Goal: Contribute content: Contribute content

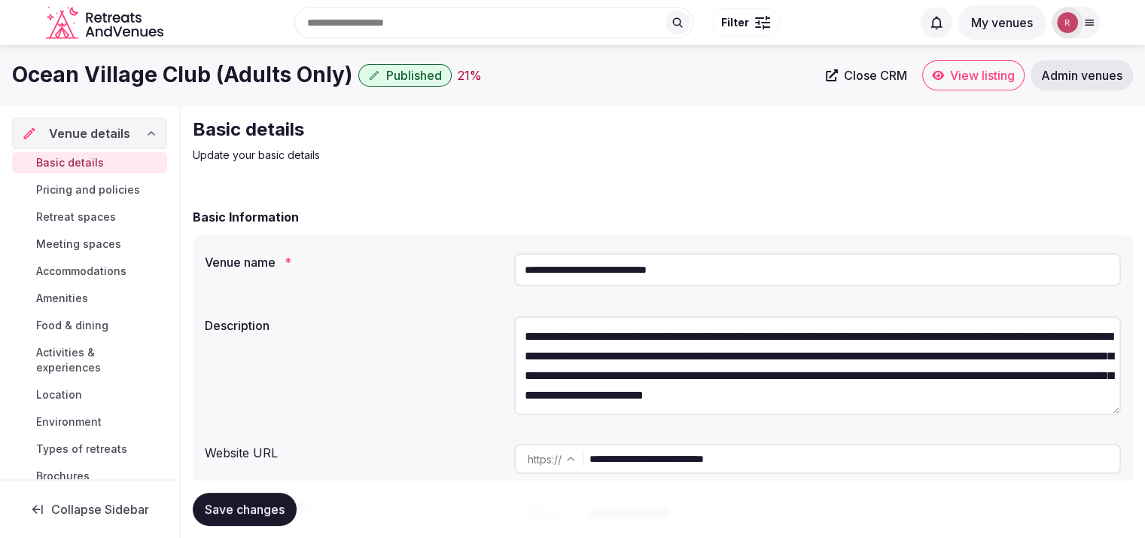
drag, startPoint x: 761, startPoint y: 459, endPoint x: 589, endPoint y: 457, distance: 171.7
click at [589, 457] on div "**********" at bounding box center [817, 459] width 607 height 30
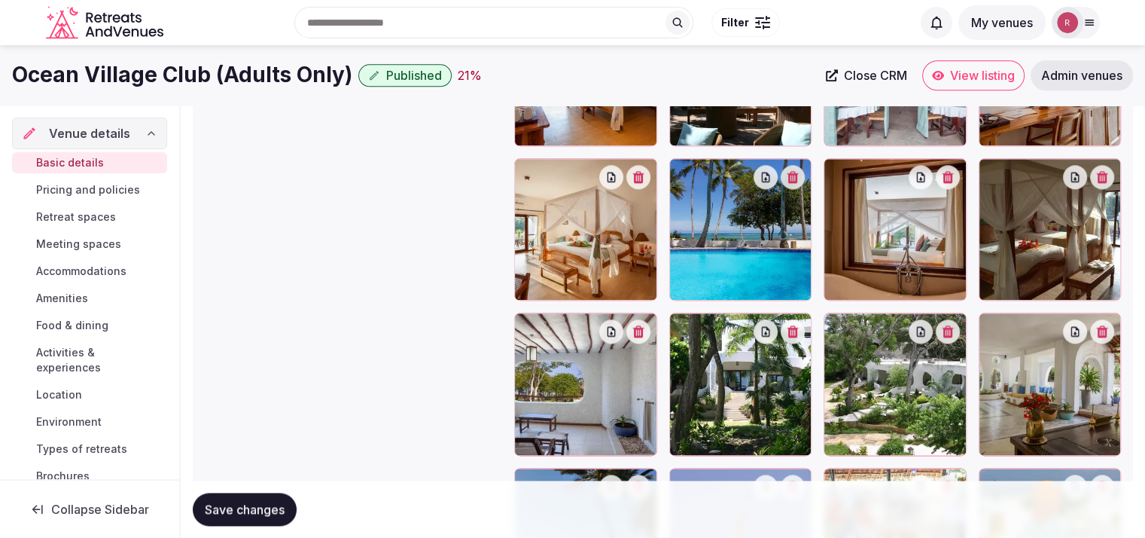
scroll to position [1770, 0]
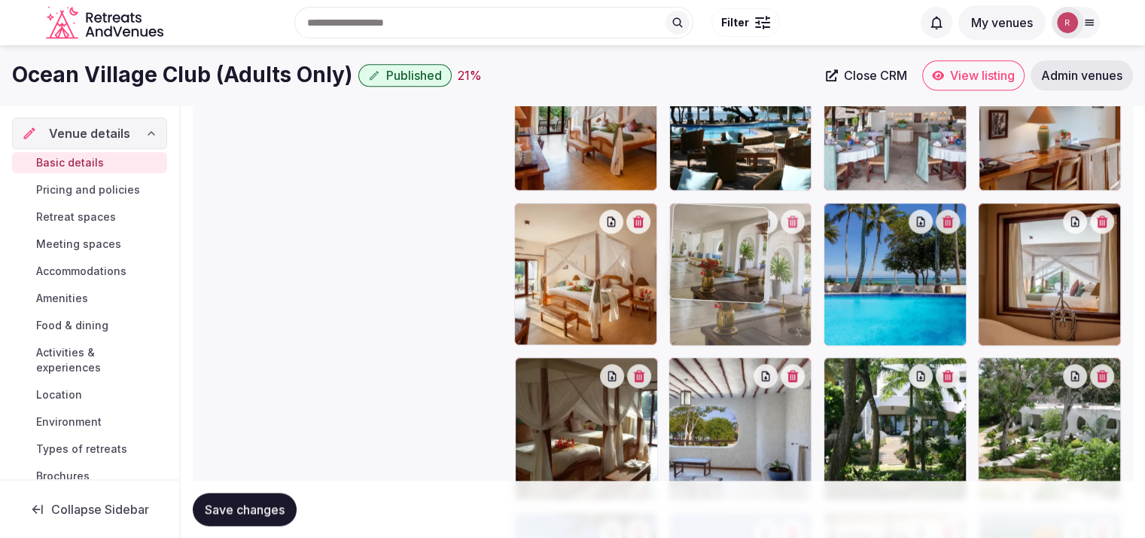
drag, startPoint x: 1054, startPoint y: 439, endPoint x: 825, endPoint y: 300, distance: 267.6
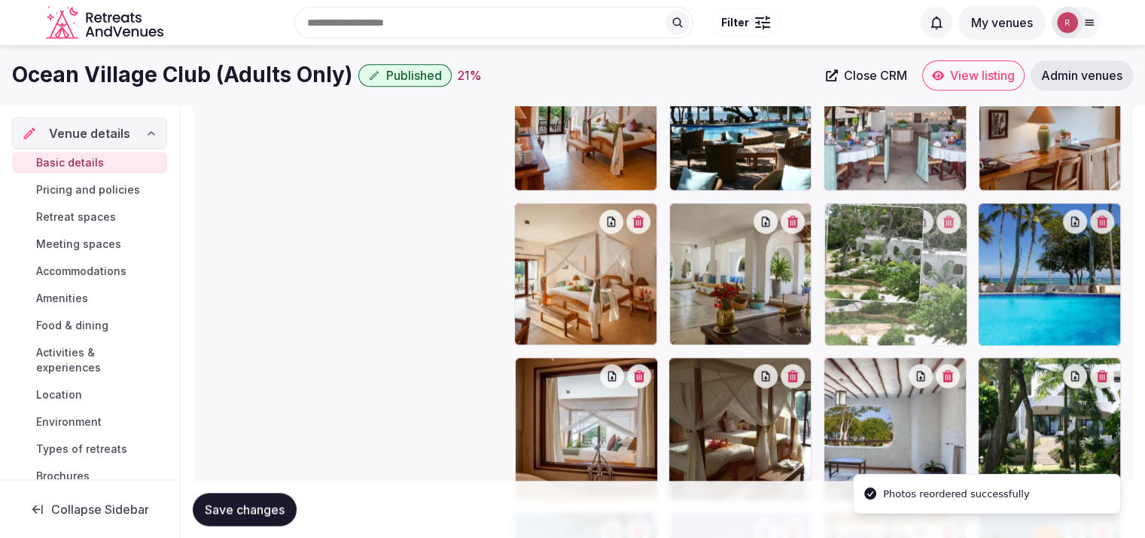
drag, startPoint x: 1042, startPoint y: 410, endPoint x: 963, endPoint y: 312, distance: 125.8
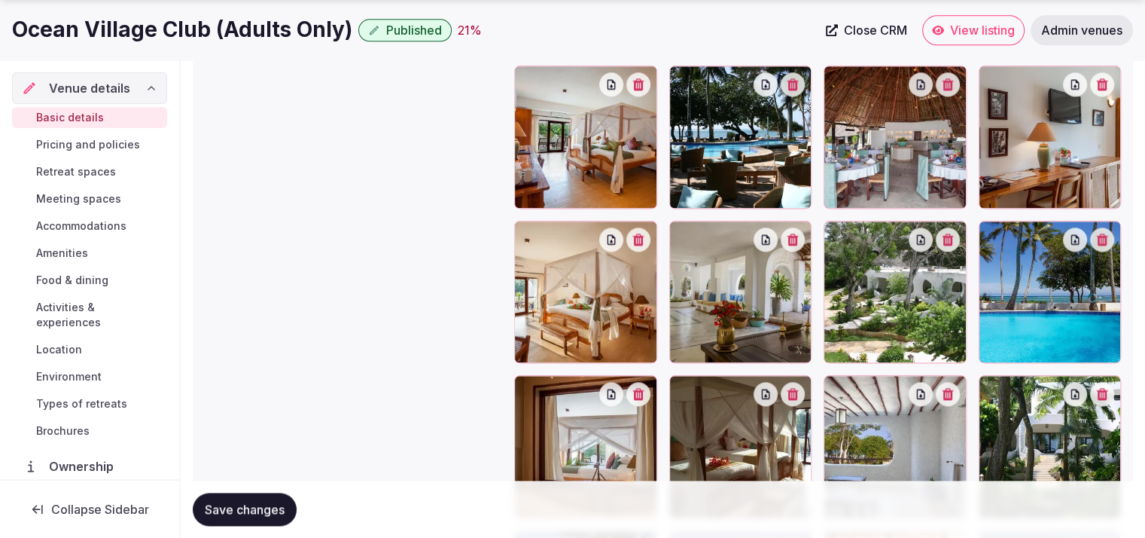
scroll to position [1869, 0]
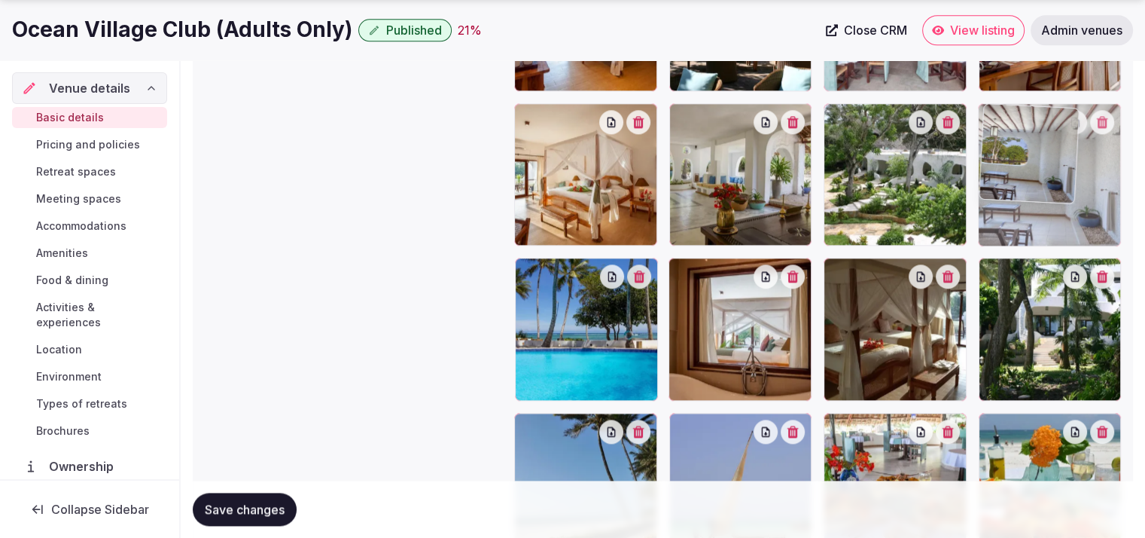
drag, startPoint x: 932, startPoint y: 349, endPoint x: 1048, endPoint y: 215, distance: 177.8
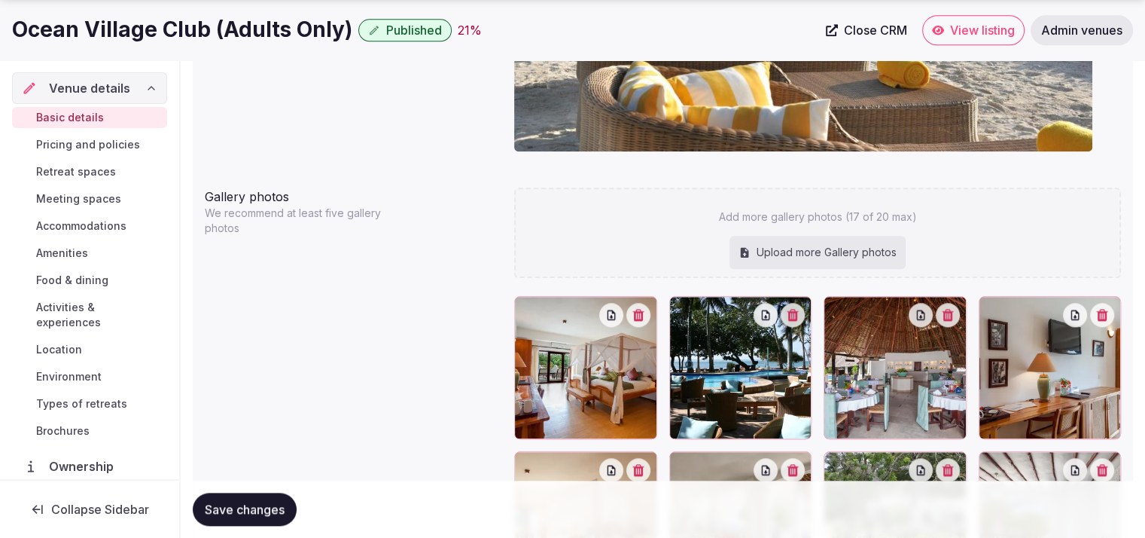
scroll to position [1566, 0]
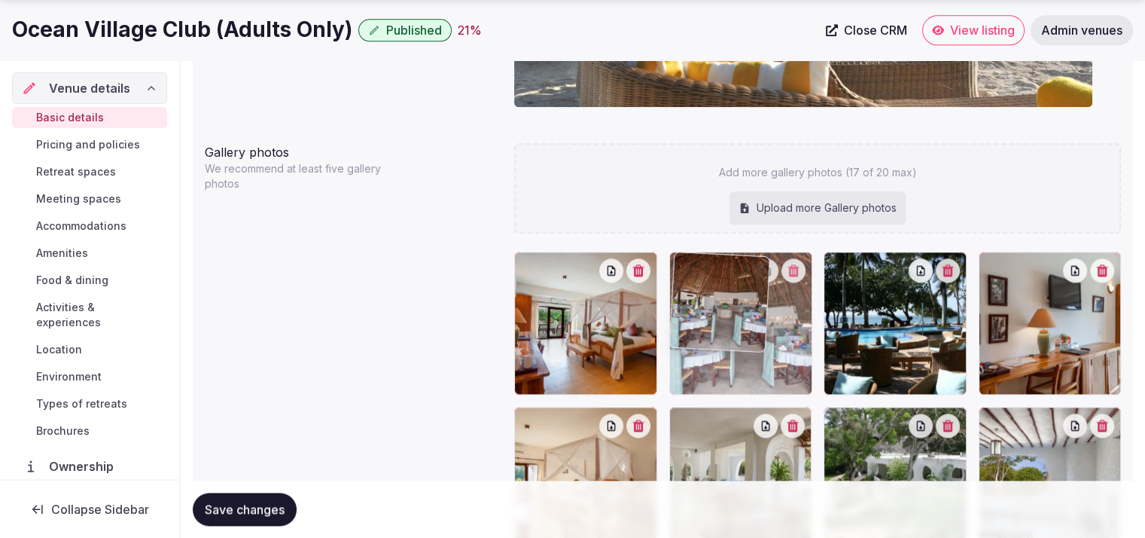
drag, startPoint x: 919, startPoint y: 310, endPoint x: 801, endPoint y: 313, distance: 117.5
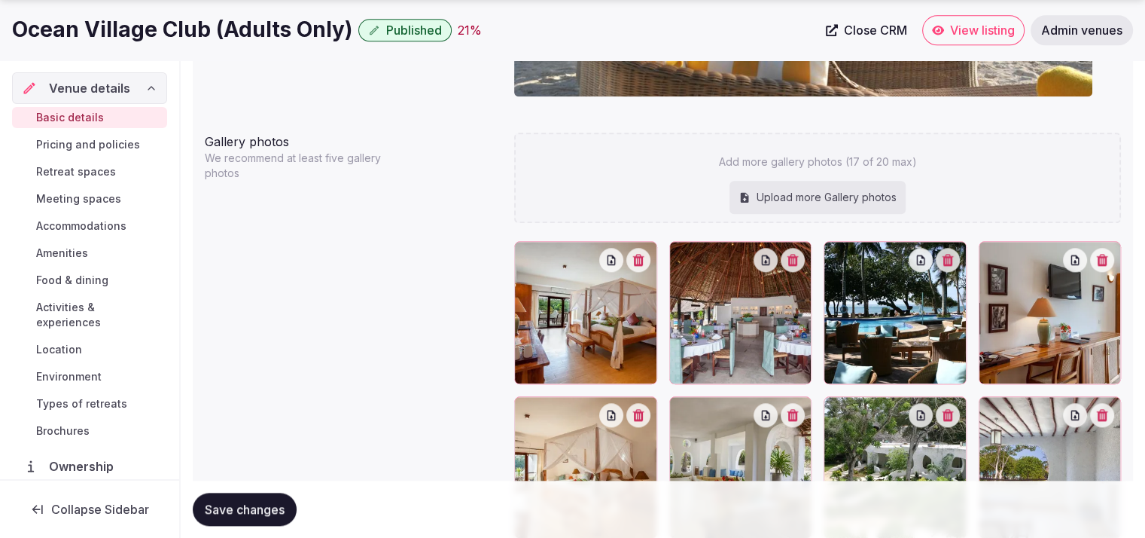
scroll to position [1666, 0]
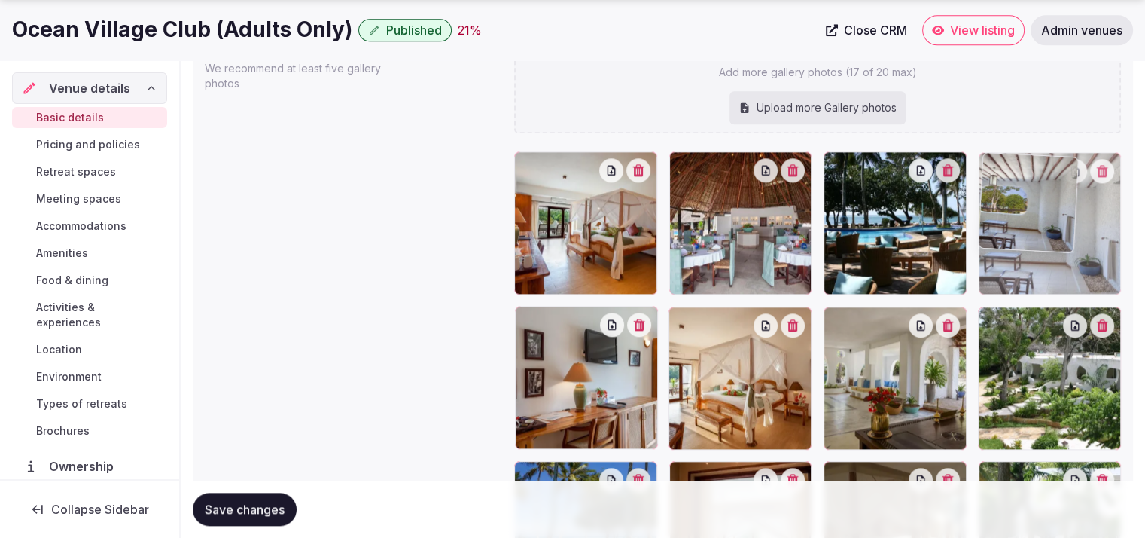
drag, startPoint x: 1096, startPoint y: 435, endPoint x: 1115, endPoint y: 327, distance: 110.2
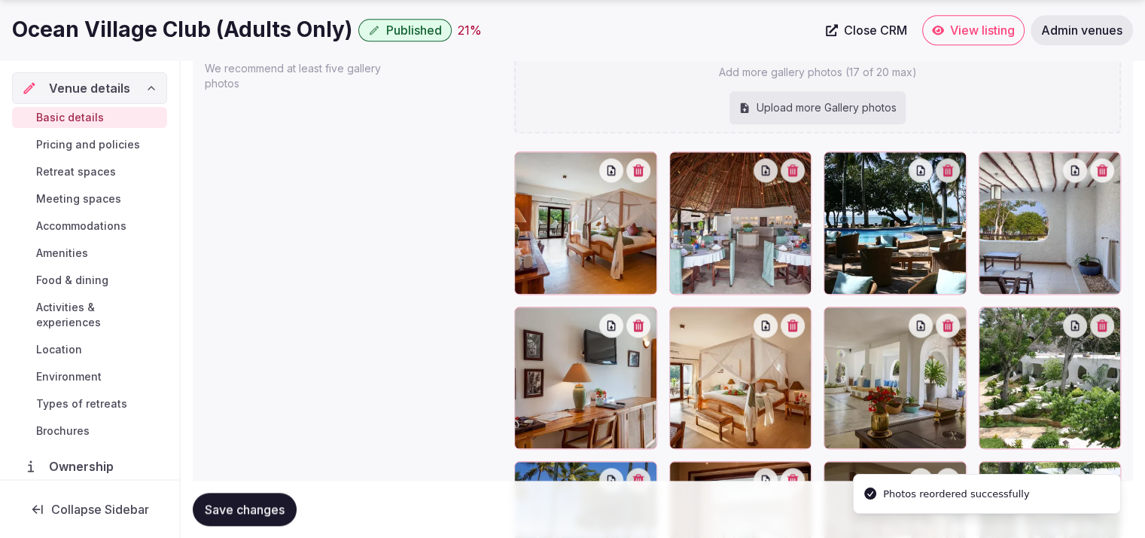
click at [247, 510] on span "Save changes" at bounding box center [245, 509] width 80 height 15
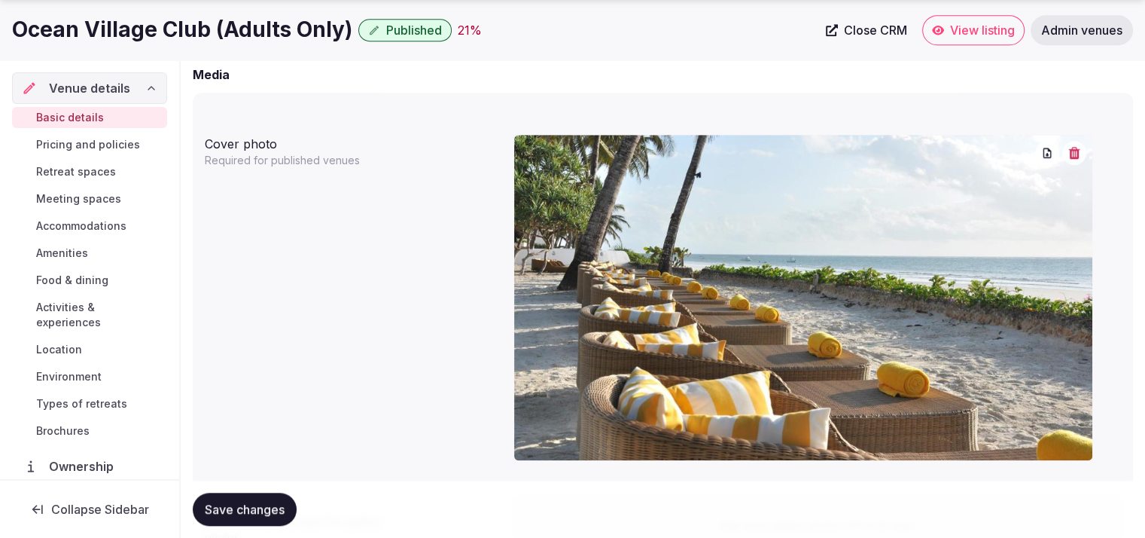
scroll to position [743, 0]
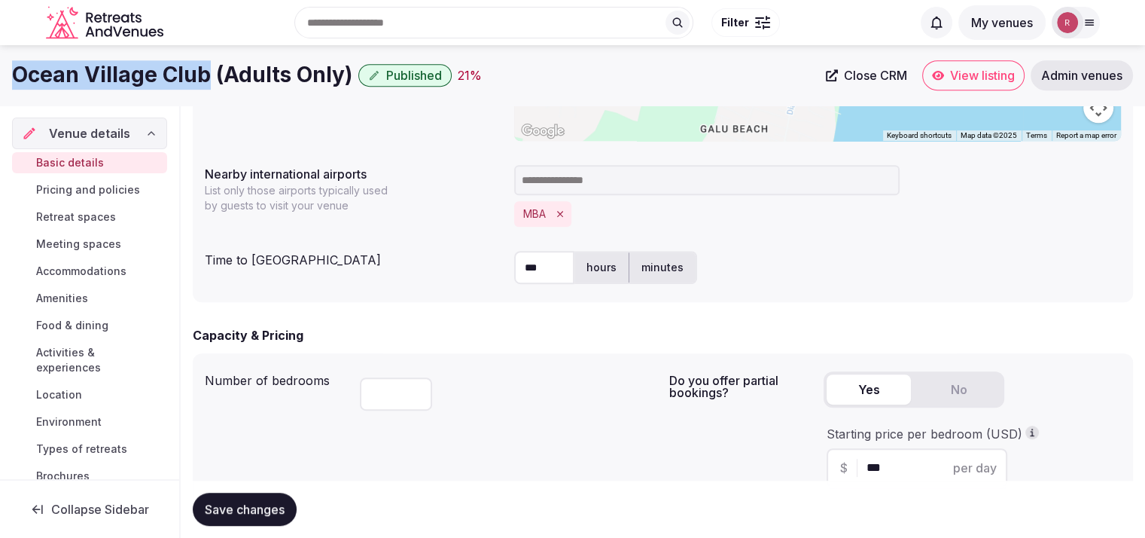
drag, startPoint x: 208, startPoint y: 84, endPoint x: 0, endPoint y: 69, distance: 208.4
click at [0, 69] on div "Ocean Village Club (Adults Only) Published 21 % Close CRM View listing Admin ve…" at bounding box center [572, 75] width 1145 height 30
copy h1 "Ocean Village Club"
click at [665, 267] on label "minutes" at bounding box center [663, 267] width 66 height 39
drag, startPoint x: 539, startPoint y: 264, endPoint x: 434, endPoint y: 264, distance: 105.4
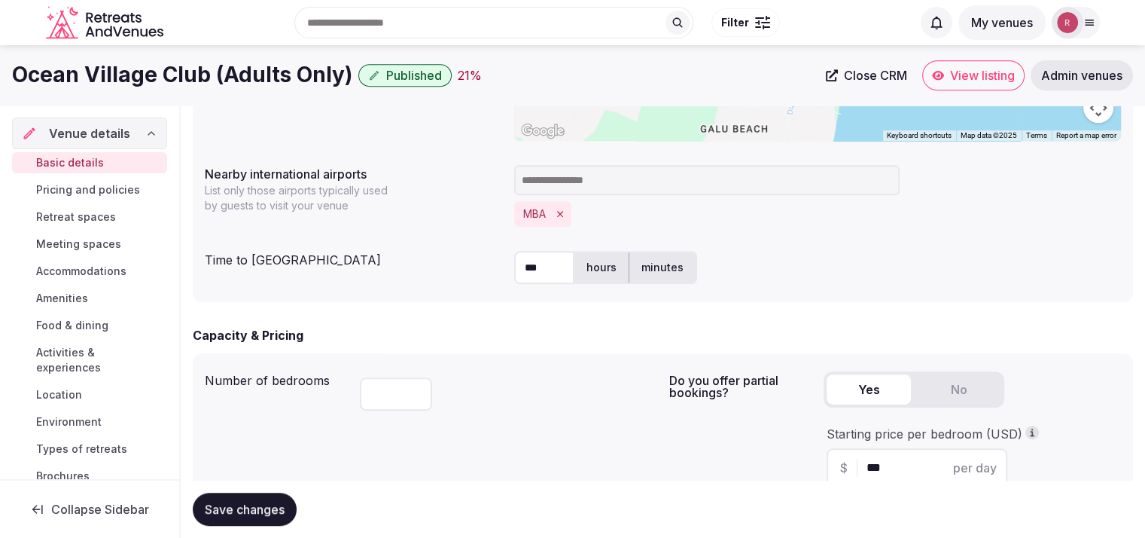
click at [434, 264] on div "Time to international airport *** hours minutes" at bounding box center [663, 267] width 917 height 45
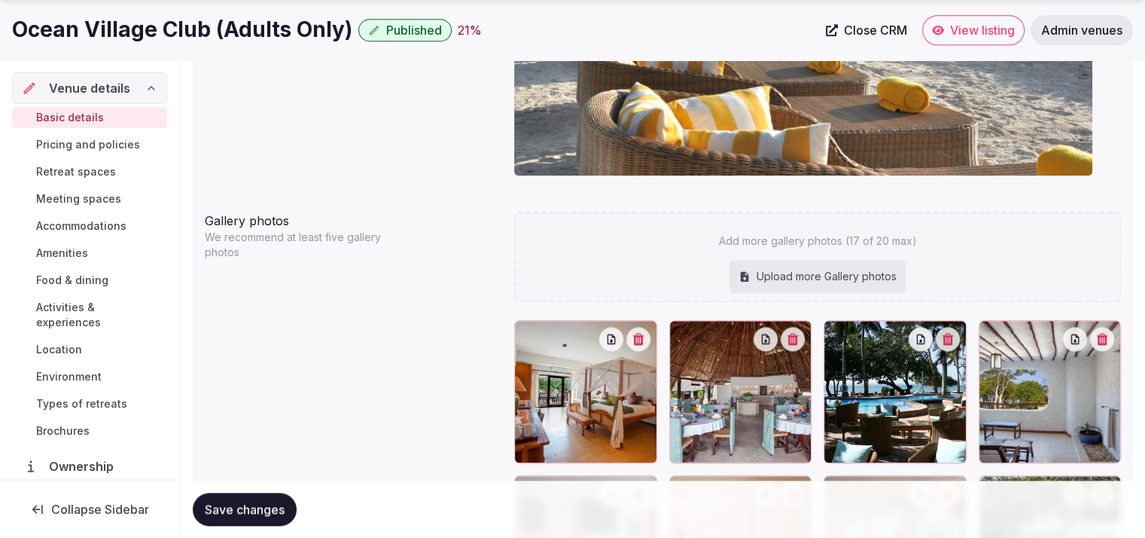
scroll to position [1856, 0]
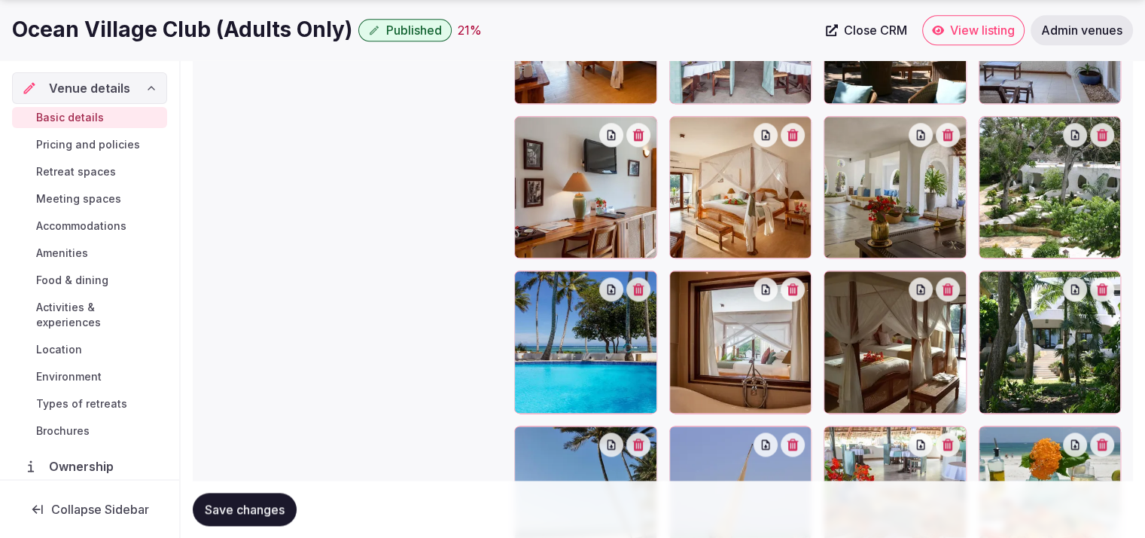
type input "**"
click at [264, 502] on span "Save changes" at bounding box center [245, 509] width 80 height 15
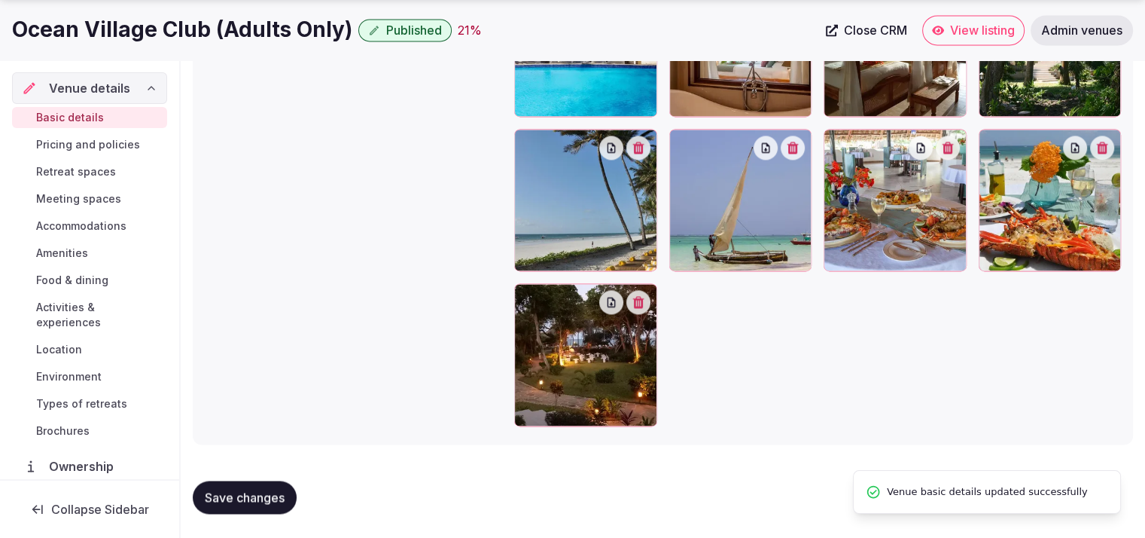
scroll to position [1683, 0]
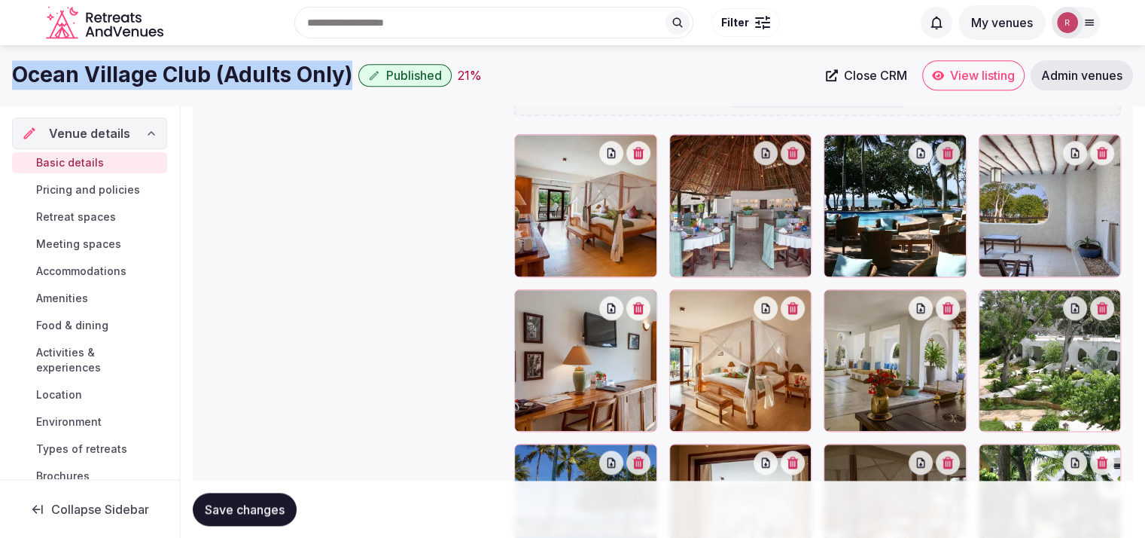
drag, startPoint x: 352, startPoint y: 75, endPoint x: 0, endPoint y: 84, distance: 352.6
click at [0, 84] on div "Ocean Village Club (Adults Only) Published 21 % Close CRM View listing Admin ve…" at bounding box center [572, 75] width 1145 height 30
copy h1 "Ocean Village Club (Adults Only)"
click at [96, 215] on span "Retreat spaces" at bounding box center [76, 216] width 80 height 15
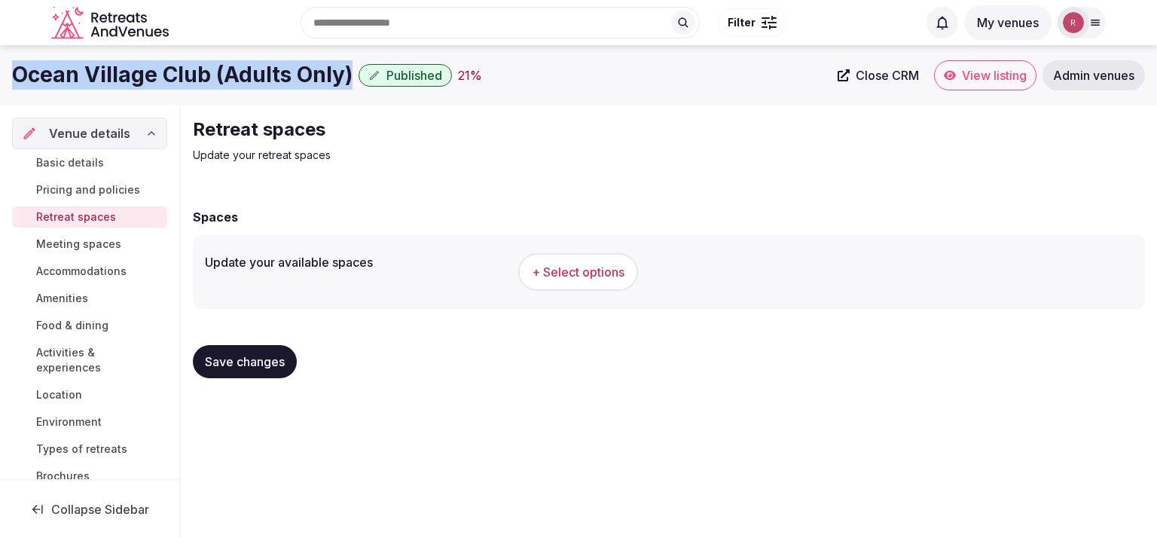
click at [563, 266] on span "+ Select options" at bounding box center [578, 272] width 93 height 17
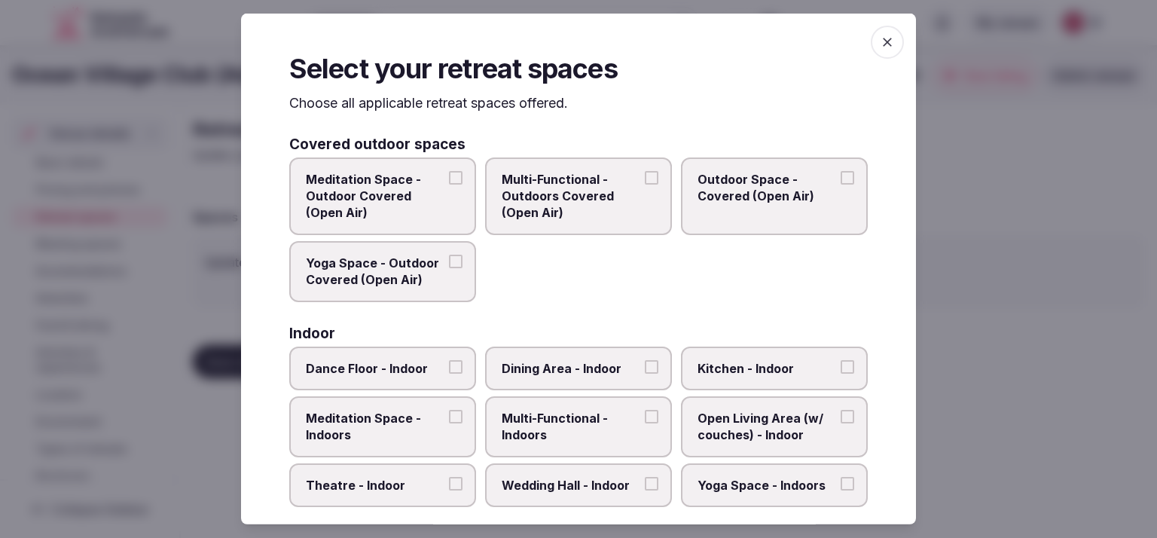
click at [599, 210] on span "Multi-Functional - Outdoors Covered (Open Air)" at bounding box center [571, 195] width 139 height 50
click at [645, 184] on button "Multi-Functional - Outdoors Covered (Open Air)" at bounding box center [652, 177] width 14 height 14
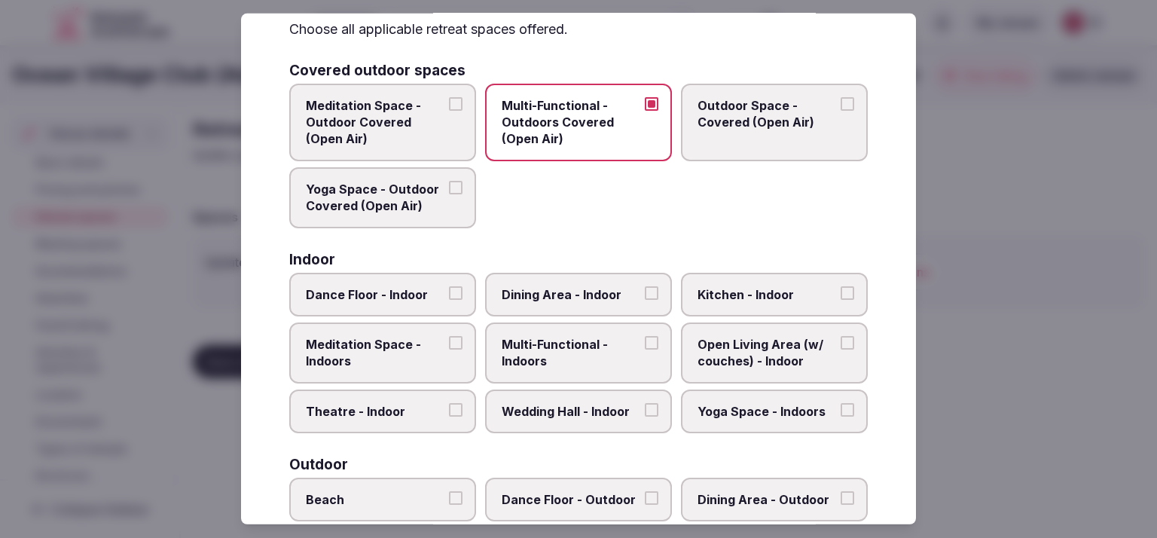
scroll to position [75, 0]
click at [725, 355] on span "Open Living Area (w/ couches) - Indoor" at bounding box center [766, 351] width 139 height 34
click at [840, 348] on button "Open Living Area (w/ couches) - Indoor" at bounding box center [847, 341] width 14 height 14
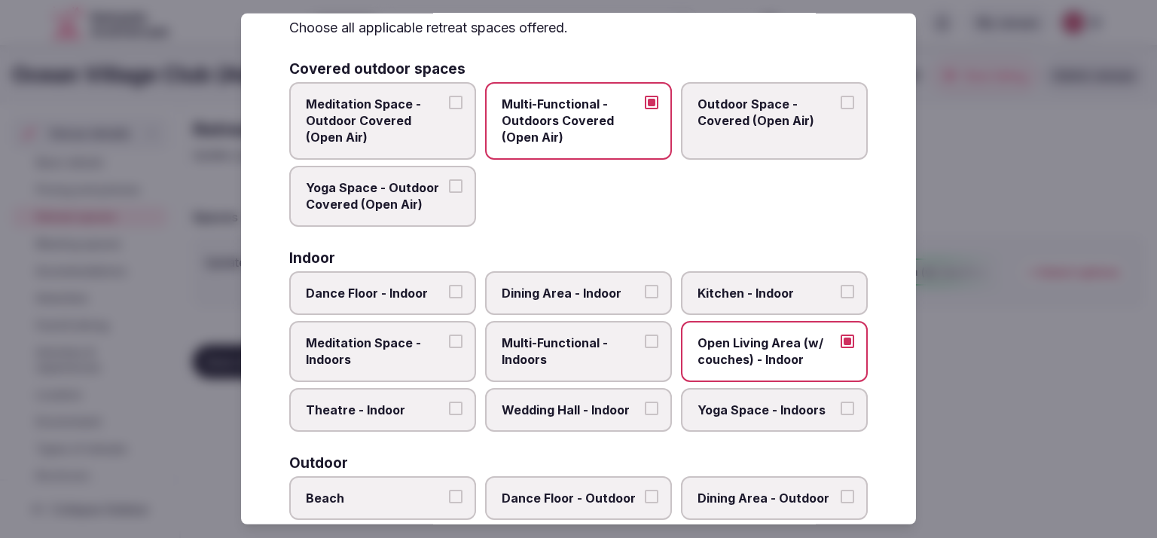
click at [765, 135] on label "Outdoor Space - Covered (Open Air)" at bounding box center [774, 120] width 187 height 78
click at [840, 108] on button "Outdoor Space - Covered (Open Air)" at bounding box center [847, 102] width 14 height 14
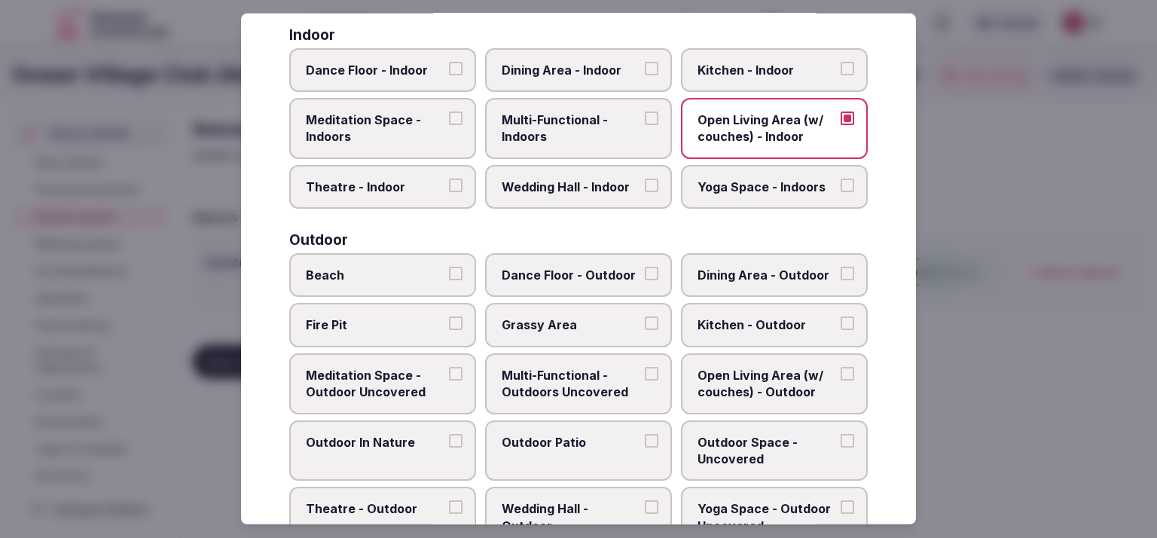
scroll to position [304, 0]
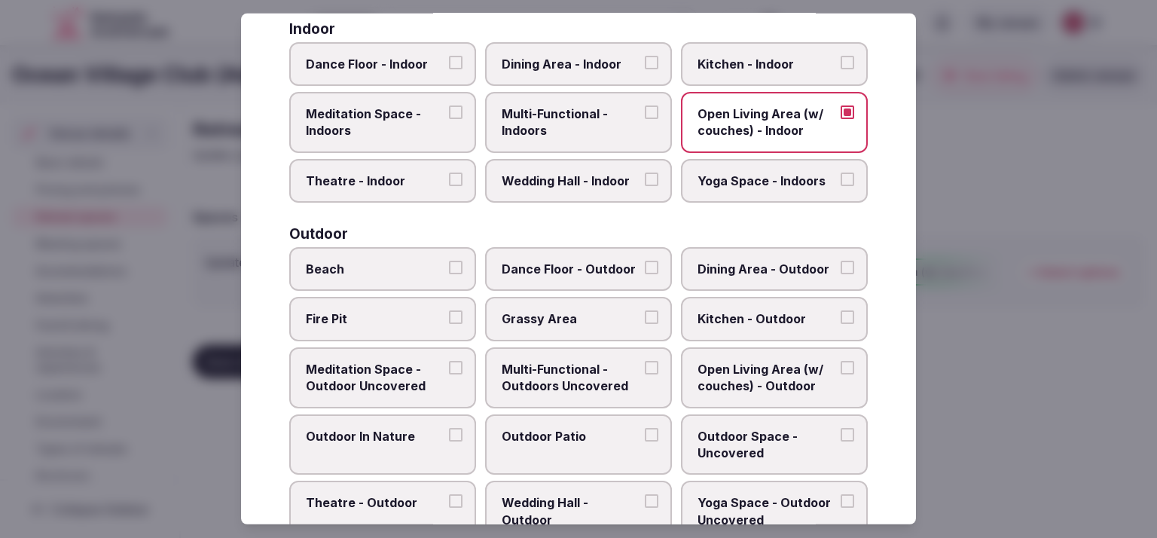
click at [414, 274] on label "Beach" at bounding box center [382, 269] width 187 height 44
click at [449, 274] on button "Beach" at bounding box center [456, 268] width 14 height 14
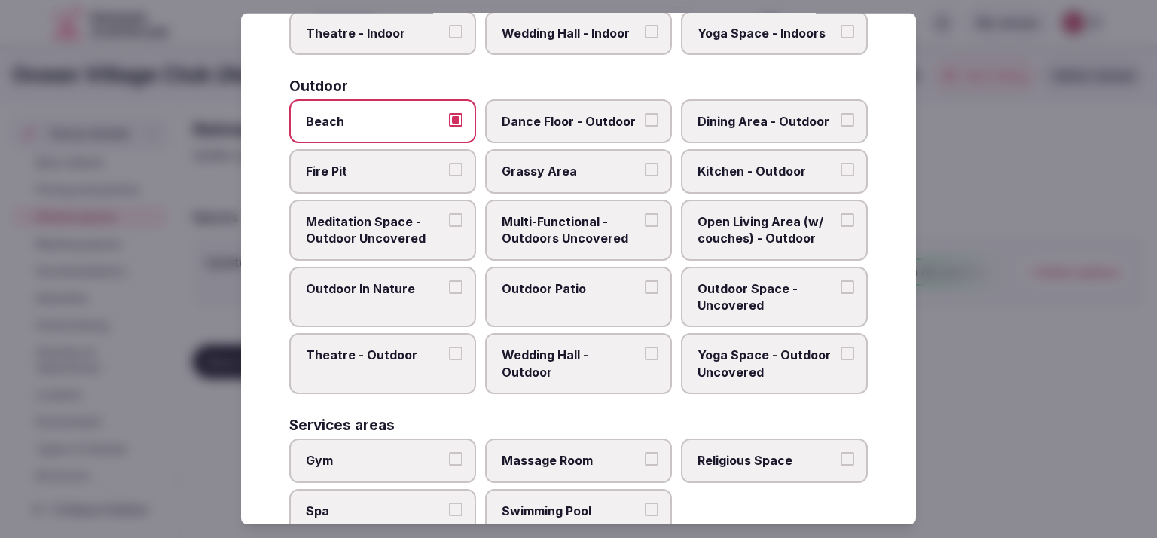
scroll to position [453, 0]
click at [381, 297] on label "Outdoor In Nature" at bounding box center [382, 295] width 187 height 61
click at [449, 292] on button "Outdoor In Nature" at bounding box center [456, 286] width 14 height 14
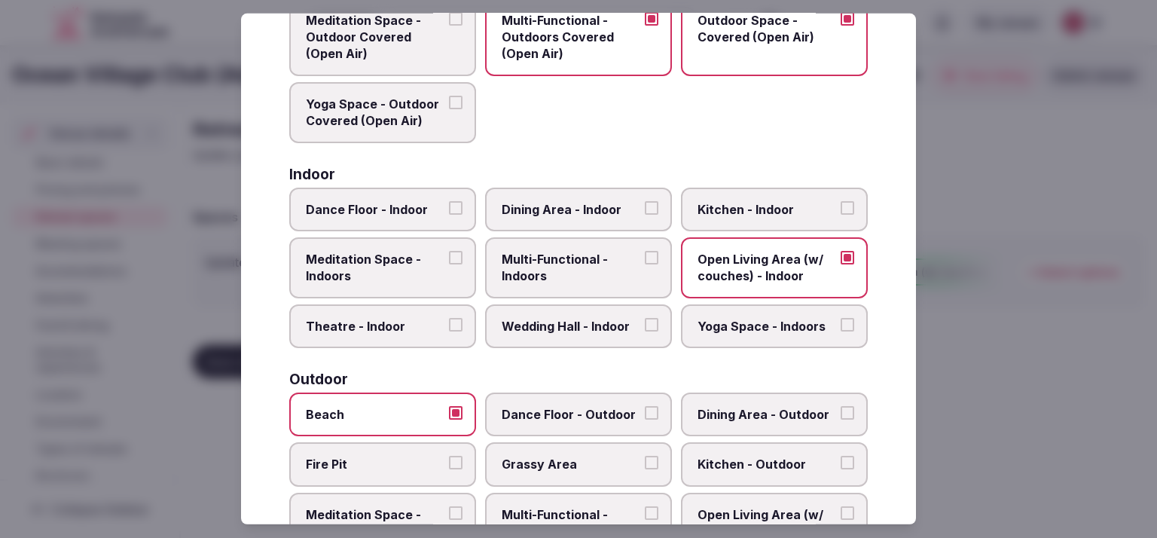
scroll to position [127, 0]
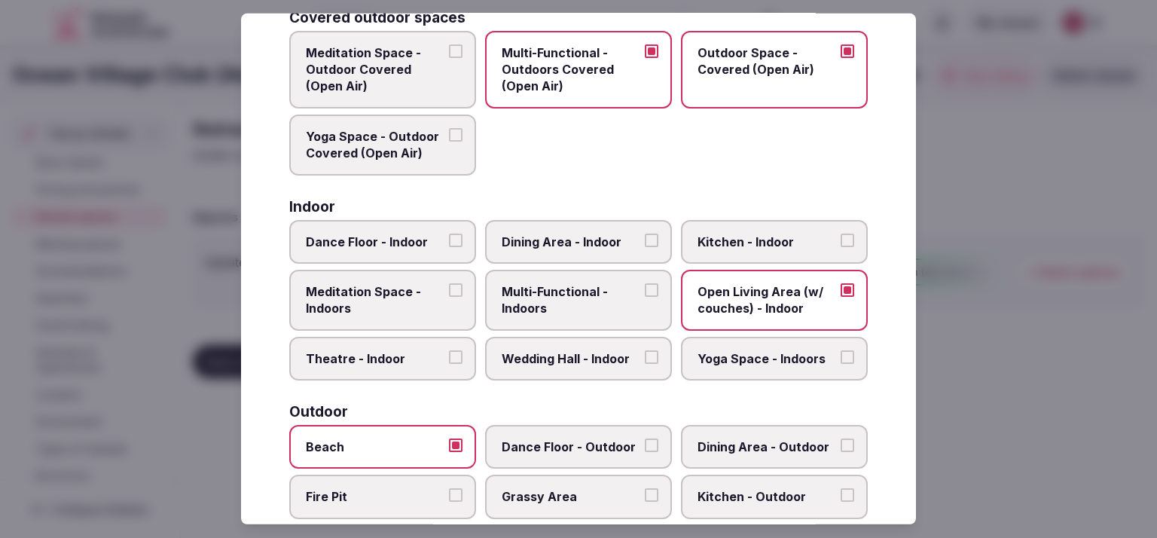
click at [571, 312] on span "Multi-Functional - Indoors" at bounding box center [571, 300] width 139 height 34
click at [645, 297] on button "Multi-Functional - Indoors" at bounding box center [652, 290] width 14 height 14
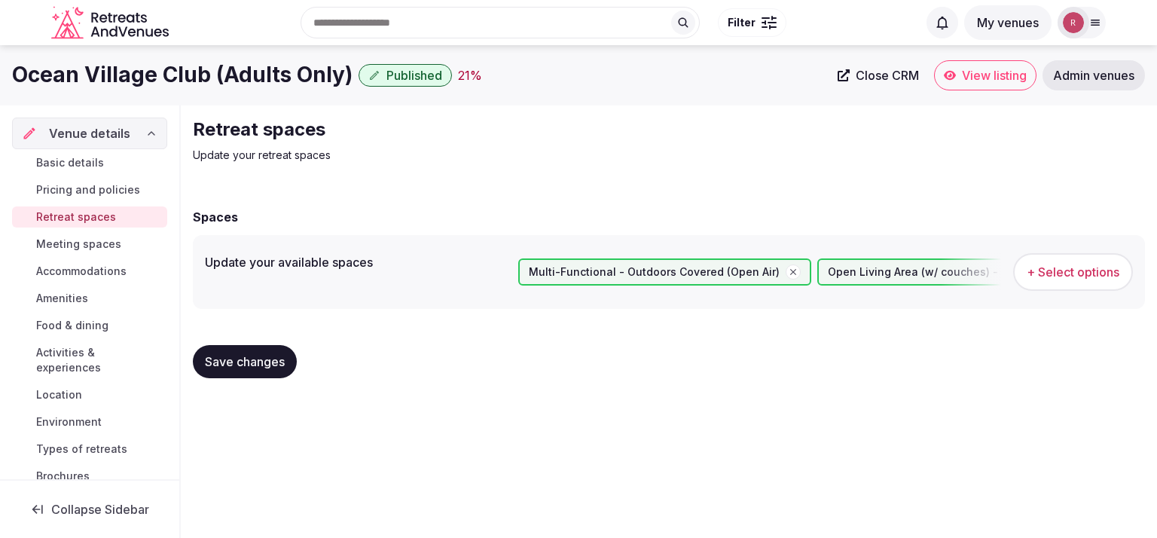
click at [254, 346] on button "Save changes" at bounding box center [245, 361] width 104 height 33
click at [102, 249] on span "Meeting spaces" at bounding box center [78, 243] width 85 height 15
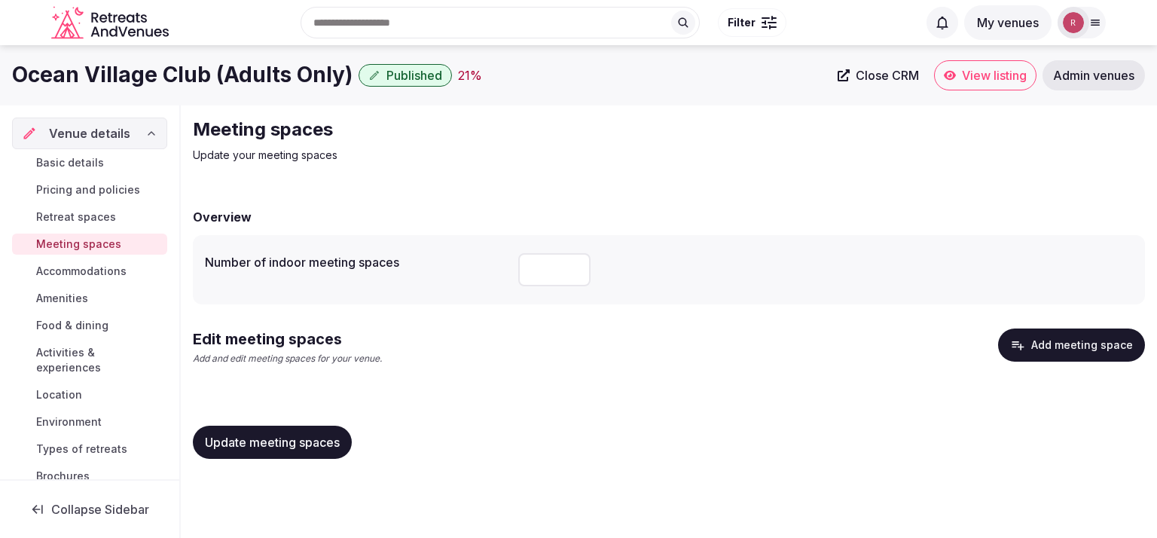
click at [1042, 349] on button "Add meeting space" at bounding box center [1071, 344] width 147 height 33
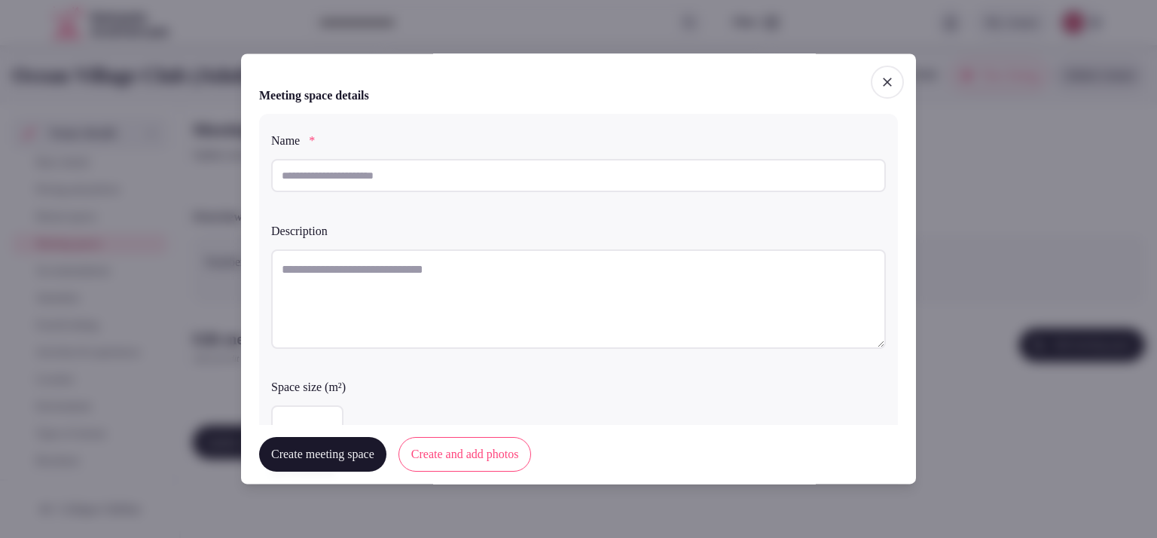
click at [332, 277] on textarea at bounding box center [578, 298] width 615 height 99
paste textarea "**********"
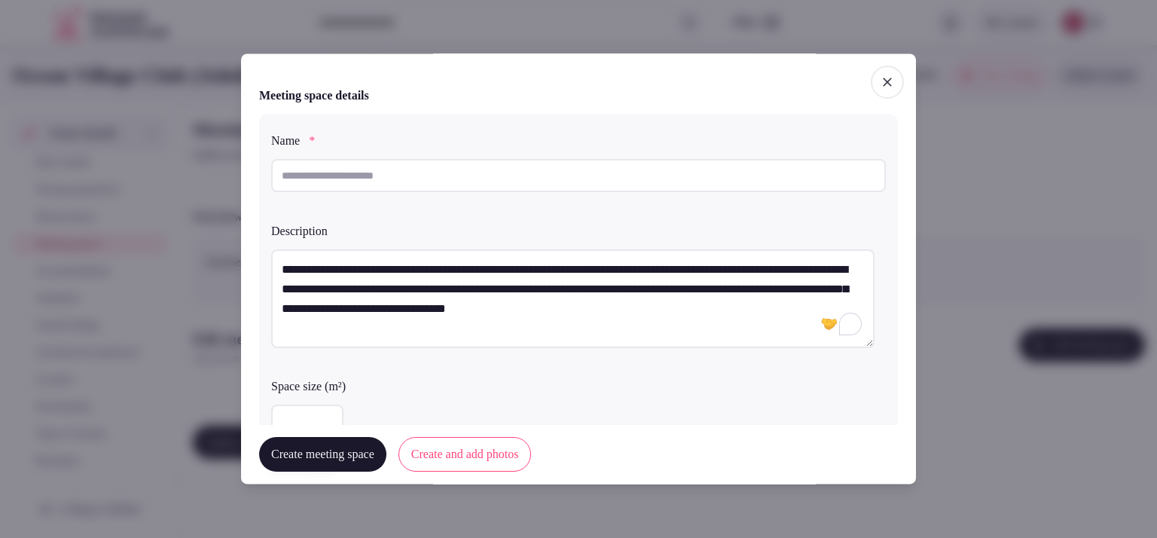
type textarea "**********"
click at [339, 450] on button "Create meeting space" at bounding box center [322, 455] width 127 height 35
click at [614, 294] on textarea "**********" at bounding box center [572, 298] width 603 height 99
drag, startPoint x: 310, startPoint y: 175, endPoint x: 258, endPoint y: 168, distance: 52.5
click at [271, 168] on div "***" at bounding box center [578, 175] width 615 height 33
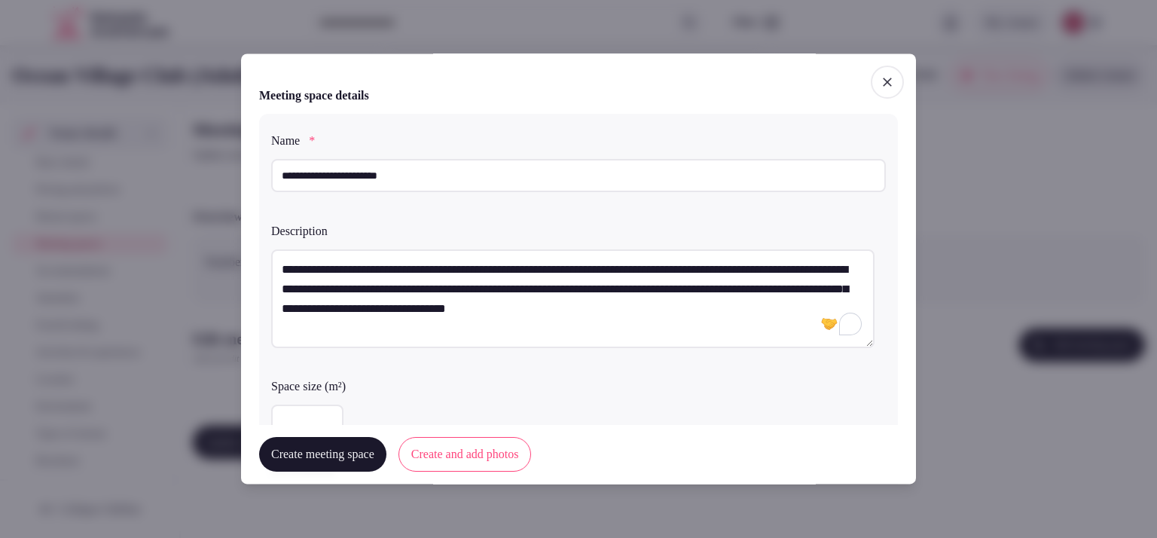
type input "**********"
click at [352, 452] on button "Create meeting space" at bounding box center [322, 455] width 127 height 35
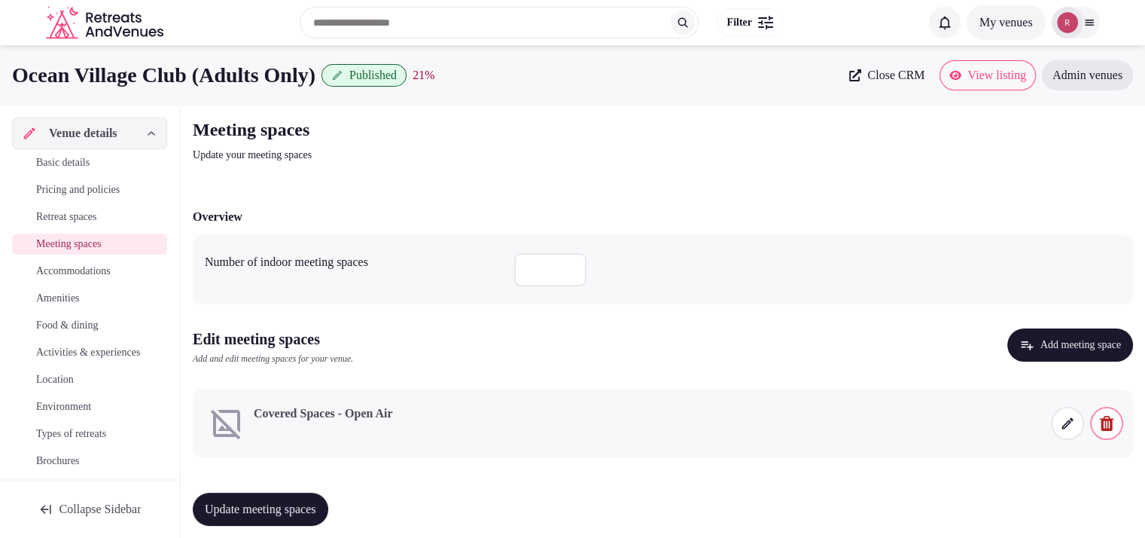
click at [1058, 430] on span at bounding box center [1067, 423] width 33 height 33
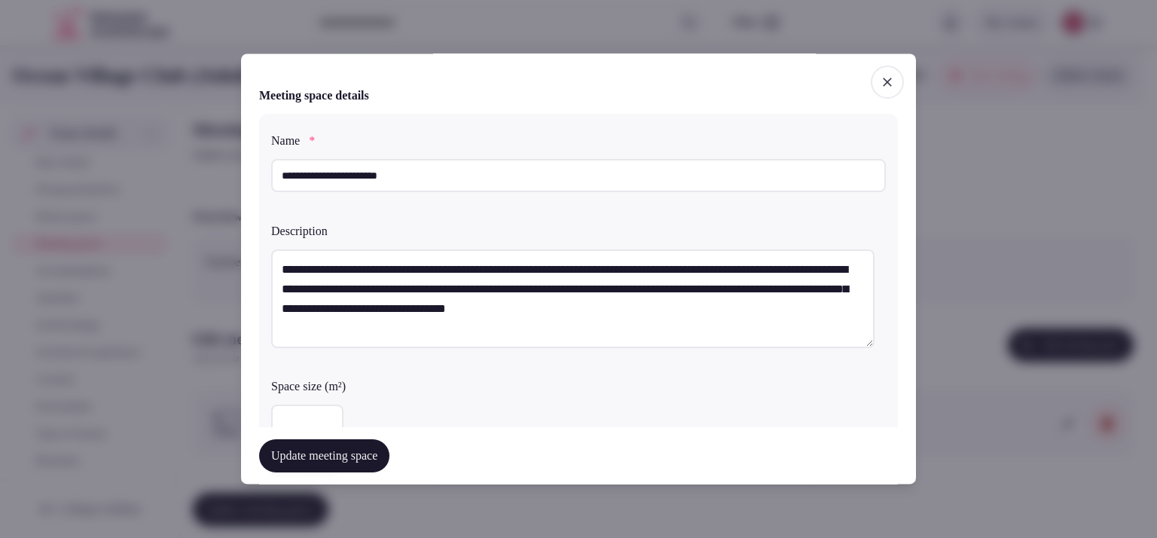
scroll to position [997, 0]
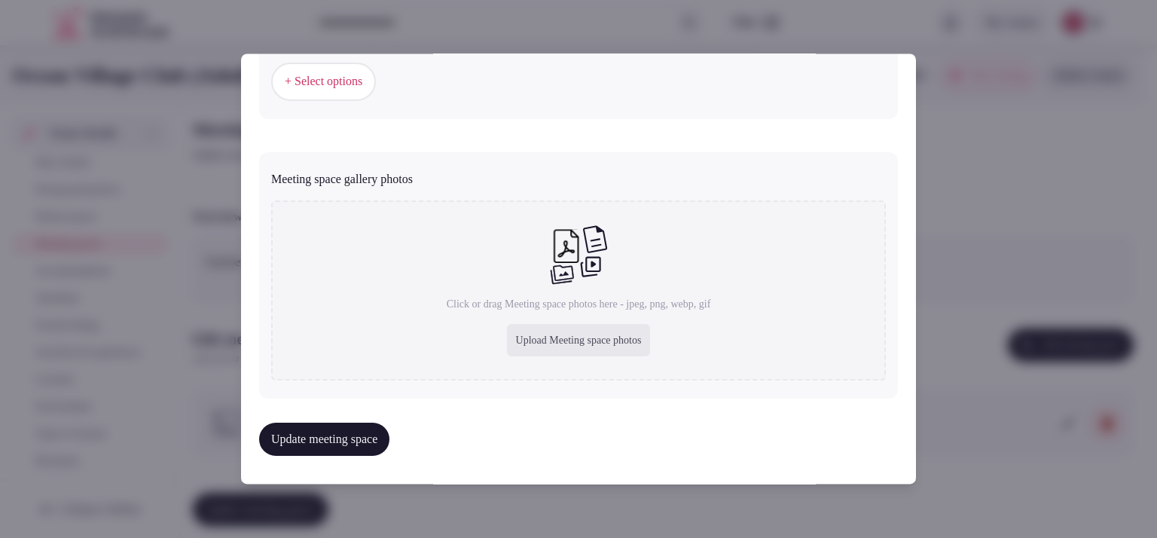
click at [554, 341] on div "Upload Meeting space photos" at bounding box center [579, 340] width 144 height 33
type input "**********"
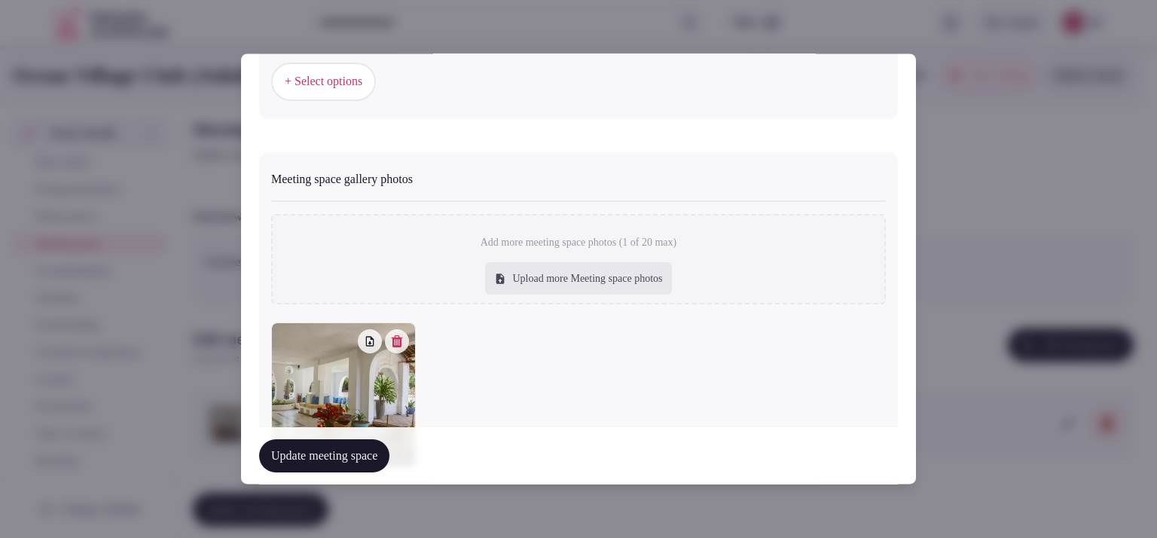
click at [304, 457] on button "Update meeting space" at bounding box center [324, 455] width 130 height 33
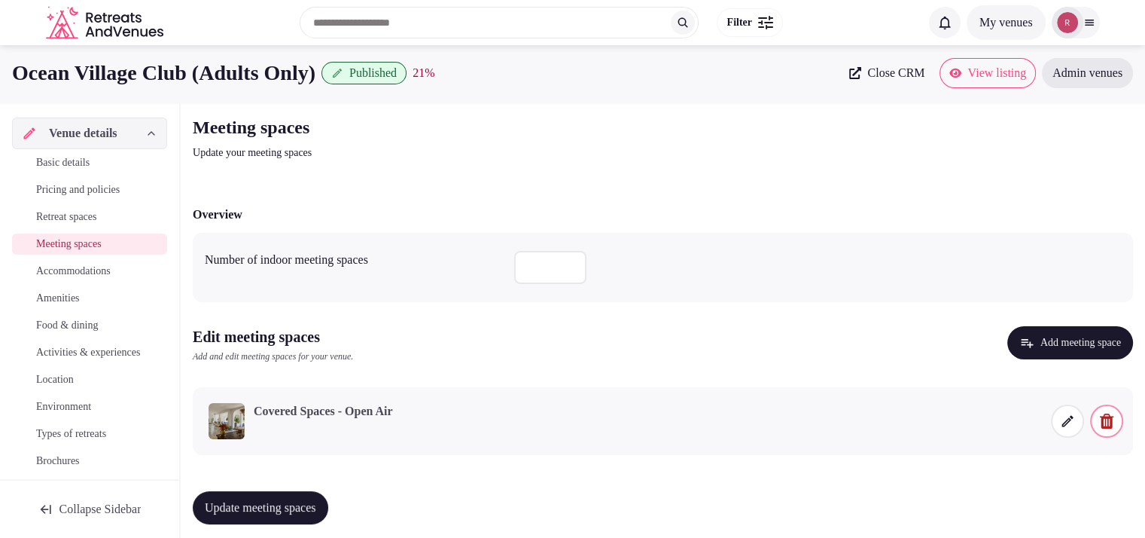
scroll to position [0, 0]
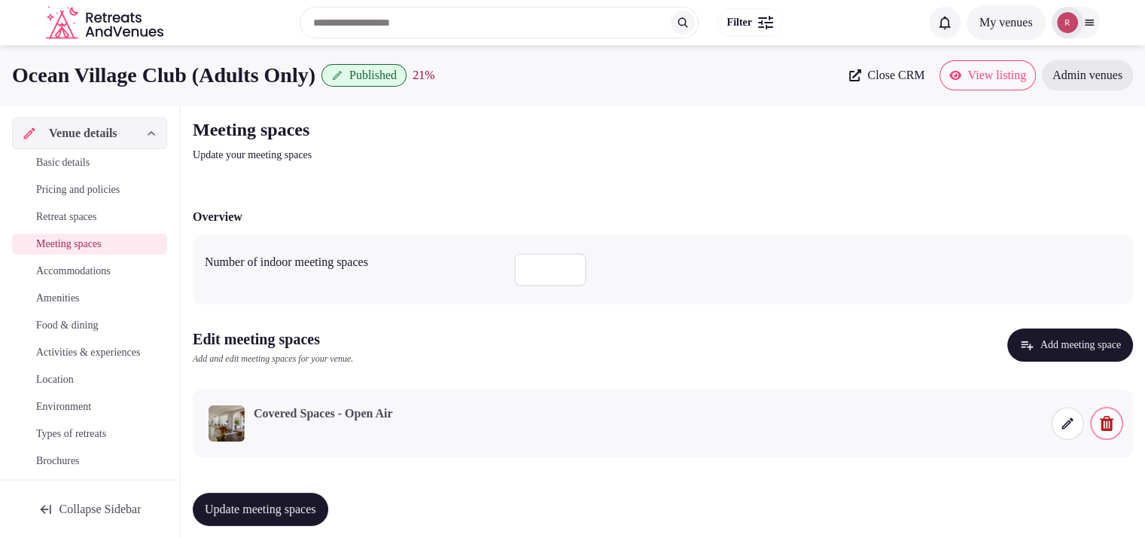
click at [329, 530] on div "Update meeting spaces" at bounding box center [663, 508] width 941 height 57
click at [328, 521] on button "Update meeting spaces" at bounding box center [261, 509] width 136 height 33
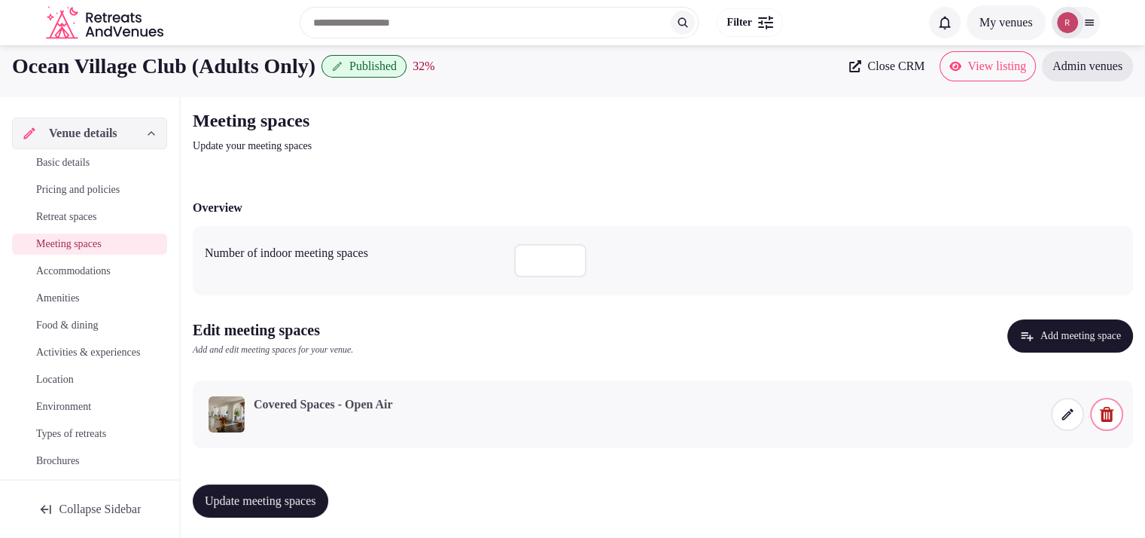
scroll to position [12, 0]
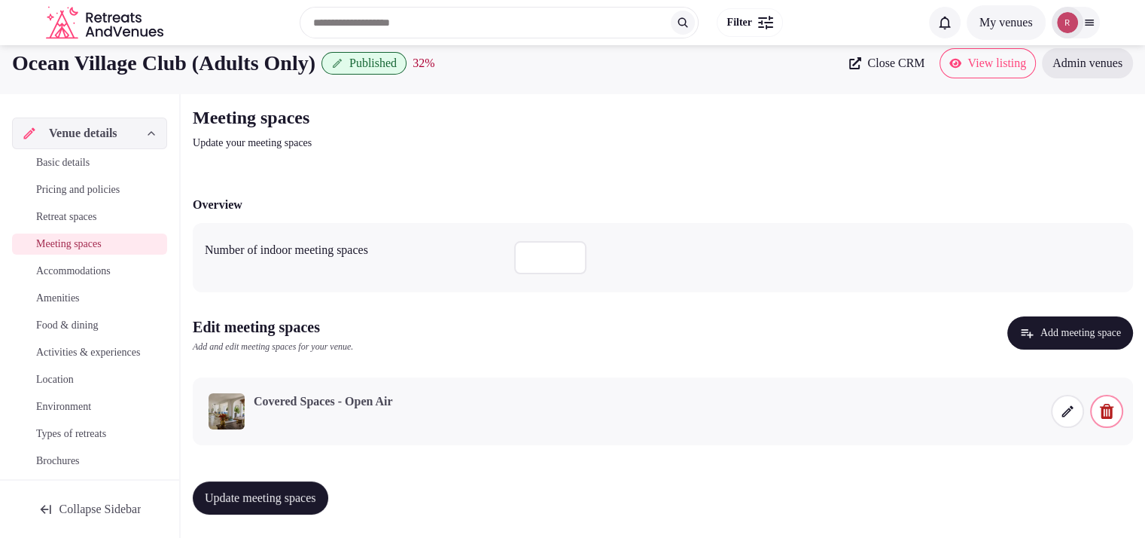
click at [101, 153] on link "Basic details" at bounding box center [89, 162] width 155 height 21
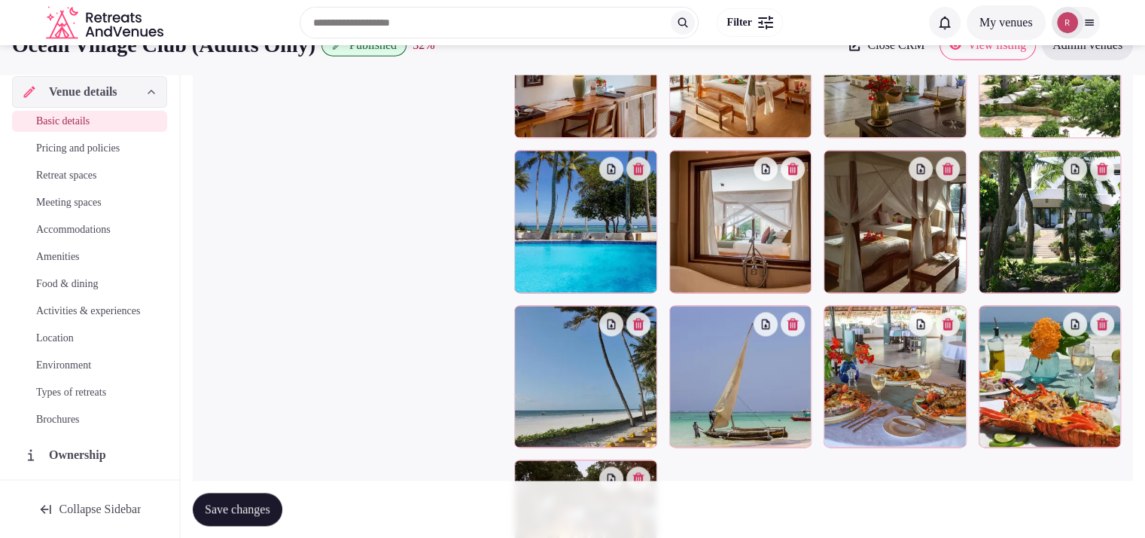
scroll to position [1835, 0]
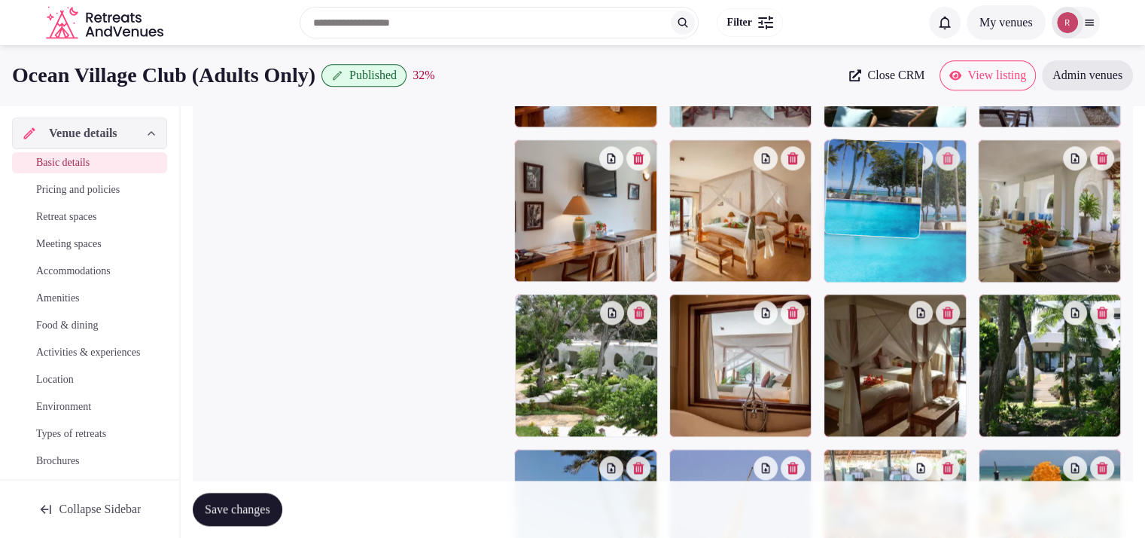
drag, startPoint x: 632, startPoint y: 367, endPoint x: 932, endPoint y: 270, distance: 315.6
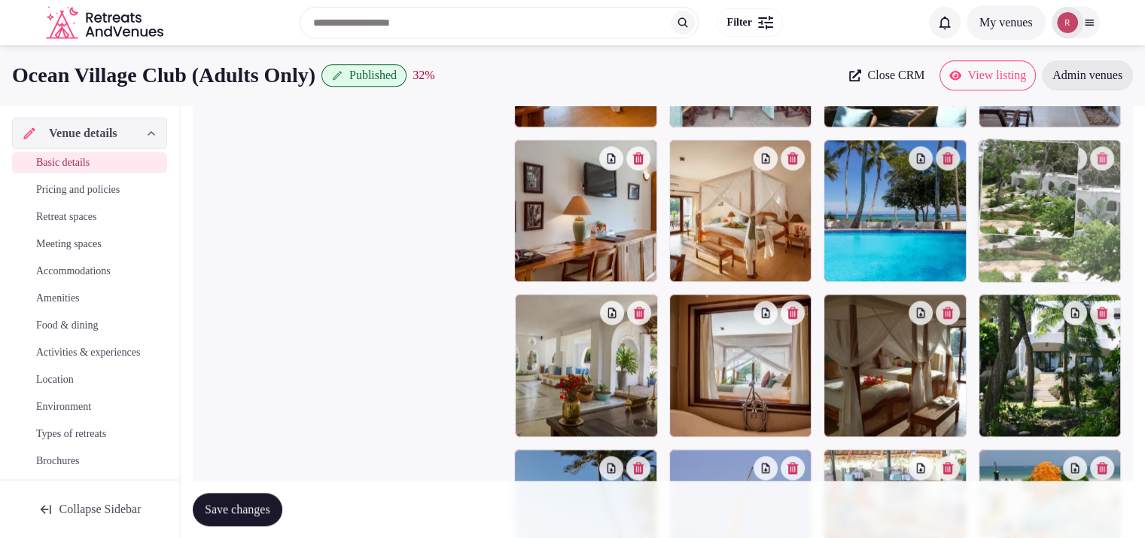
drag, startPoint x: 633, startPoint y: 352, endPoint x: 1103, endPoint y: 247, distance: 482.2
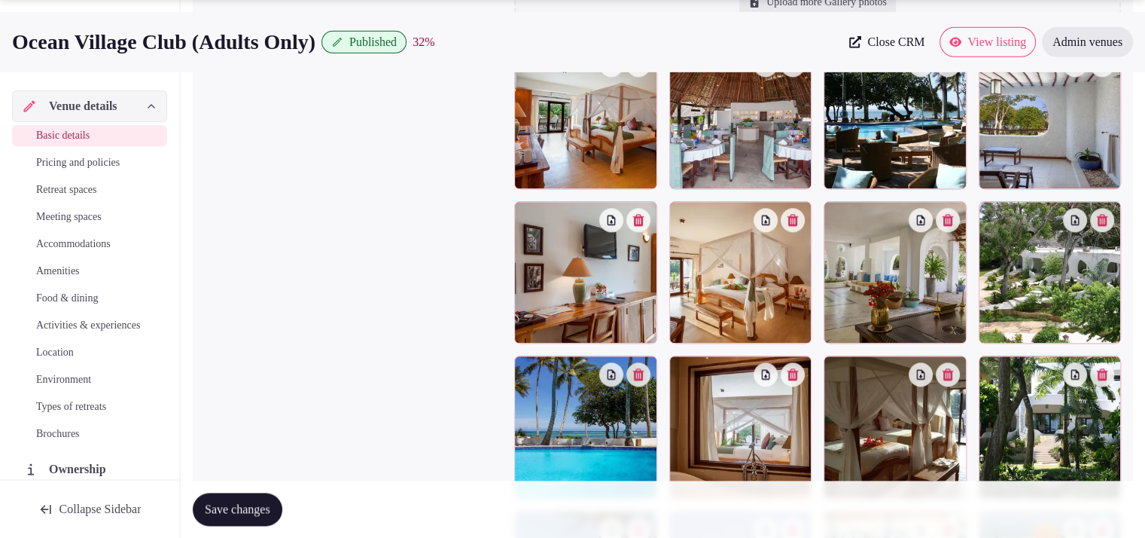
scroll to position [1783, 0]
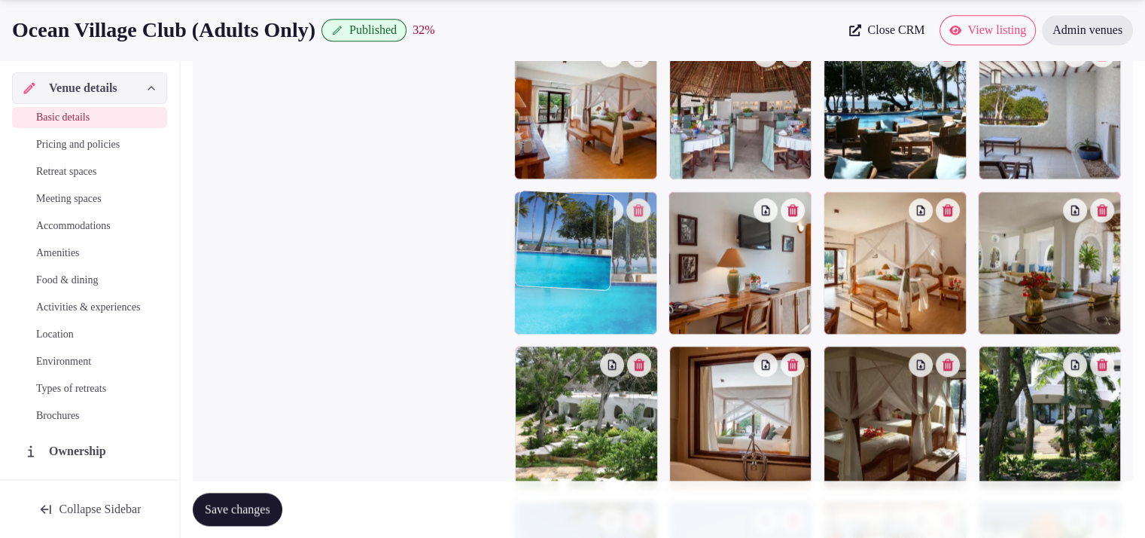
drag, startPoint x: 624, startPoint y: 433, endPoint x: 642, endPoint y: 355, distance: 80.2
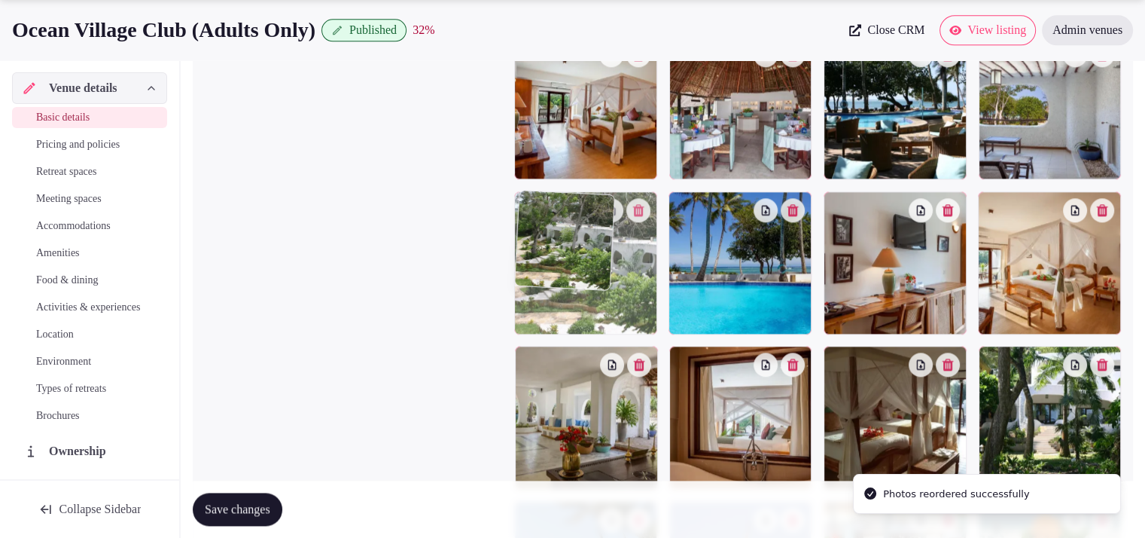
drag, startPoint x: 627, startPoint y: 413, endPoint x: 636, endPoint y: 337, distance: 76.5
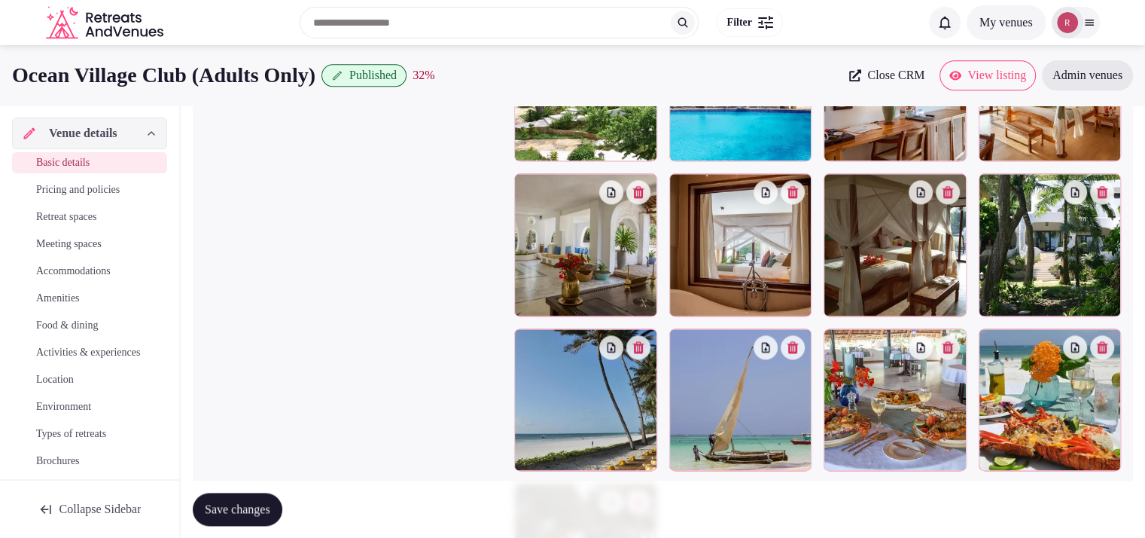
scroll to position [1869, 0]
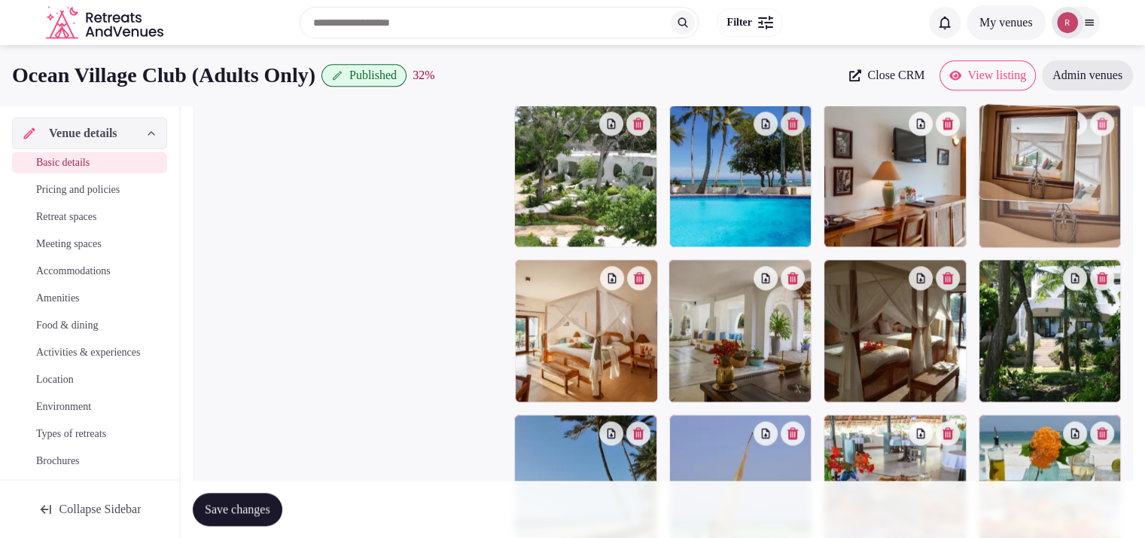
drag, startPoint x: 786, startPoint y: 346, endPoint x: 1121, endPoint y: 273, distance: 342.3
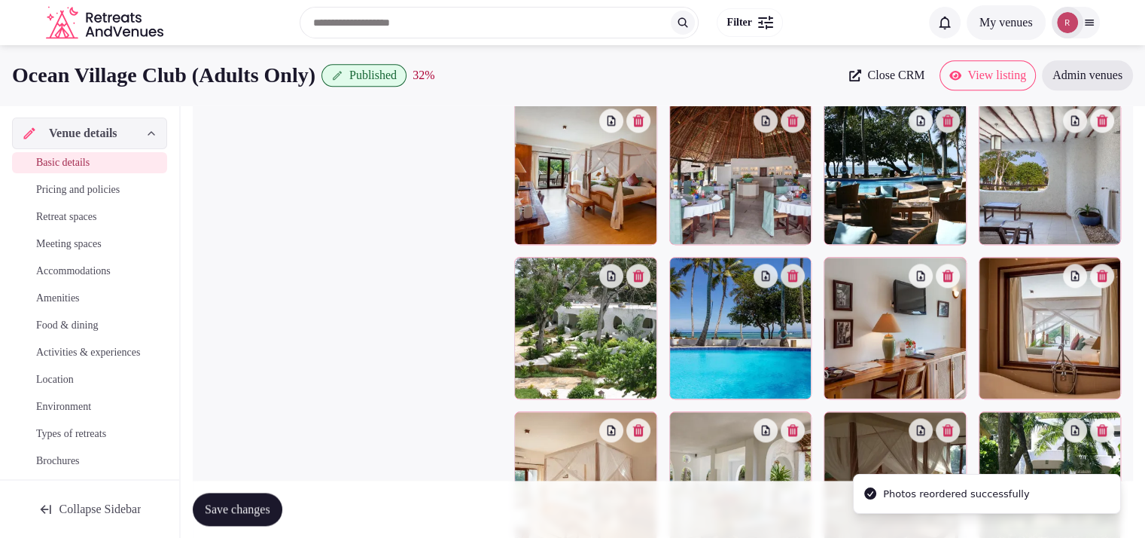
scroll to position [1807, 0]
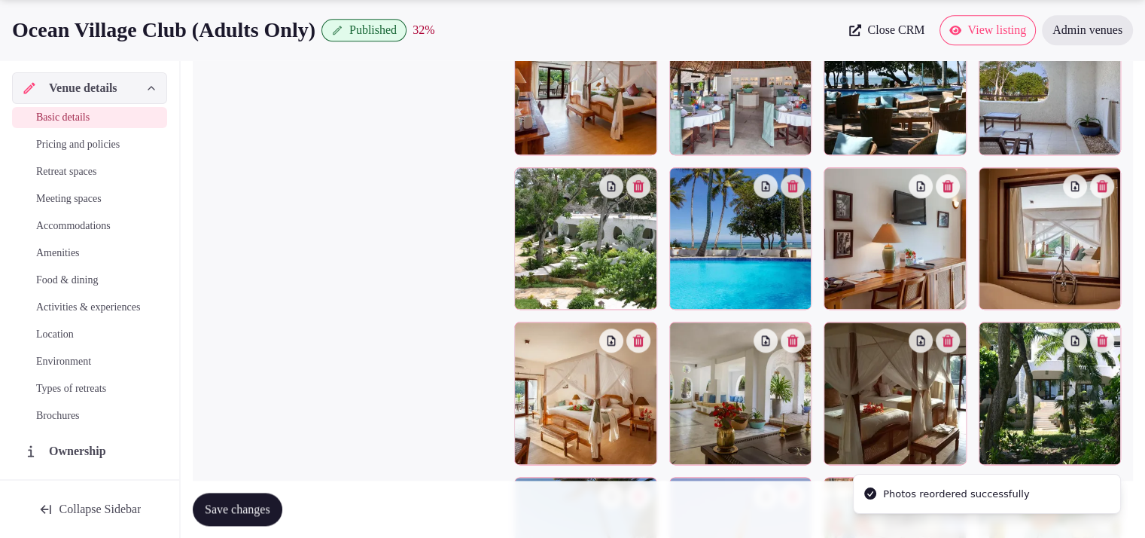
click at [55, 196] on span "Meeting spaces" at bounding box center [69, 198] width 66 height 15
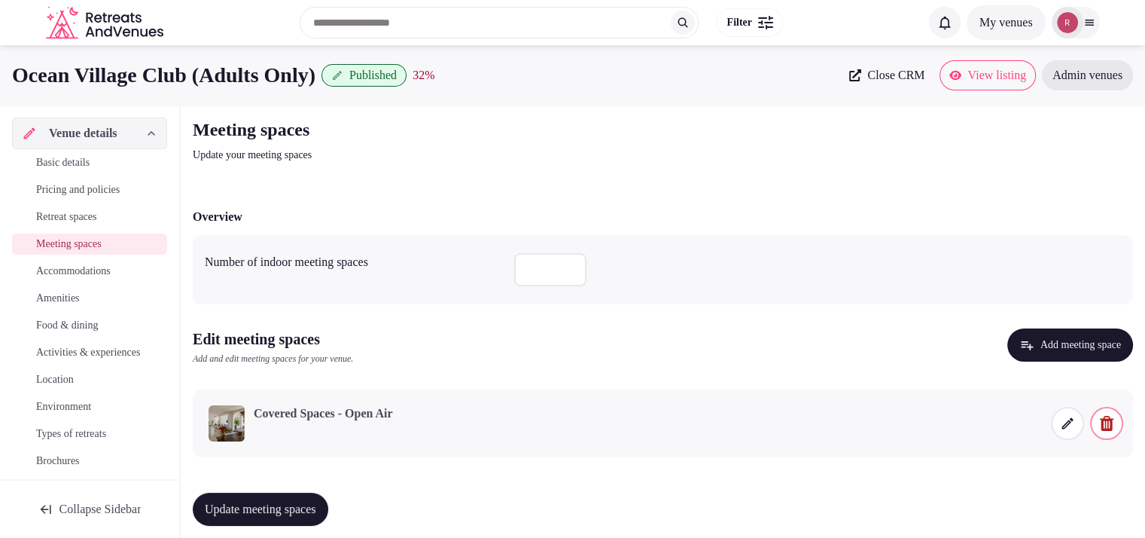
click at [54, 221] on span "Retreat spaces" at bounding box center [66, 216] width 60 height 15
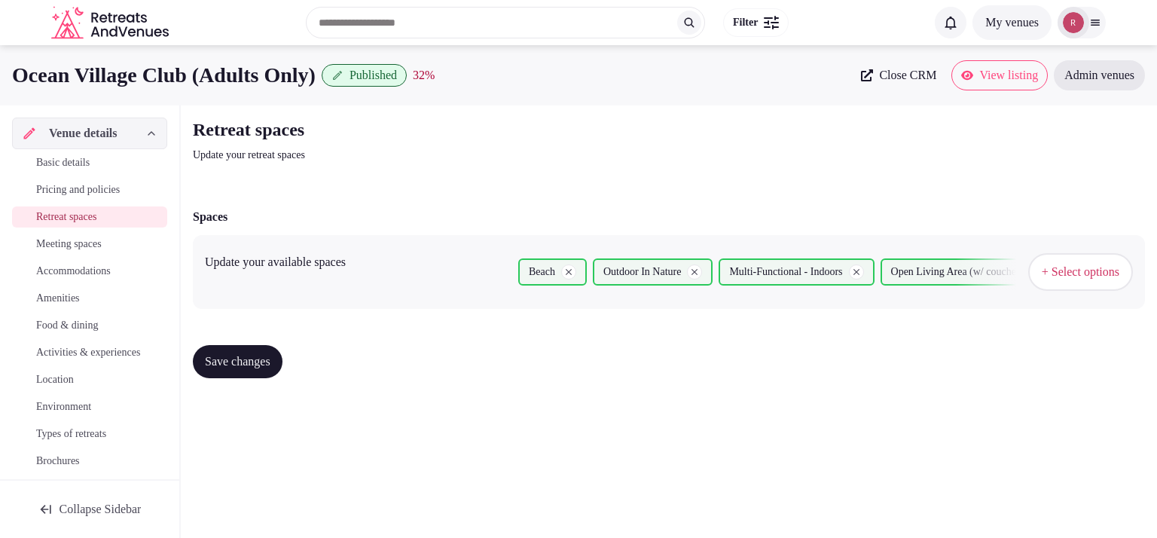
click at [104, 275] on span "Accommodations" at bounding box center [73, 271] width 75 height 15
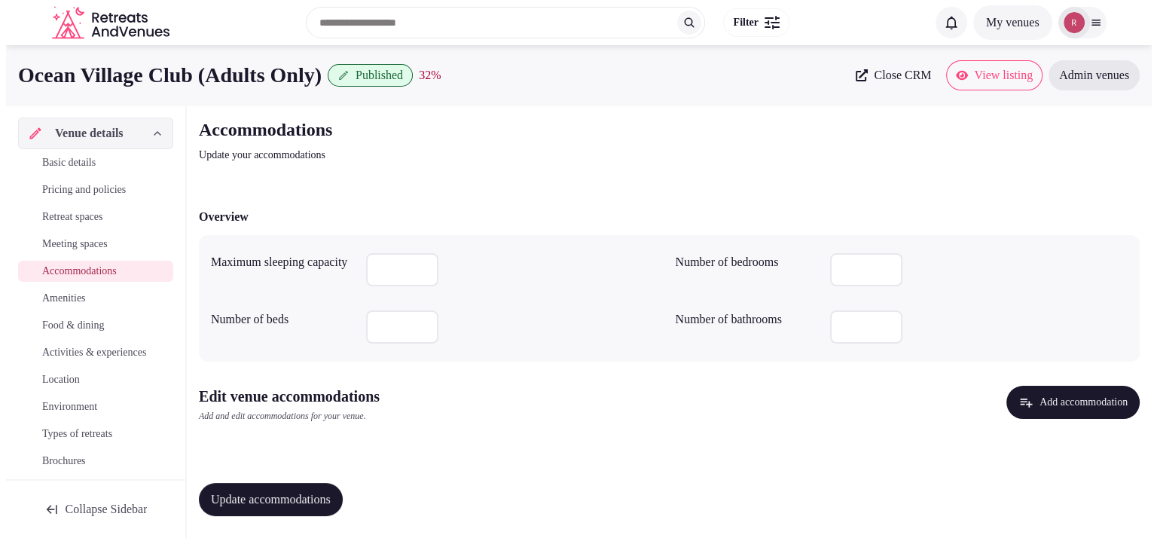
scroll to position [2, 0]
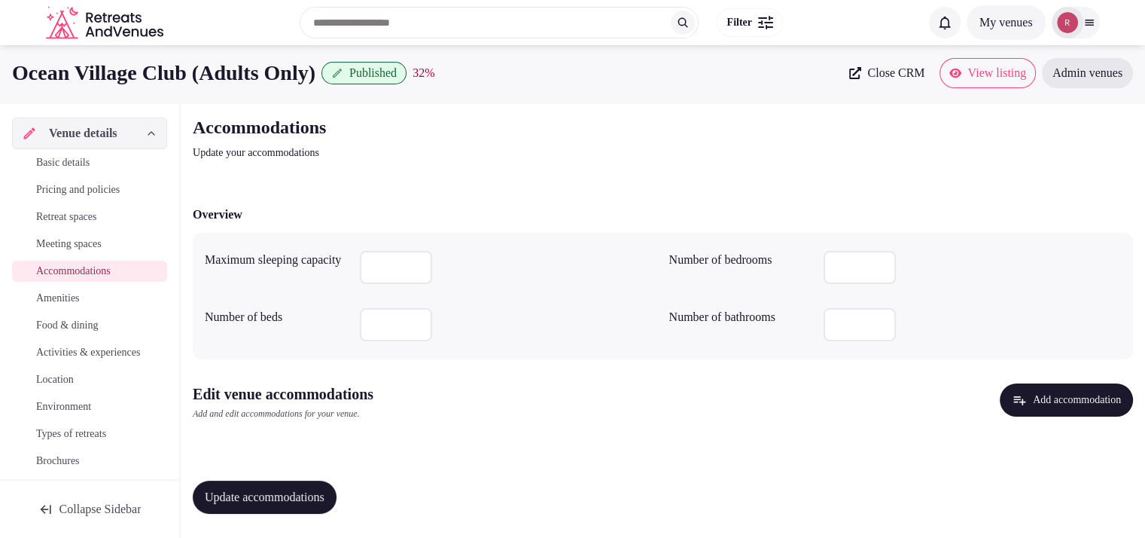
click at [1077, 413] on button "Add accommodation" at bounding box center [1066, 399] width 133 height 33
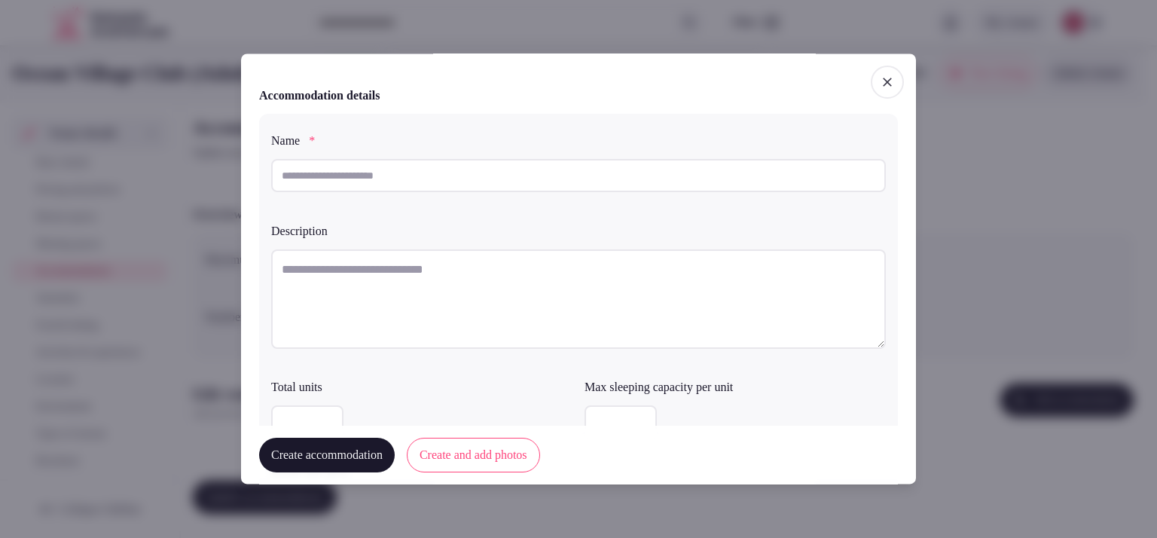
click at [377, 188] on input "text" at bounding box center [578, 175] width 615 height 33
click at [343, 269] on textarea at bounding box center [578, 298] width 615 height 99
paste textarea "**********"
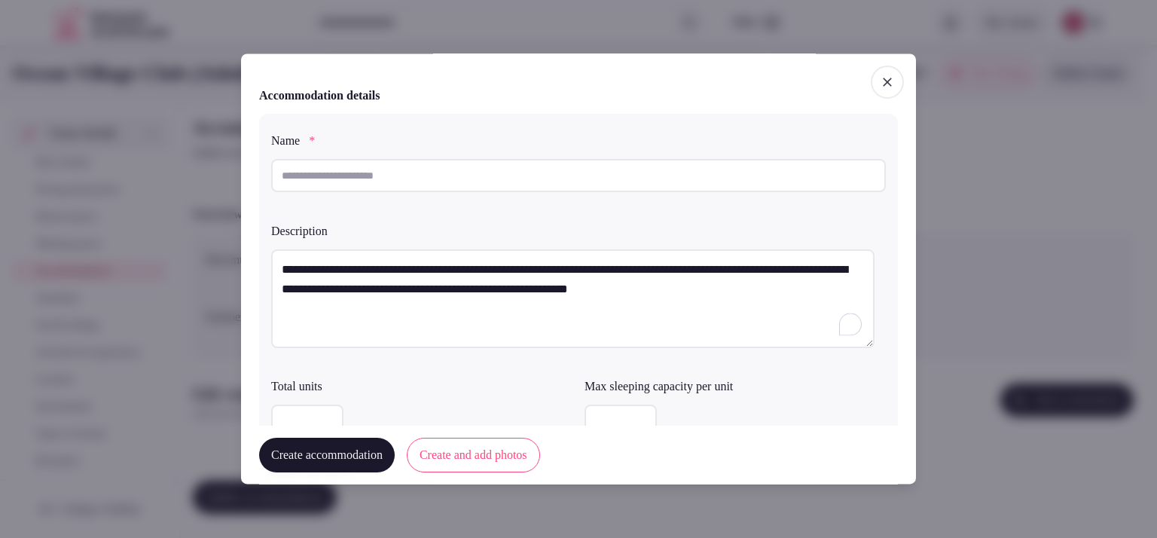
type textarea "**********"
click at [407, 188] on input "text" at bounding box center [578, 175] width 615 height 33
drag, startPoint x: 541, startPoint y: 269, endPoint x: 428, endPoint y: 266, distance: 113.8
click at [428, 266] on textarea "**********" at bounding box center [572, 298] width 603 height 99
click at [306, 168] on input "text" at bounding box center [578, 175] width 615 height 33
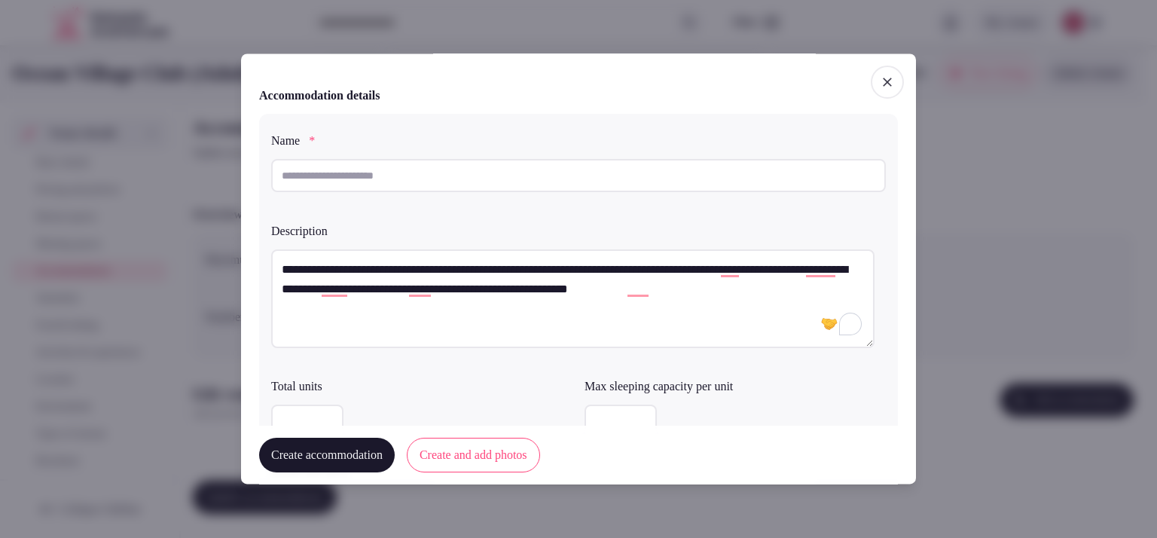
paste input "**********"
type input "**********"
click at [600, 413] on input "number" at bounding box center [620, 421] width 72 height 33
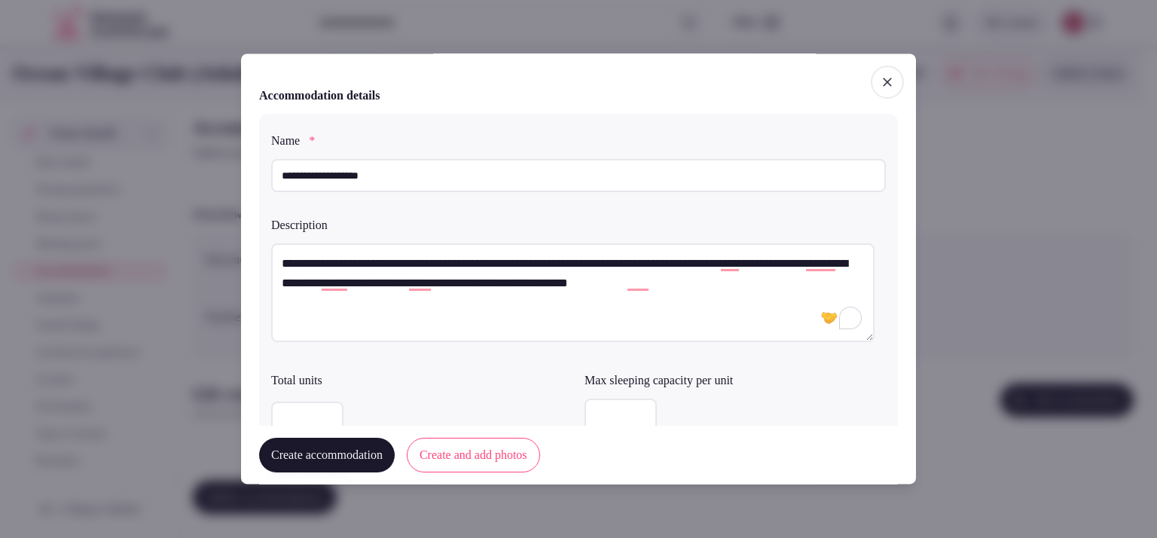
type input "*"
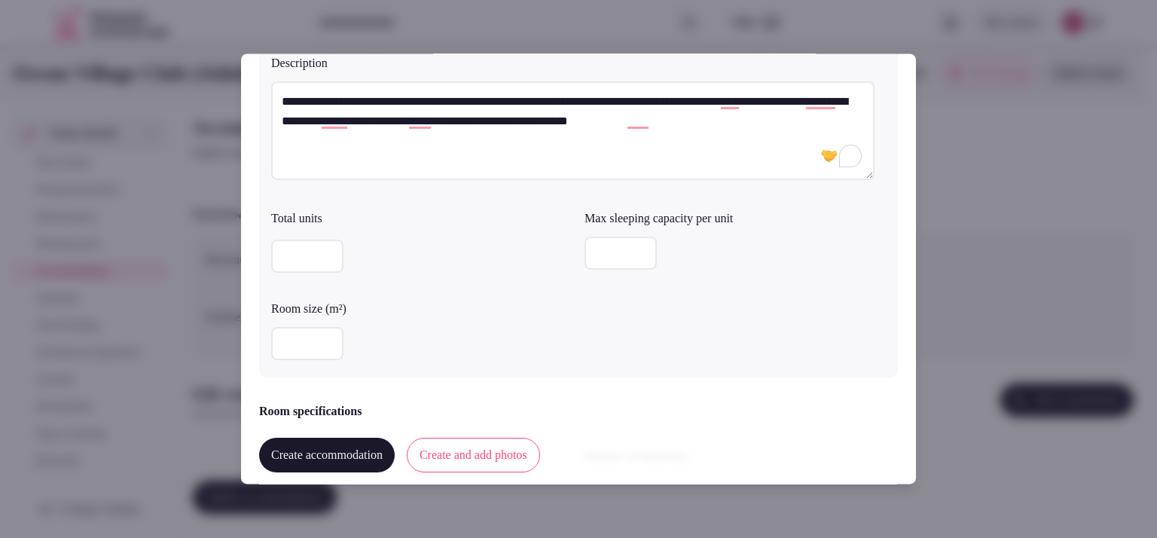
scroll to position [217, 0]
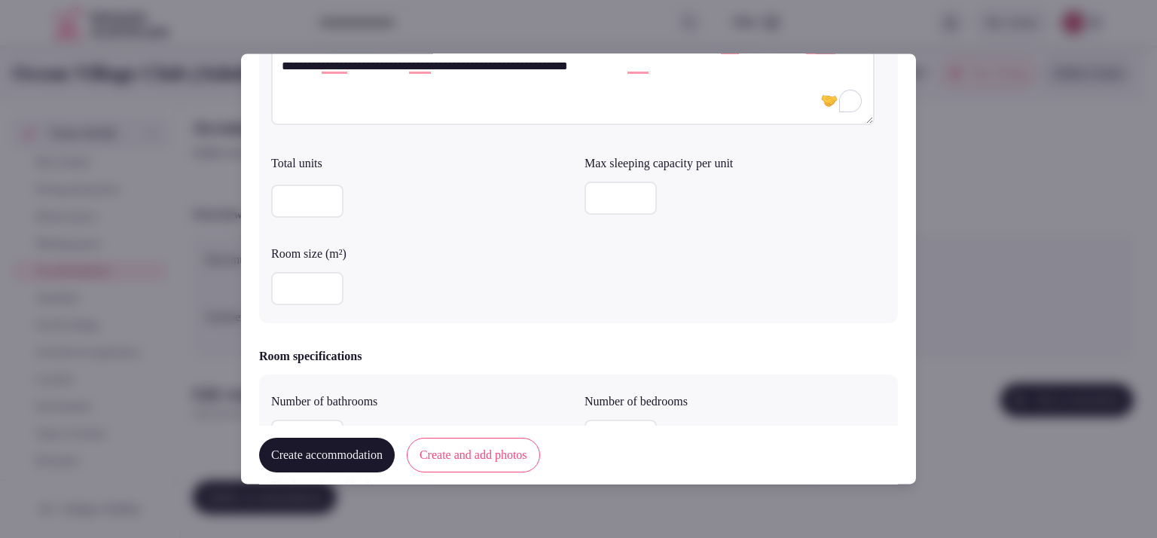
click at [276, 294] on input "number" at bounding box center [307, 289] width 72 height 33
type input "**"
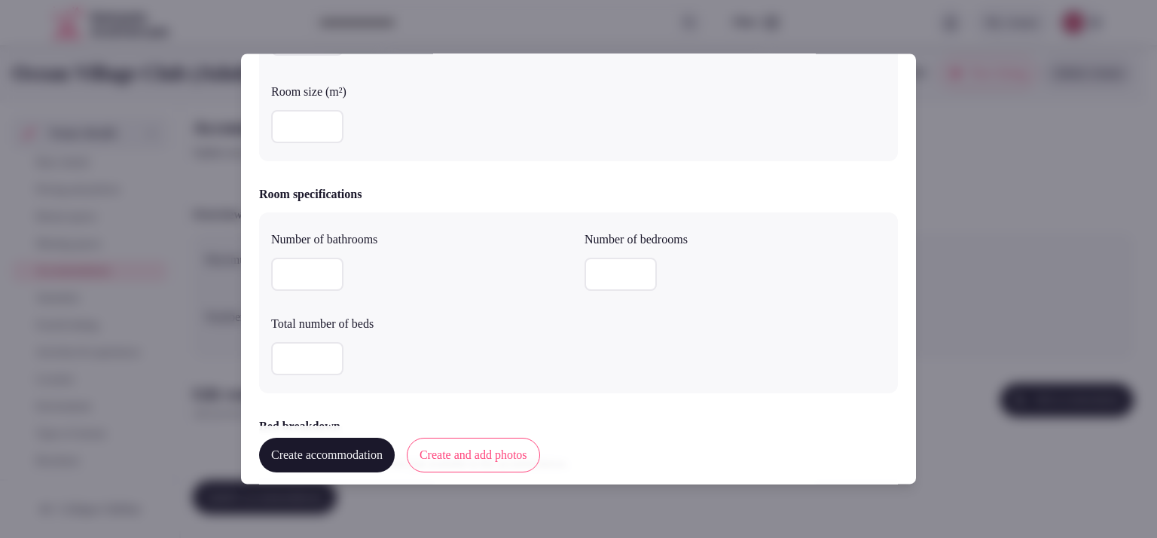
scroll to position [477, 0]
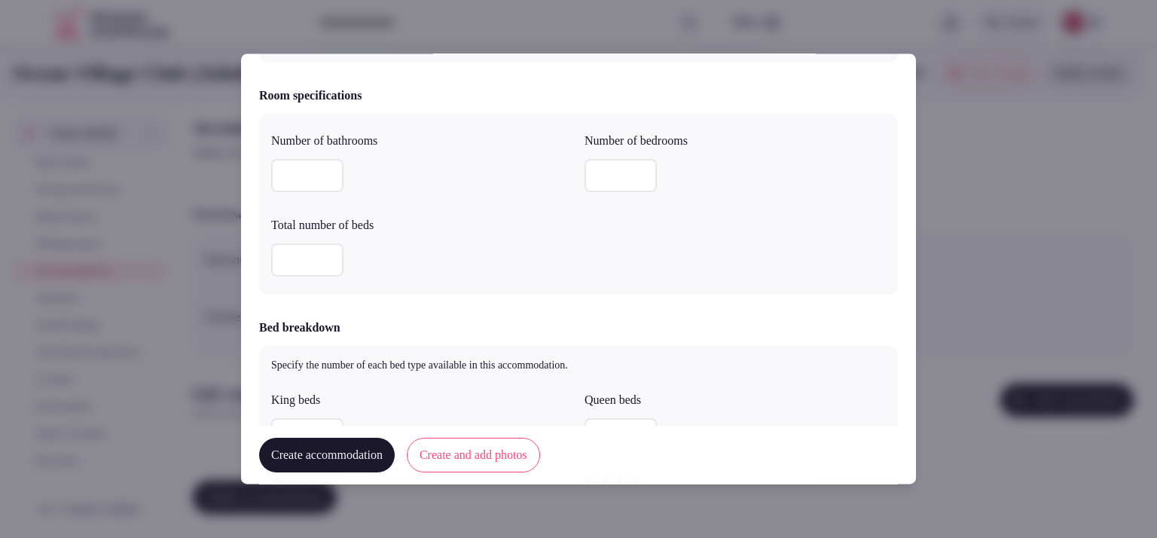
click at [298, 180] on input "number" at bounding box center [307, 176] width 72 height 33
type input "*"
click at [593, 160] on input "number" at bounding box center [620, 176] width 72 height 33
type input "*"
click at [284, 260] on input "number" at bounding box center [307, 260] width 72 height 33
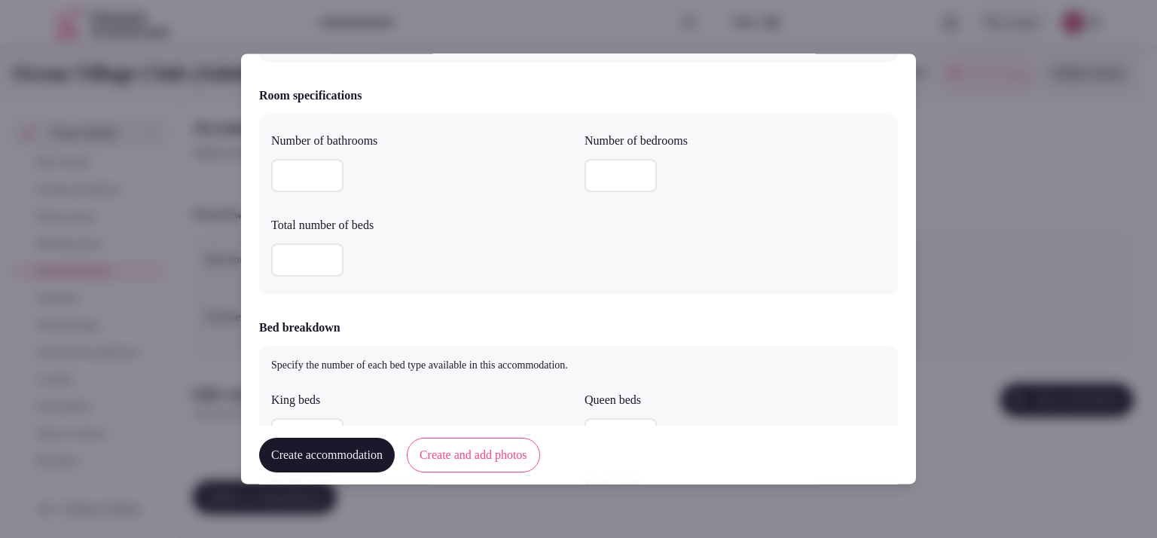
type input "*"
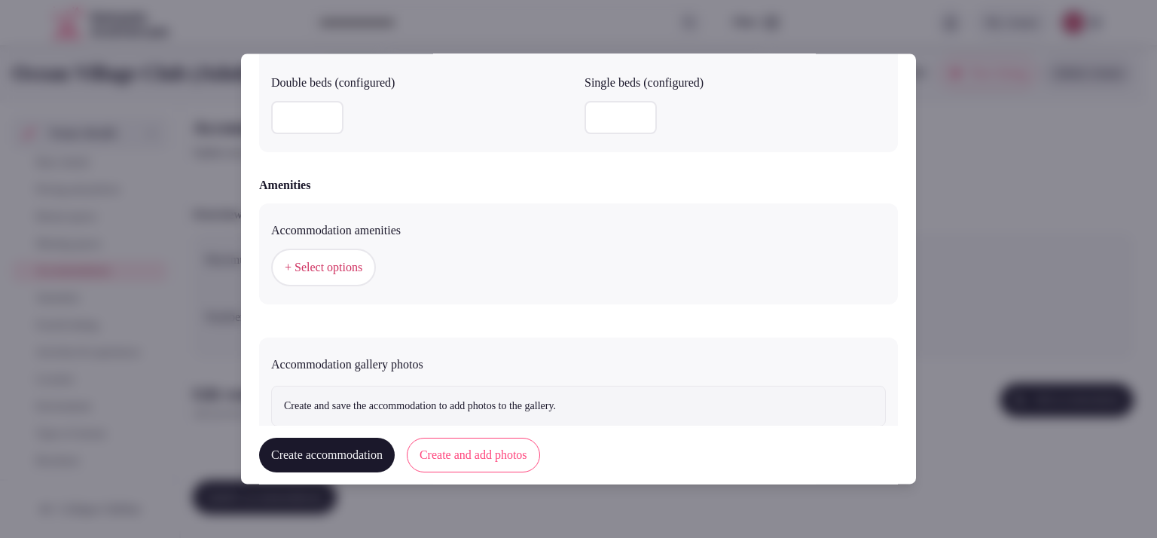
scroll to position [1368, 0]
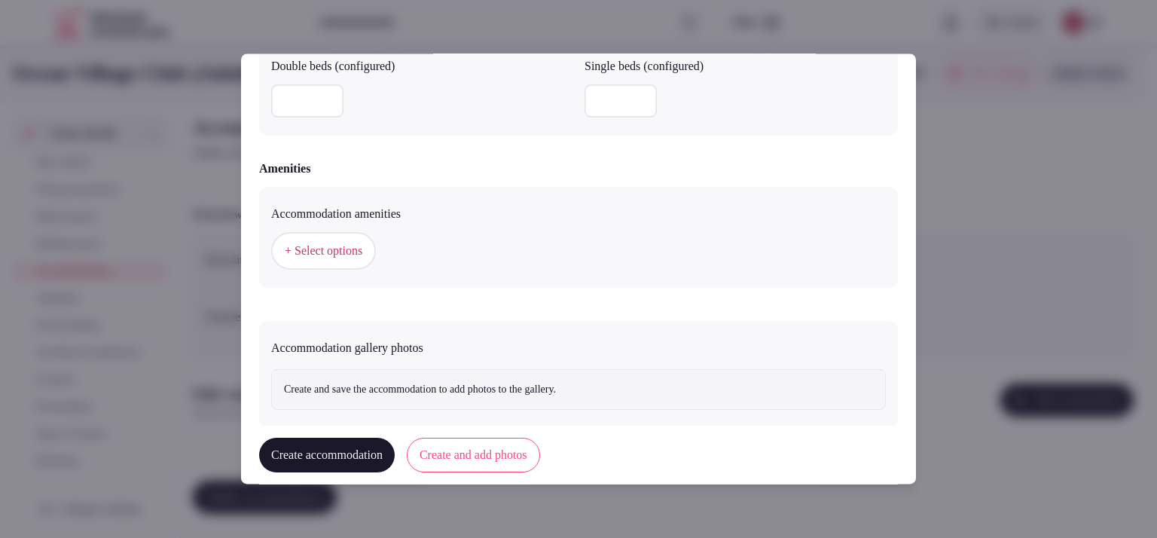
click at [328, 246] on span "+ Select options" at bounding box center [324, 251] width 78 height 17
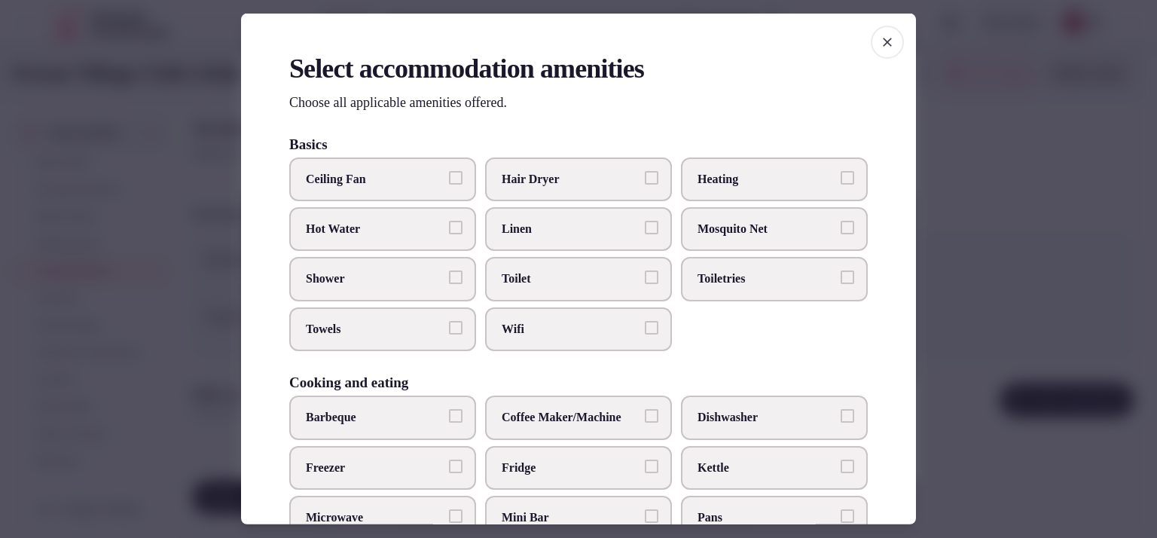
click at [529, 278] on span "Toilet" at bounding box center [571, 278] width 139 height 17
click at [645, 278] on button "Toilet" at bounding box center [652, 277] width 14 height 14
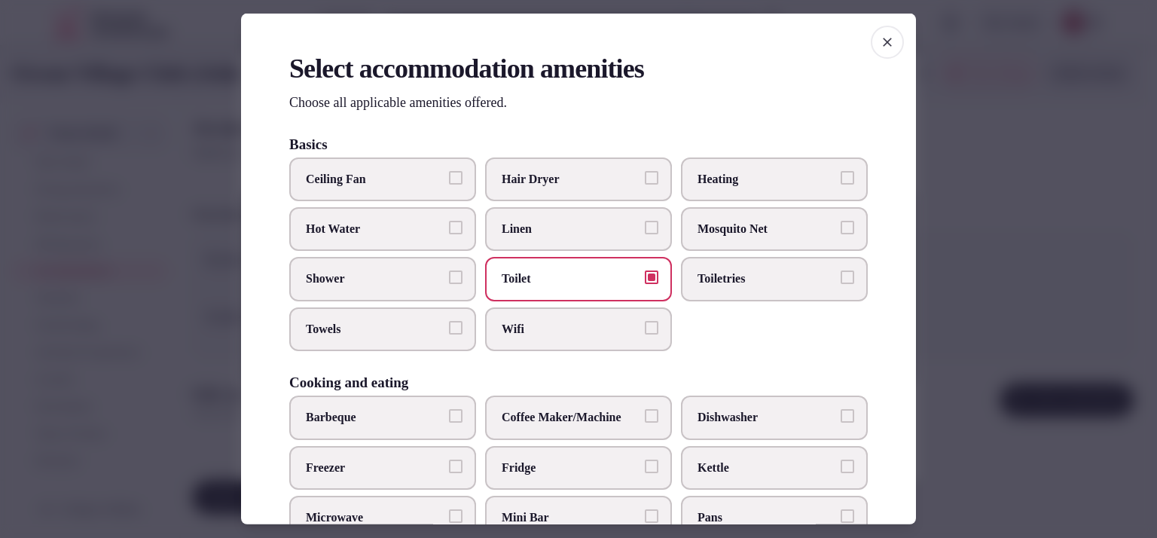
click at [624, 321] on span "Wifi" at bounding box center [571, 329] width 139 height 17
click at [645, 321] on button "Wifi" at bounding box center [652, 328] width 14 height 14
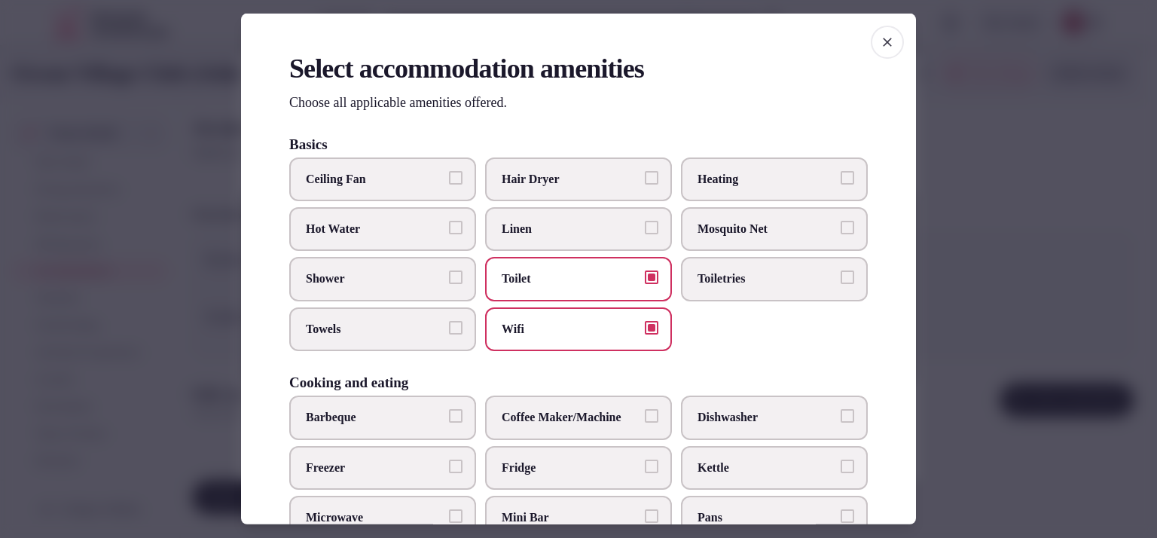
click at [422, 328] on span "Towels" at bounding box center [375, 329] width 139 height 17
click at [449, 328] on button "Towels" at bounding box center [456, 328] width 14 height 14
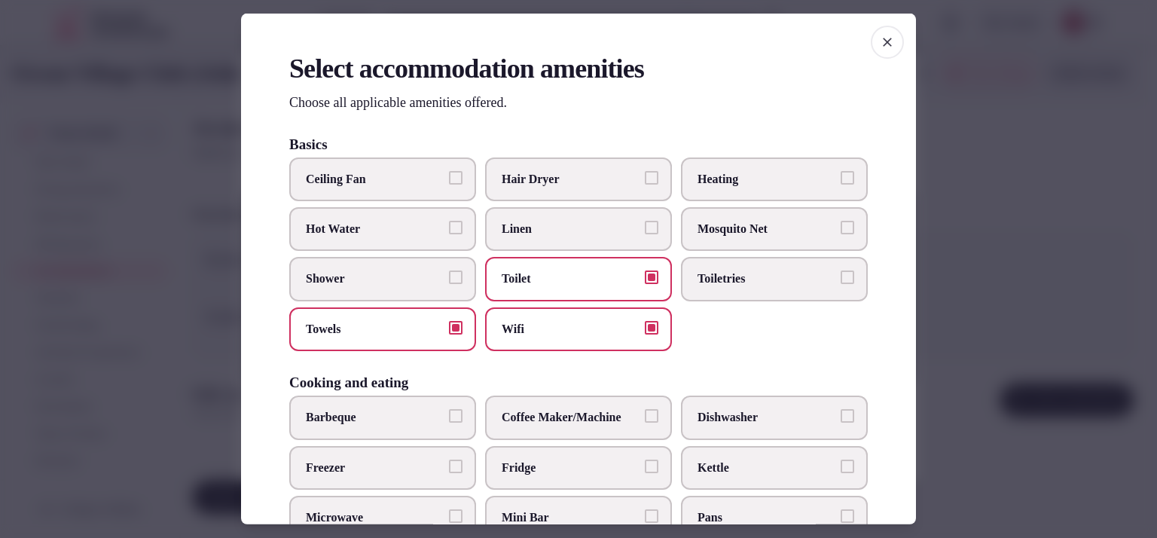
click at [375, 286] on label "Shower" at bounding box center [382, 279] width 187 height 44
click at [449, 284] on button "Shower" at bounding box center [456, 277] width 14 height 14
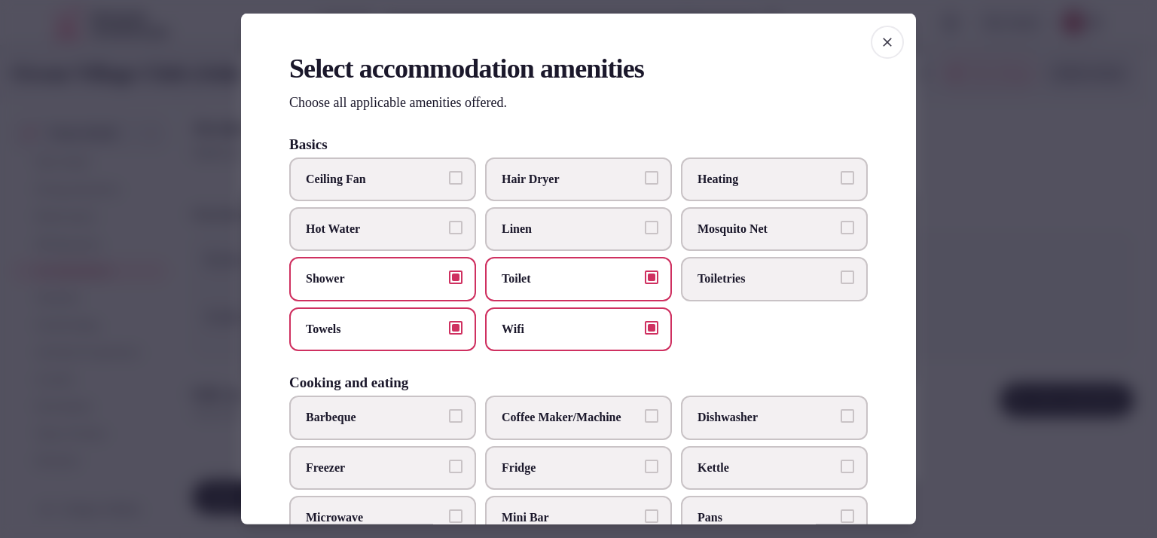
scroll to position [446, 0]
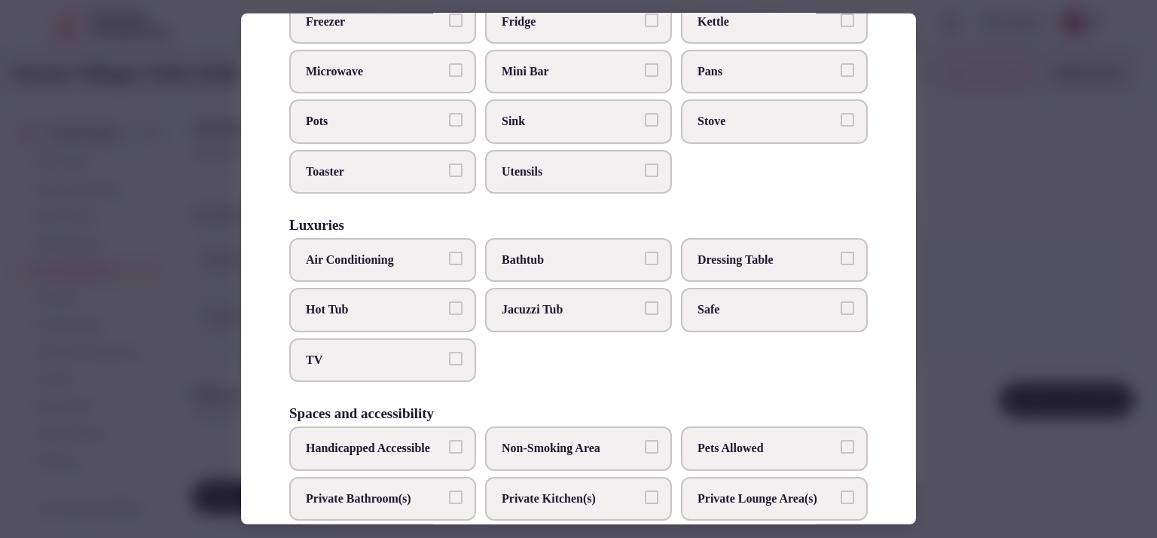
click at [407, 254] on span "Air Conditioning" at bounding box center [375, 260] width 139 height 17
click at [449, 254] on button "Air Conditioning" at bounding box center [456, 259] width 14 height 14
click at [794, 306] on span "Safe" at bounding box center [766, 309] width 139 height 17
click at [840, 306] on button "Safe" at bounding box center [847, 308] width 14 height 14
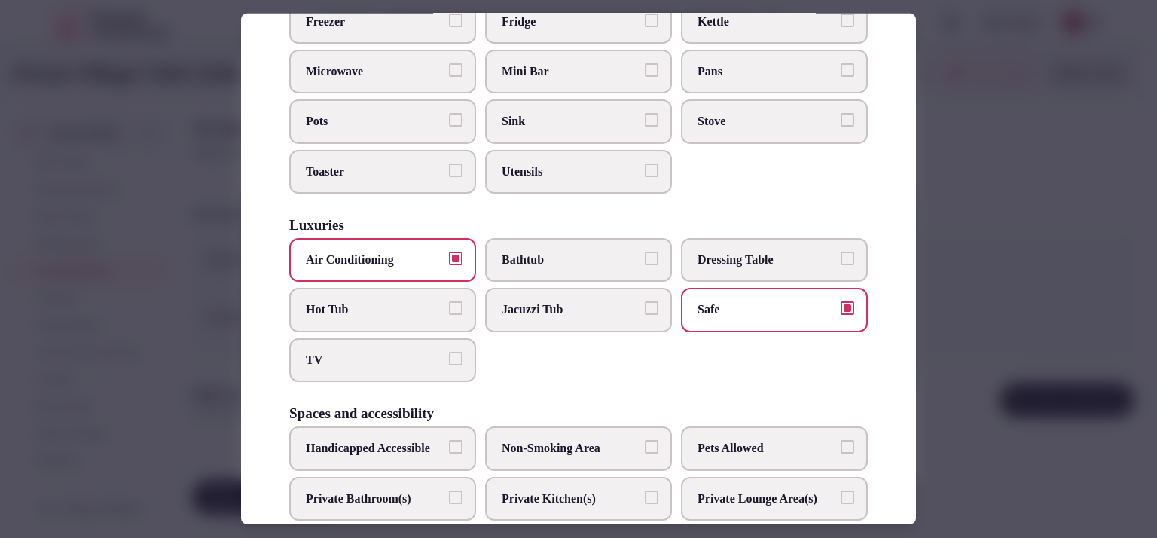
click at [585, 20] on span "Fridge" at bounding box center [571, 21] width 139 height 17
click at [645, 20] on button "Fridge" at bounding box center [652, 20] width 14 height 14
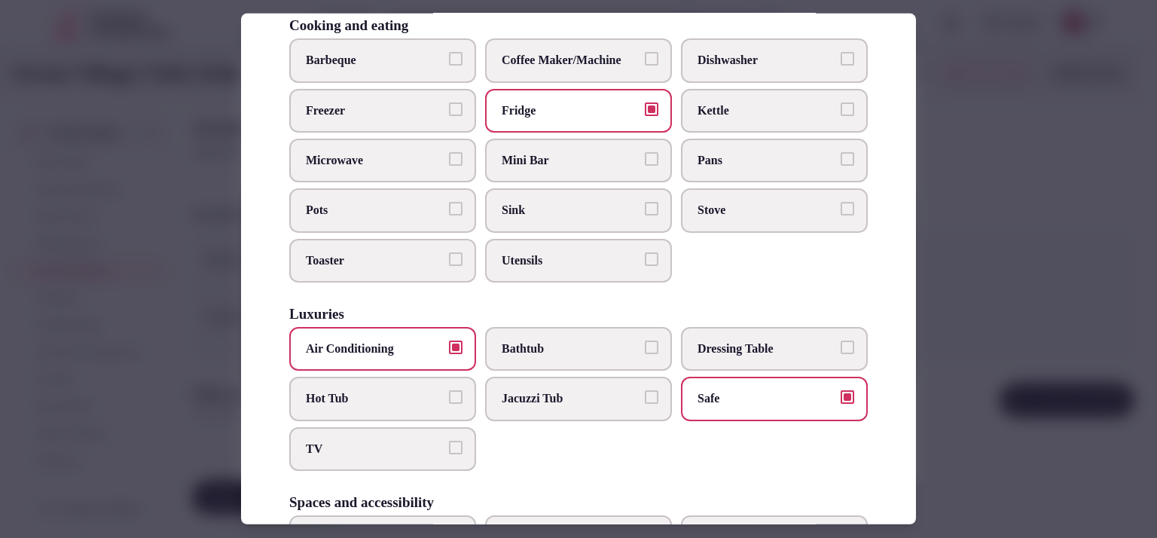
scroll to position [328, 0]
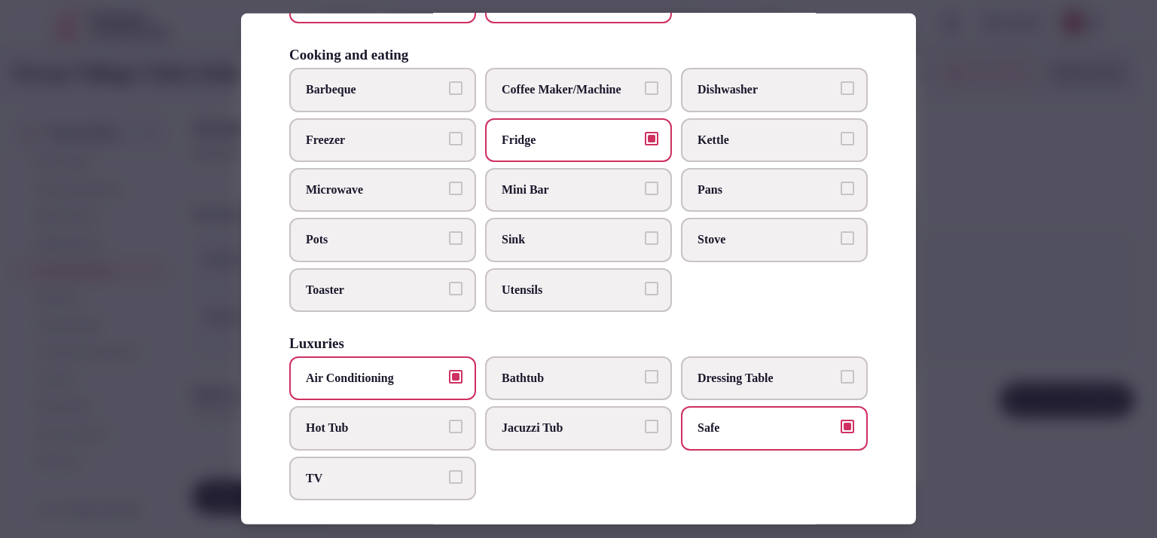
click at [535, 84] on span "Coffee Maker/Machine" at bounding box center [571, 89] width 139 height 17
click at [645, 84] on button "Coffee Maker/Machine" at bounding box center [652, 88] width 14 height 14
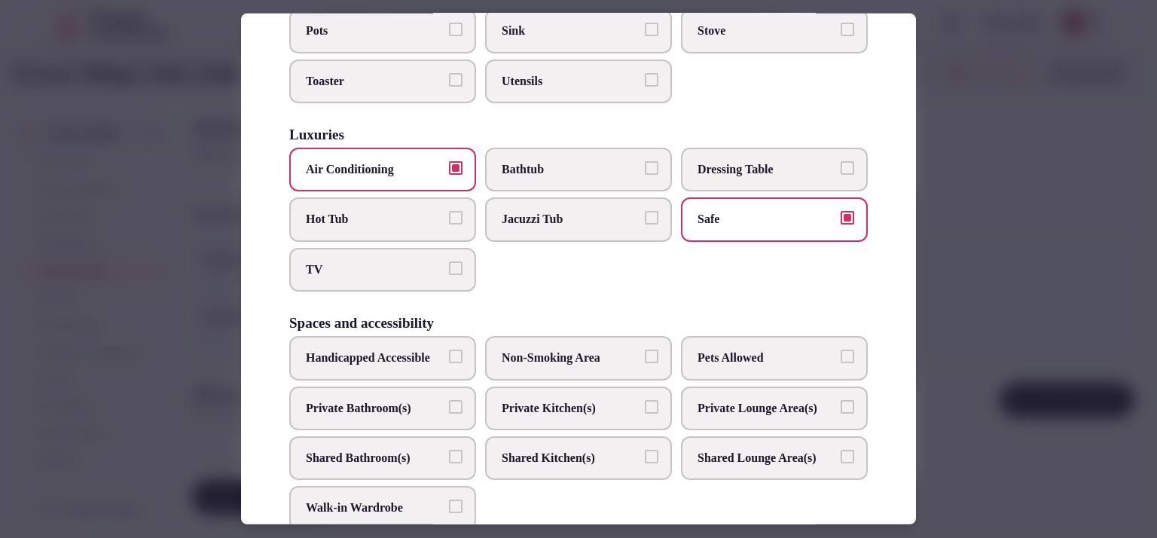
scroll to position [543, 0]
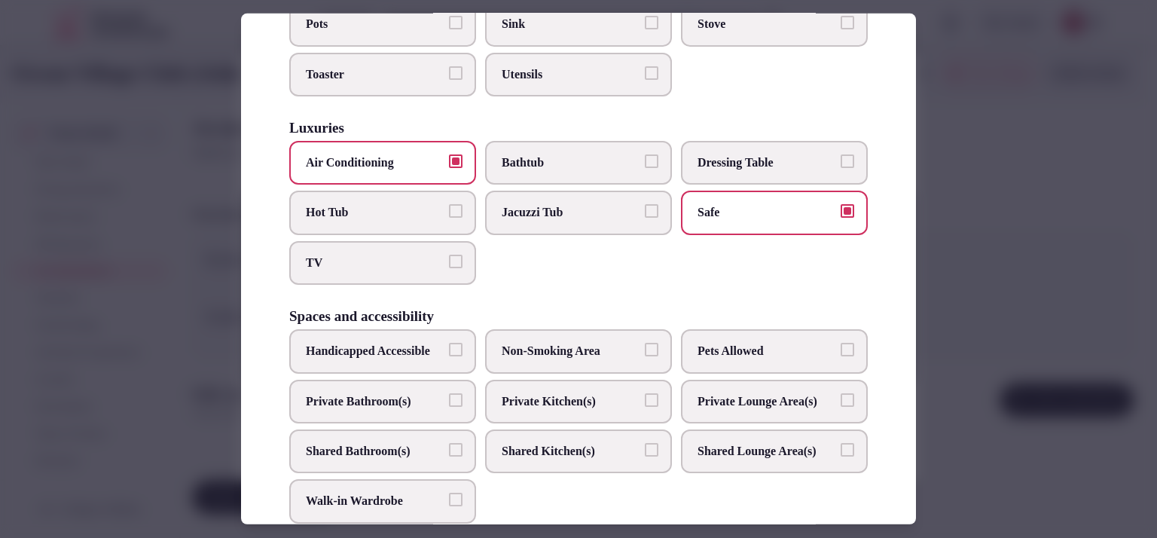
click at [371, 255] on span "TV" at bounding box center [375, 263] width 139 height 17
click at [449, 255] on button "TV" at bounding box center [456, 262] width 14 height 14
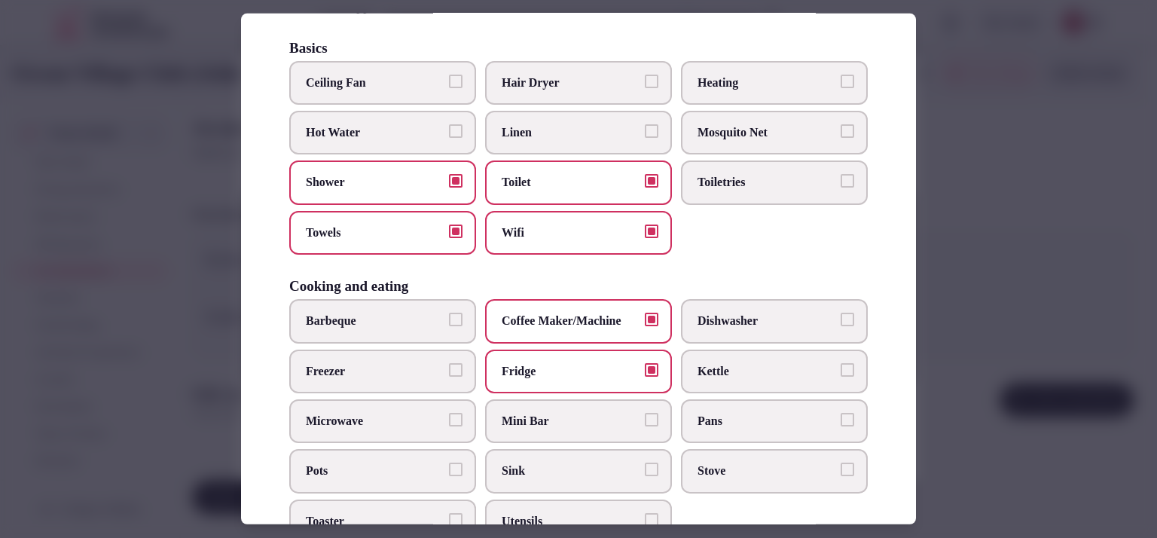
click at [524, 58] on div "Basics Ceiling Fan Hair Dryer Heating Hot Water Linen Mosquito Net Shower Toile…" at bounding box center [578, 147] width 578 height 215
click at [524, 78] on span "Hair Dryer" at bounding box center [571, 82] width 139 height 17
click at [645, 78] on button "Hair Dryer" at bounding box center [652, 81] width 14 height 14
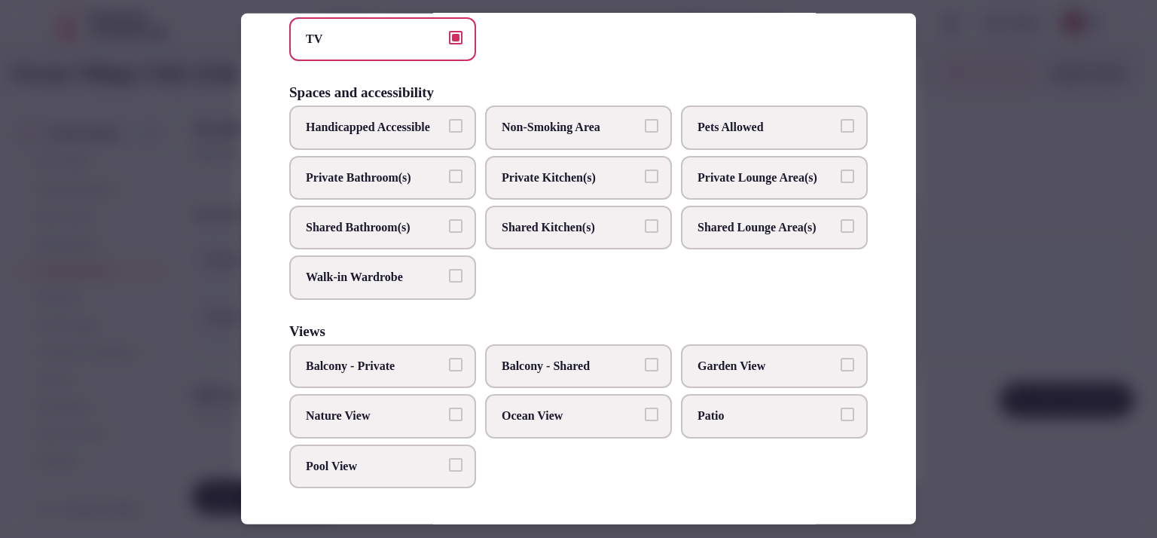
click at [416, 171] on label "Private Bathroom(s)" at bounding box center [382, 178] width 187 height 44
click at [449, 171] on button "Private Bathroom(s)" at bounding box center [456, 176] width 14 height 14
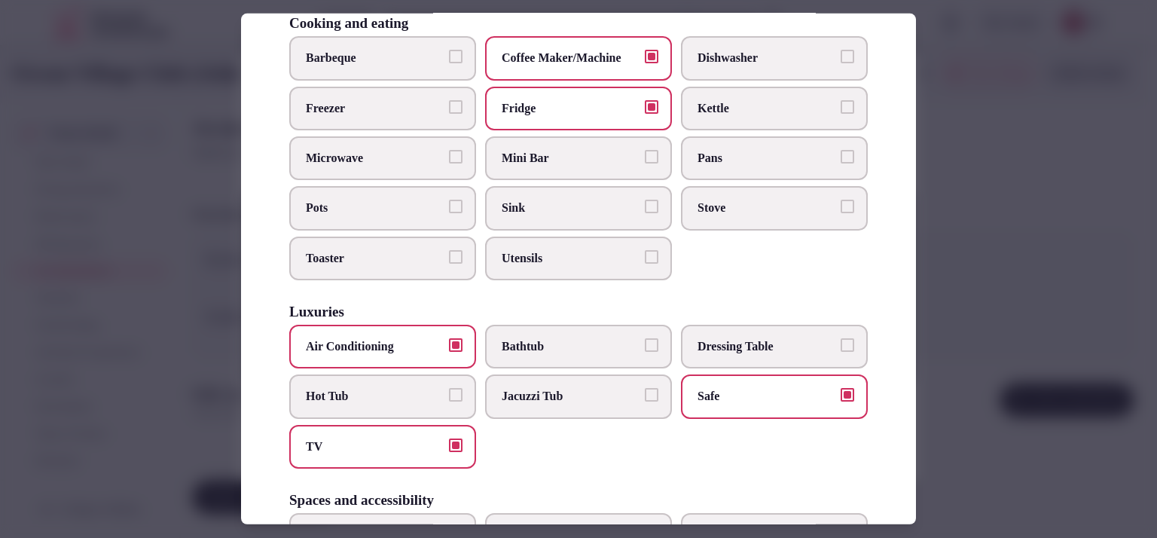
click at [541, 316] on div "Luxuries Air Conditioning Bathtub Dressing Table Hot Tub Jacuzzi Tub Safe TV" at bounding box center [578, 386] width 578 height 164
click at [541, 338] on span "Bathtub" at bounding box center [571, 346] width 139 height 17
click at [645, 338] on button "Bathtub" at bounding box center [652, 345] width 14 height 14
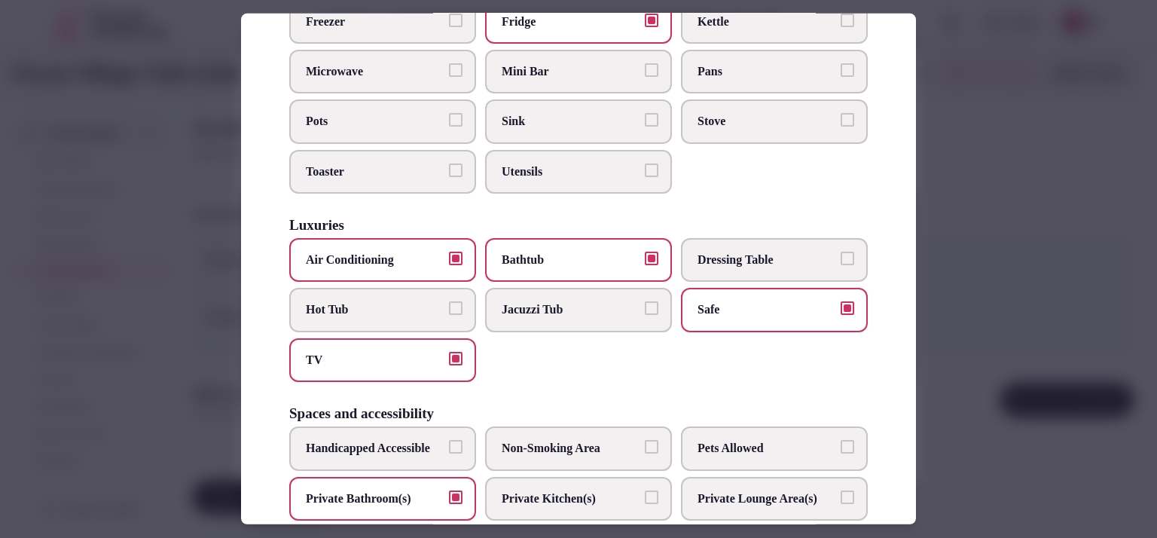
scroll to position [806, 0]
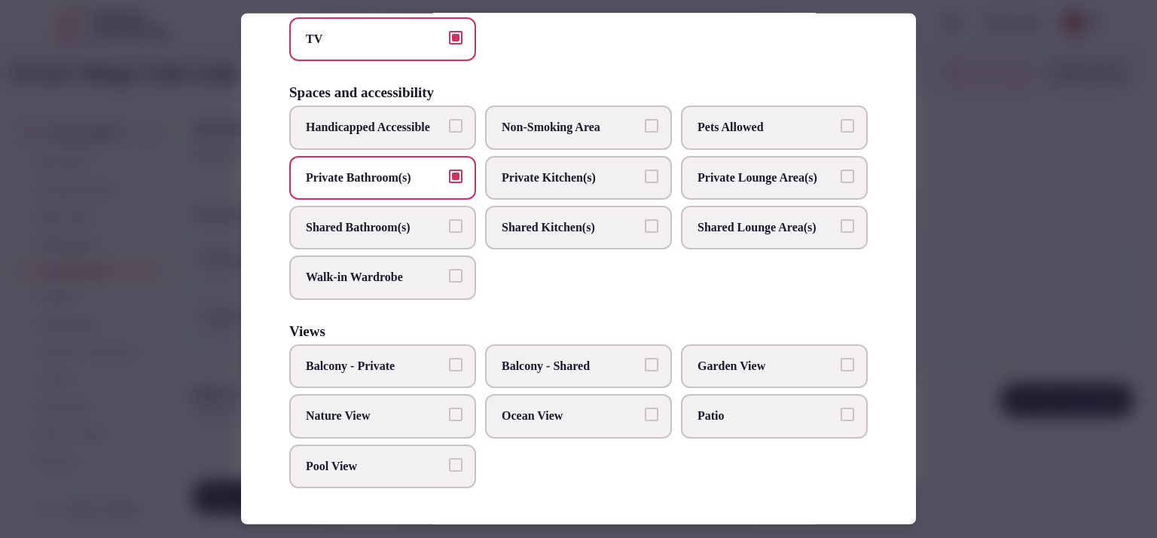
click at [422, 376] on label "Balcony - Private" at bounding box center [382, 366] width 187 height 44
click at [449, 371] on button "Balcony - Private" at bounding box center [456, 365] width 14 height 14
click at [529, 419] on span "Ocean View" at bounding box center [571, 415] width 139 height 17
click at [645, 419] on button "Ocean View" at bounding box center [652, 414] width 14 height 14
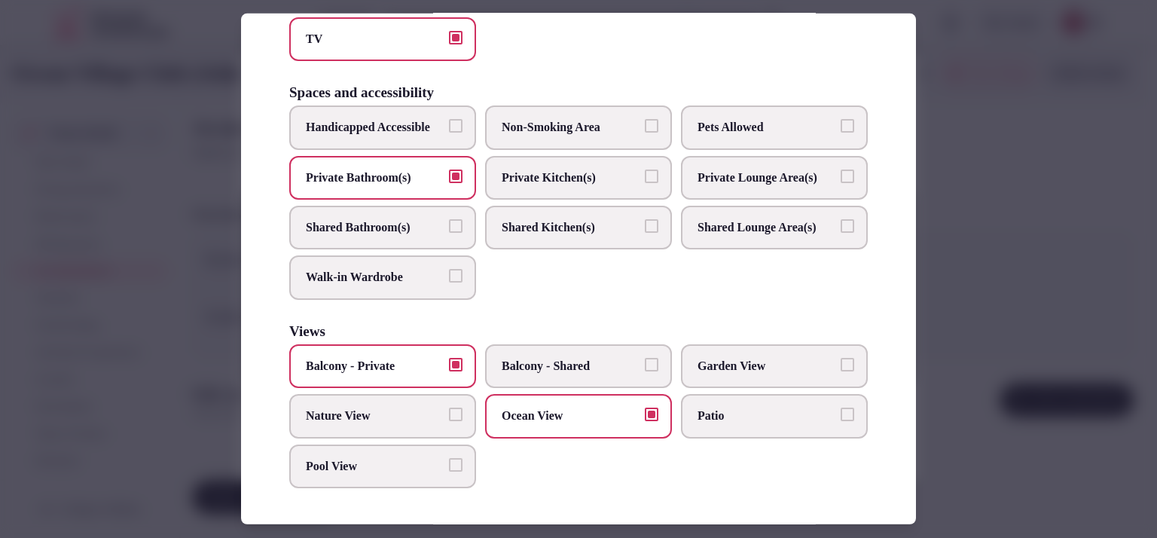
click at [755, 352] on label "Garden View" at bounding box center [774, 366] width 187 height 44
click at [840, 358] on button "Garden View" at bounding box center [847, 365] width 14 height 14
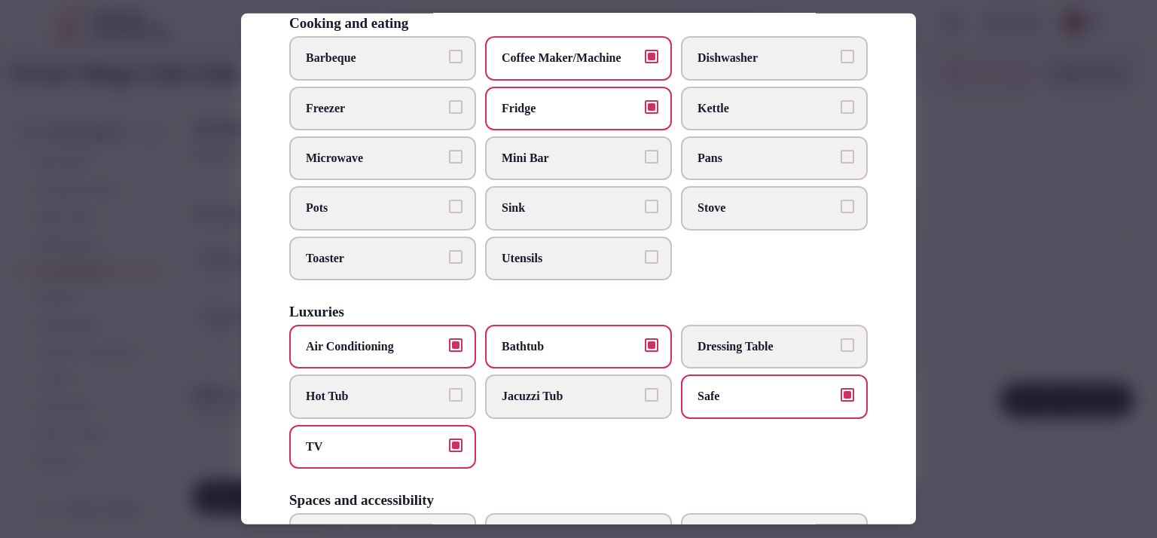
scroll to position [0, 0]
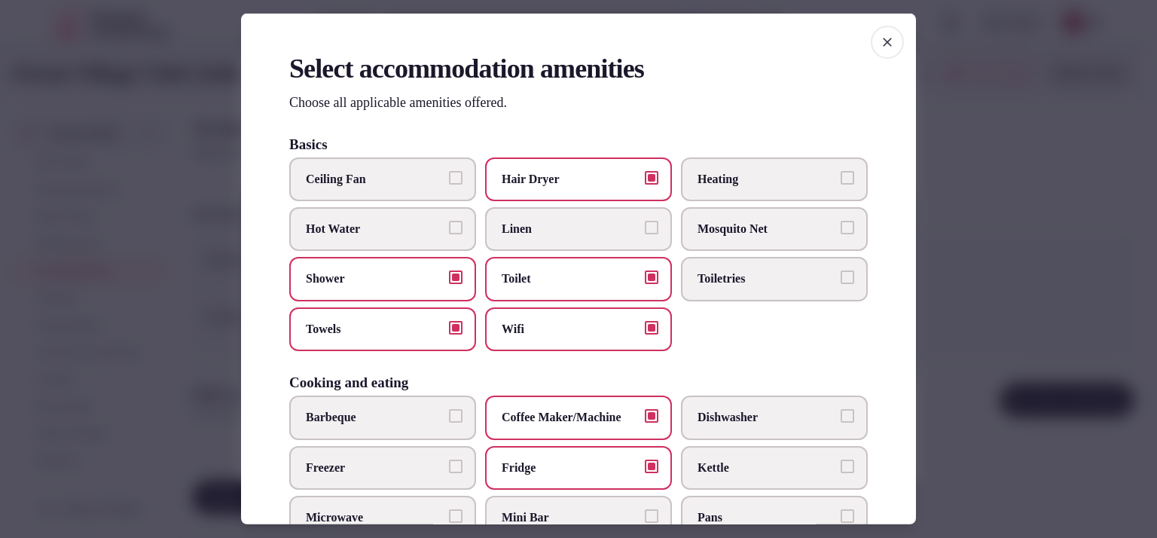
click at [612, 228] on span "Linen" at bounding box center [571, 229] width 139 height 17
click at [645, 228] on button "Linen" at bounding box center [652, 228] width 14 height 14
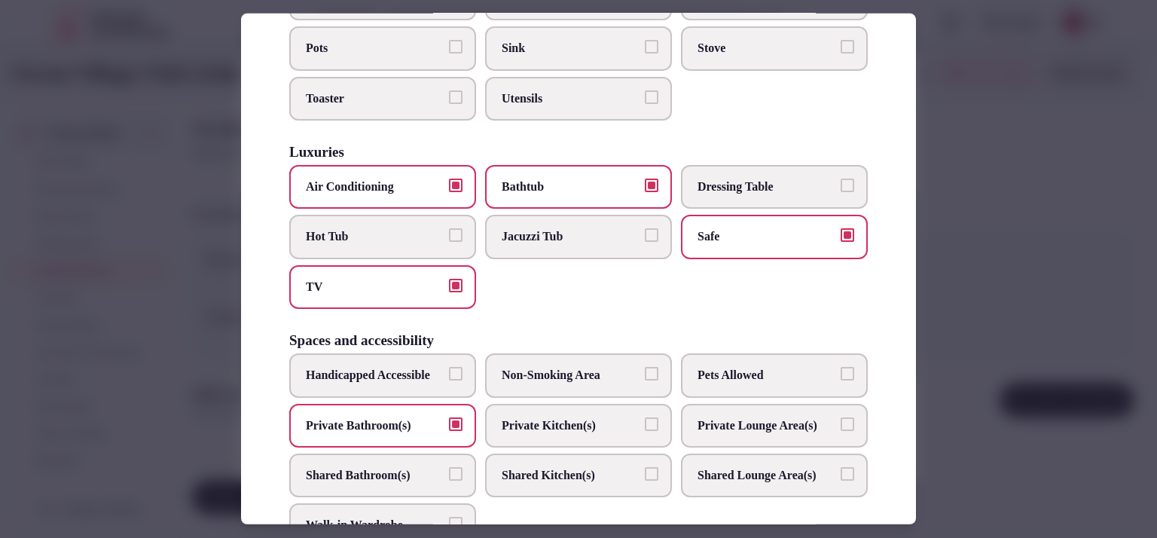
scroll to position [72, 0]
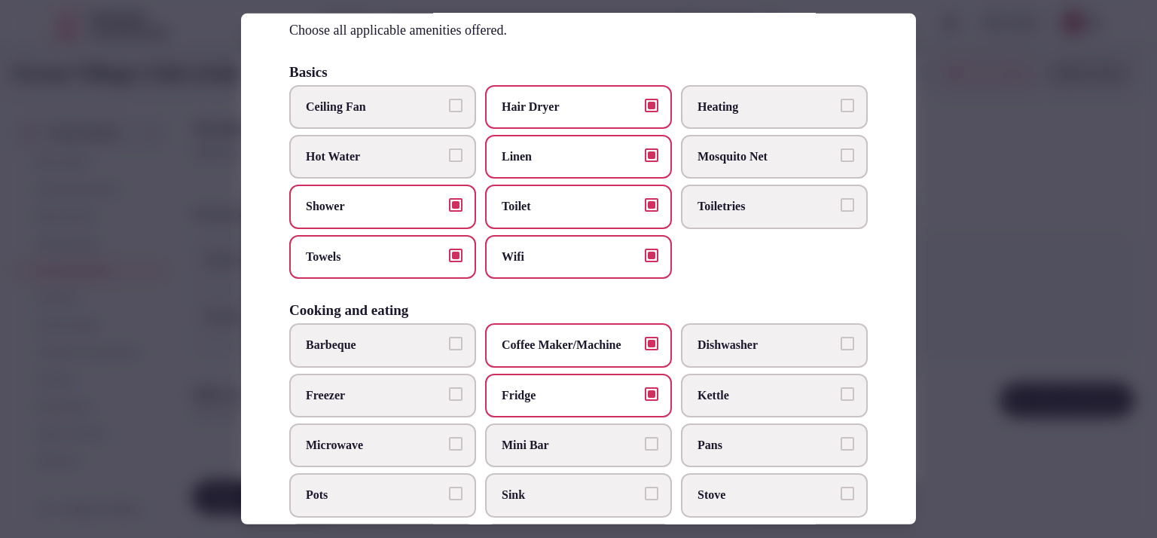
click at [729, 210] on span "Toiletries" at bounding box center [766, 206] width 139 height 17
click at [840, 210] on button "Toiletries" at bounding box center [847, 205] width 14 height 14
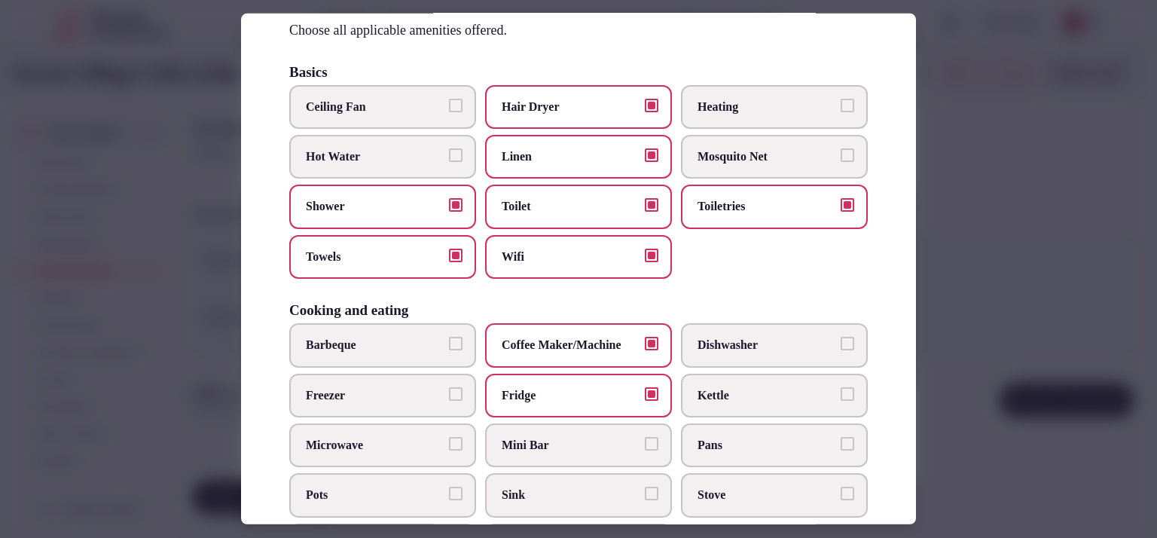
click at [979, 197] on div at bounding box center [578, 269] width 1157 height 538
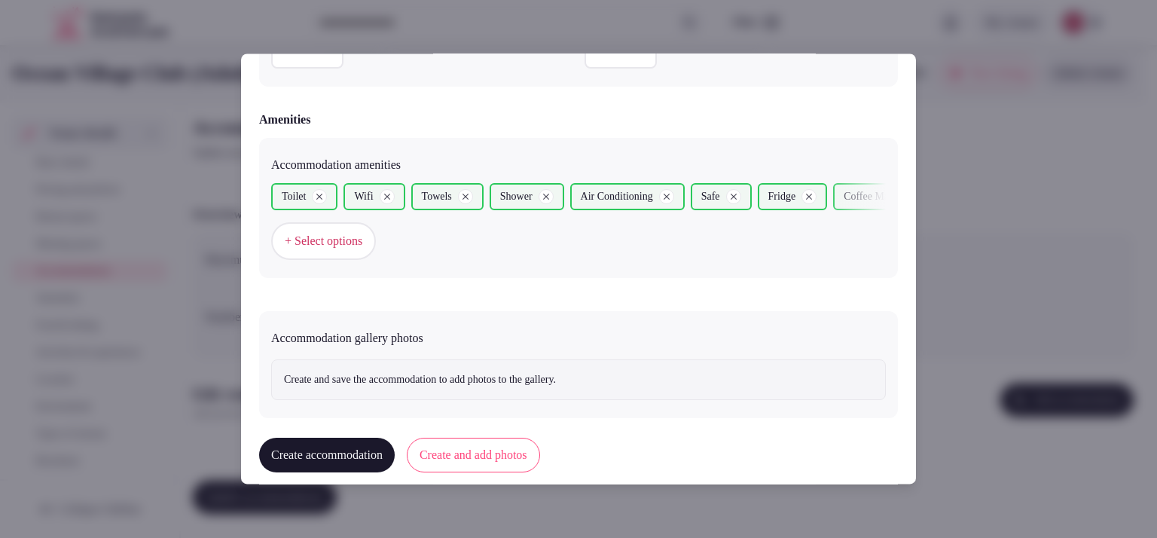
scroll to position [1437, 0]
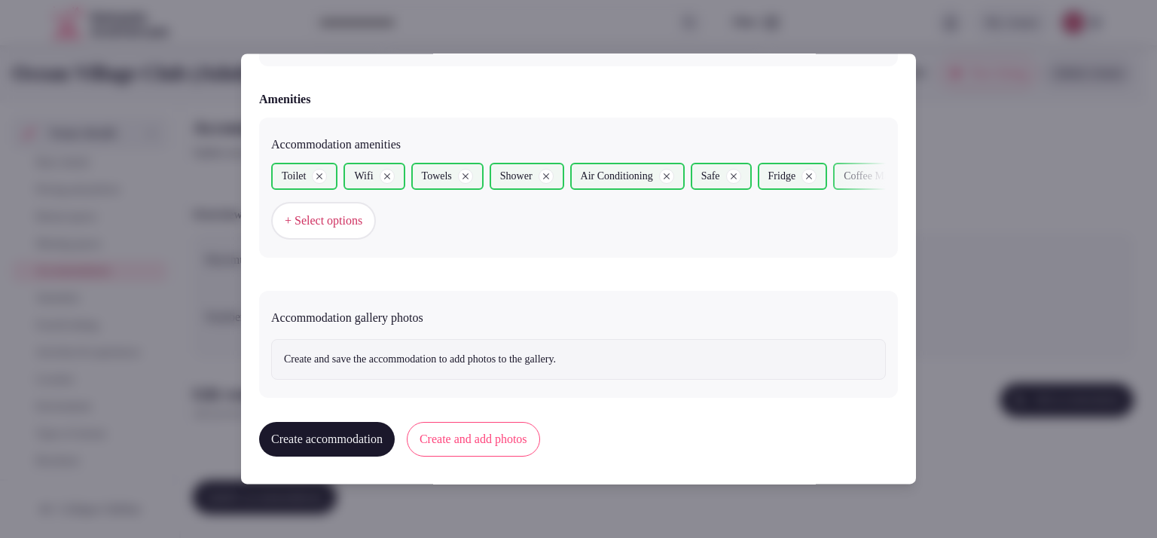
click at [462, 440] on button "Create and add photos" at bounding box center [473, 439] width 133 height 35
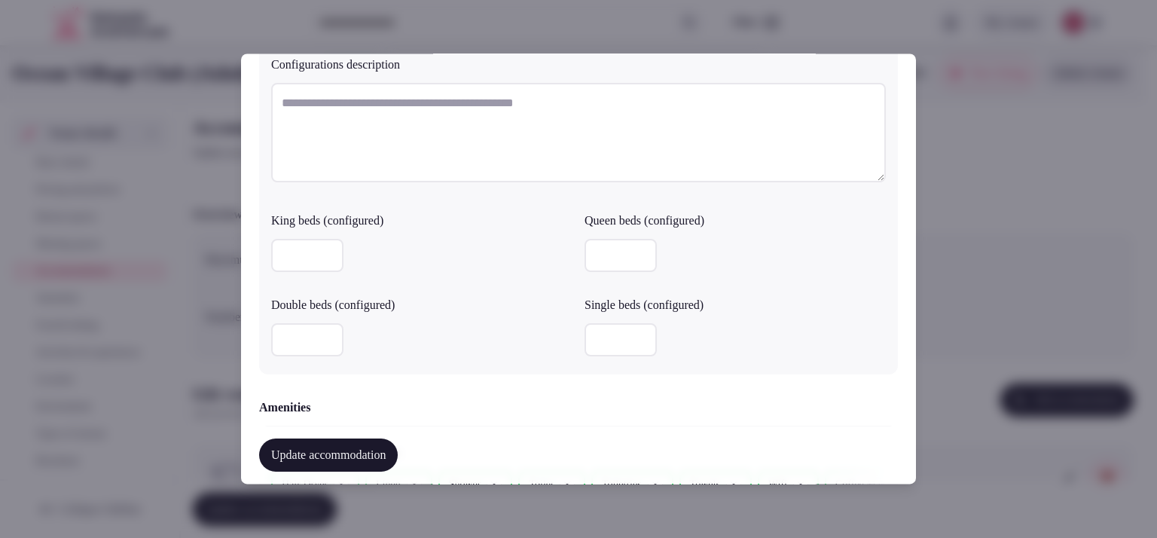
scroll to position [1505, 0]
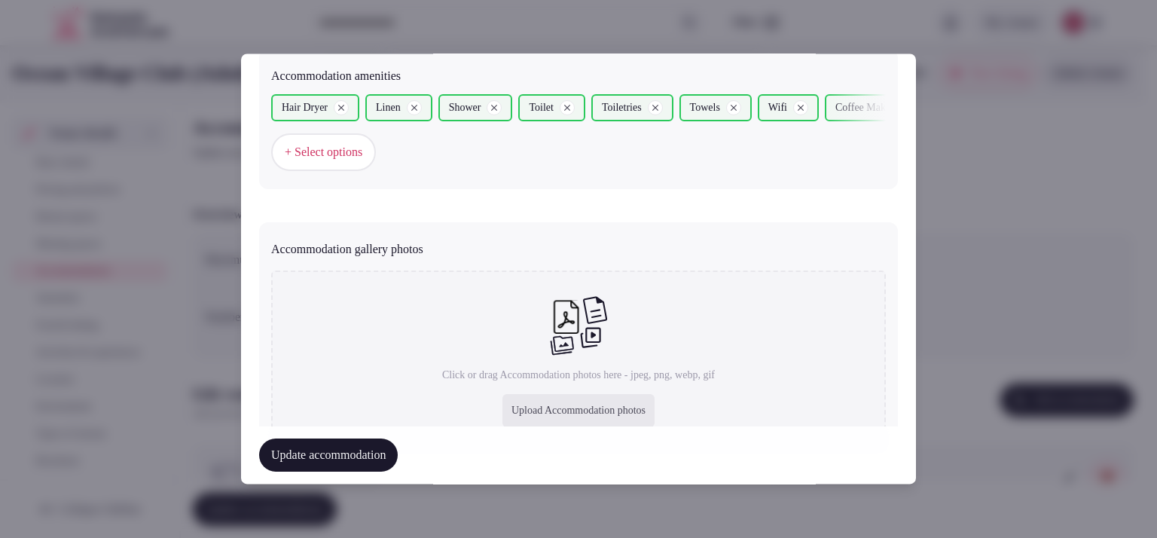
click at [536, 406] on div "Upload Accommodation photos" at bounding box center [578, 411] width 152 height 33
type input "**********"
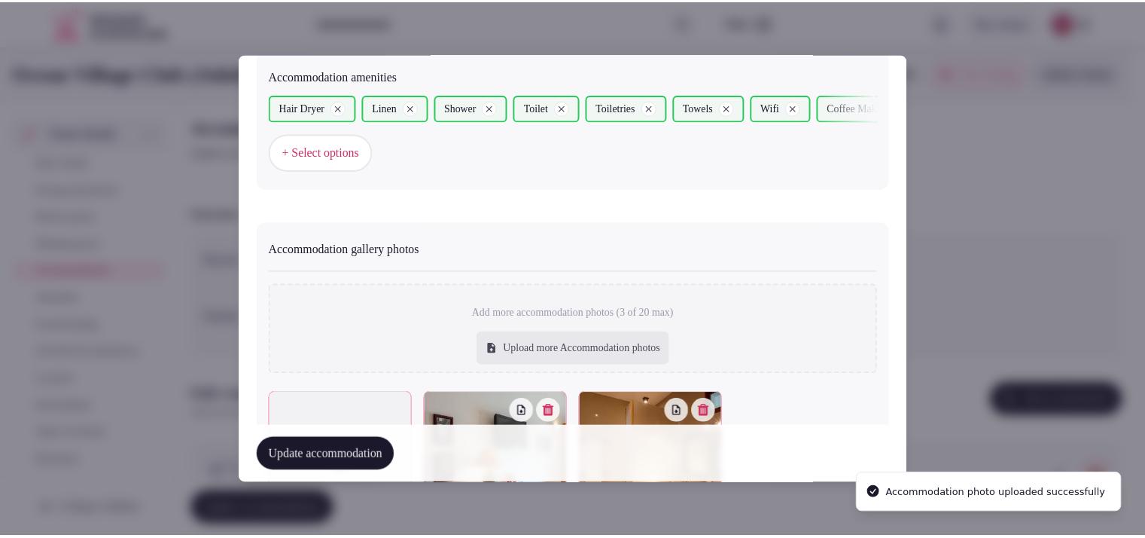
scroll to position [1658, 0]
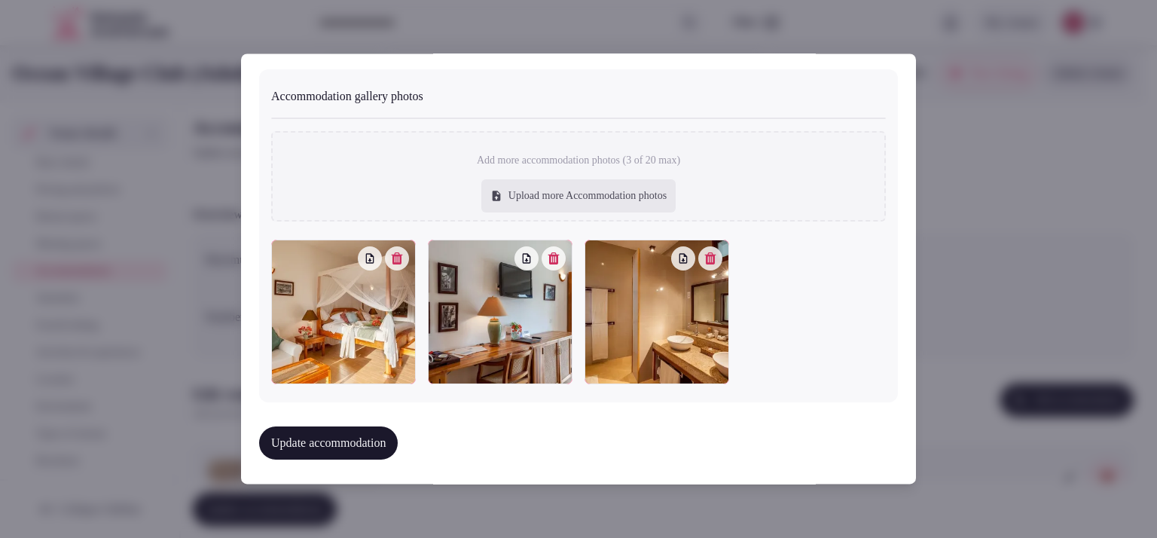
click at [337, 442] on button "Update accommodation" at bounding box center [328, 443] width 139 height 33
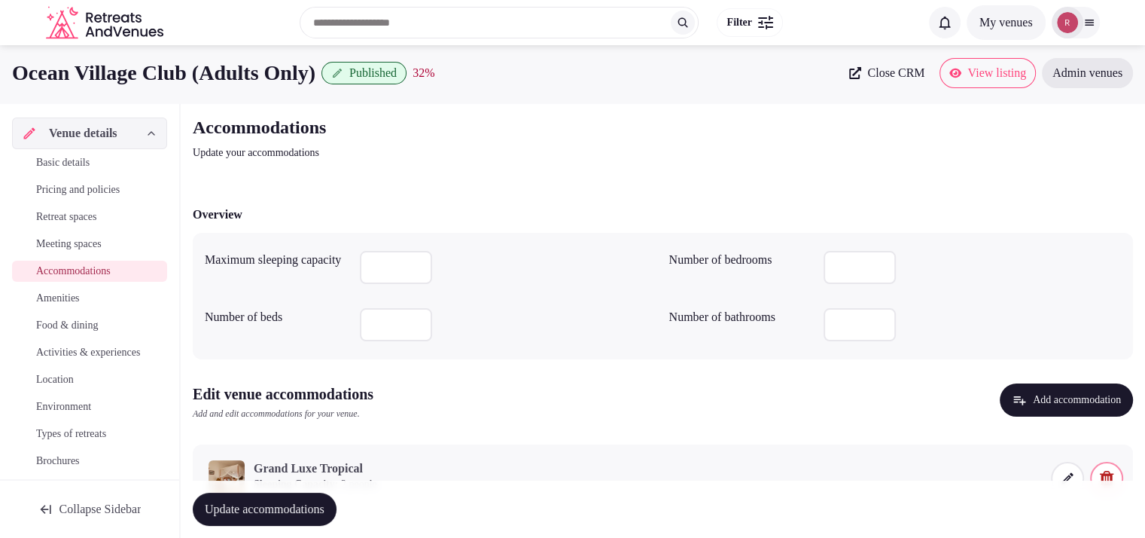
click at [93, 300] on link "Amenities" at bounding box center [89, 298] width 155 height 21
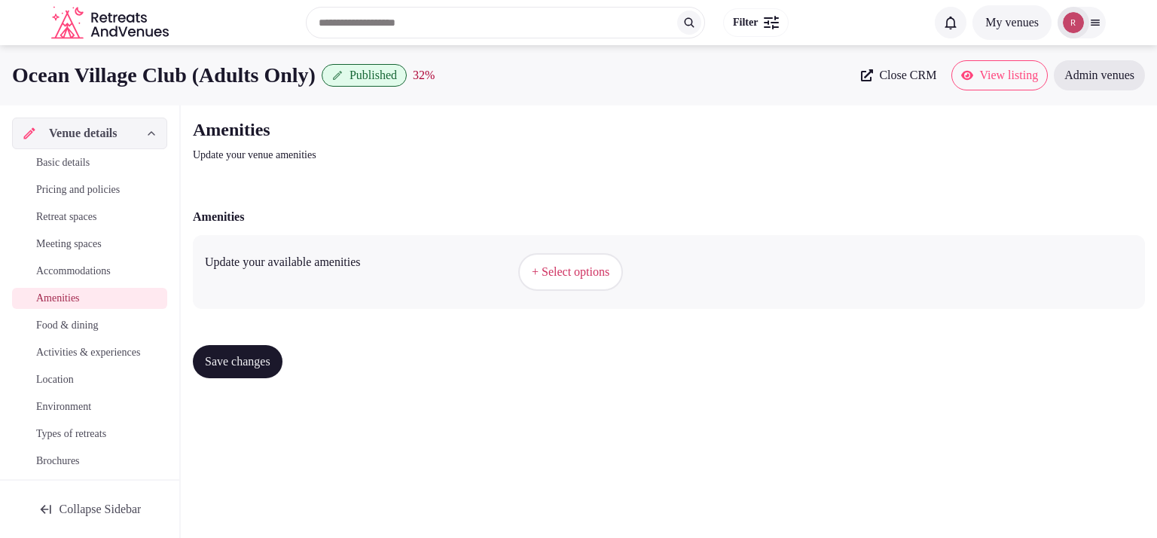
click at [87, 275] on span "Accommodations" at bounding box center [73, 271] width 75 height 15
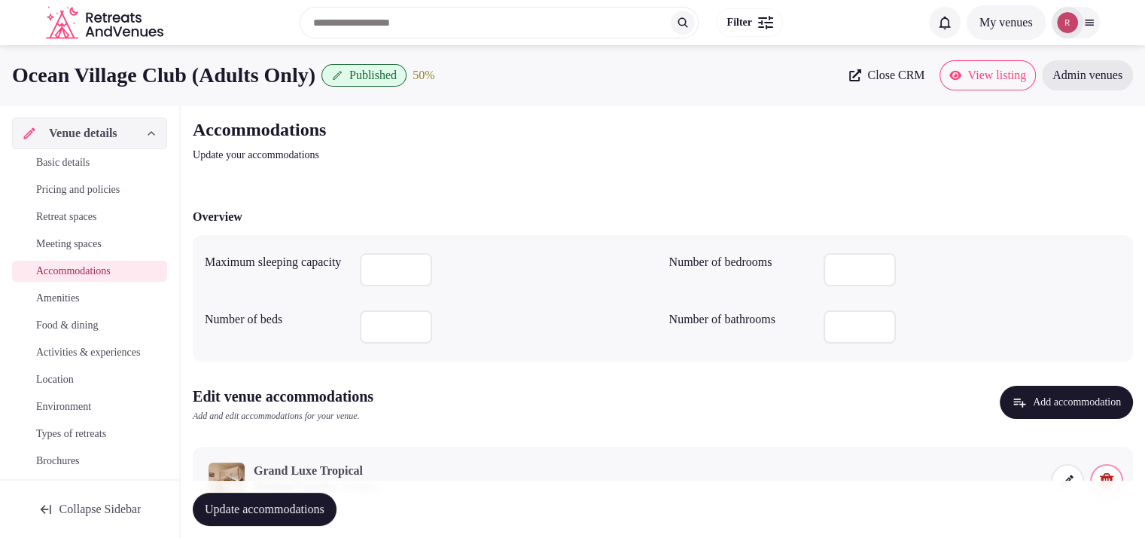
scroll to position [69, 0]
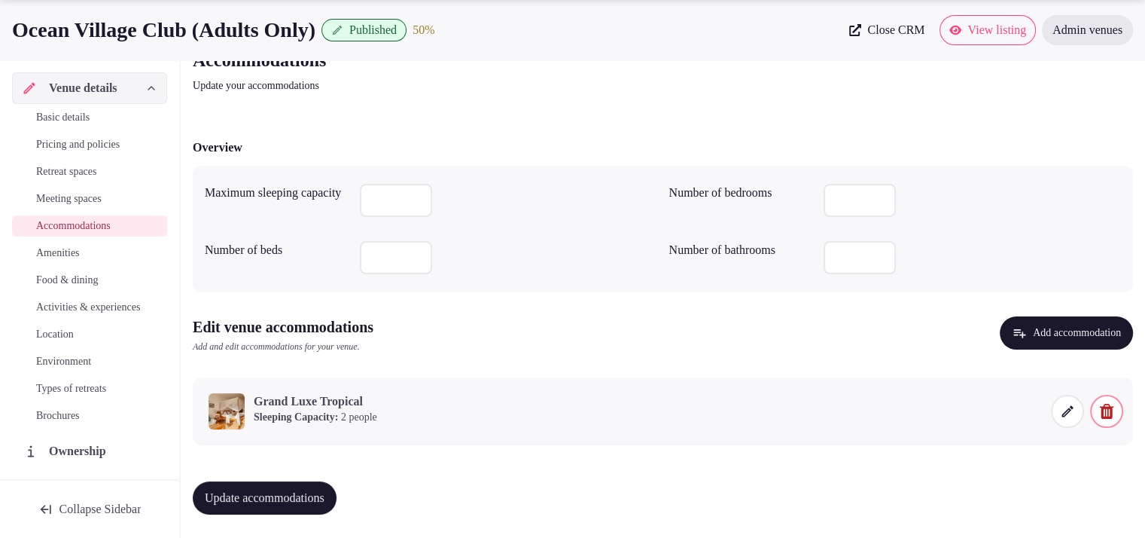
click at [301, 491] on span "Update accommodations" at bounding box center [265, 497] width 120 height 15
click at [78, 252] on span "Amenities" at bounding box center [58, 253] width 44 height 15
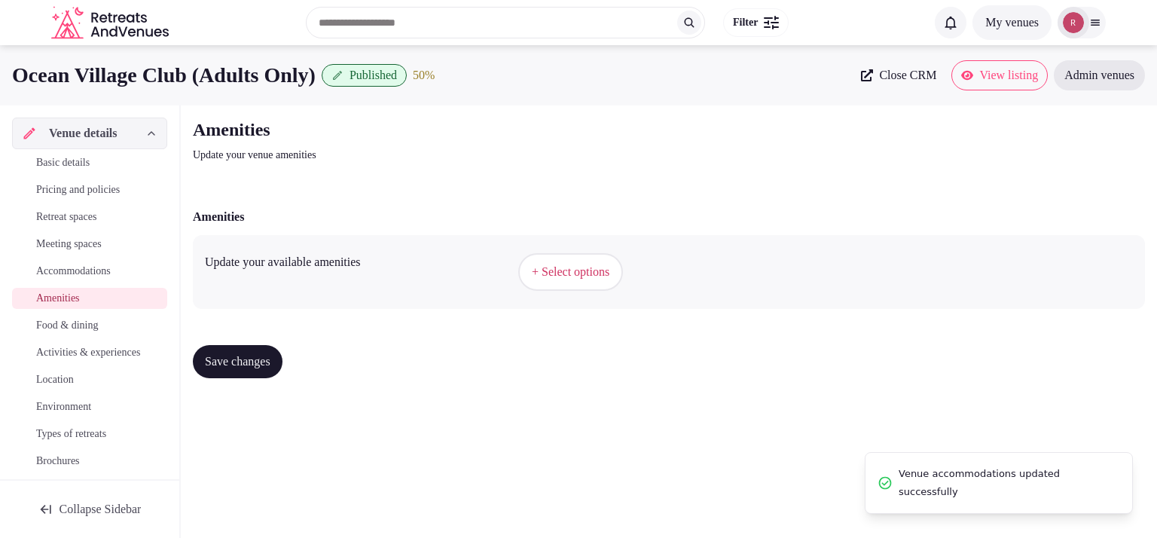
click at [538, 261] on button "+ Select options" at bounding box center [570, 272] width 105 height 38
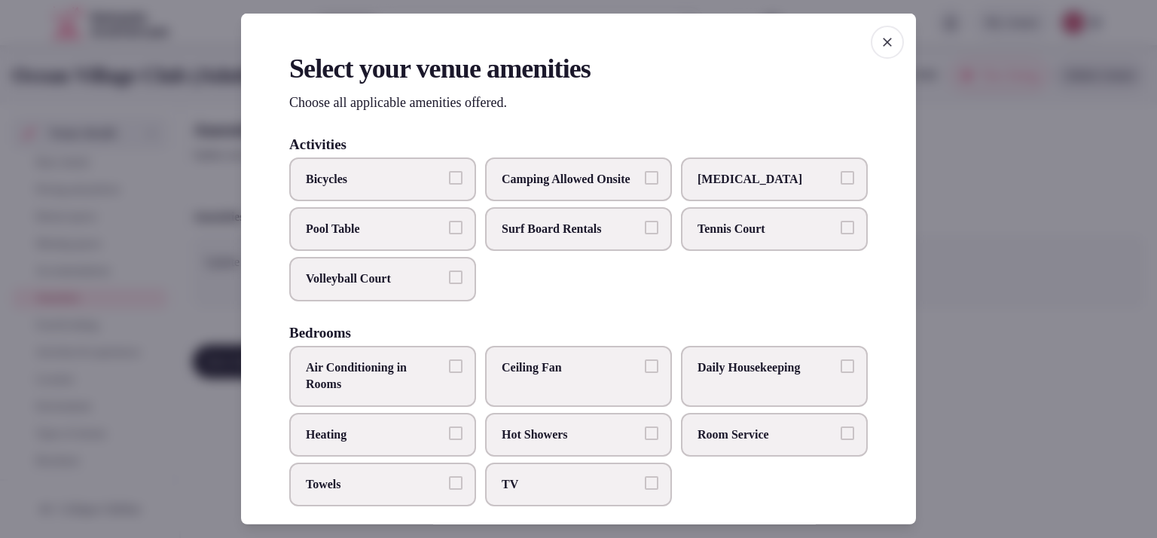
click at [452, 373] on button "Air Conditioning in Rooms" at bounding box center [456, 366] width 14 height 14
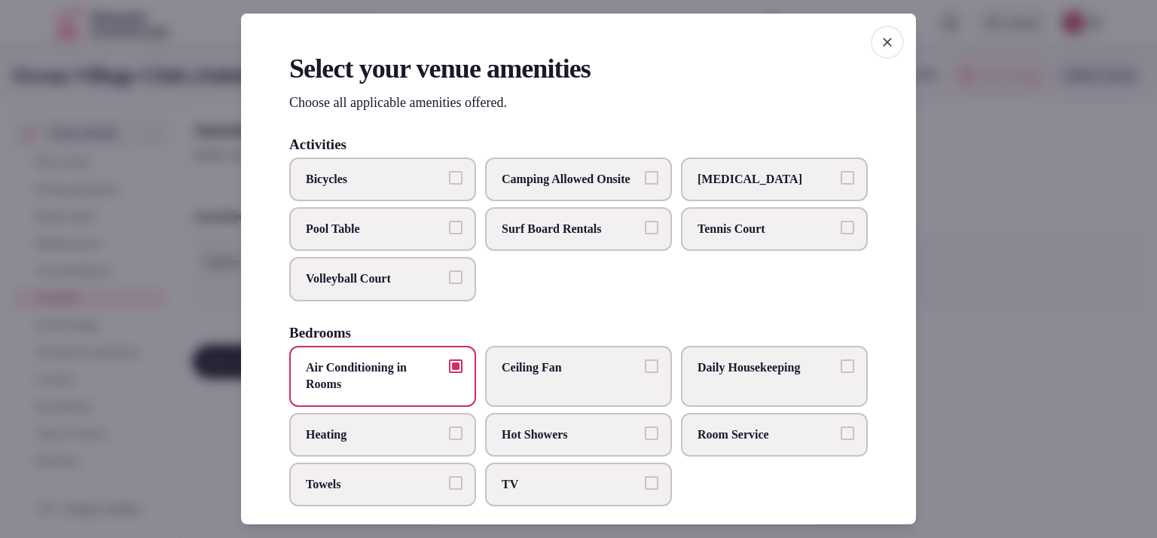
click at [431, 493] on span "Towels" at bounding box center [375, 484] width 139 height 17
click at [449, 490] on button "Towels" at bounding box center [456, 483] width 14 height 14
click at [563, 493] on span "TV" at bounding box center [571, 484] width 139 height 17
click at [645, 490] on button "TV" at bounding box center [652, 483] width 14 height 14
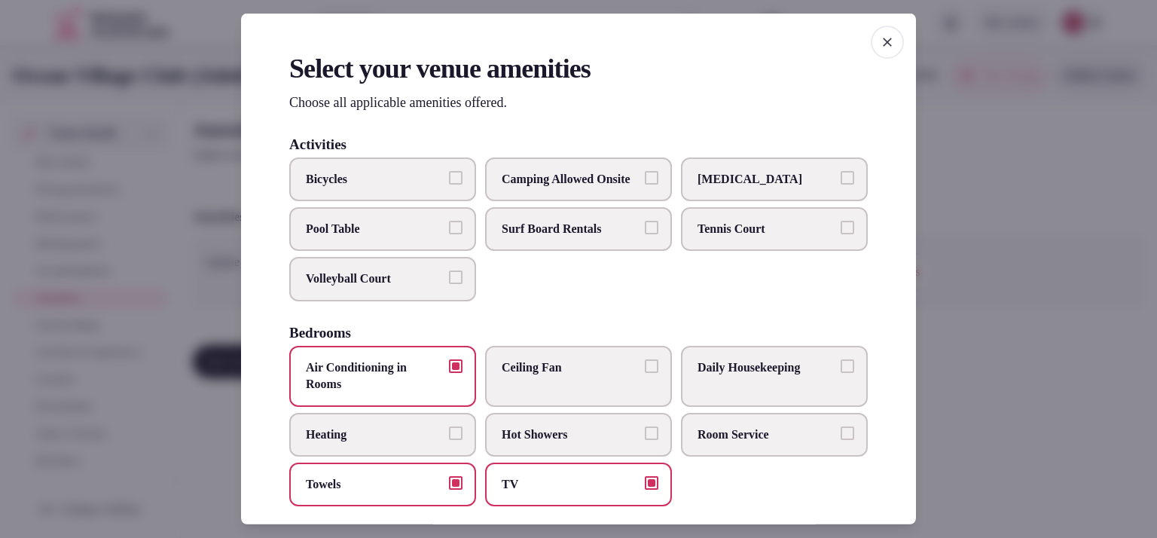
click at [612, 442] on span "Hot Showers" at bounding box center [571, 434] width 139 height 17
click at [645, 439] on button "Hot Showers" at bounding box center [652, 433] width 14 height 14
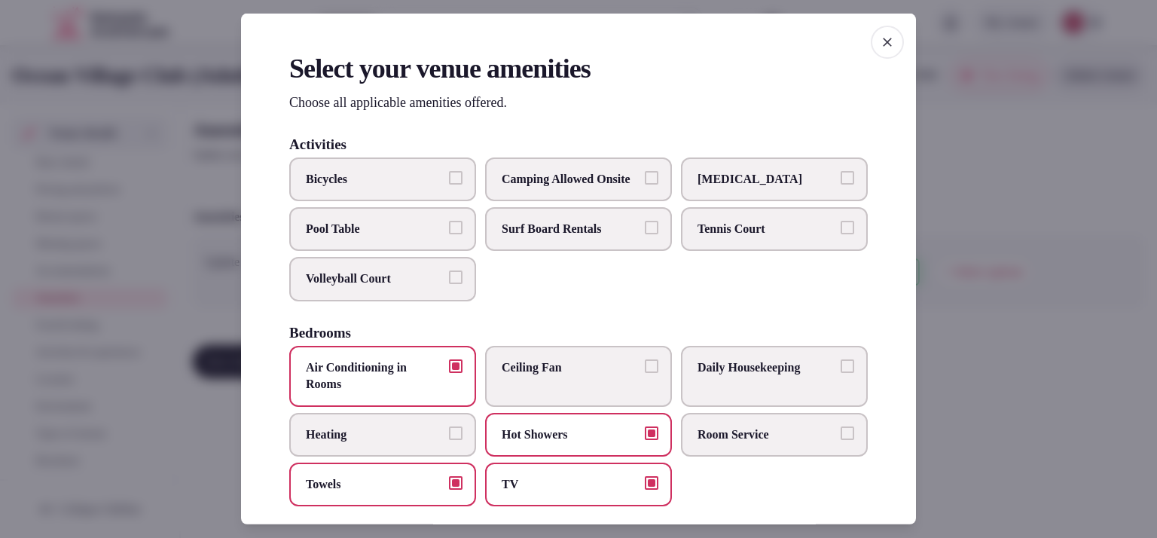
click at [745, 251] on label "Tennis Court" at bounding box center [774, 229] width 187 height 44
click at [840, 234] on button "Tennis Court" at bounding box center [847, 228] width 14 height 14
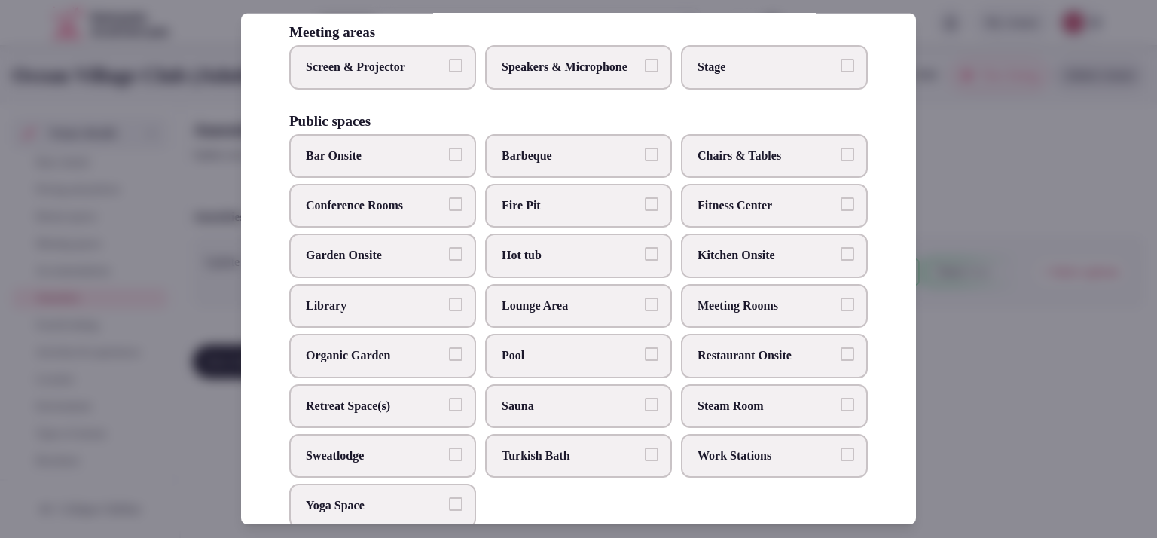
scroll to position [510, 0]
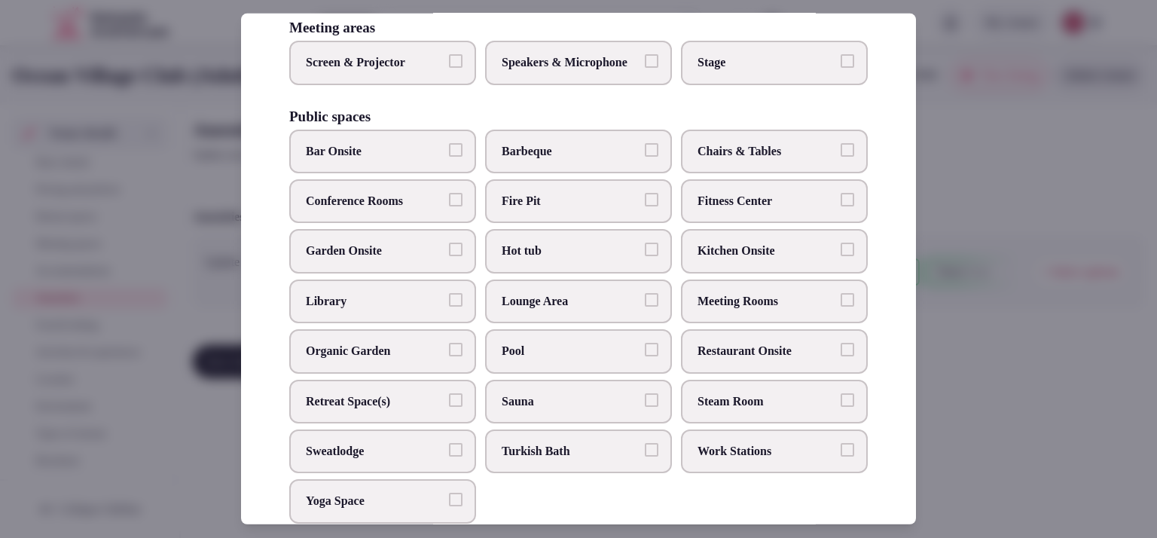
click at [374, 273] on label "Garden Onsite" at bounding box center [382, 251] width 187 height 44
click at [449, 256] on button "Garden Onsite" at bounding box center [456, 249] width 14 height 14
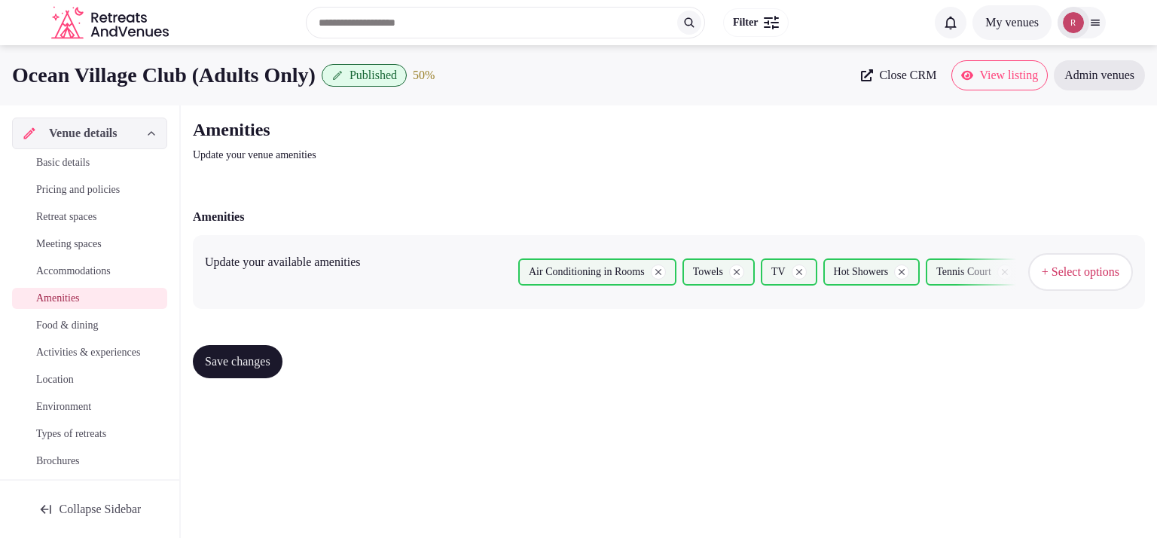
click at [1057, 264] on span "+ Select options" at bounding box center [1081, 272] width 78 height 17
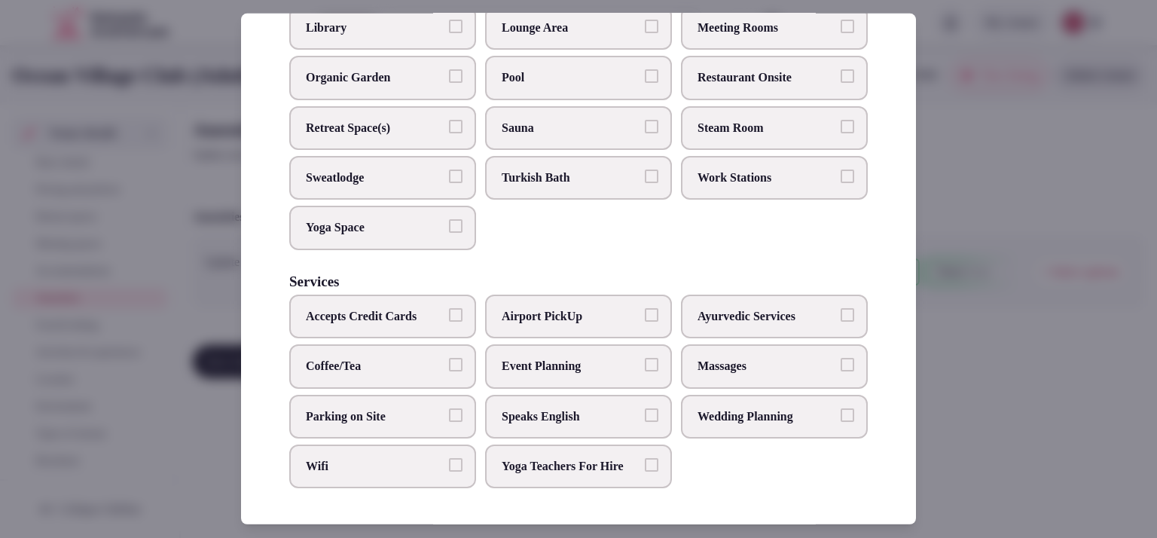
scroll to position [811, 0]
click at [364, 468] on span "Wifi" at bounding box center [375, 466] width 139 height 17
click at [449, 468] on button "Wifi" at bounding box center [456, 465] width 14 height 14
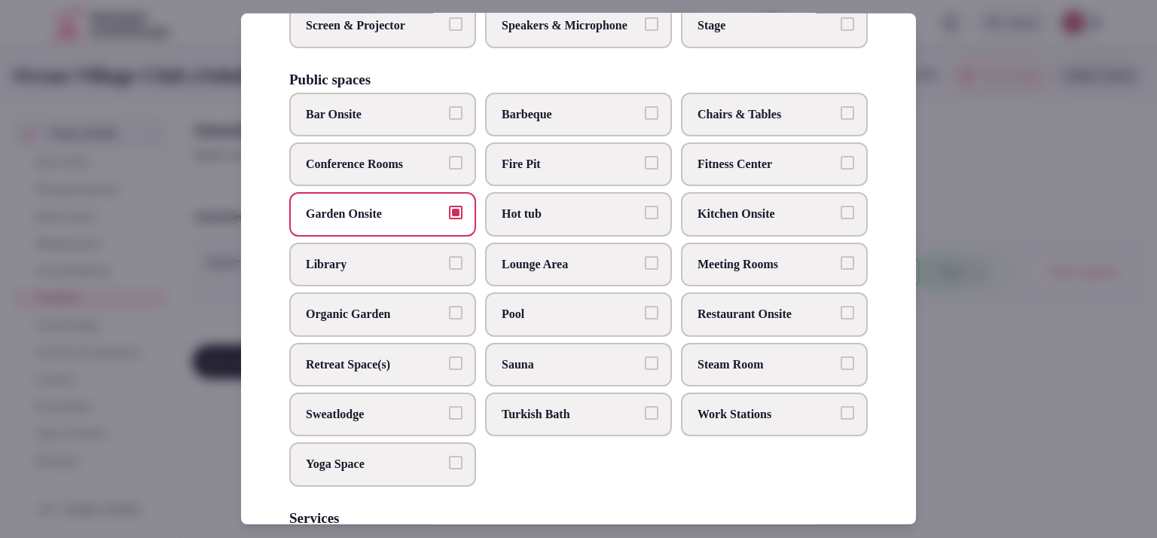
scroll to position [517, 0]
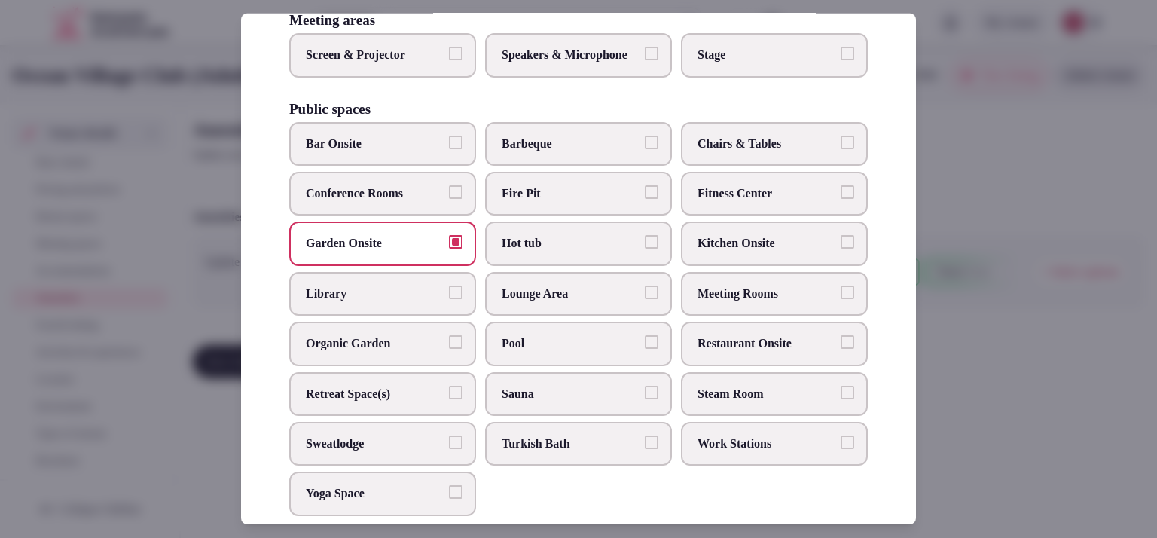
click at [581, 352] on span "Pool" at bounding box center [571, 343] width 139 height 17
click at [645, 349] on button "Pool" at bounding box center [652, 342] width 14 height 14
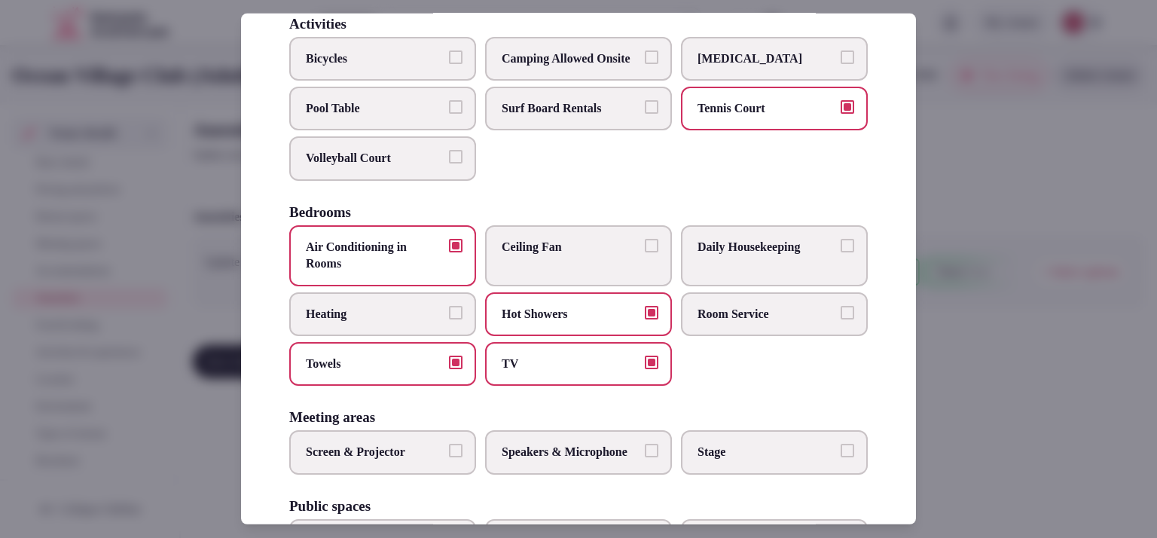
scroll to position [69, 0]
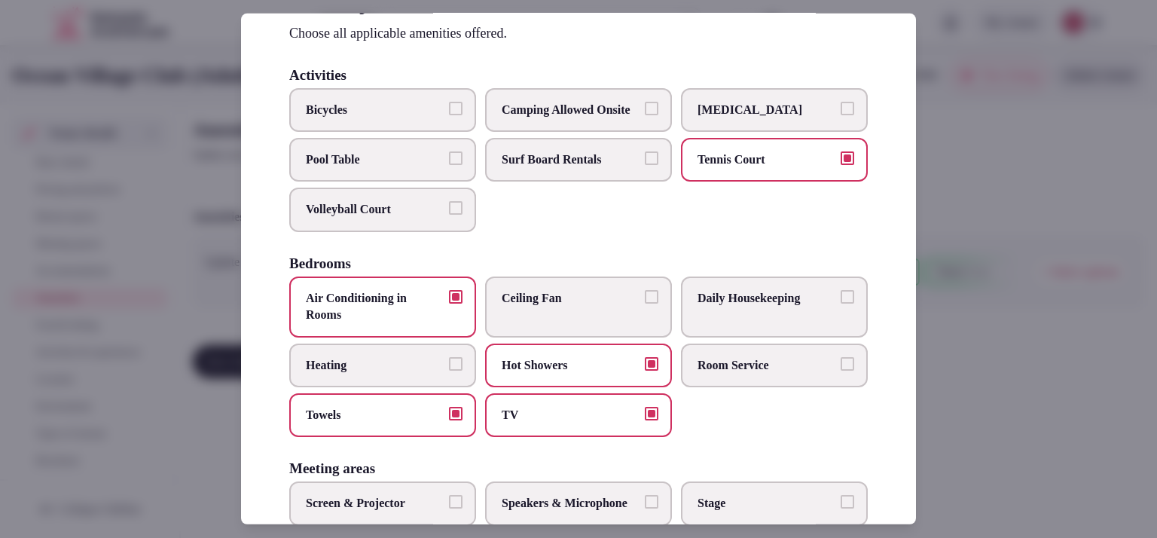
click at [783, 307] on span "Daily Housekeeping" at bounding box center [766, 298] width 139 height 17
click at [840, 303] on button "Daily Housekeeping" at bounding box center [847, 297] width 14 height 14
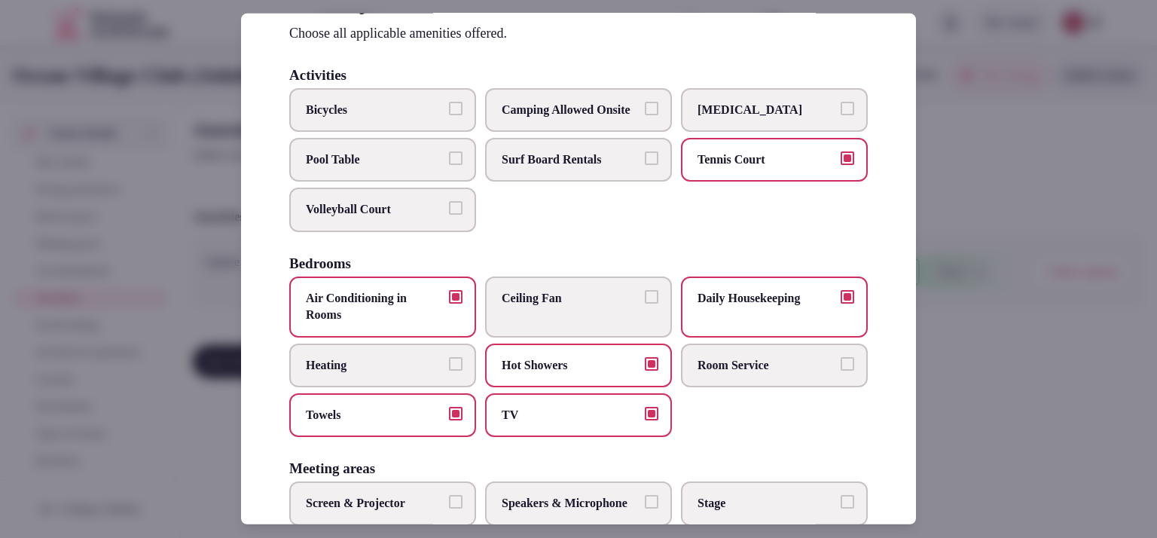
click at [759, 373] on span "Room Service" at bounding box center [766, 364] width 139 height 17
click at [840, 370] on button "Room Service" at bounding box center [847, 363] width 14 height 14
click at [976, 291] on div at bounding box center [578, 269] width 1157 height 538
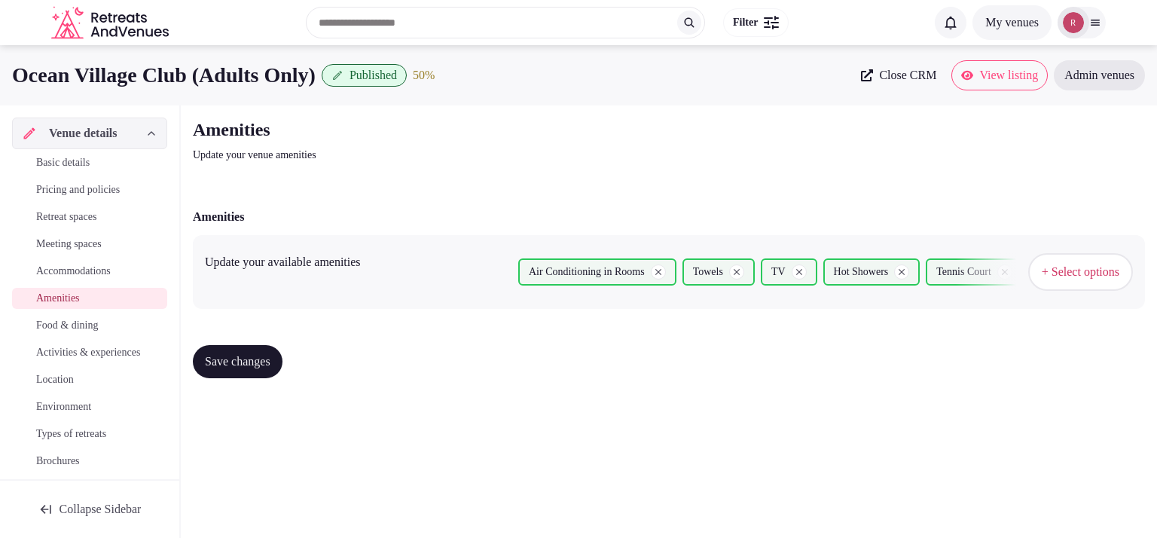
click at [212, 363] on span "Save changes" at bounding box center [238, 361] width 66 height 15
click at [88, 334] on link "Food & dining" at bounding box center [89, 325] width 155 height 21
click at [88, 328] on span "Food & dining" at bounding box center [67, 325] width 62 height 15
click at [62, 328] on span "Food & dining" at bounding box center [67, 325] width 62 height 15
click at [220, 354] on span "Save changes" at bounding box center [238, 361] width 66 height 15
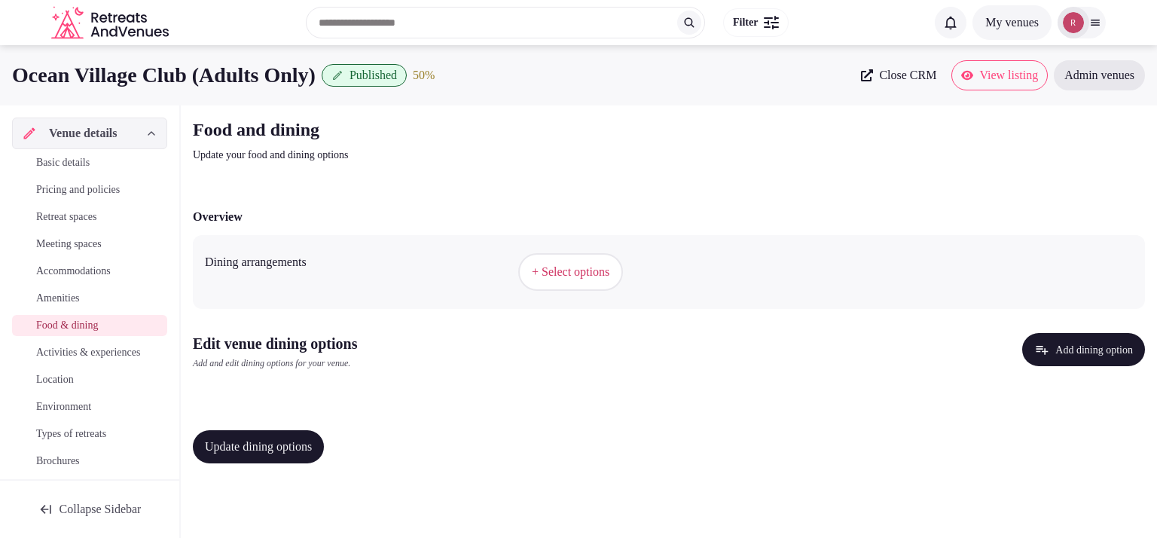
click at [529, 270] on button "+ Select options" at bounding box center [570, 272] width 105 height 38
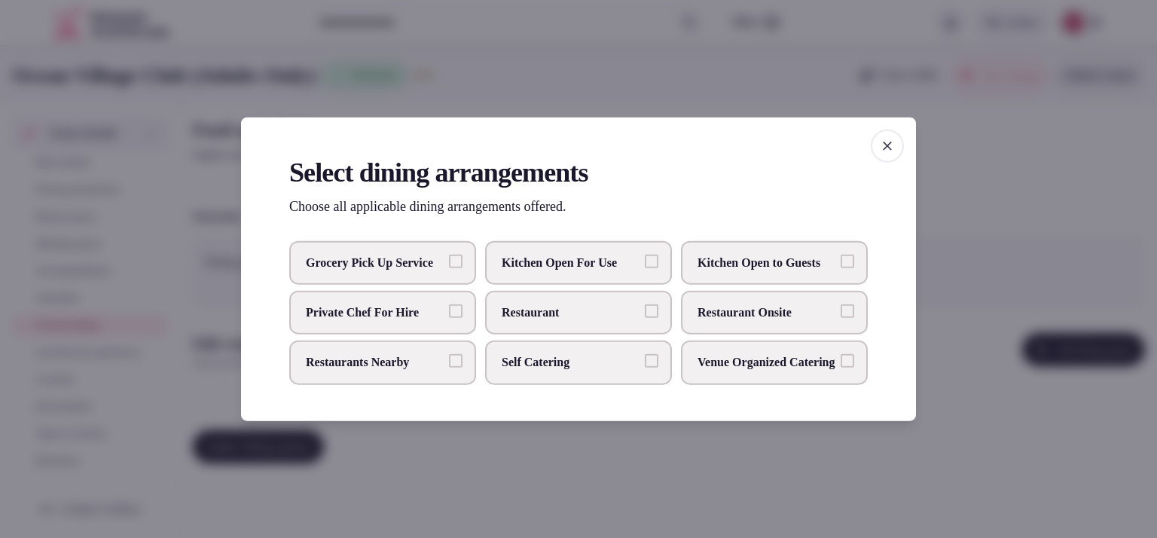
click at [756, 319] on span "Restaurant Onsite" at bounding box center [766, 312] width 139 height 17
click at [840, 318] on button "Restaurant Onsite" at bounding box center [847, 311] width 14 height 14
click at [696, 493] on div at bounding box center [578, 269] width 1157 height 538
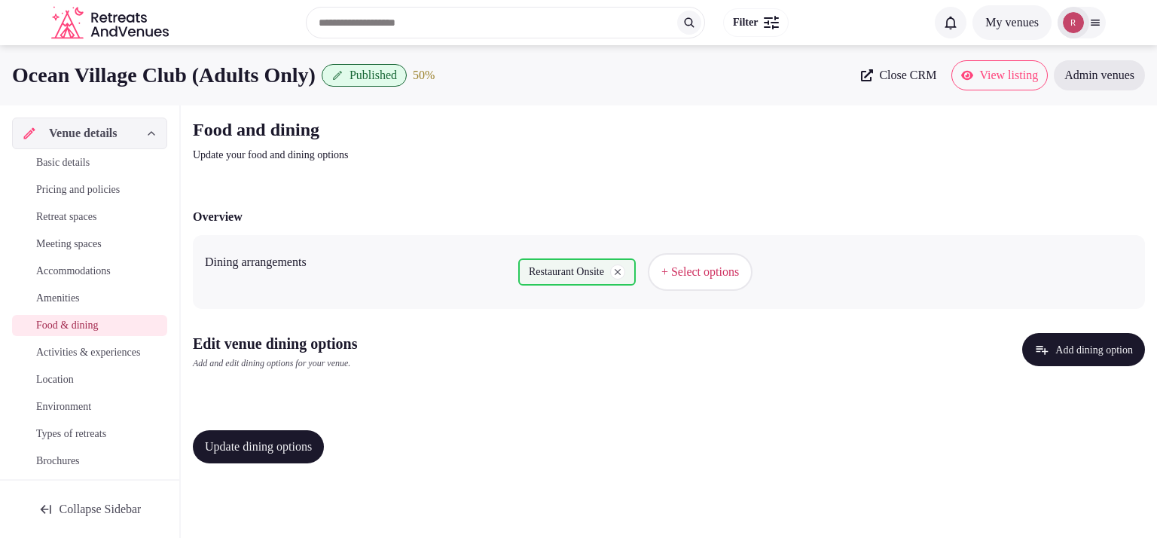
click at [1054, 348] on button "Add dining option" at bounding box center [1083, 349] width 123 height 33
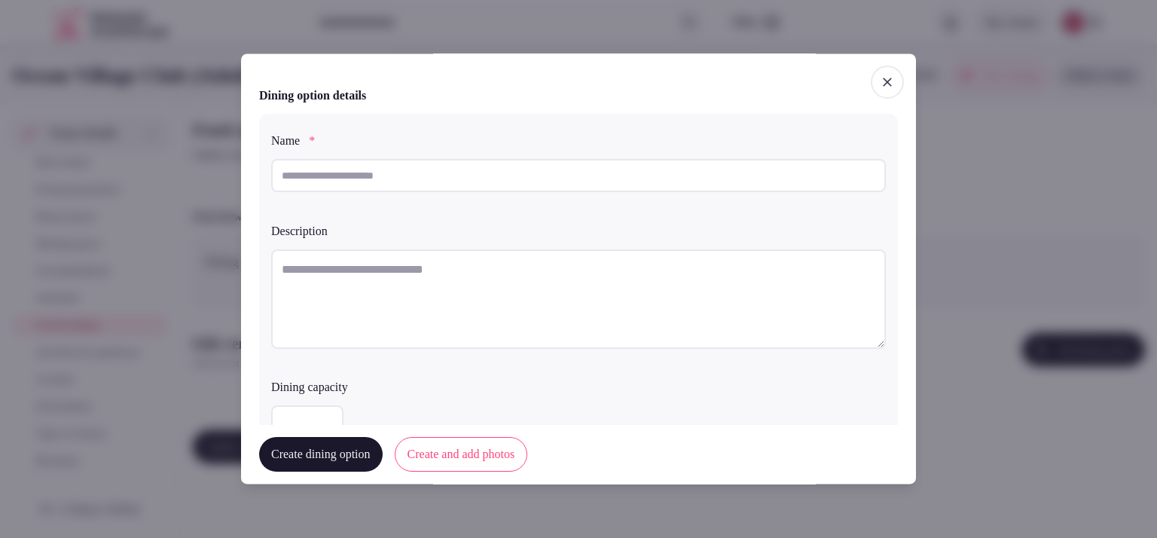
click at [459, 186] on input "text" at bounding box center [578, 175] width 615 height 33
paste input "**********"
type input "**********"
click at [424, 277] on textarea "To enrich screen reader interactions, please activate Accessibility in Grammarl…" at bounding box center [578, 298] width 615 height 99
paste textarea "**********"
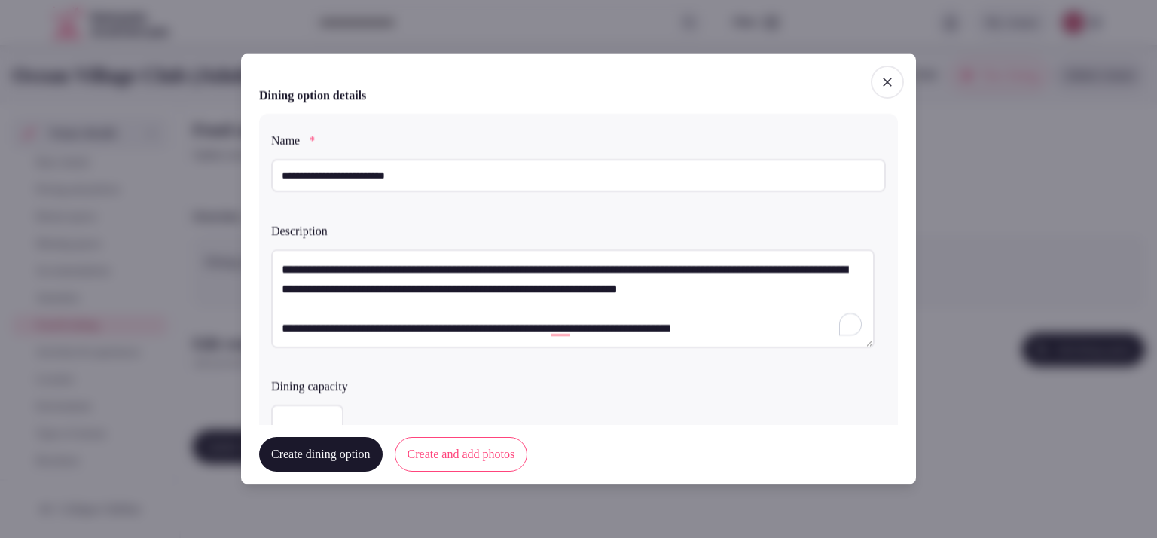
scroll to position [377, 0]
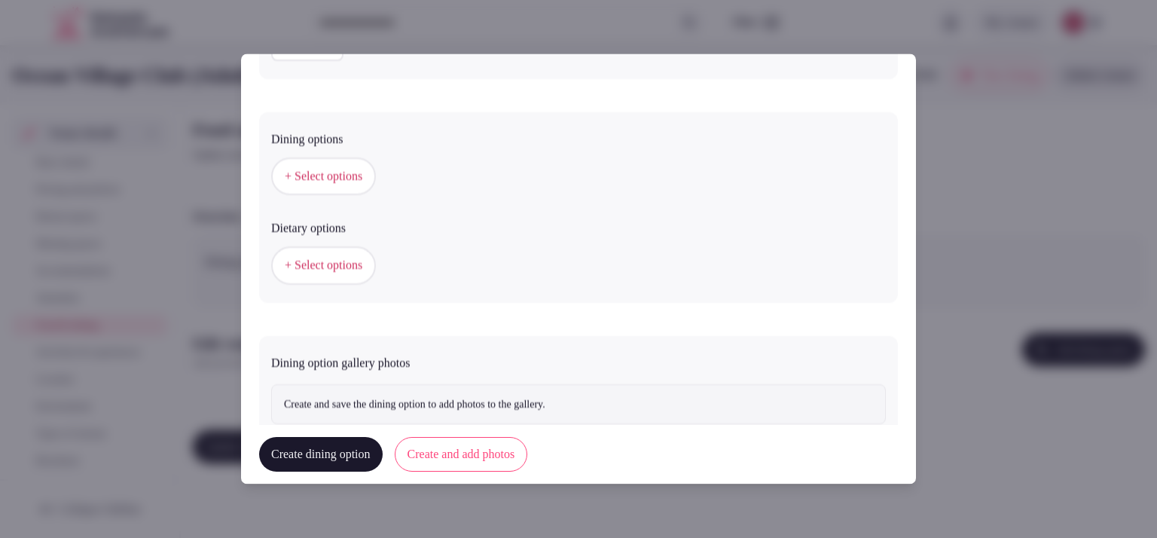
type textarea "**********"
click at [334, 188] on button "+ Select options" at bounding box center [323, 177] width 105 height 38
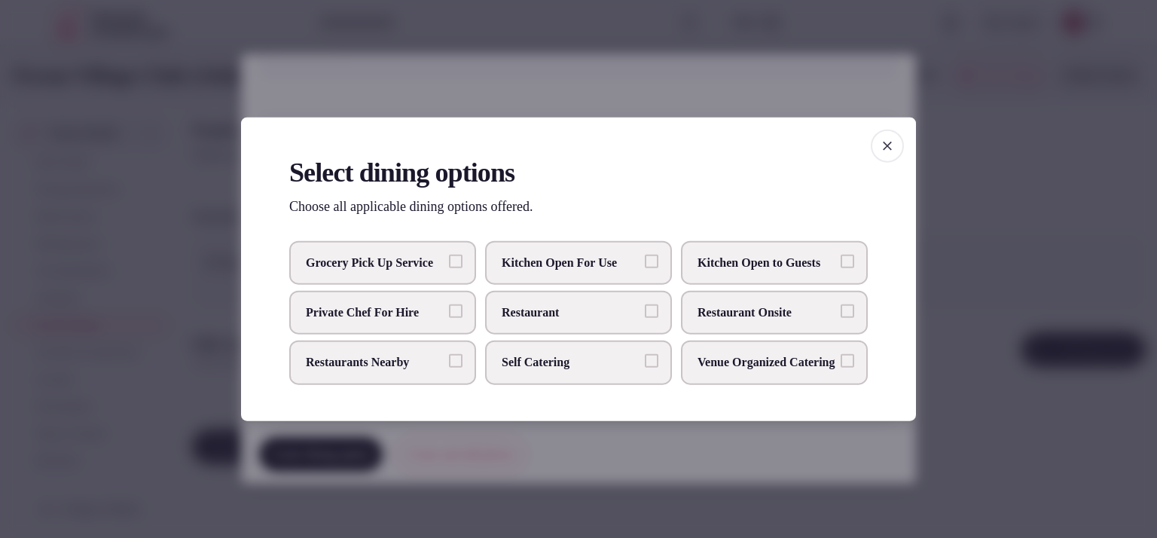
click at [713, 311] on span "Restaurant Onsite" at bounding box center [766, 312] width 139 height 17
click at [840, 311] on button "Restaurant Onsite" at bounding box center [847, 311] width 14 height 14
click at [1017, 246] on div at bounding box center [578, 269] width 1157 height 538
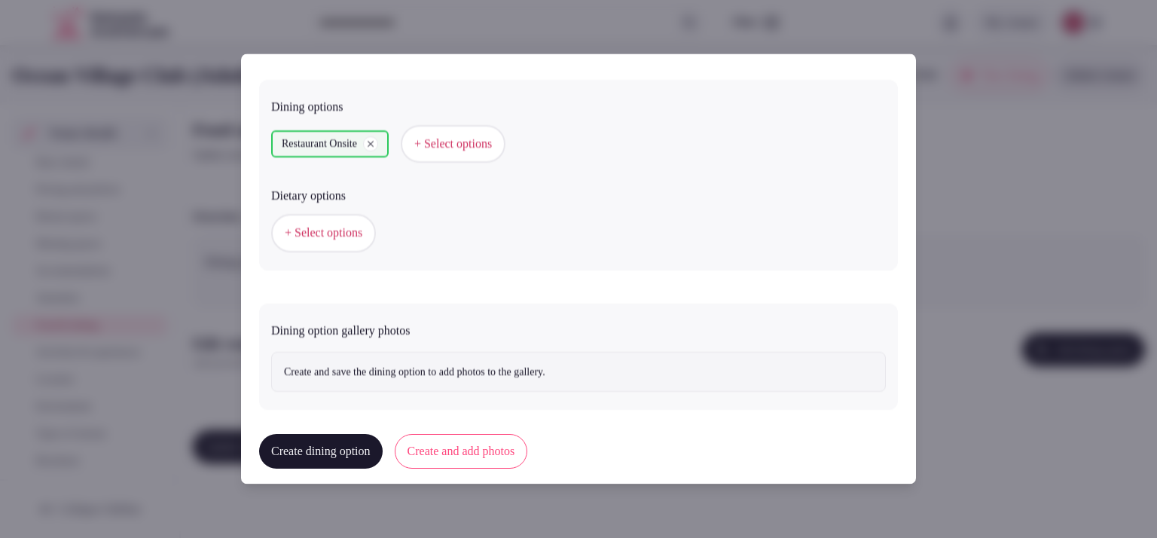
scroll to position [422, 0]
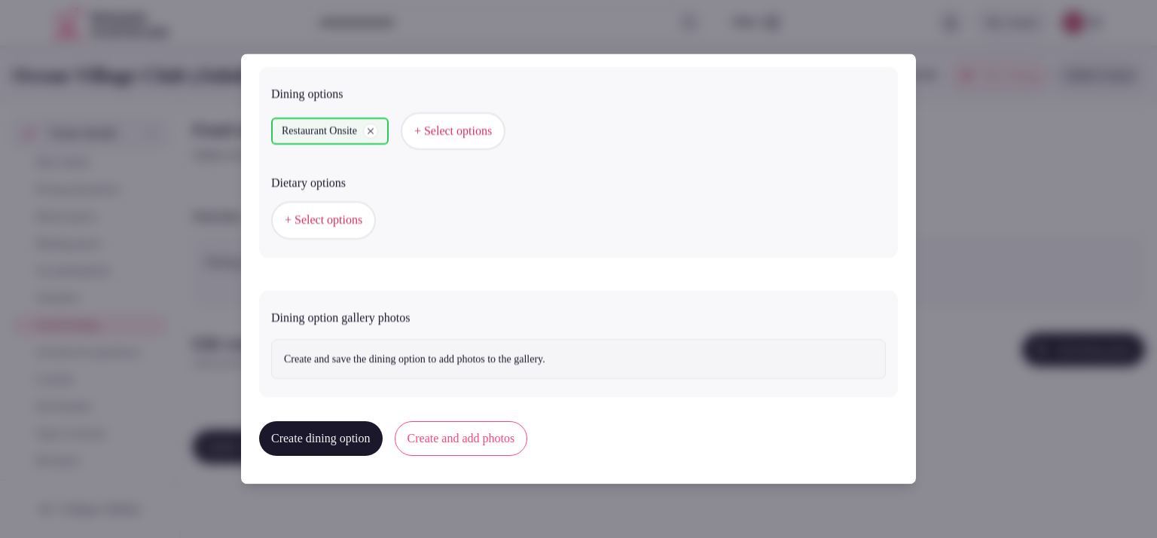
click at [506, 451] on button "Create and add photos" at bounding box center [461, 439] width 133 height 35
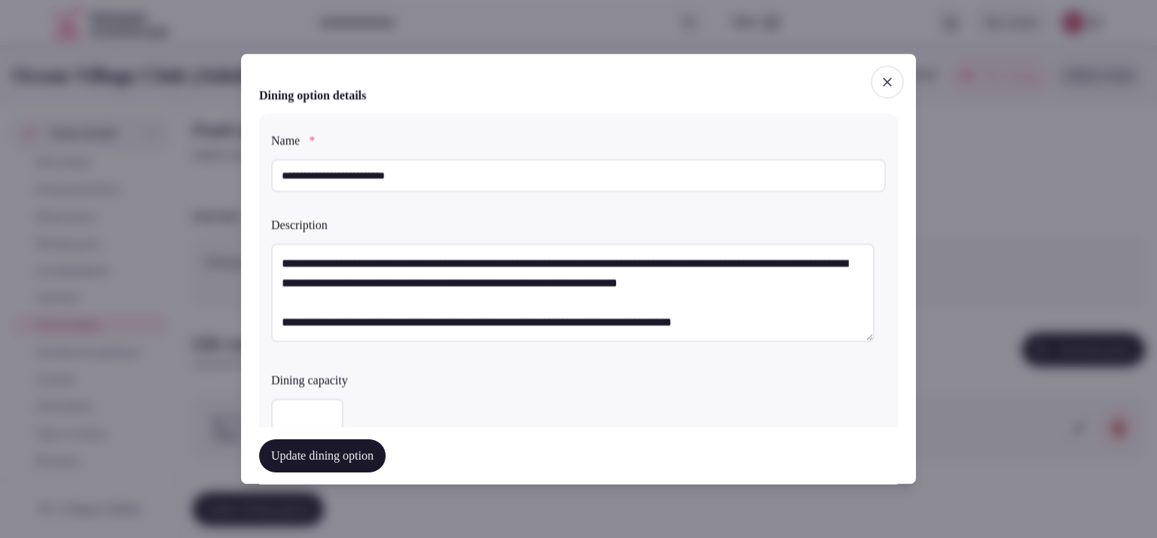
scroll to position [377, 0]
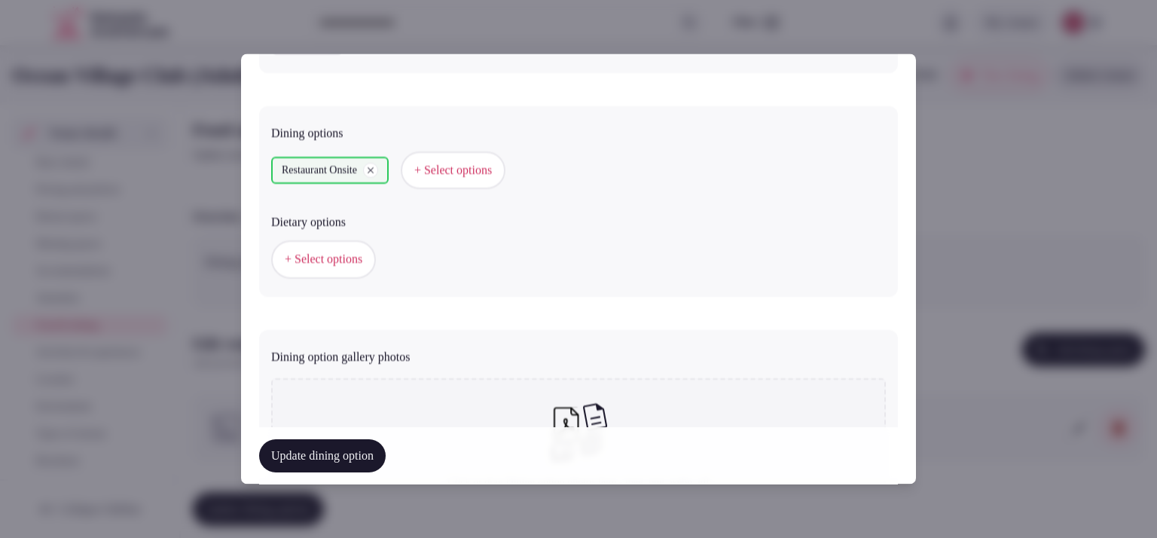
click at [335, 246] on button "+ Select options" at bounding box center [323, 260] width 105 height 38
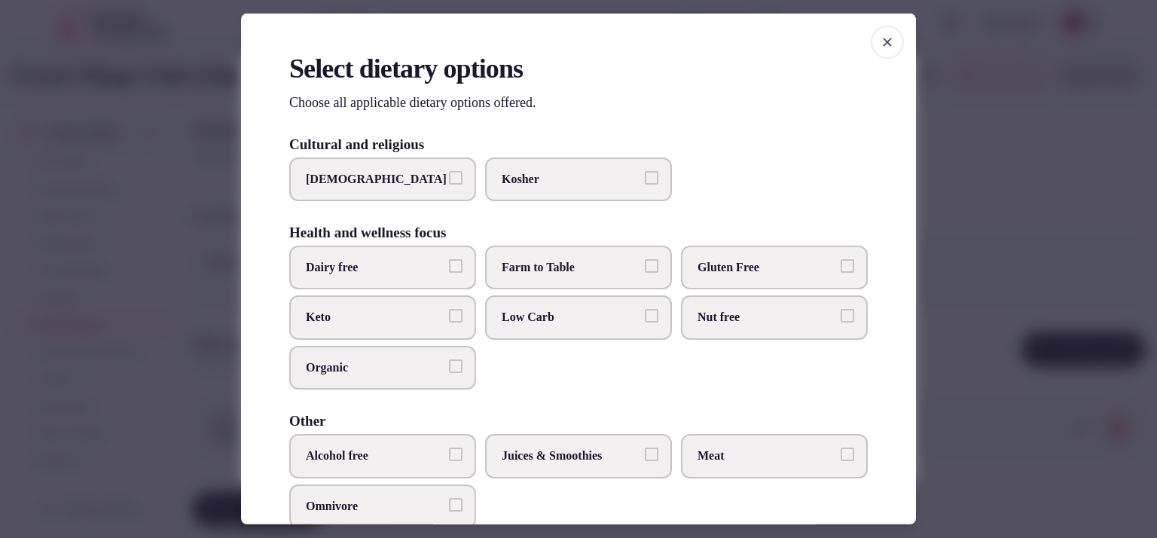
scroll to position [174, 0]
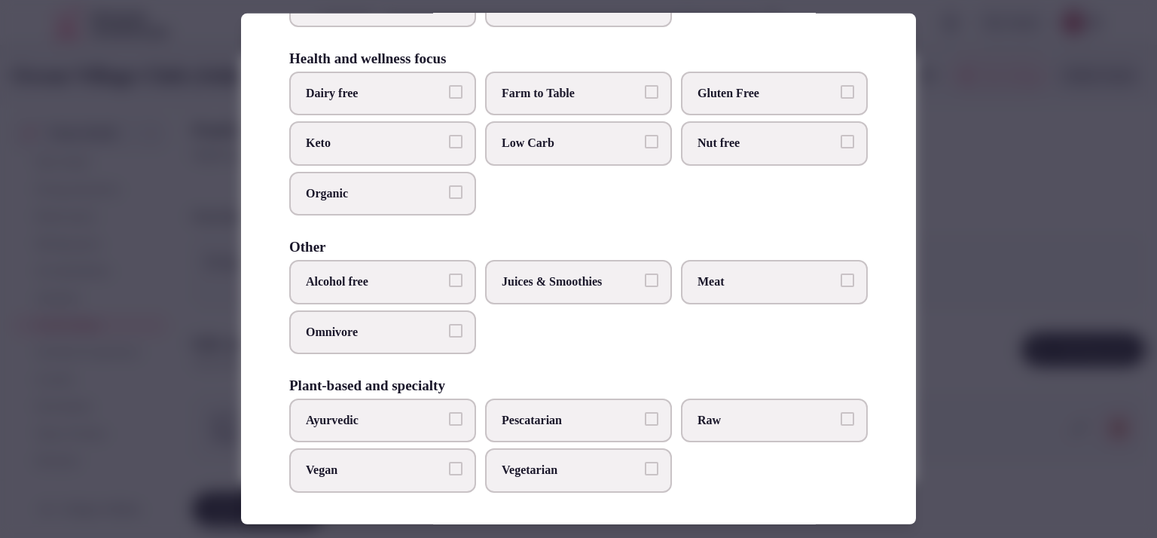
click at [1000, 270] on div at bounding box center [578, 269] width 1157 height 538
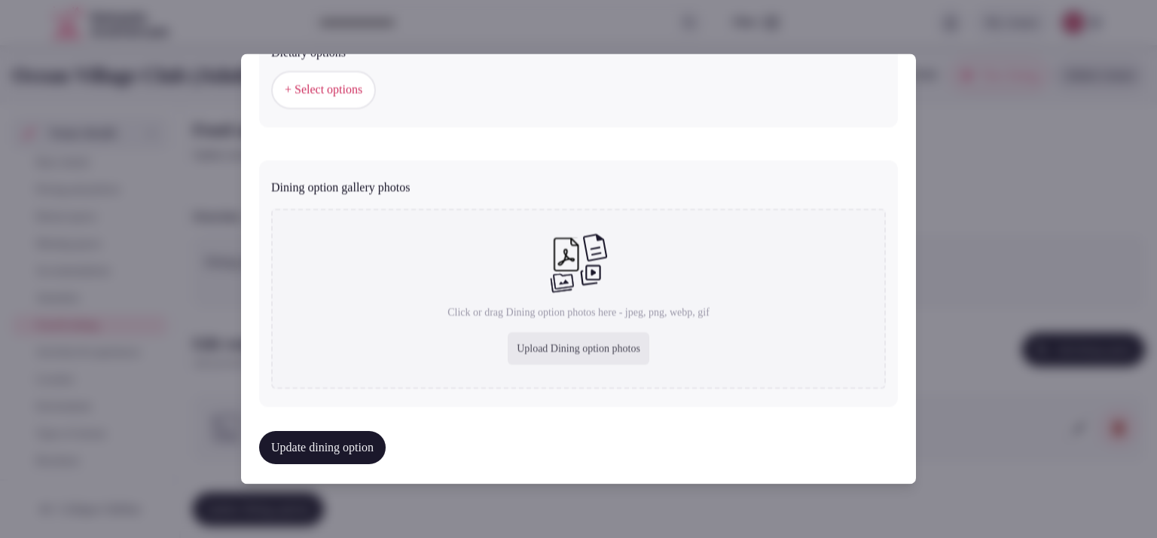
scroll to position [554, 0]
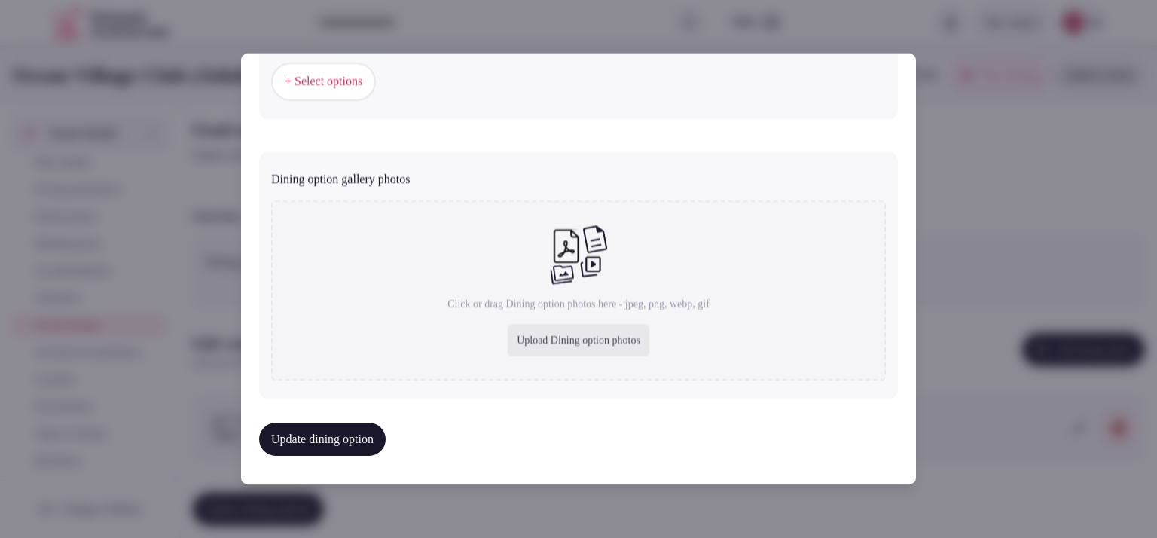
click at [541, 355] on div "Click or drag Dining option photos here - jpeg, png, webp, gif Upload Dining op…" at bounding box center [578, 290] width 615 height 180
type input "**********"
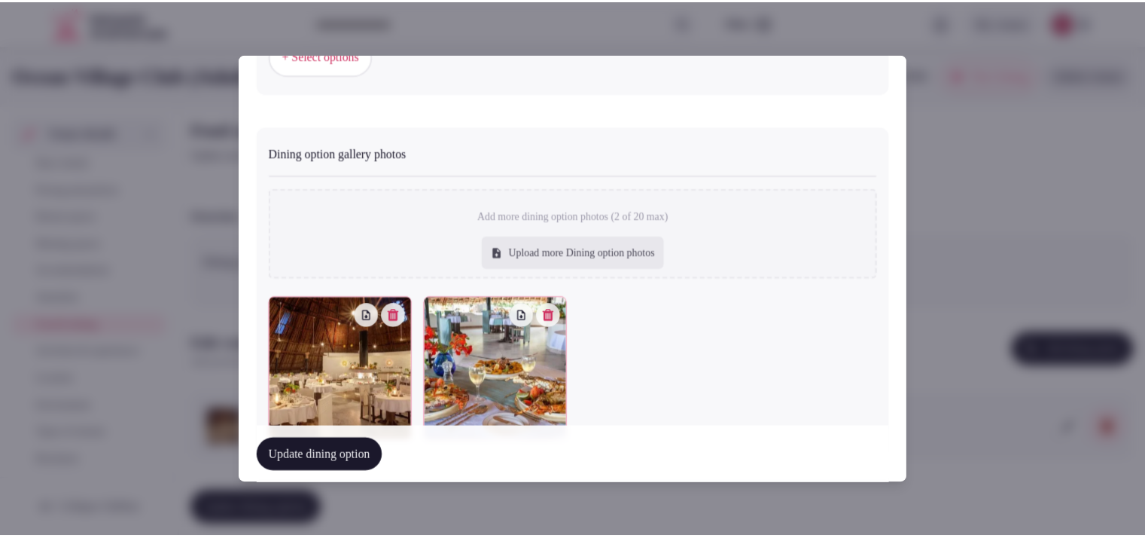
scroll to position [638, 0]
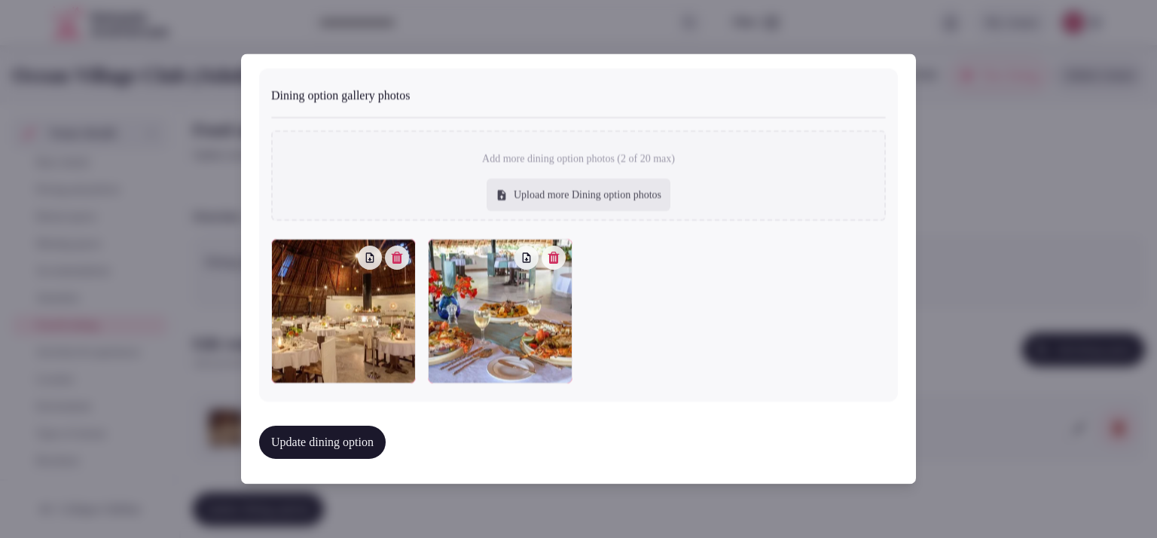
click at [360, 430] on button "Update dining option" at bounding box center [322, 442] width 127 height 33
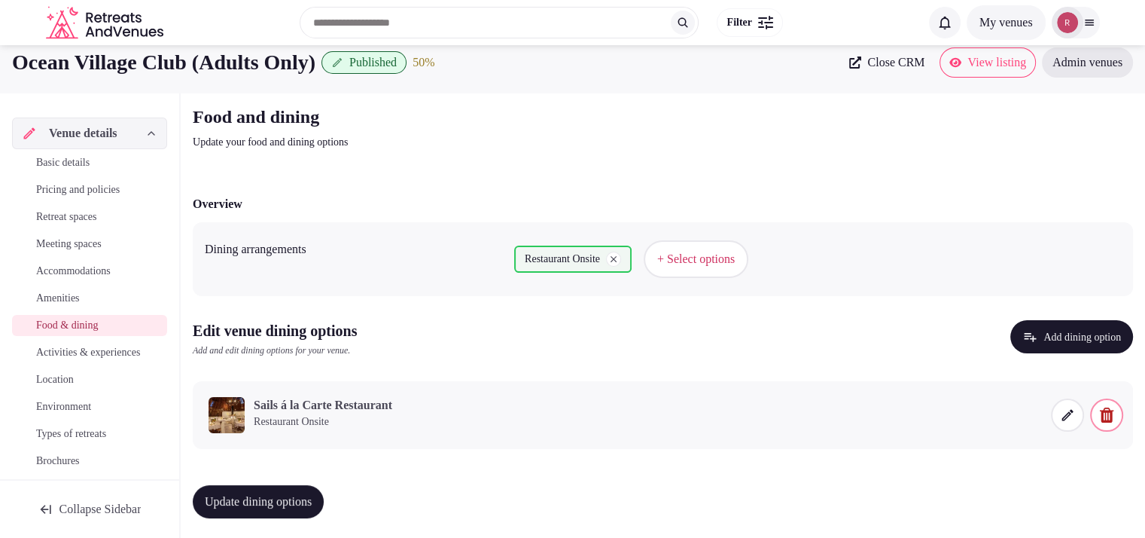
scroll to position [17, 0]
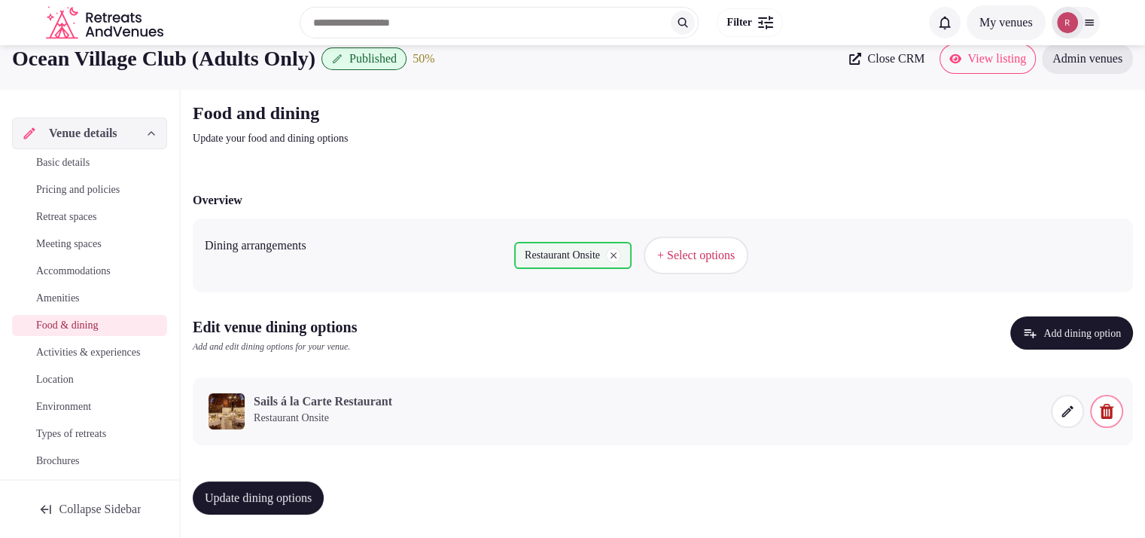
click at [256, 492] on span "Update dining options" at bounding box center [258, 497] width 107 height 15
click at [63, 359] on span "Activities & experiences" at bounding box center [88, 352] width 104 height 15
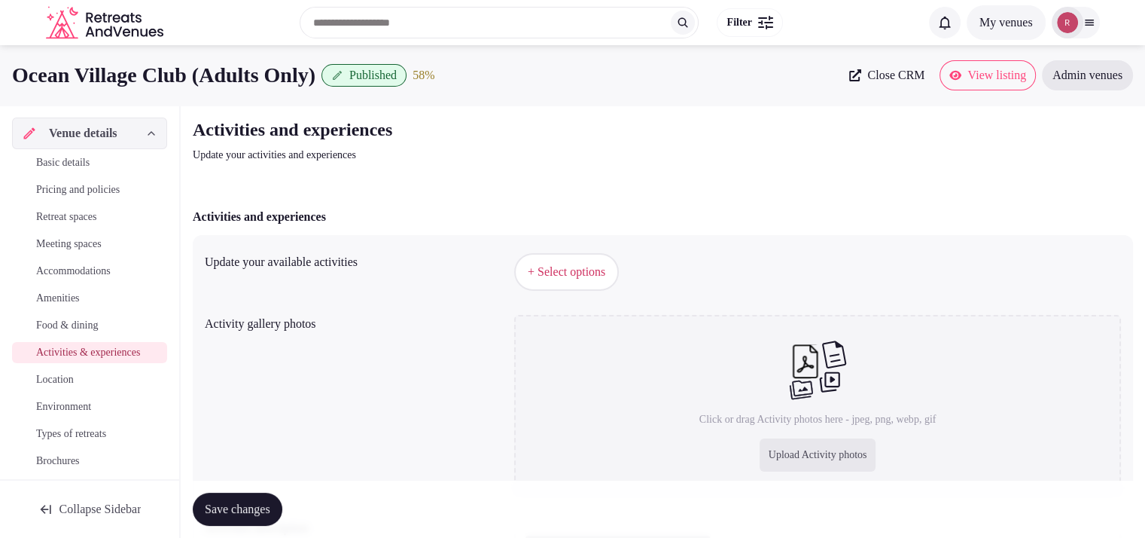
click at [87, 172] on link "Basic details" at bounding box center [89, 162] width 155 height 21
click at [90, 159] on span "Basic details" at bounding box center [62, 162] width 53 height 15
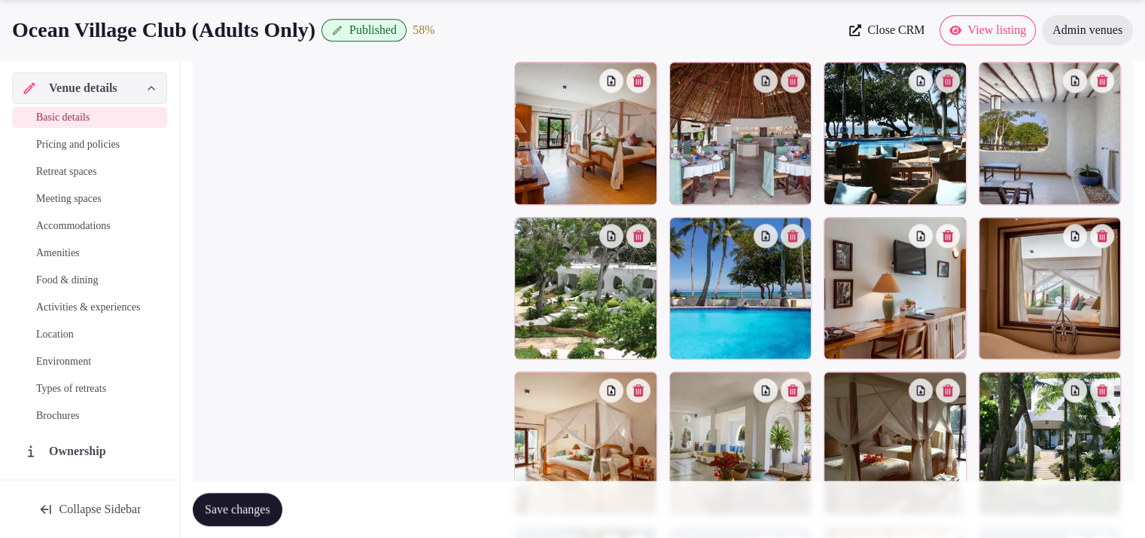
scroll to position [1767, 0]
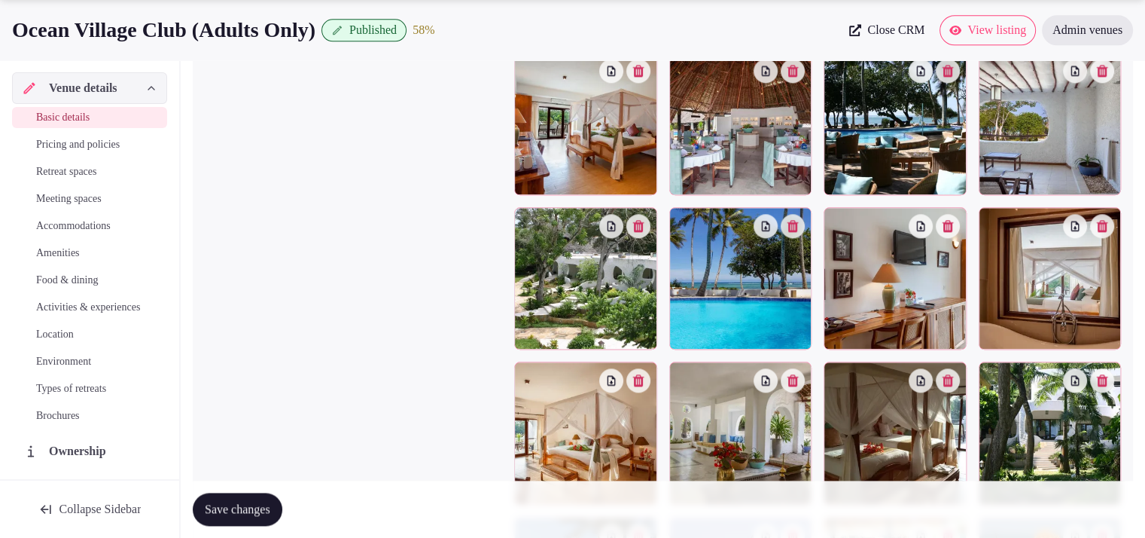
click at [792, 232] on button "button" at bounding box center [793, 226] width 24 height 24
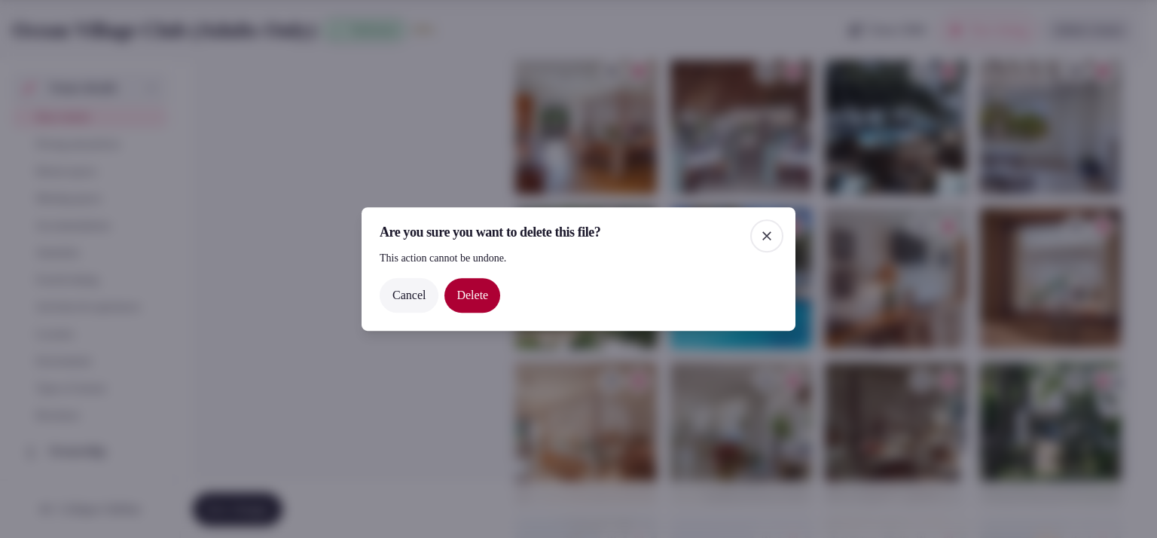
click at [473, 291] on button "Delete" at bounding box center [472, 295] width 56 height 35
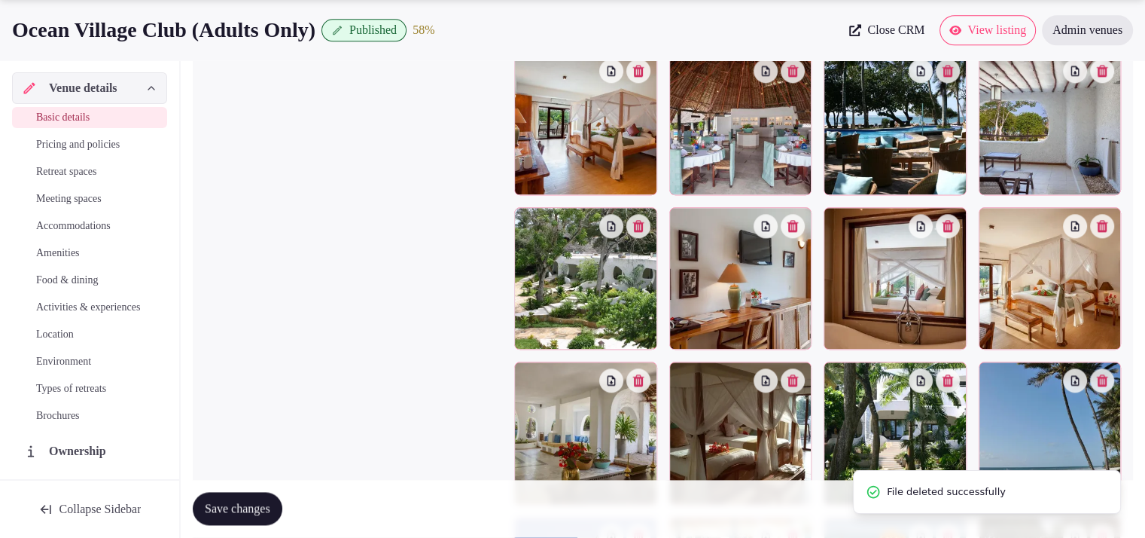
scroll to position [1998, 0]
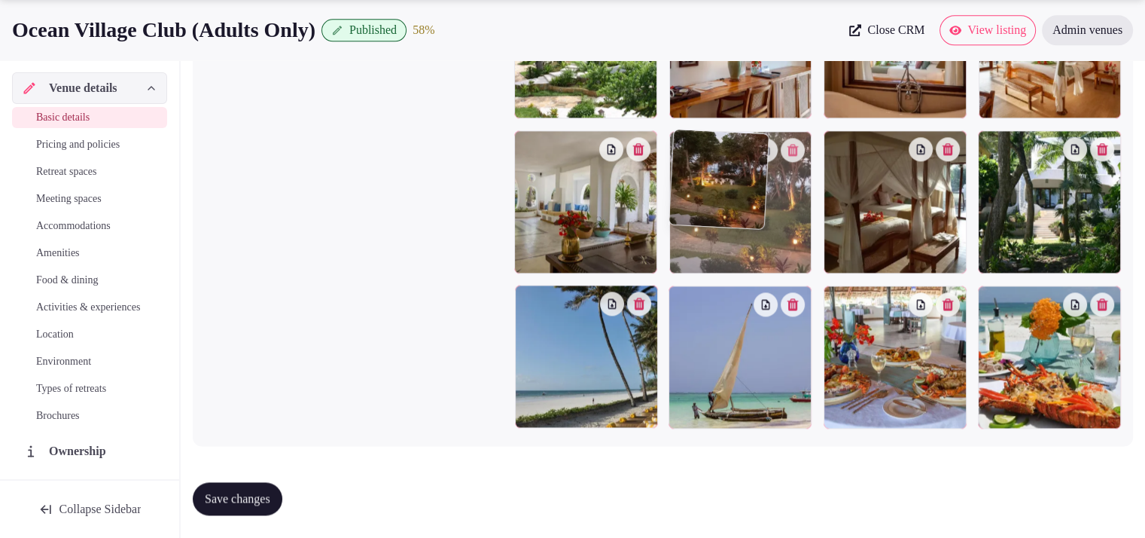
drag, startPoint x: 1039, startPoint y: 371, endPoint x: 777, endPoint y: 252, distance: 287.8
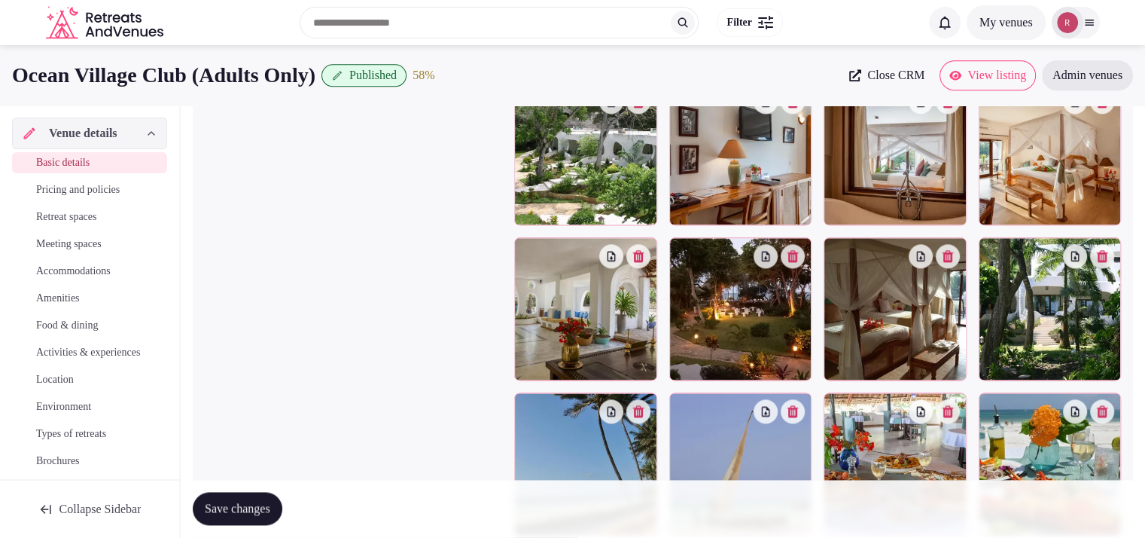
scroll to position [1421, 0]
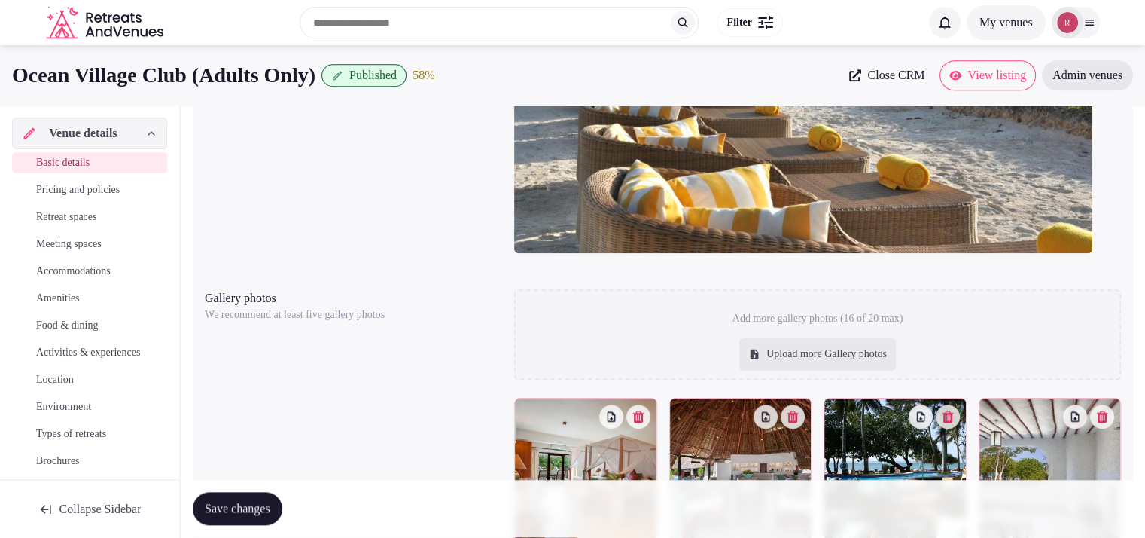
click at [774, 361] on div "Upload more Gallery photos" at bounding box center [818, 353] width 157 height 33
type input "**********"
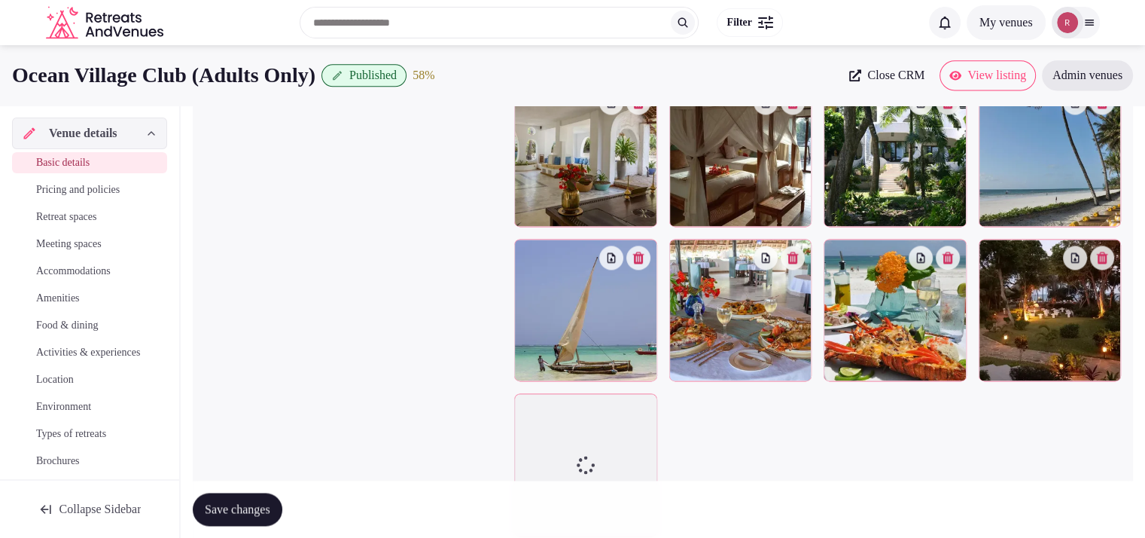
scroll to position [2085, 0]
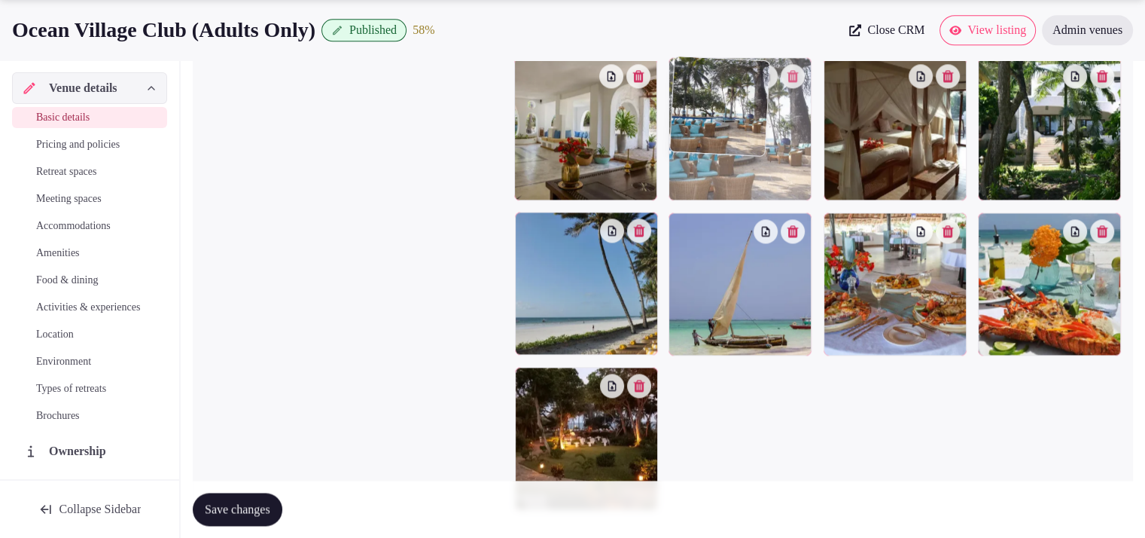
drag, startPoint x: 584, startPoint y: 399, endPoint x: 793, endPoint y: 181, distance: 302.0
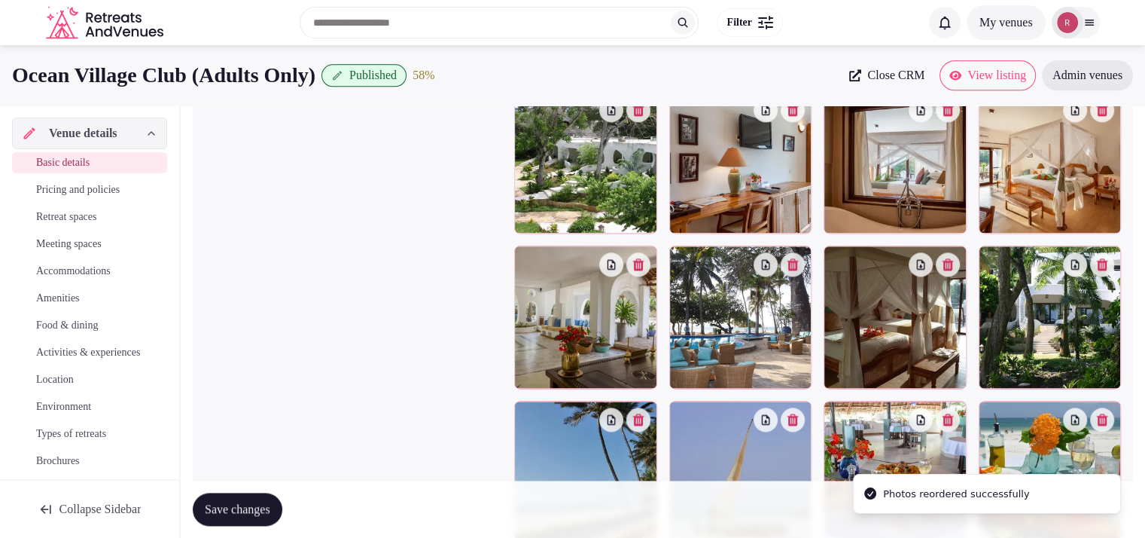
scroll to position [1839, 0]
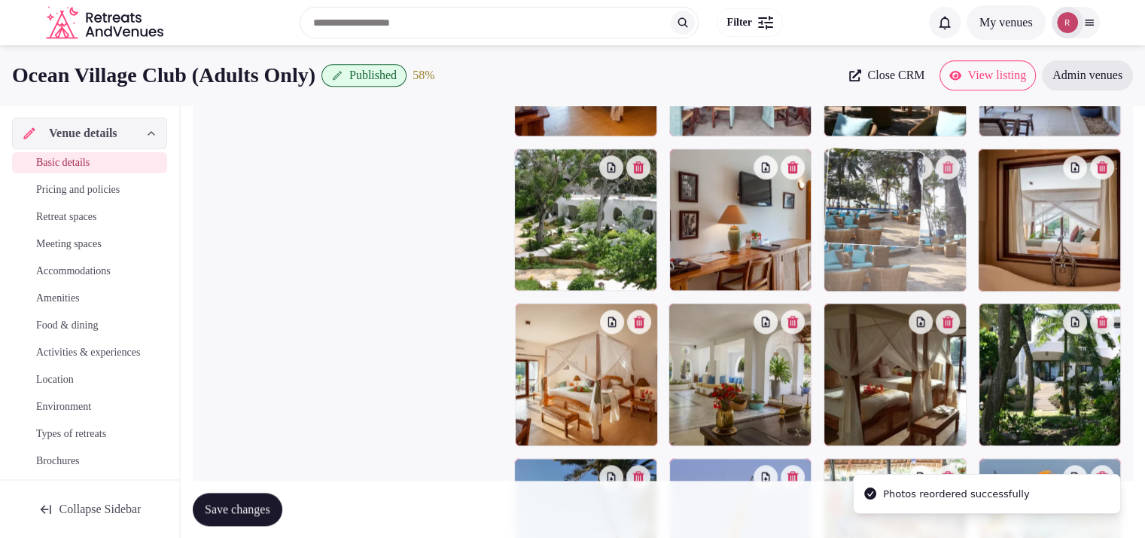
drag, startPoint x: 706, startPoint y: 403, endPoint x: 910, endPoint y: 300, distance: 228.3
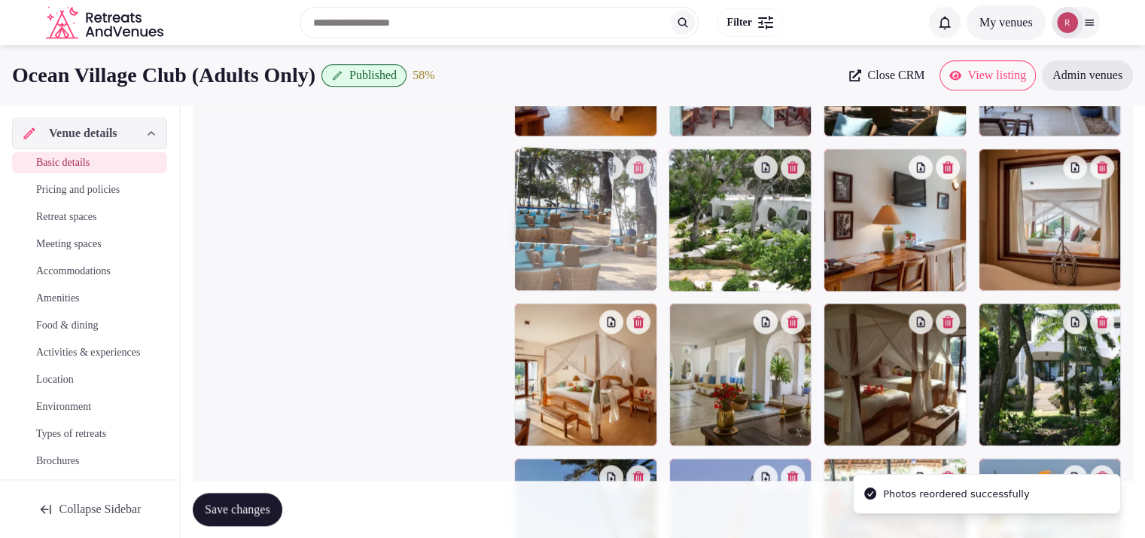
drag, startPoint x: 884, startPoint y: 257, endPoint x: 624, endPoint y: 261, distance: 260.6
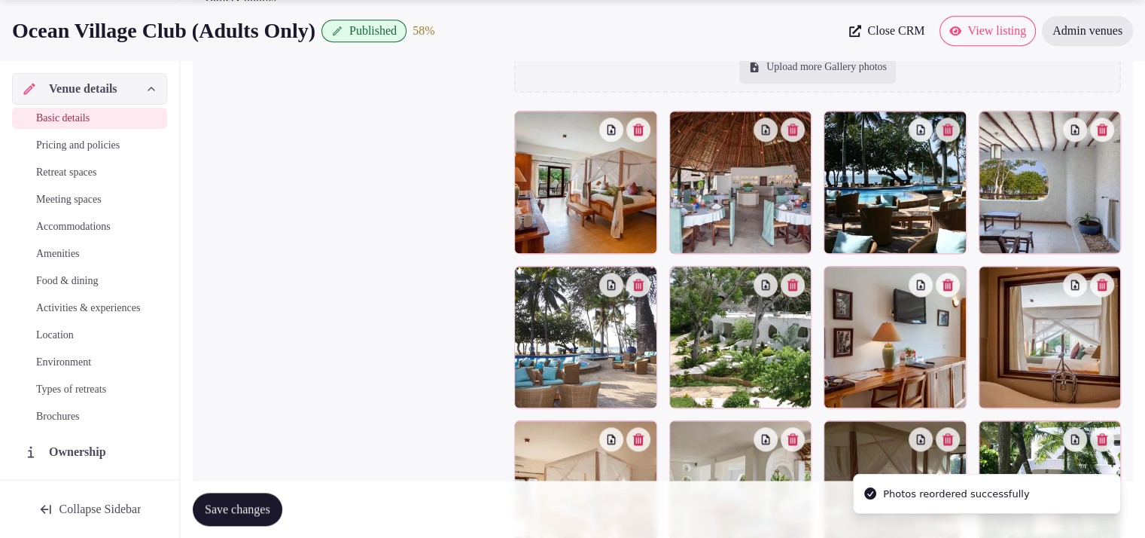
scroll to position [1734, 0]
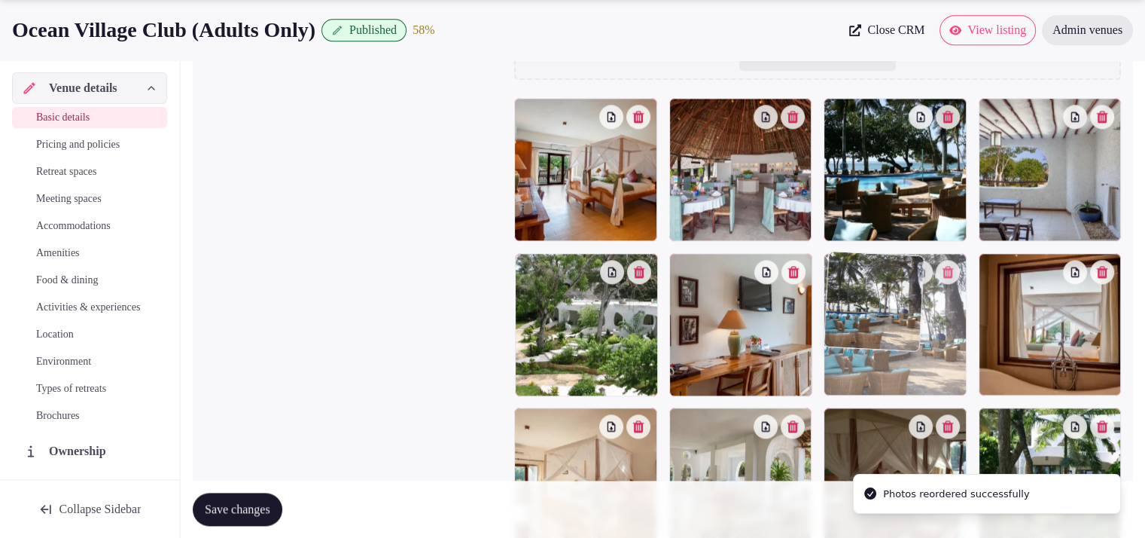
drag, startPoint x: 641, startPoint y: 351, endPoint x: 904, endPoint y: 361, distance: 263.8
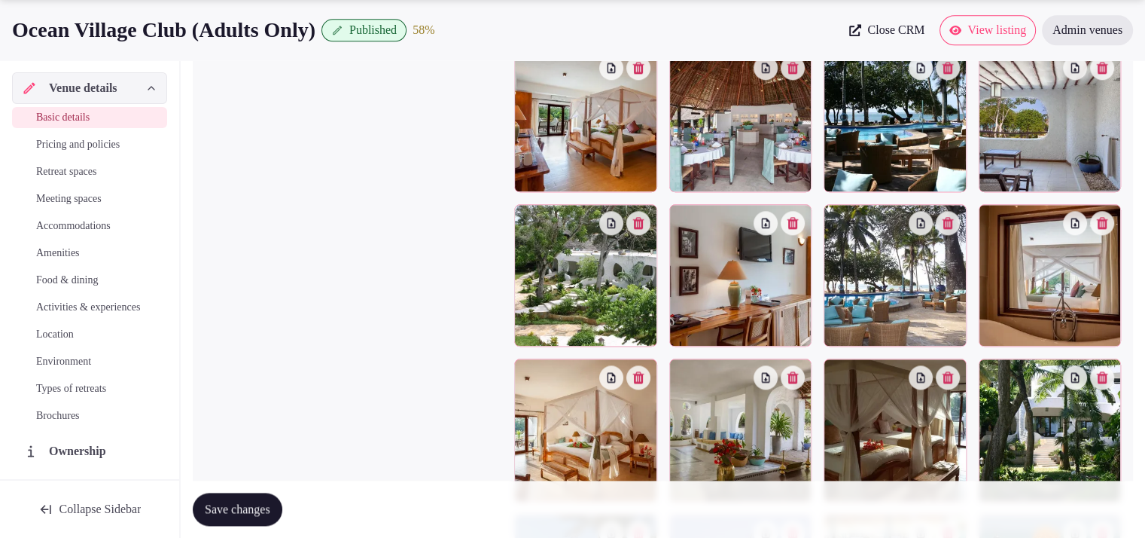
scroll to position [1952, 0]
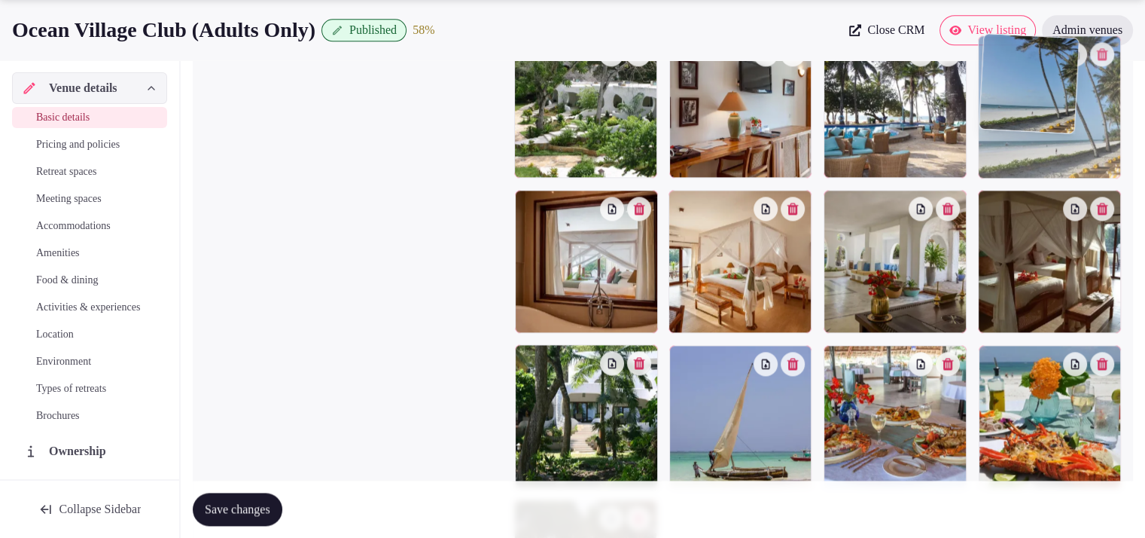
drag, startPoint x: 593, startPoint y: 421, endPoint x: 1054, endPoint y: 162, distance: 528.7
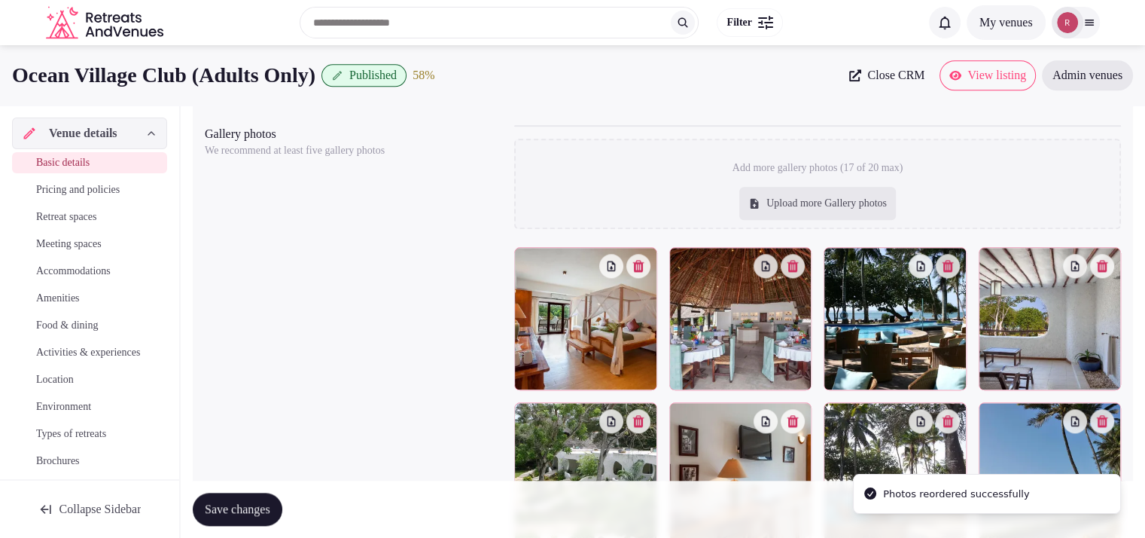
scroll to position [1579, 0]
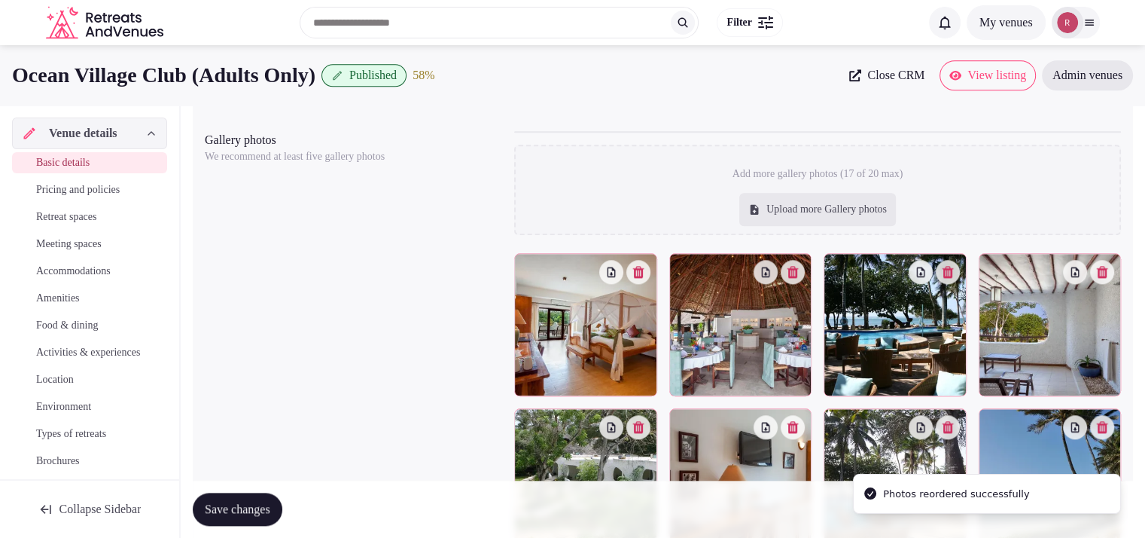
click at [249, 509] on span "Save changes" at bounding box center [238, 509] width 66 height 15
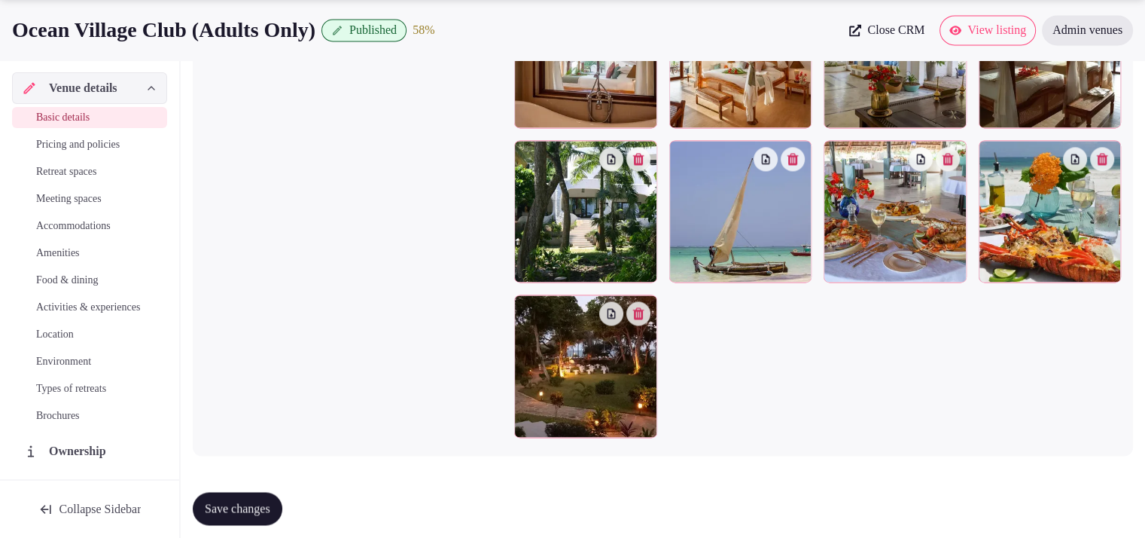
scroll to position [2166, 0]
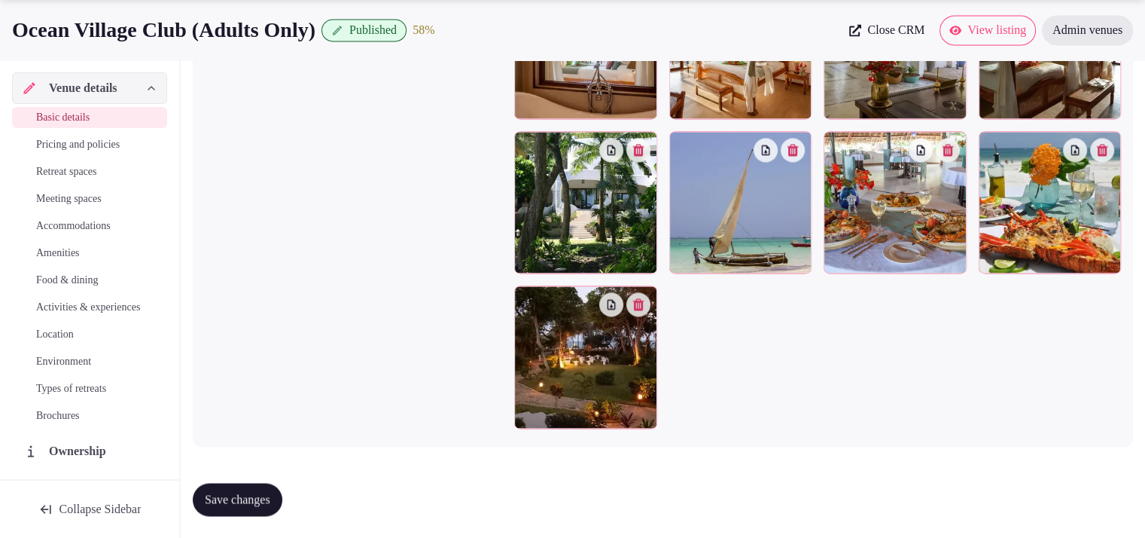
click at [53, 306] on span "Activities & experiences" at bounding box center [88, 307] width 104 height 15
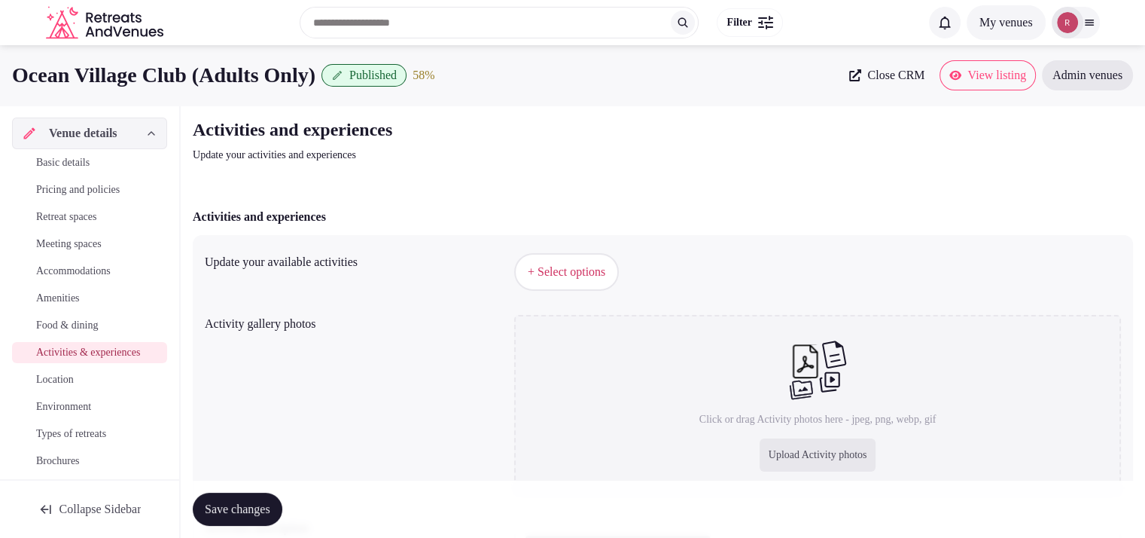
click at [761, 446] on div "Upload Activity photos" at bounding box center [818, 454] width 117 height 33
click at [590, 260] on button "+ Select options" at bounding box center [566, 272] width 105 height 38
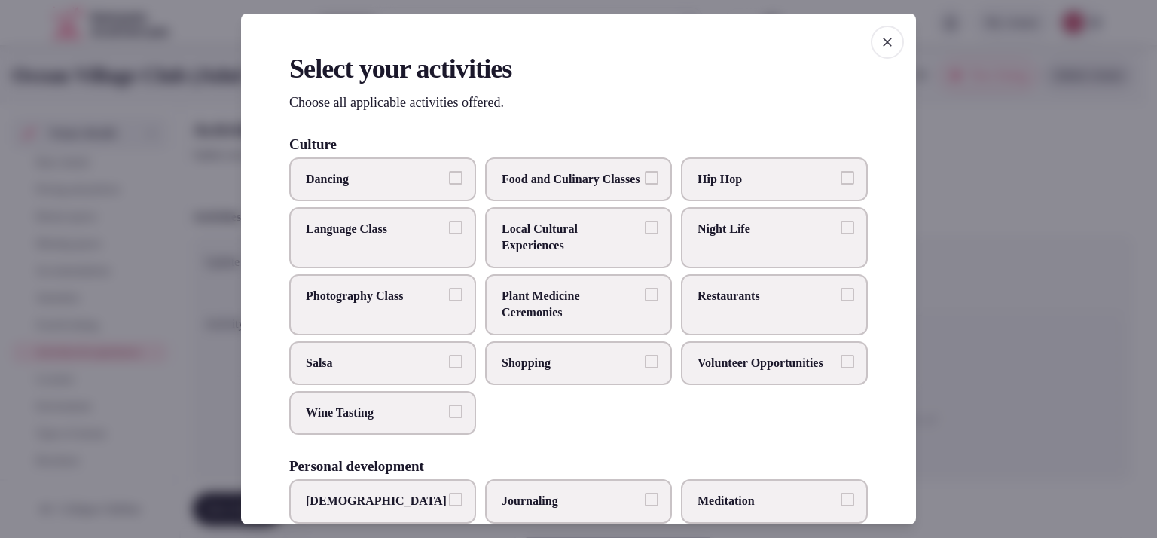
click at [427, 190] on label "Dancing" at bounding box center [382, 179] width 187 height 44
click at [449, 184] on button "Dancing" at bounding box center [456, 177] width 14 height 14
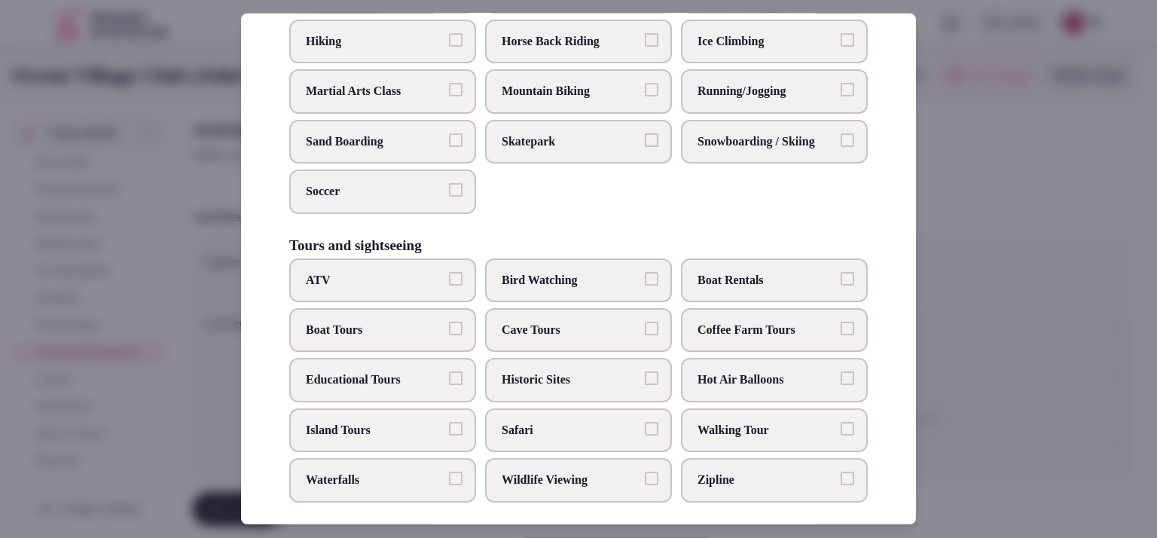
scroll to position [910, 0]
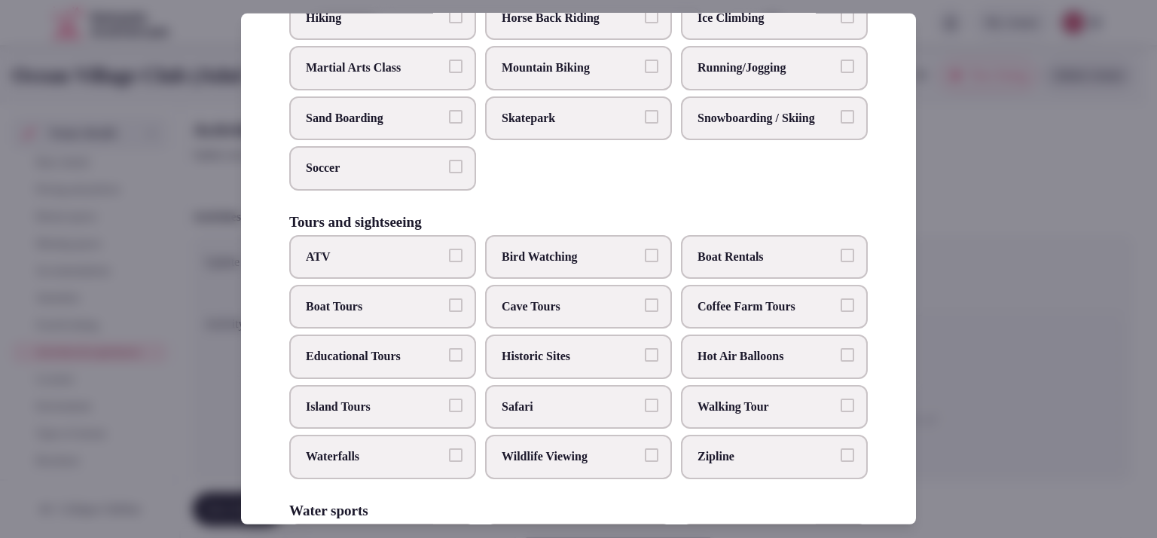
click at [406, 315] on span "Boat Tours" at bounding box center [375, 306] width 139 height 17
click at [449, 312] on button "Boat Tours" at bounding box center [456, 305] width 14 height 14
click at [439, 429] on label "Island Tours" at bounding box center [382, 407] width 187 height 44
click at [449, 412] on button "Island Tours" at bounding box center [456, 405] width 14 height 14
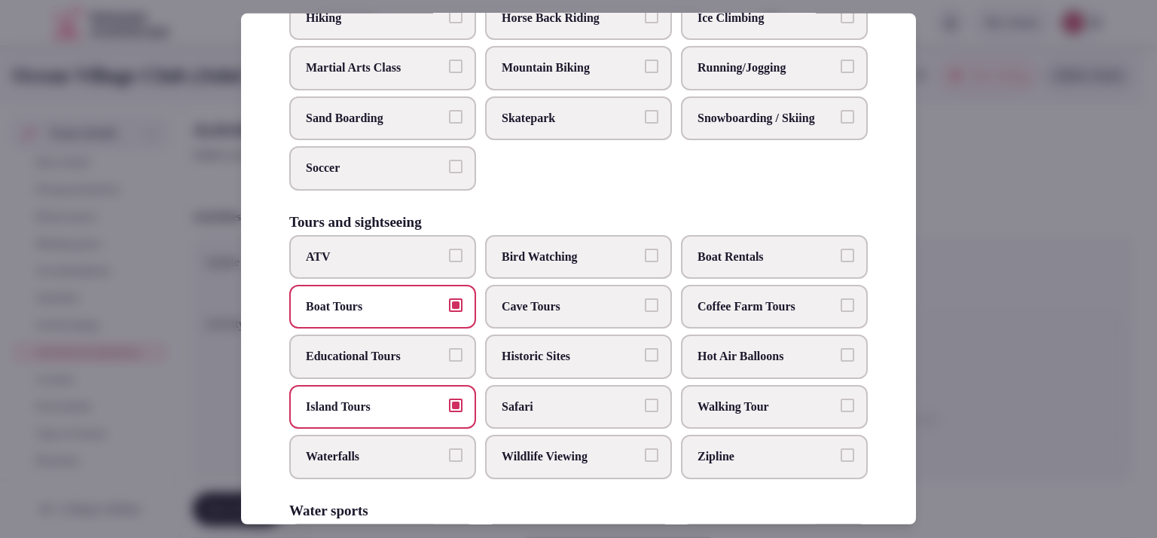
click at [614, 415] on span "Safari" at bounding box center [571, 406] width 139 height 17
click at [645, 412] on button "Safari" at bounding box center [652, 405] width 14 height 14
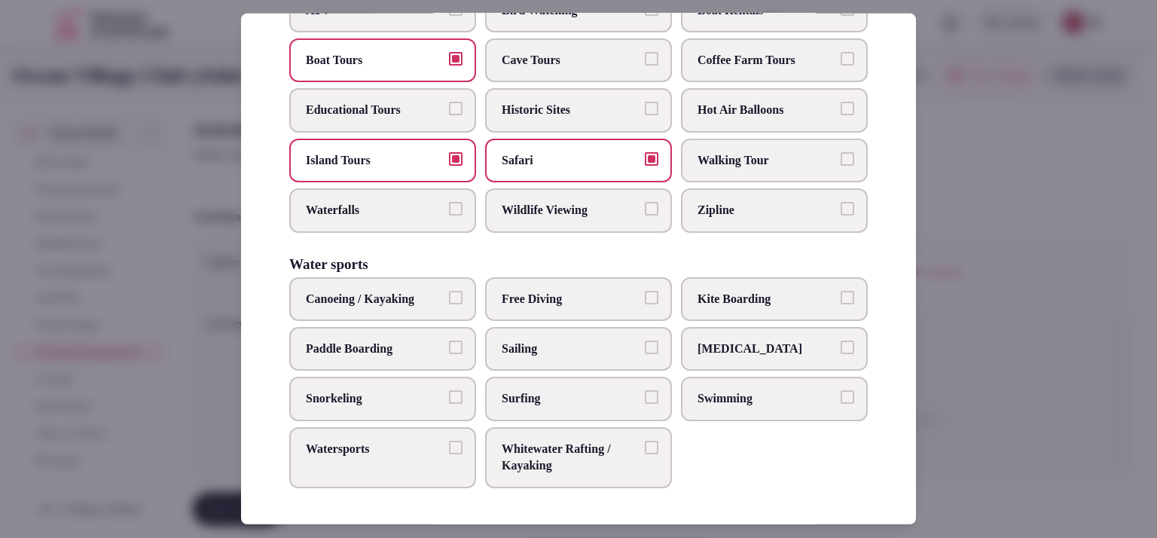
scroll to position [1175, 0]
click at [718, 398] on span "Swimming" at bounding box center [766, 398] width 139 height 17
click at [840, 398] on button "Swimming" at bounding box center [847, 397] width 14 height 14
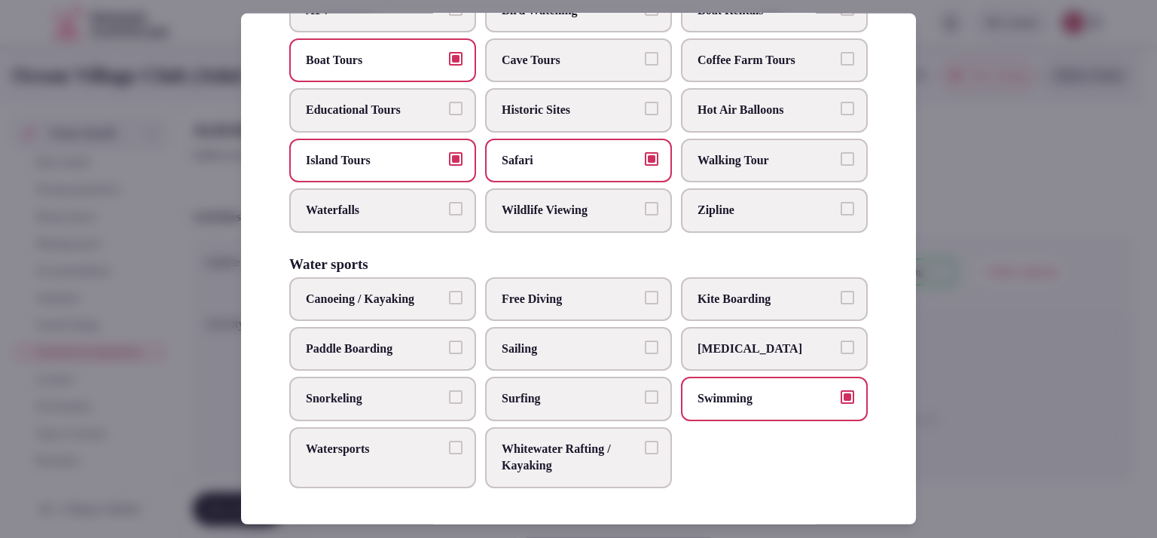
click at [437, 455] on span "Watersports" at bounding box center [375, 449] width 139 height 17
click at [449, 454] on button "Watersports" at bounding box center [456, 448] width 14 height 14
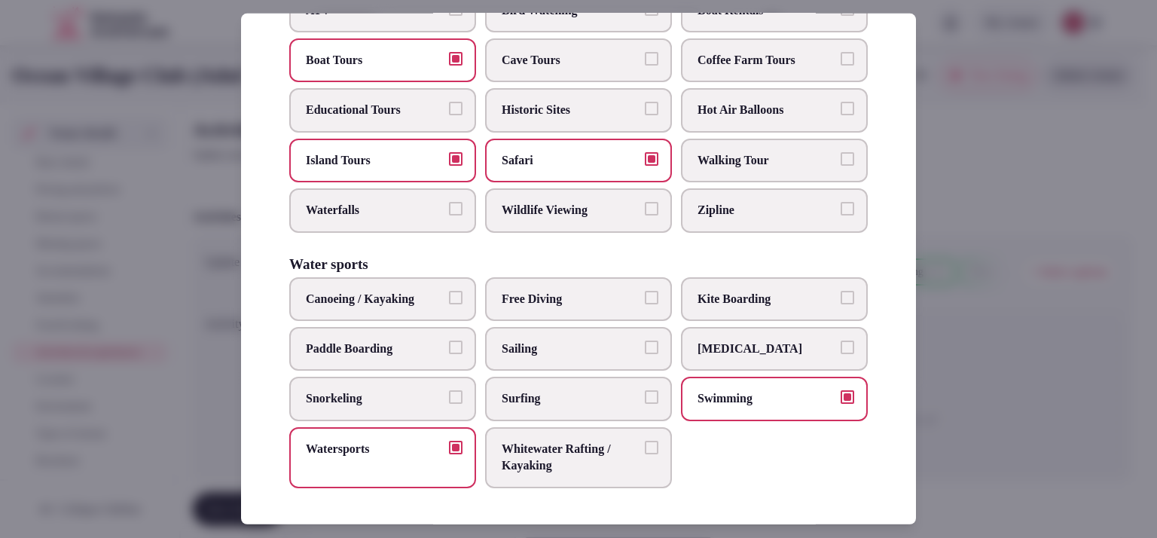
click at [395, 294] on span "Canoeing / Kayaking" at bounding box center [375, 298] width 139 height 17
click at [449, 294] on button "Canoeing / Kayaking" at bounding box center [456, 297] width 14 height 14
click at [441, 406] on label "Snorkeling" at bounding box center [382, 399] width 187 height 44
click at [449, 404] on button "Snorkeling" at bounding box center [456, 397] width 14 height 14
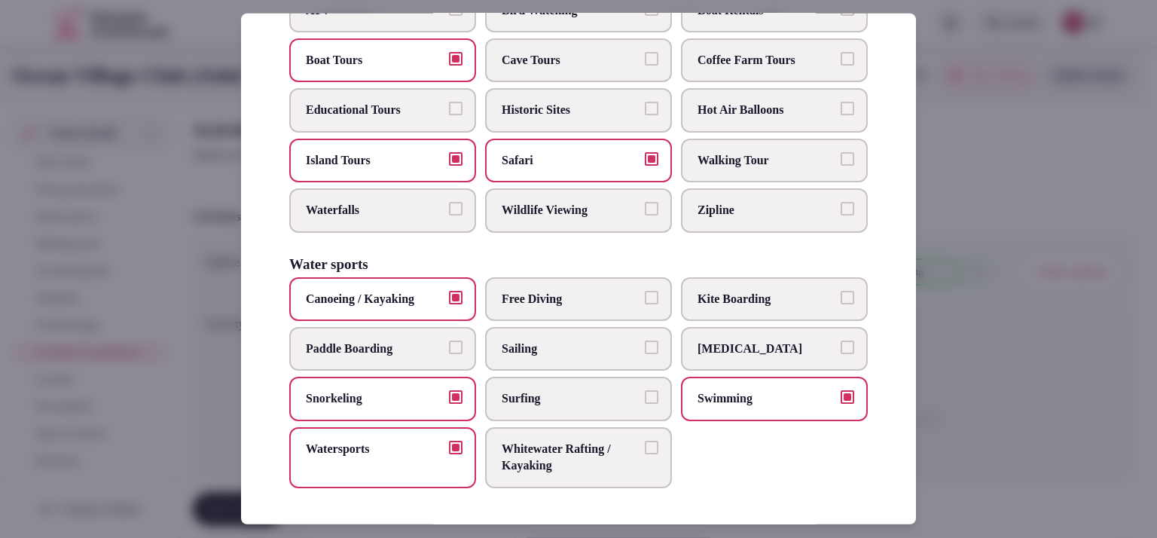
click at [422, 294] on span "Canoeing / Kayaking" at bounding box center [375, 298] width 139 height 17
click at [449, 294] on button "Canoeing / Kayaking" at bounding box center [456, 297] width 14 height 14
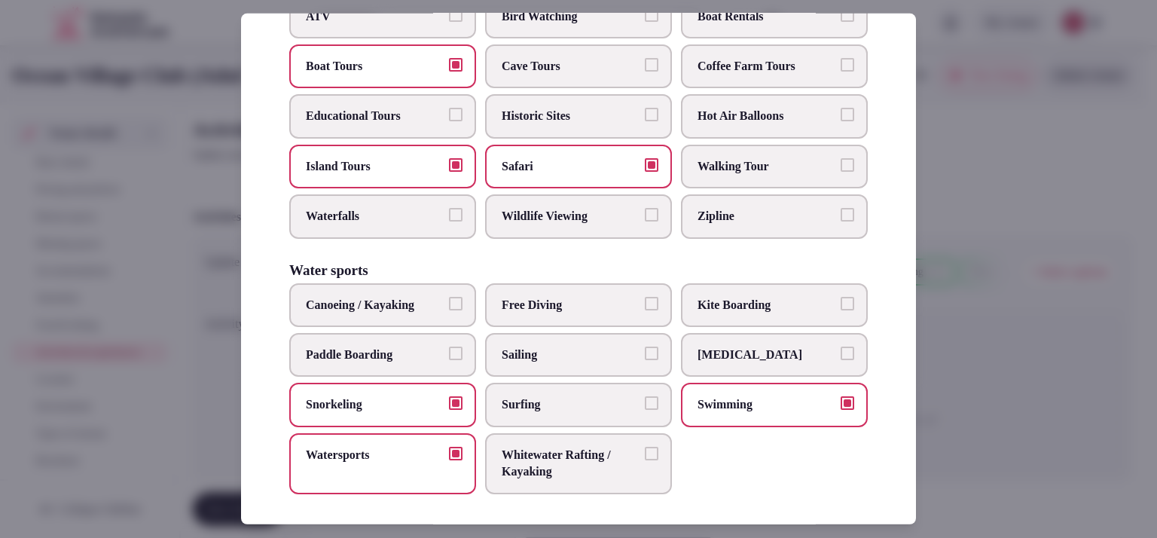
click at [790, 377] on label "Scuba Diving" at bounding box center [774, 355] width 187 height 44
click at [840, 360] on button "Scuba Diving" at bounding box center [847, 353] width 14 height 14
drag, startPoint x: 902, startPoint y: 414, endPoint x: 910, endPoint y: 410, distance: 9.1
click at [910, 410] on div "Select your activities Choose all applicable activities offered. Culture Dancin…" at bounding box center [578, 269] width 675 height 511
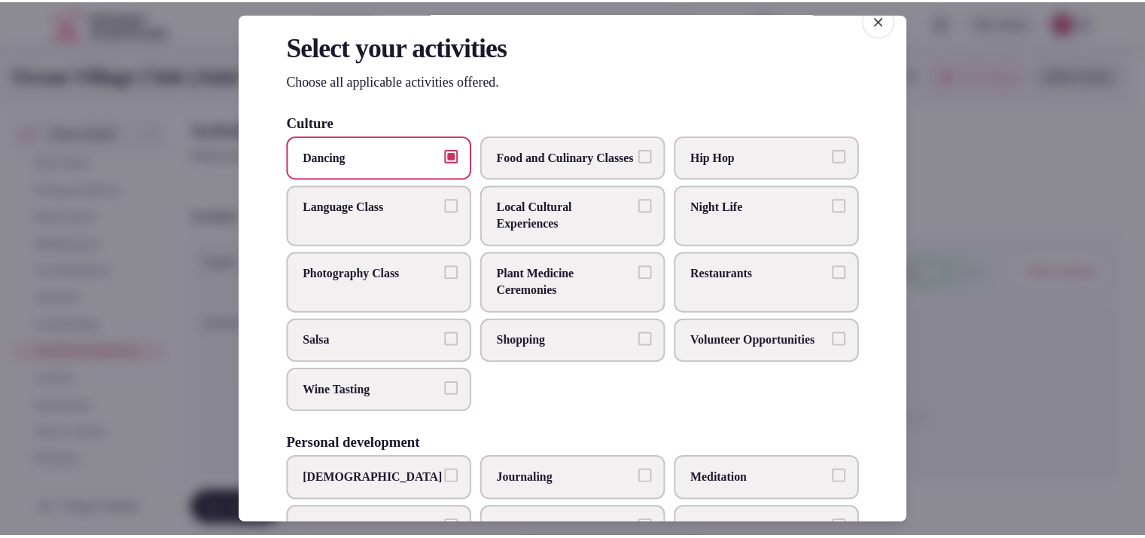
scroll to position [0, 0]
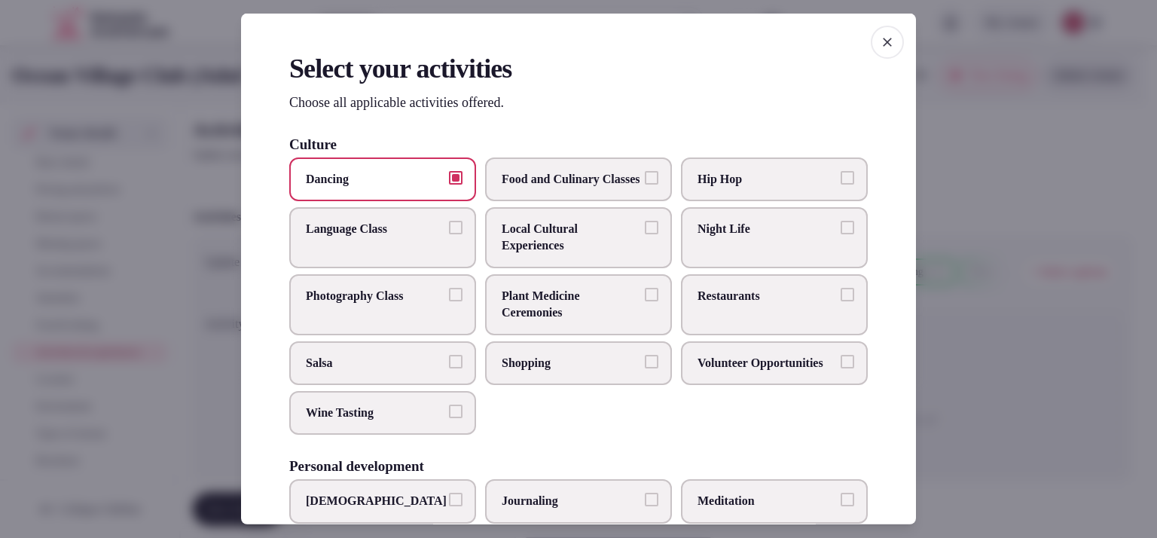
click at [1018, 398] on div at bounding box center [578, 269] width 1157 height 538
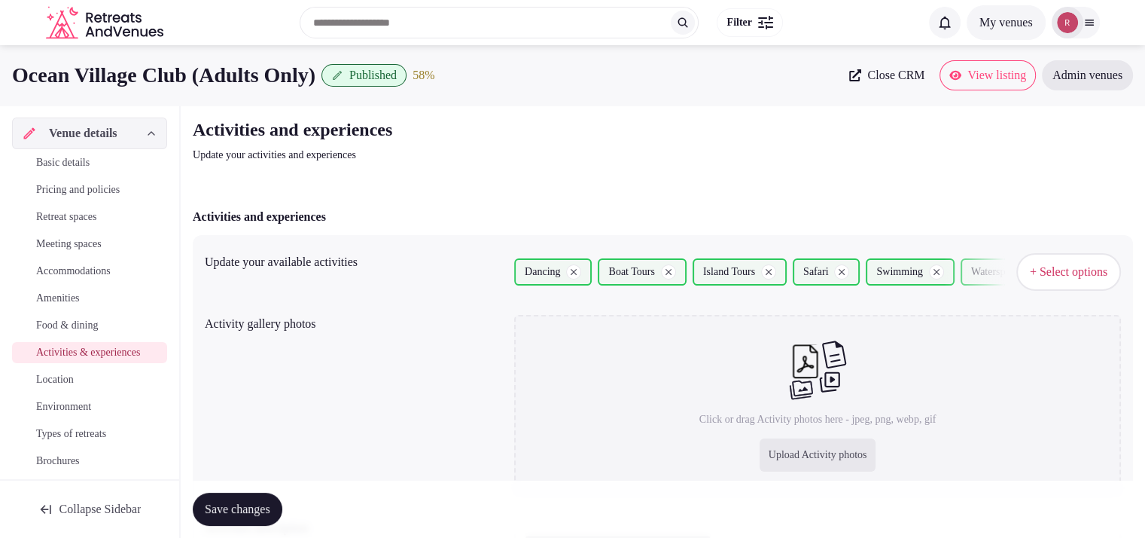
click at [789, 454] on div "Upload Activity photos" at bounding box center [818, 454] width 117 height 33
type input "**********"
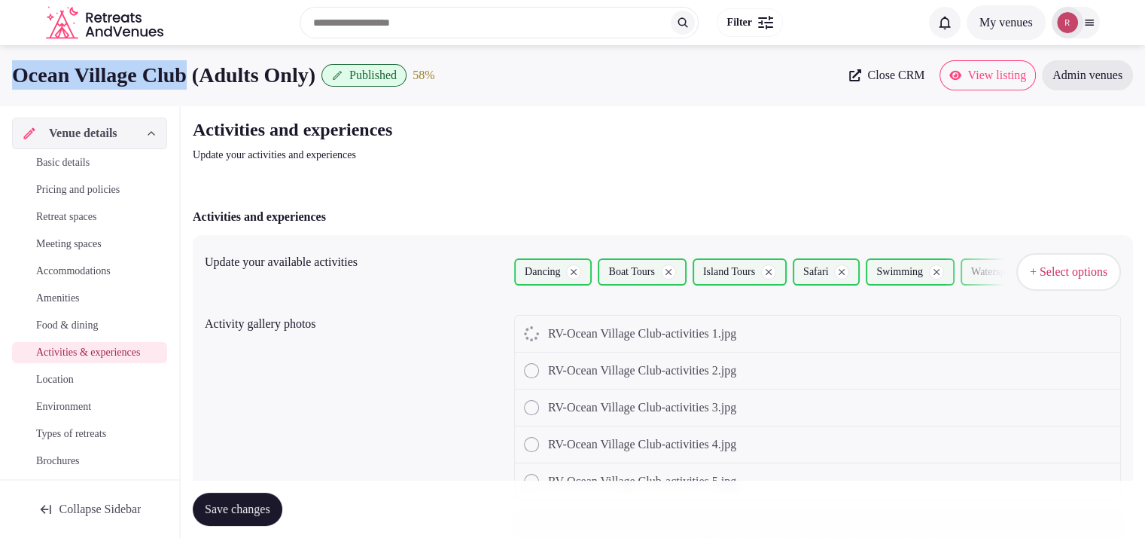
drag, startPoint x: 2, startPoint y: 69, endPoint x: 205, endPoint y: 88, distance: 204.2
click at [205, 88] on div "Ocean Village Club (Adults Only) Published 58 % Close CRM View listing Admin ve…" at bounding box center [572, 75] width 1145 height 30
copy h1 "Ocean Village Club"
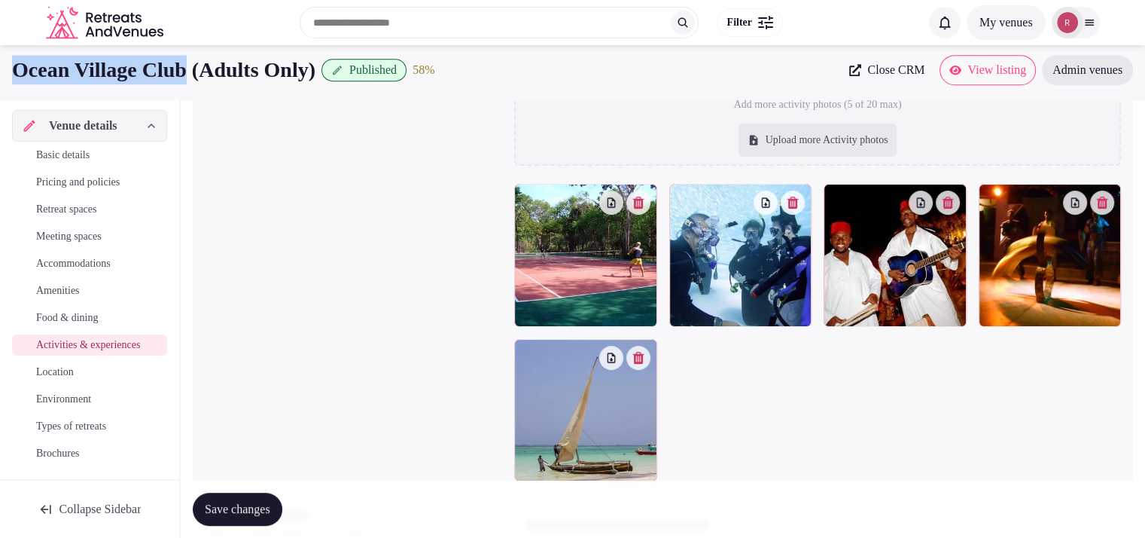
scroll to position [250, 0]
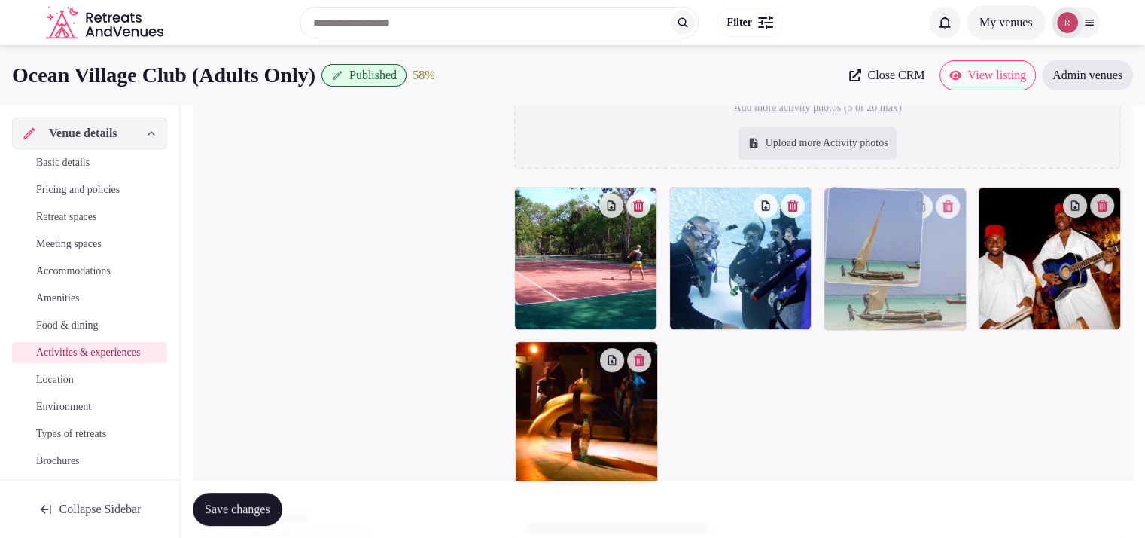
drag, startPoint x: 599, startPoint y: 421, endPoint x: 914, endPoint y: 302, distance: 336.5
click at [914, 302] on body "Search Popular Destinations Toscana, Italy Riviera Maya, Mexico Indonesia, Bali…" at bounding box center [572, 237] width 1145 height 975
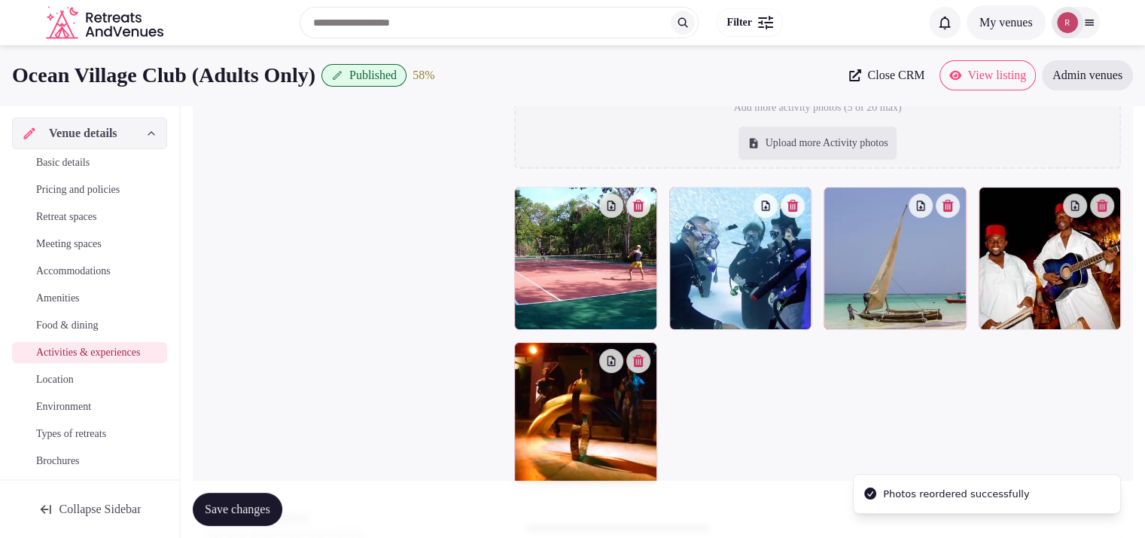
scroll to position [0, 0]
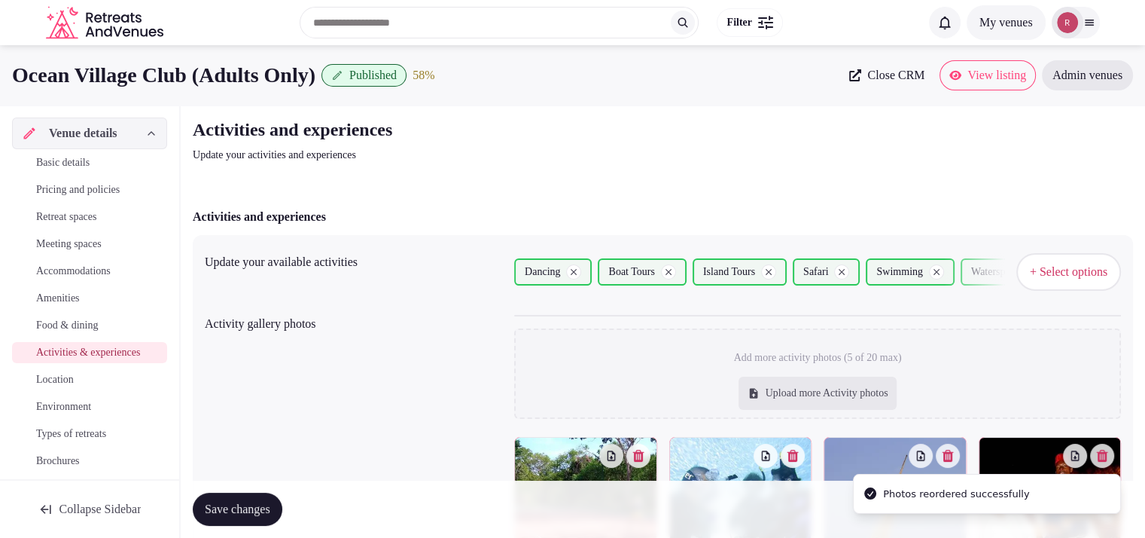
click at [593, 343] on div "Add more activity photos (5 of 20 max) Upload more Activity photos" at bounding box center [817, 373] width 607 height 90
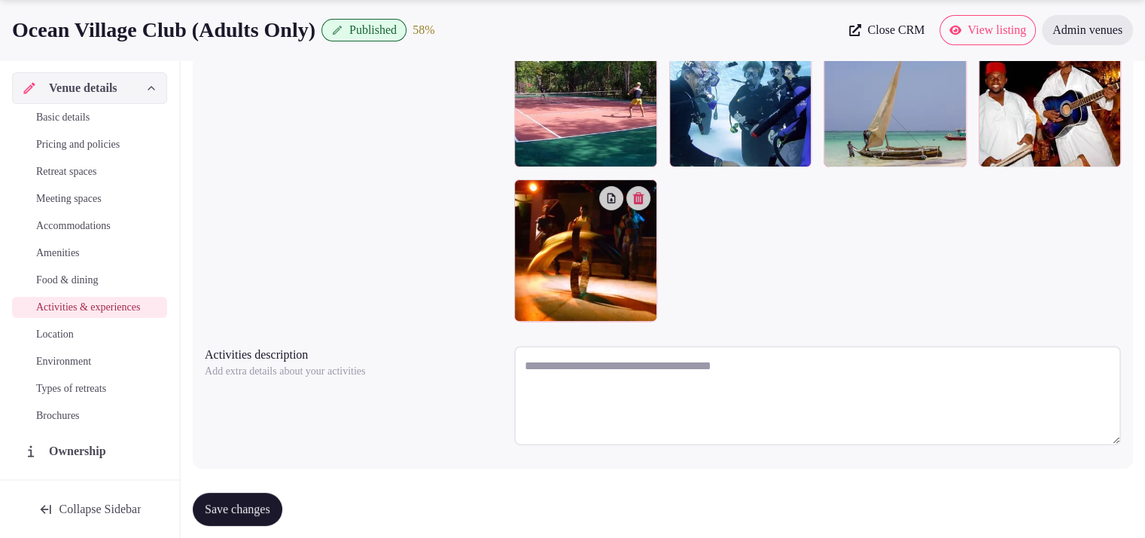
scroll to position [435, 0]
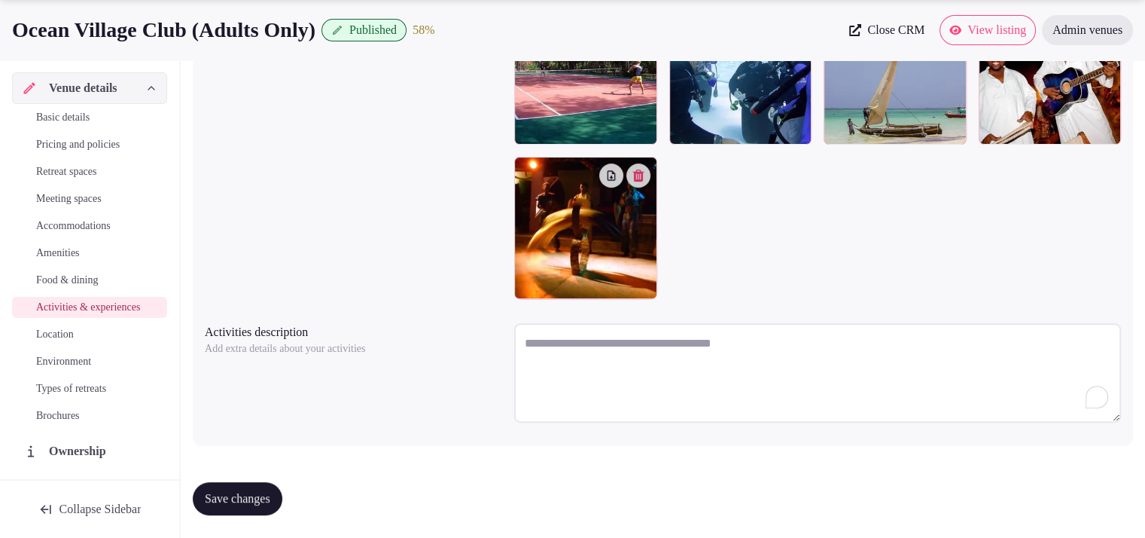
click at [616, 339] on textarea "To enrich screen reader interactions, please activate Accessibility in Grammarl…" at bounding box center [817, 372] width 607 height 99
paste textarea "**********"
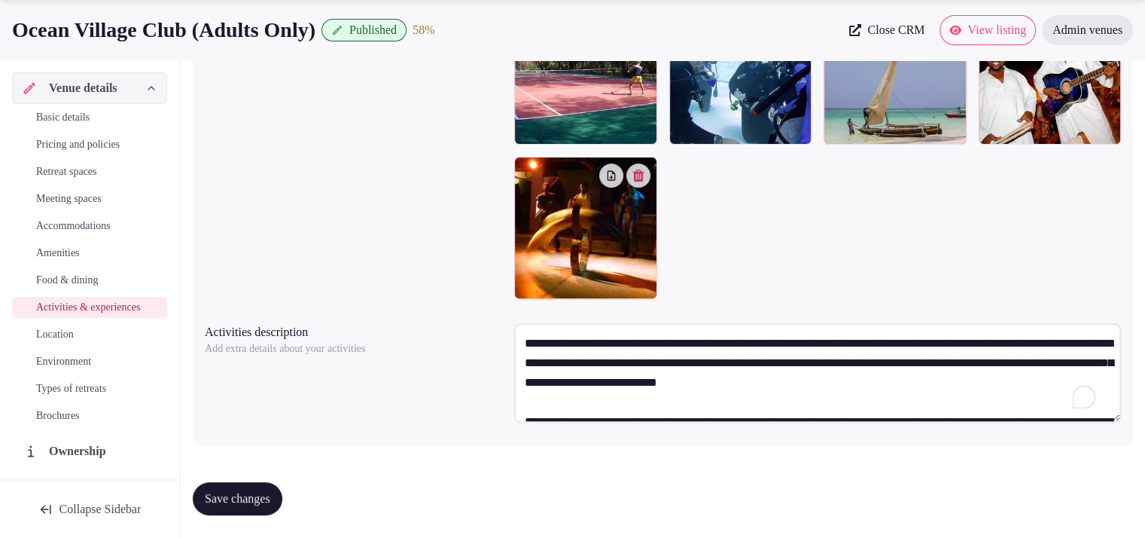
scroll to position [47, 0]
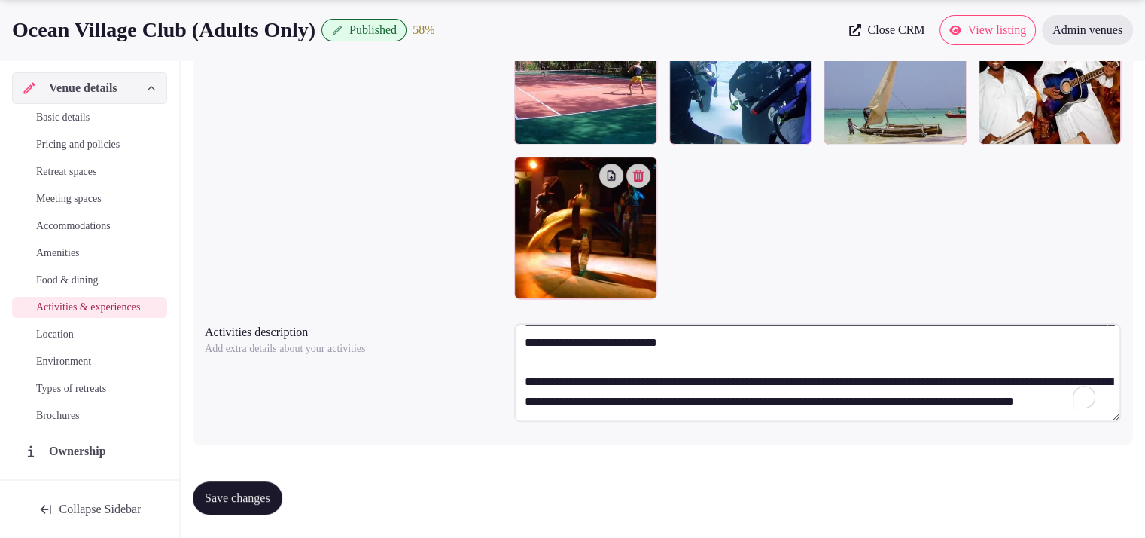
type textarea "**********"
click at [208, 505] on button "Save changes" at bounding box center [238, 497] width 90 height 33
click at [72, 342] on span "Location" at bounding box center [55, 334] width 38 height 15
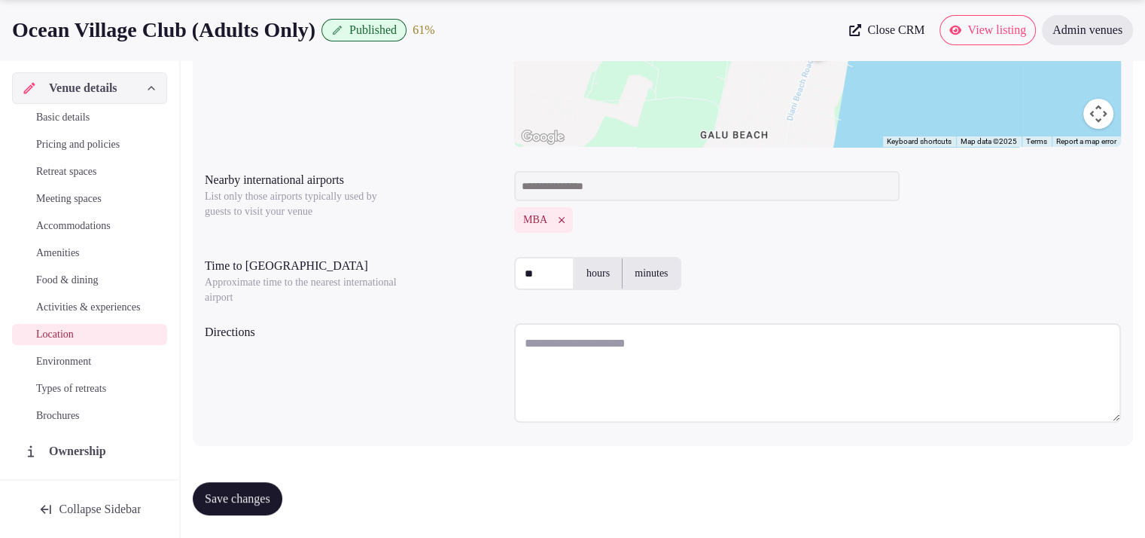
scroll to position [375, 0]
click at [681, 317] on div at bounding box center [817, 374] width 607 height 117
click at [666, 336] on textarea "To enrich screen reader interactions, please activate Accessibility in Grammarl…" at bounding box center [817, 371] width 607 height 99
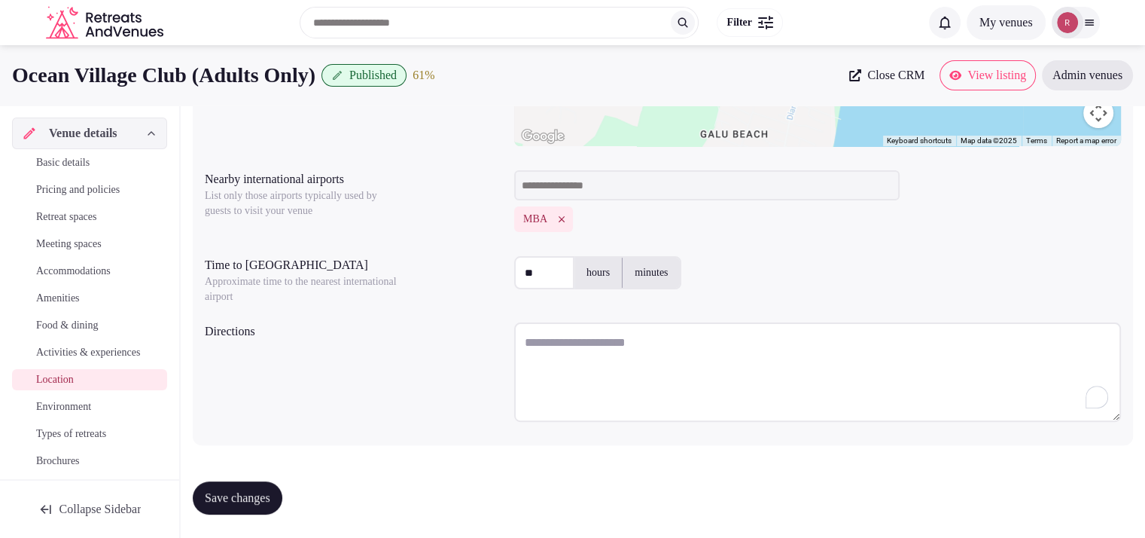
paste textarea "**********"
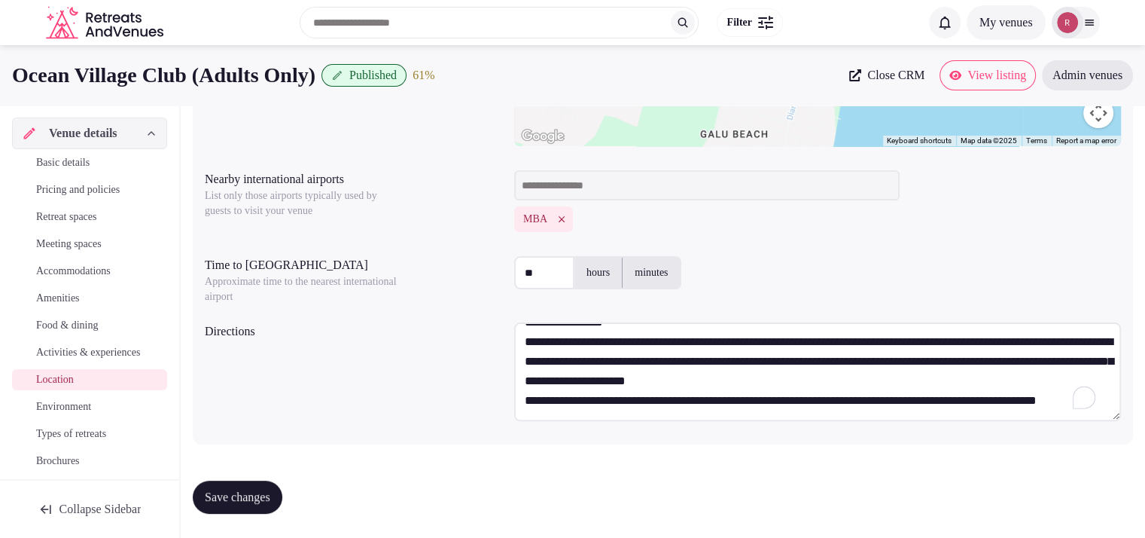
scroll to position [0, 0]
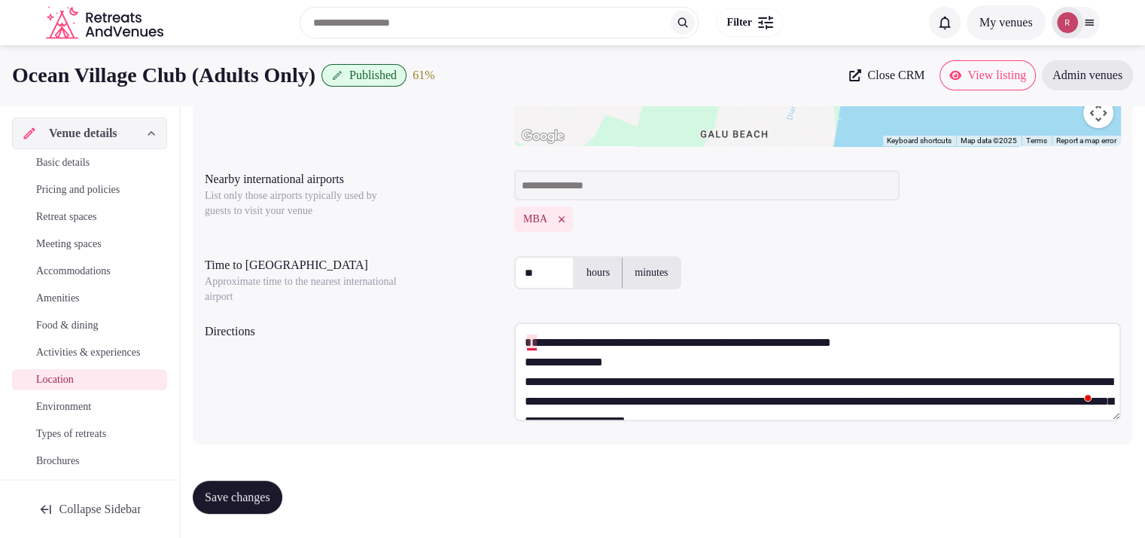
click at [533, 345] on textarea "**********" at bounding box center [817, 371] width 607 height 99
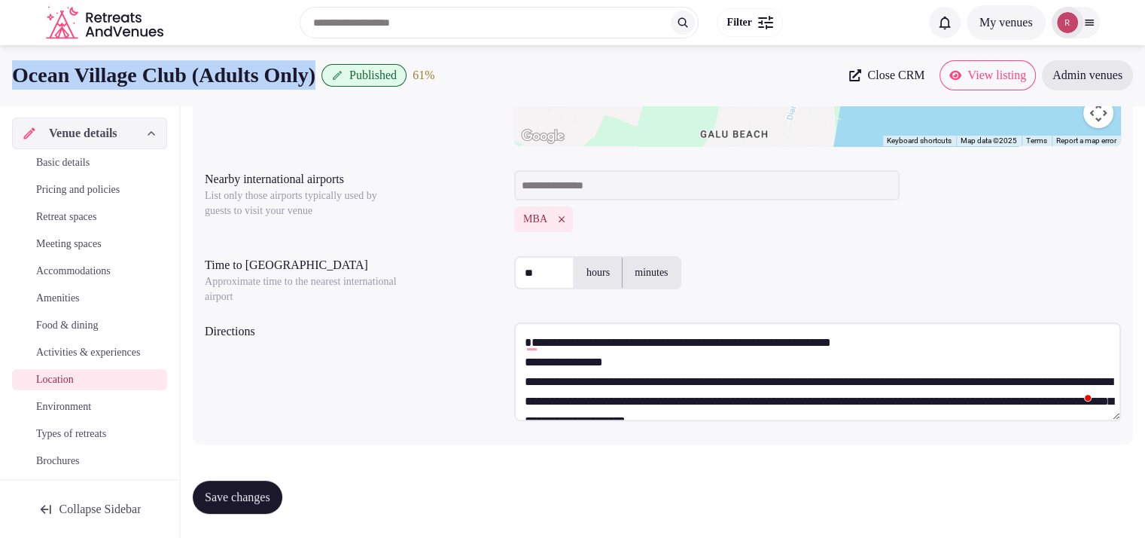
drag, startPoint x: 349, startPoint y: 78, endPoint x: 12, endPoint y: 75, distance: 337.4
click at [12, 75] on div "Ocean Village Club (Adults Only) Published 61 %" at bounding box center [426, 74] width 828 height 29
copy h1 "Ocean Village Club (Adults Only)"
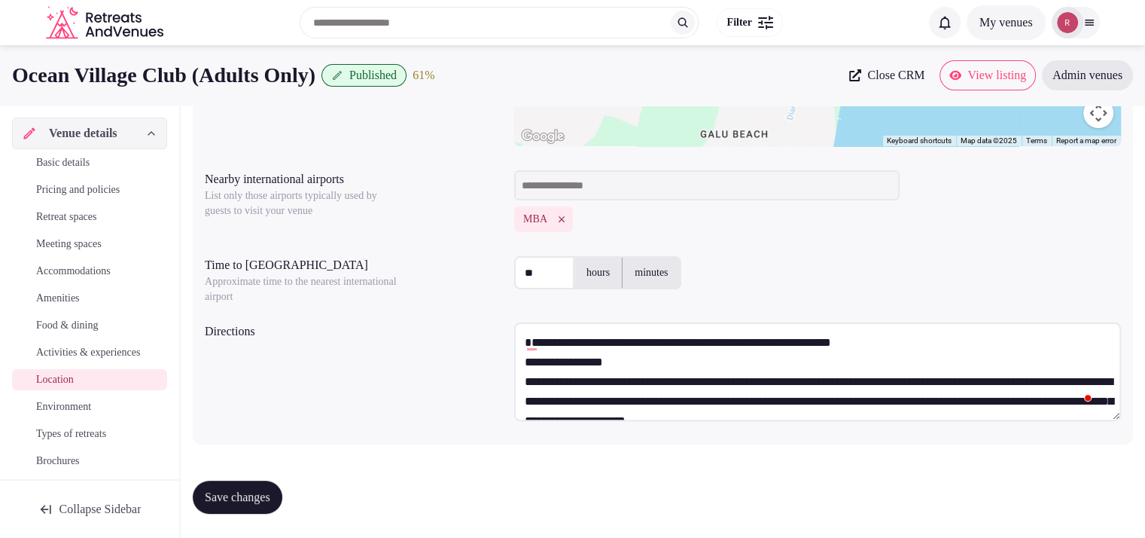
click at [521, 347] on textarea "**********" at bounding box center [817, 371] width 607 height 99
paste textarea "**********"
click at [1100, 346] on textarea "**********" at bounding box center [817, 371] width 607 height 99
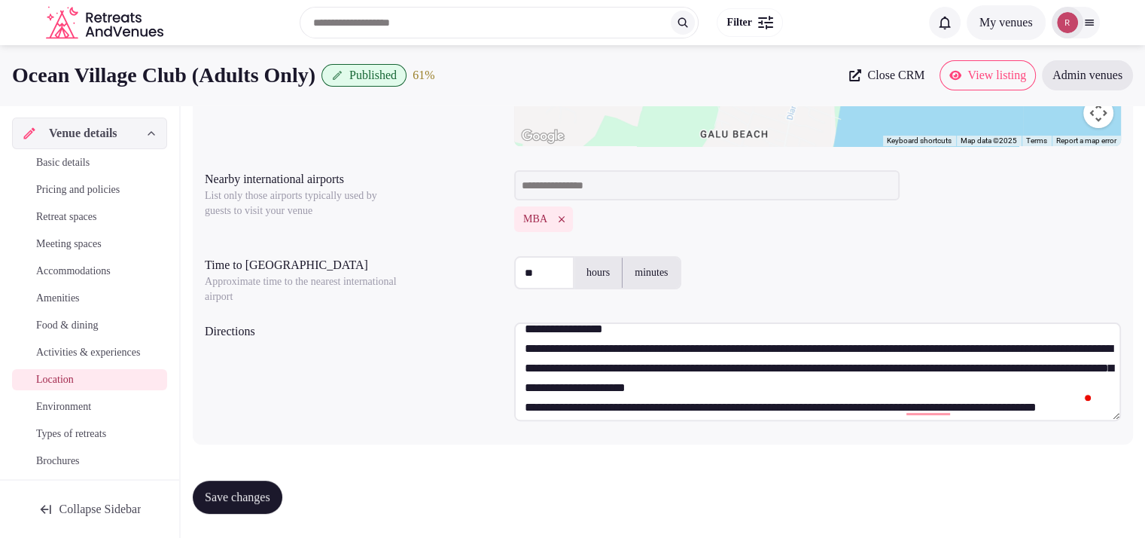
click at [661, 329] on textarea "**********" at bounding box center [817, 371] width 607 height 99
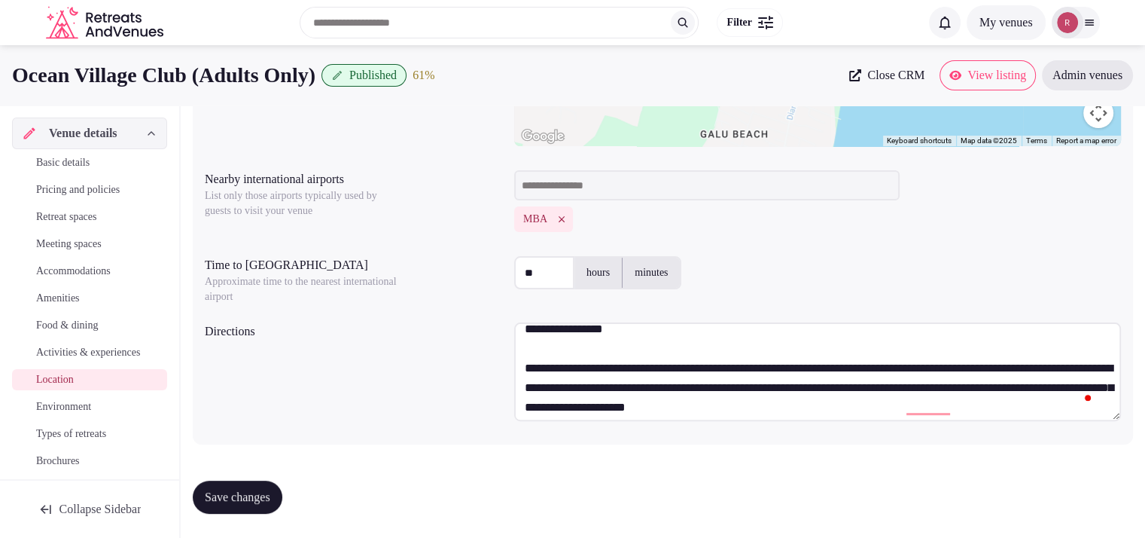
scroll to position [70, 0]
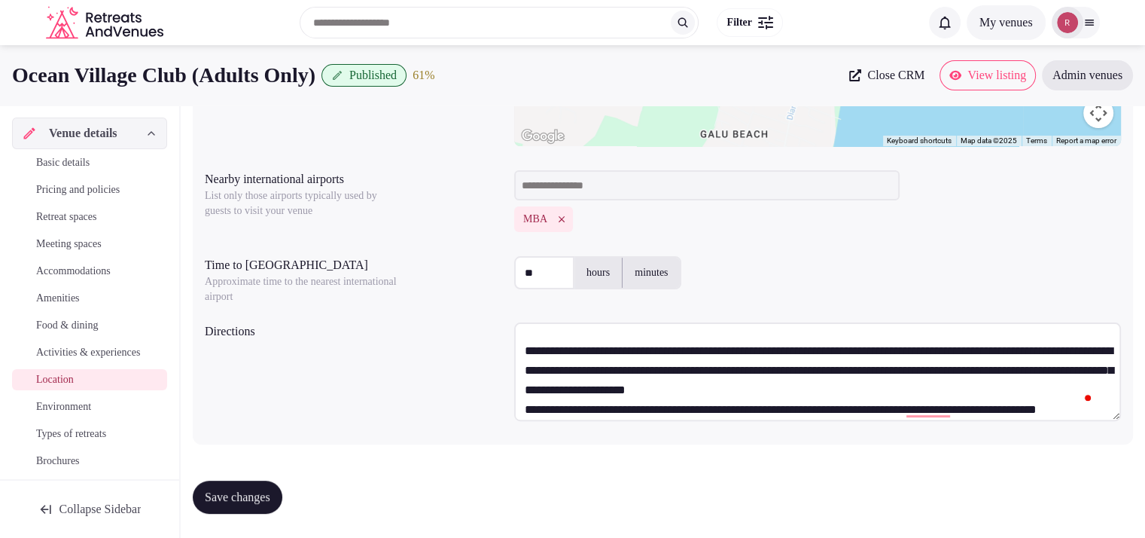
type textarea "**********"
drag, startPoint x: 541, startPoint y: 270, endPoint x: 497, endPoint y: 269, distance: 44.5
click at [497, 269] on div "Time to international airport Approximate time to the nearest international air…" at bounding box center [663, 277] width 917 height 54
type input "***"
click at [591, 266] on label "hours" at bounding box center [598, 272] width 47 height 39
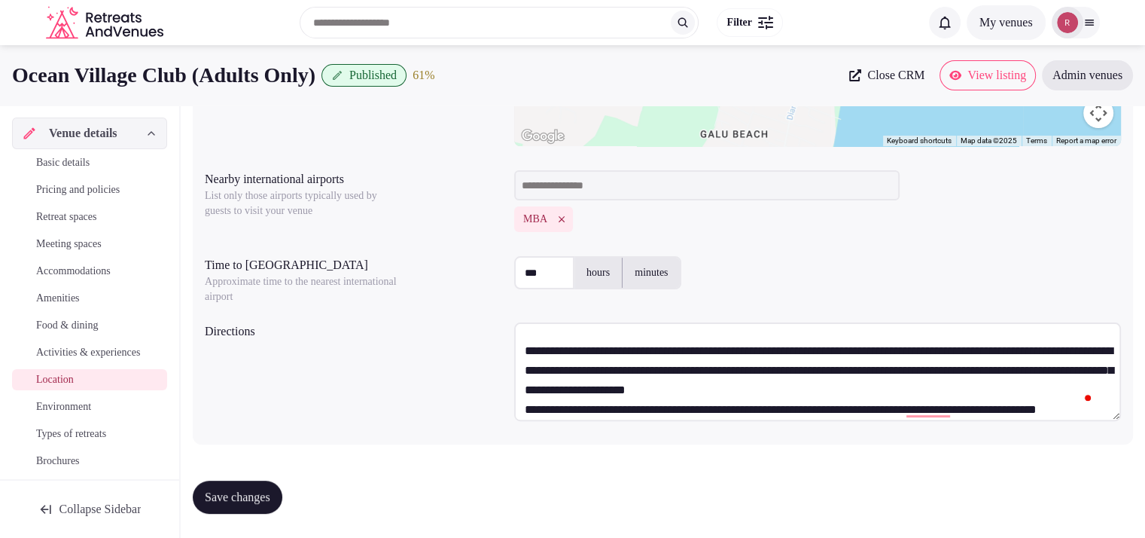
scroll to position [97, 0]
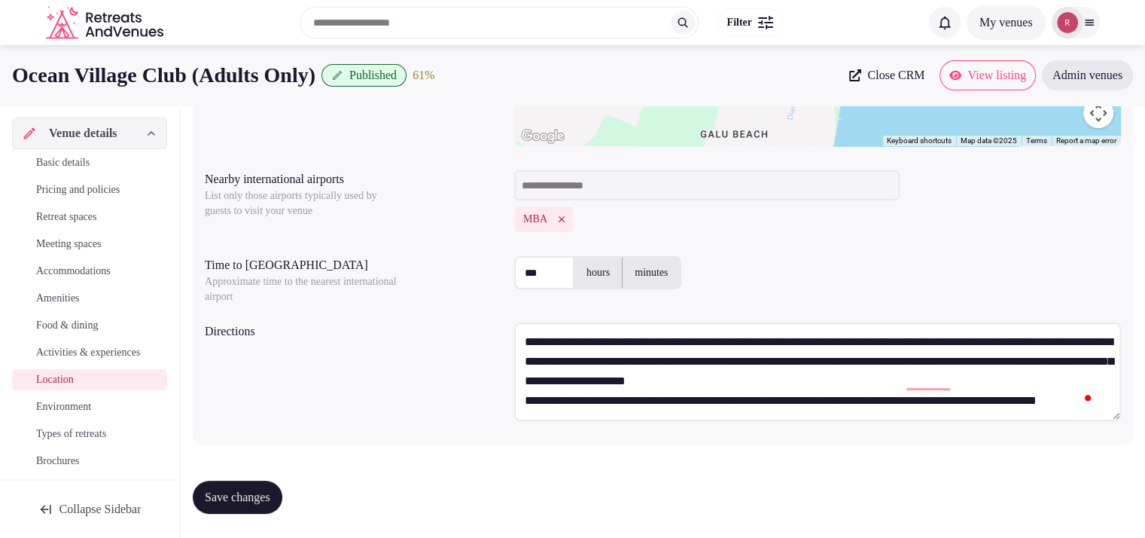
click at [1039, 358] on textarea "**********" at bounding box center [817, 371] width 607 height 99
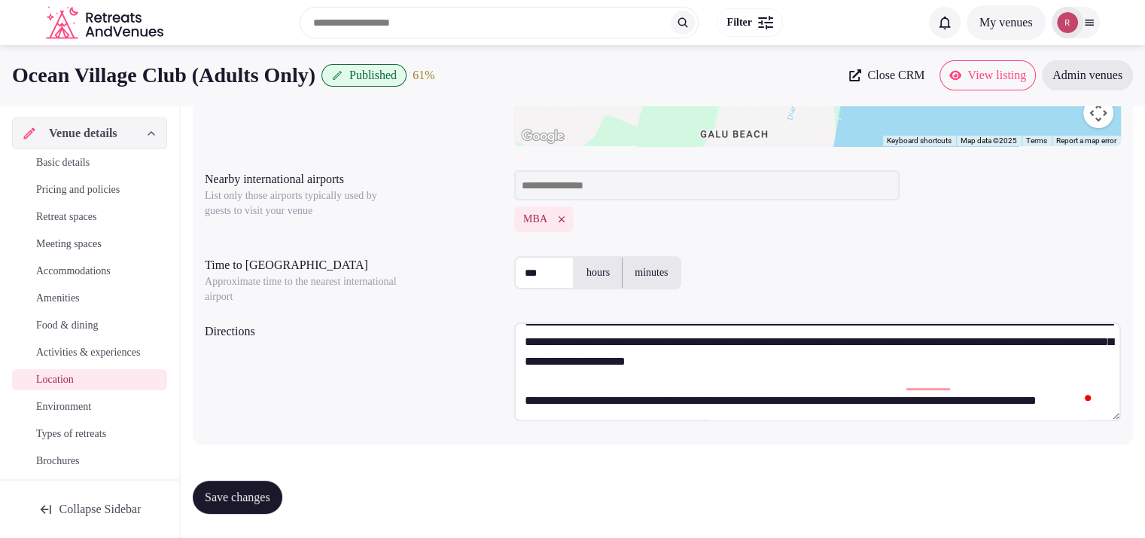
scroll to position [60, 0]
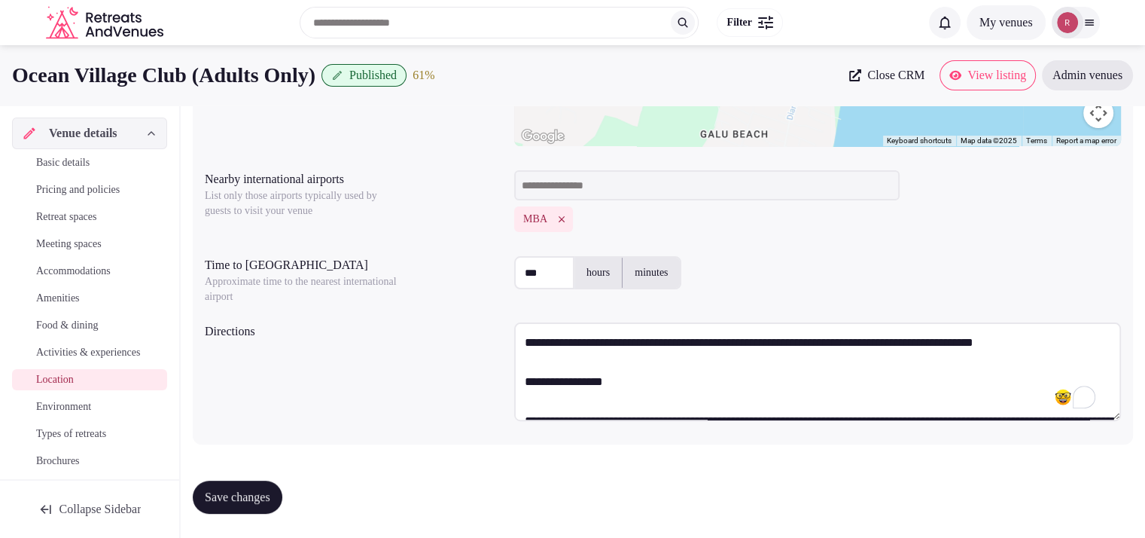
type textarea "**********"
click at [242, 499] on span "Save changes" at bounding box center [238, 497] width 66 height 15
click at [244, 496] on span "Save changes" at bounding box center [238, 497] width 66 height 15
click at [69, 414] on span "Environment" at bounding box center [63, 406] width 55 height 15
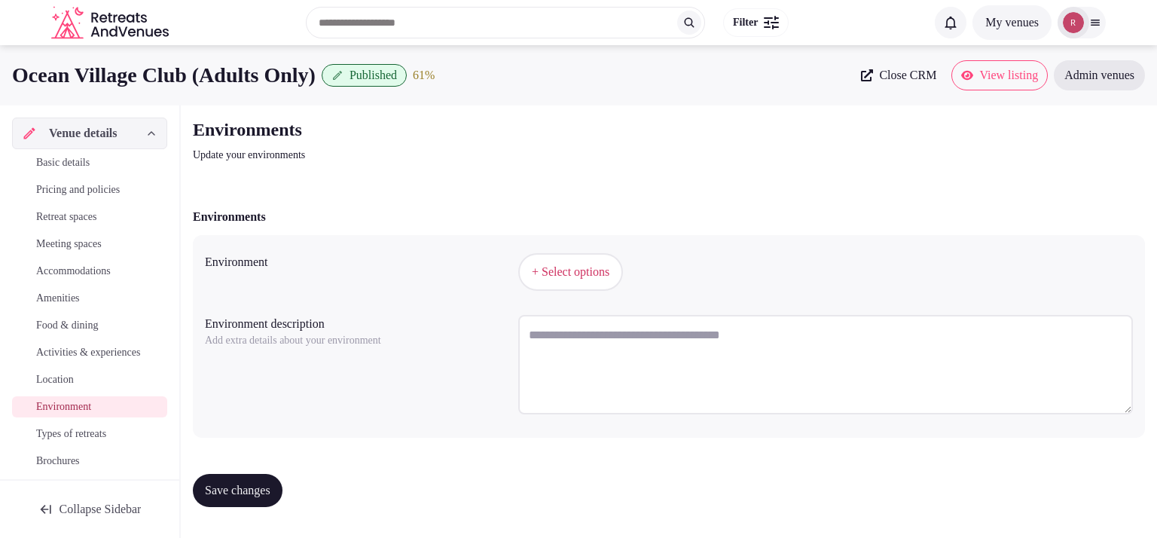
click at [557, 270] on span "+ Select options" at bounding box center [571, 272] width 78 height 17
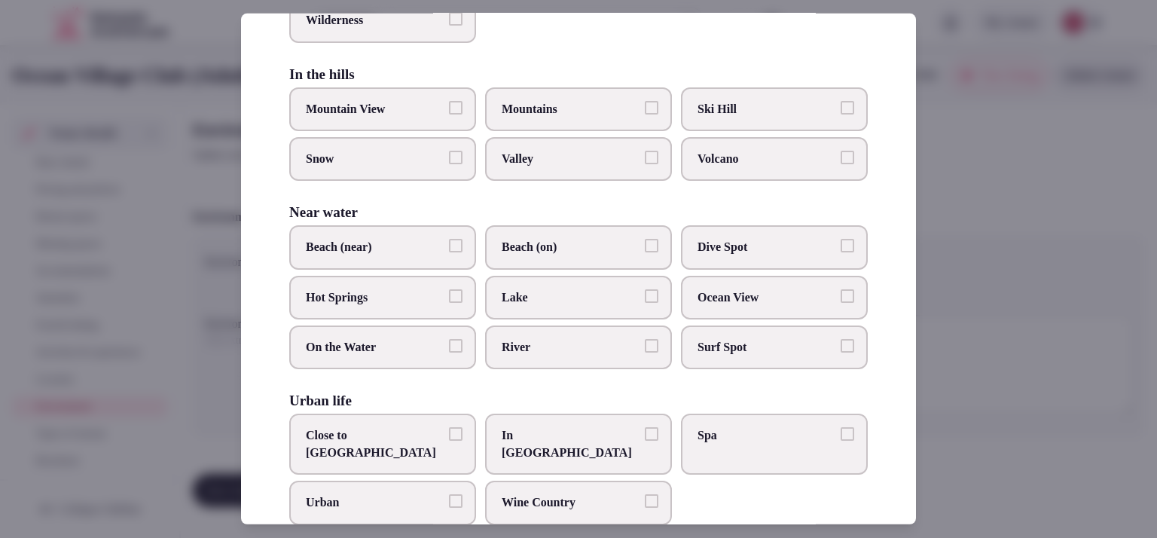
click at [569, 246] on span "Beach (on)" at bounding box center [571, 247] width 139 height 17
click at [645, 246] on button "Beach (on)" at bounding box center [652, 246] width 14 height 14
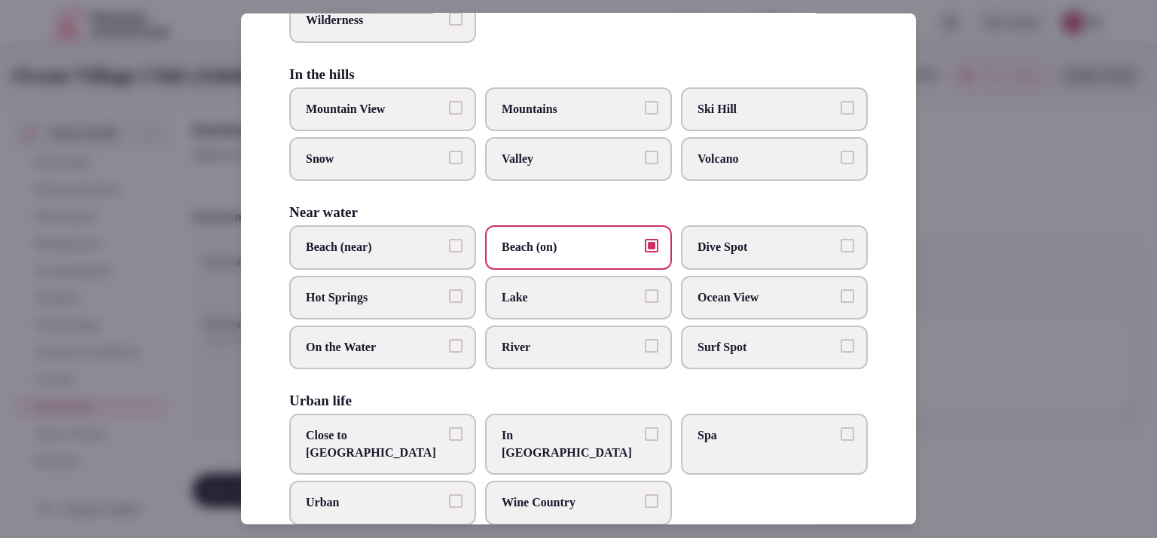
click at [799, 289] on span "Ocean View" at bounding box center [766, 297] width 139 height 17
click at [840, 289] on button "Ocean View" at bounding box center [847, 296] width 14 height 14
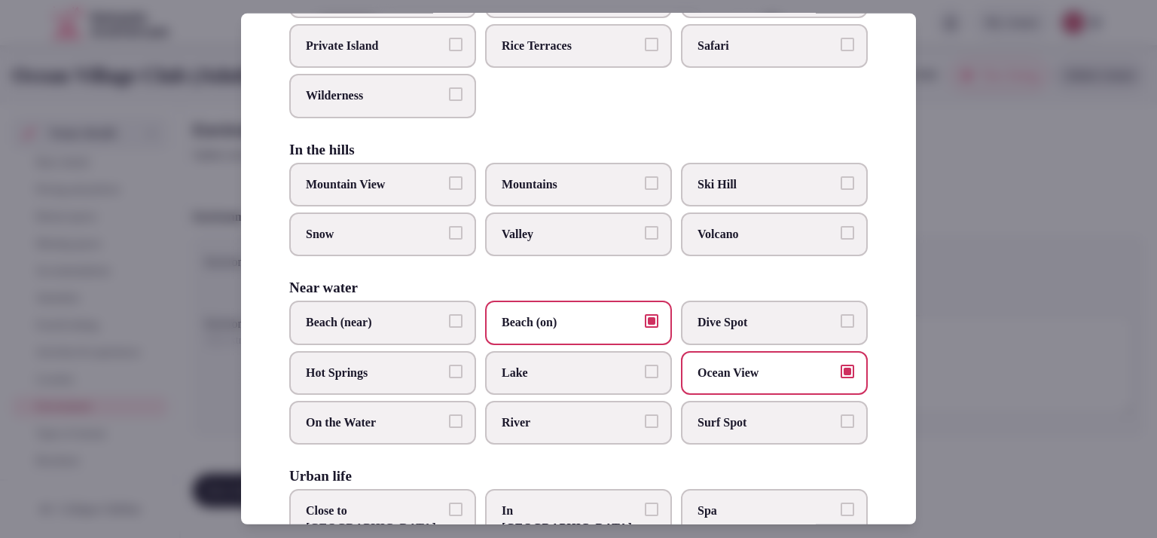
scroll to position [371, 0]
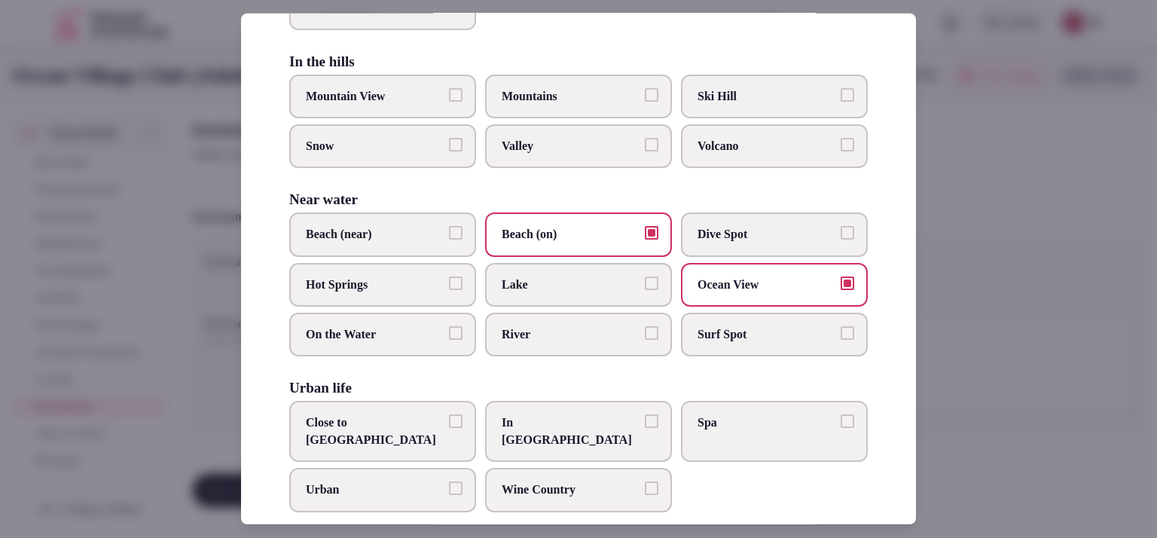
click at [1009, 340] on div at bounding box center [578, 269] width 1157 height 538
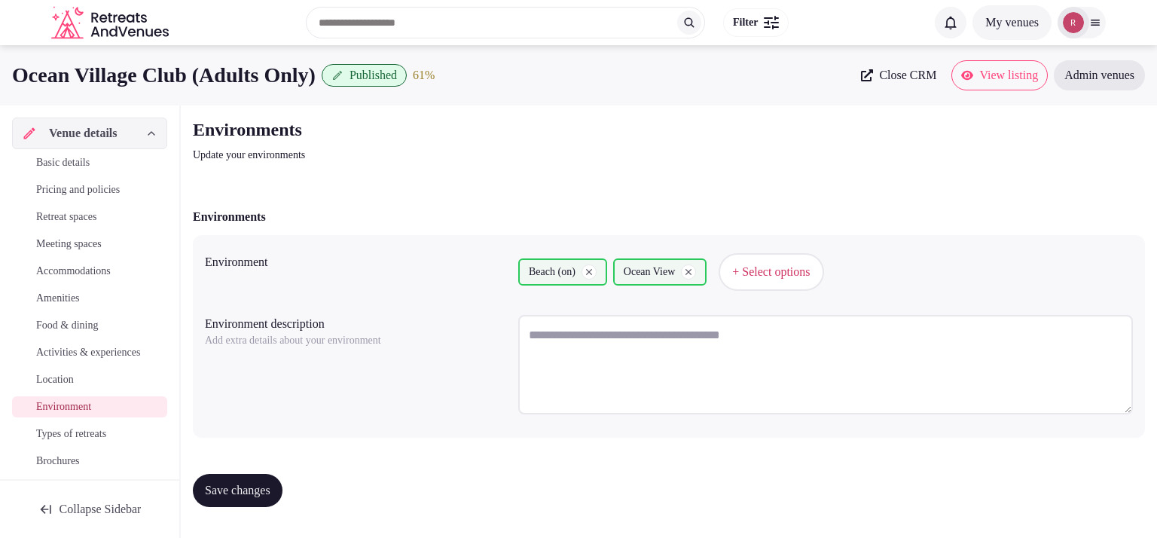
click at [51, 441] on span "Types of retreats" at bounding box center [71, 433] width 70 height 15
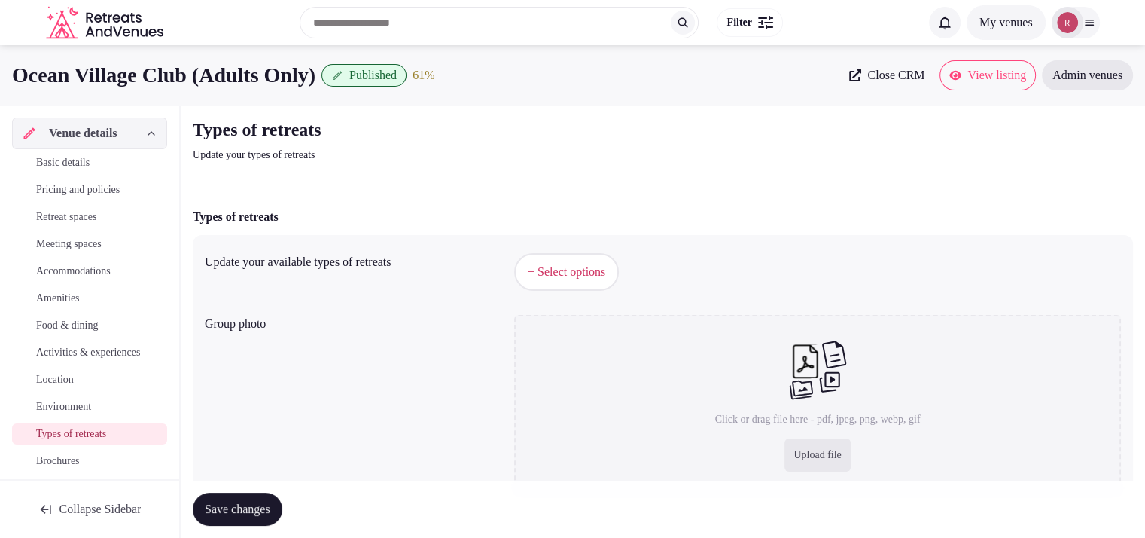
click at [587, 273] on span "+ Select options" at bounding box center [567, 272] width 78 height 17
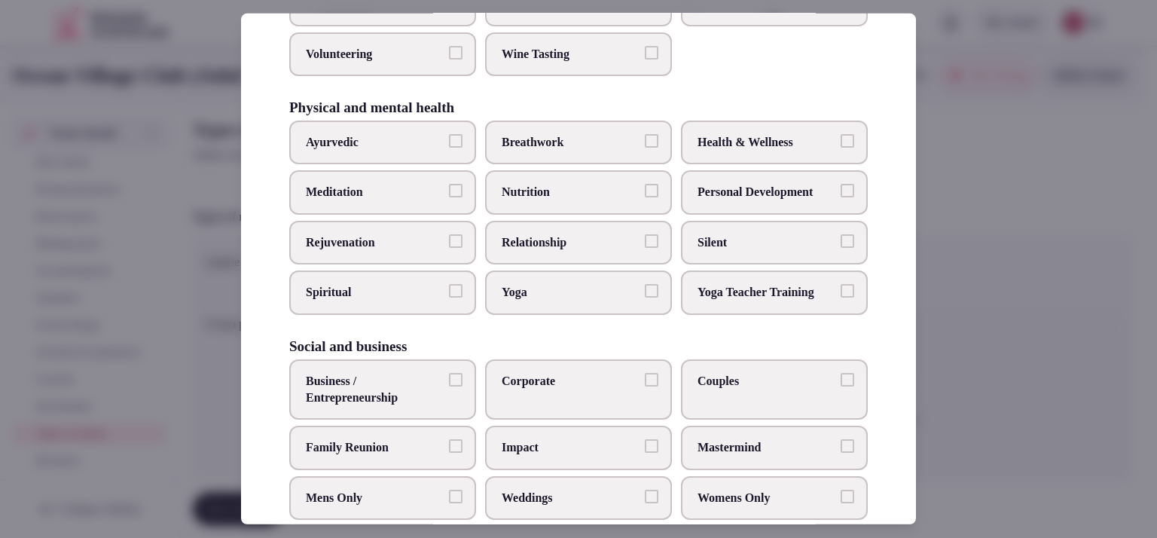
scroll to position [624, 0]
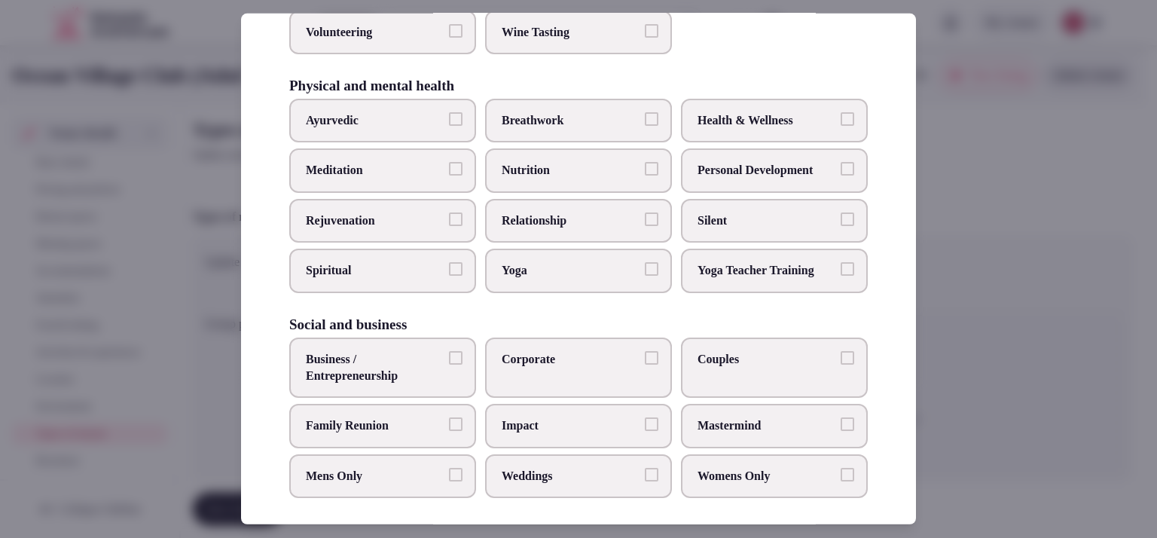
click at [763, 351] on span "Couples" at bounding box center [766, 359] width 139 height 17
click at [840, 351] on button "Couples" at bounding box center [847, 358] width 14 height 14
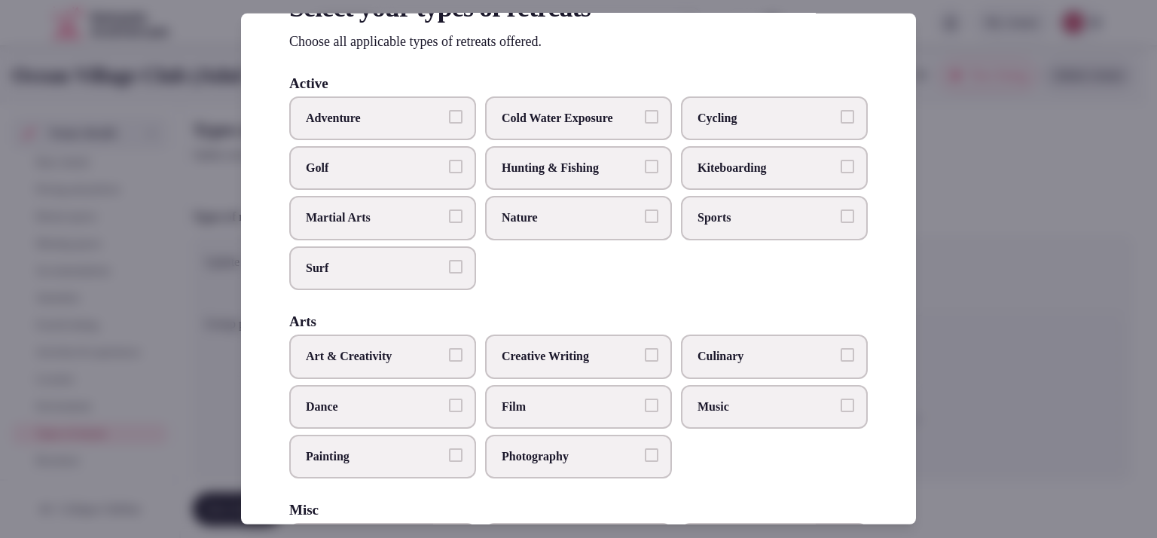
scroll to position [7, 0]
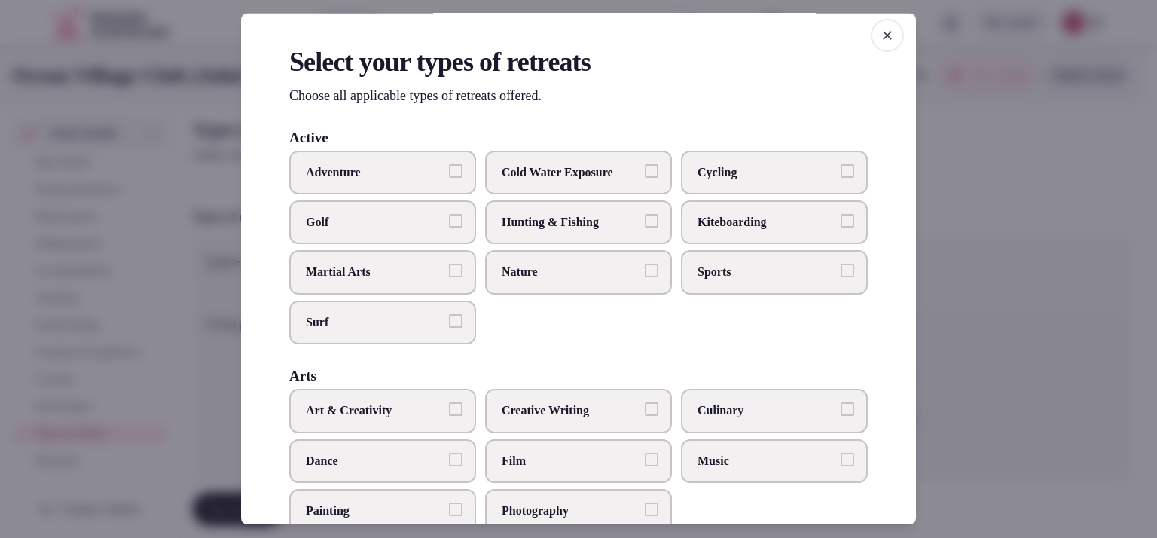
click at [519, 186] on label "Cold Water Exposure" at bounding box center [578, 172] width 187 height 44
click at [645, 177] on button "Cold Water Exposure" at bounding box center [652, 170] width 14 height 14
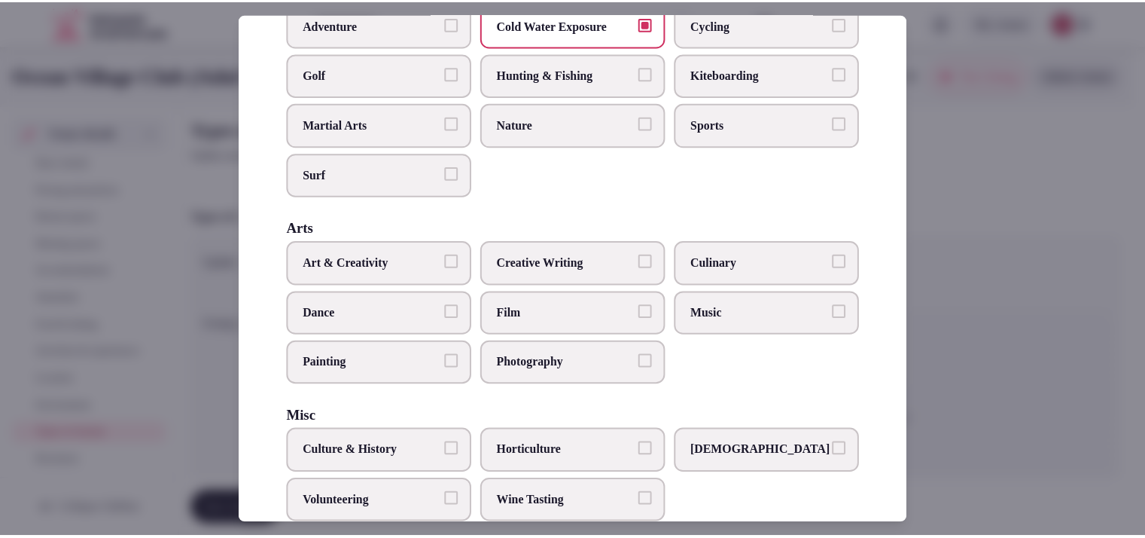
scroll to position [160, 0]
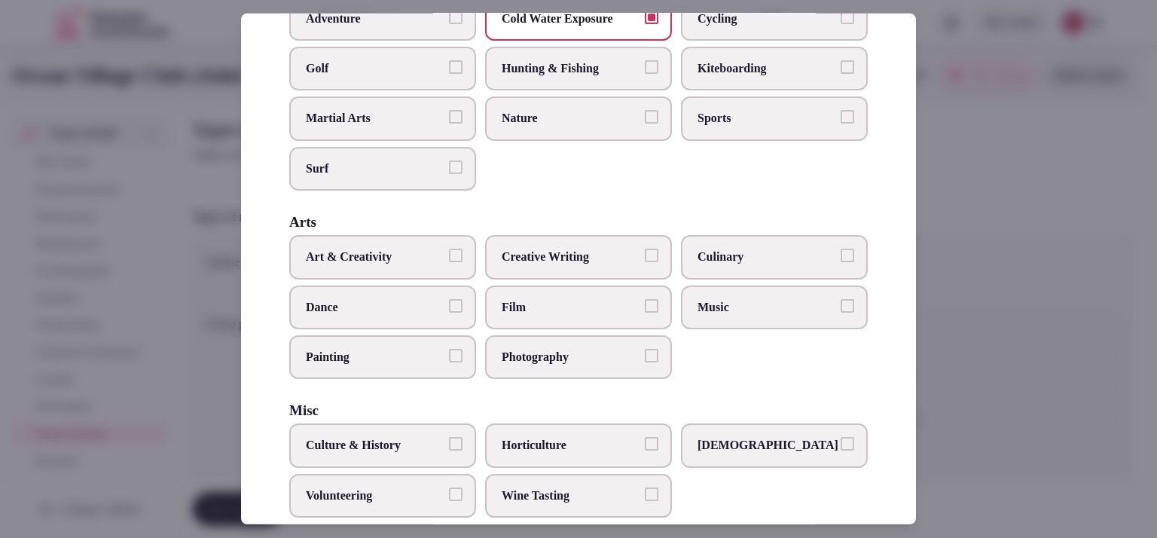
click at [804, 276] on div "Art & Creativity Creative Writing Culinary Dance Film Music Painting Photography" at bounding box center [578, 307] width 578 height 144
click at [778, 313] on label "Music" at bounding box center [774, 307] width 187 height 44
click at [840, 312] on button "Music" at bounding box center [847, 305] width 14 height 14
drag, startPoint x: 904, startPoint y: 291, endPoint x: 900, endPoint y: 316, distance: 25.1
click at [900, 316] on div "Select your types of retreats Choose all applicable types of retreats offered. …" at bounding box center [578, 269] width 675 height 511
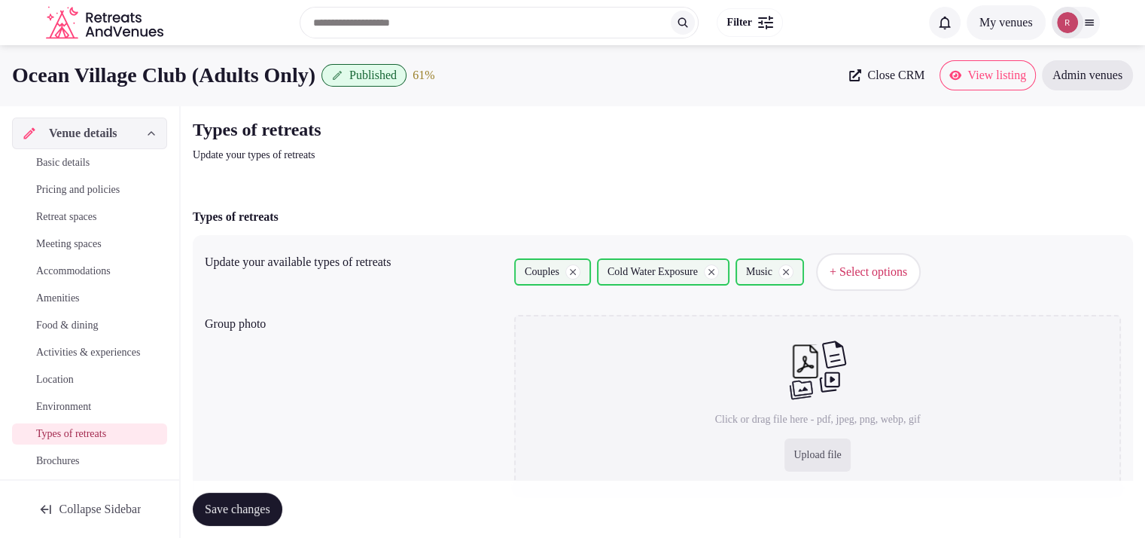
drag, startPoint x: 920, startPoint y: 282, endPoint x: 913, endPoint y: 309, distance: 27.2
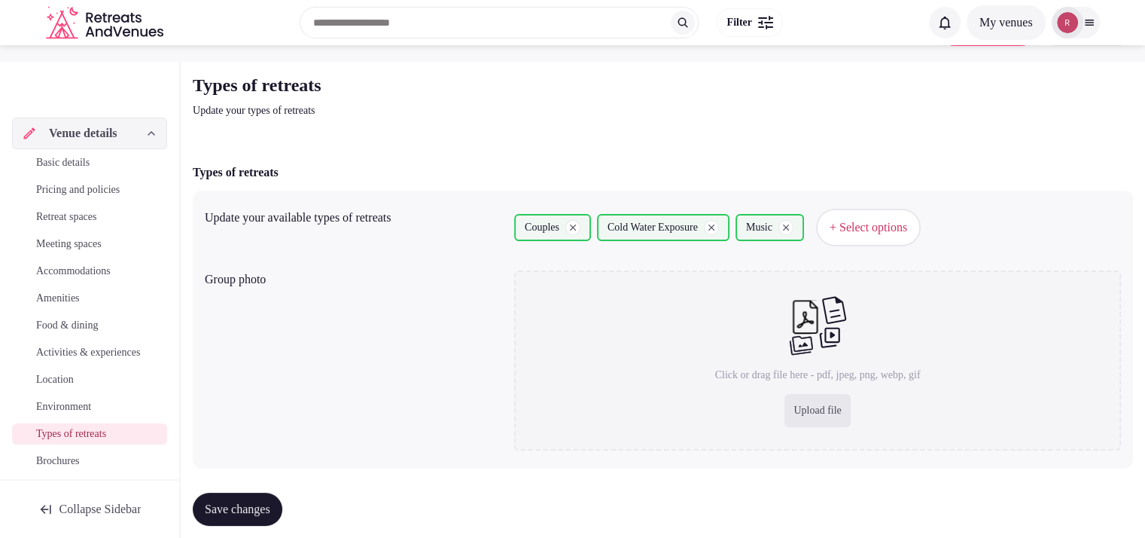
scroll to position [69, 0]
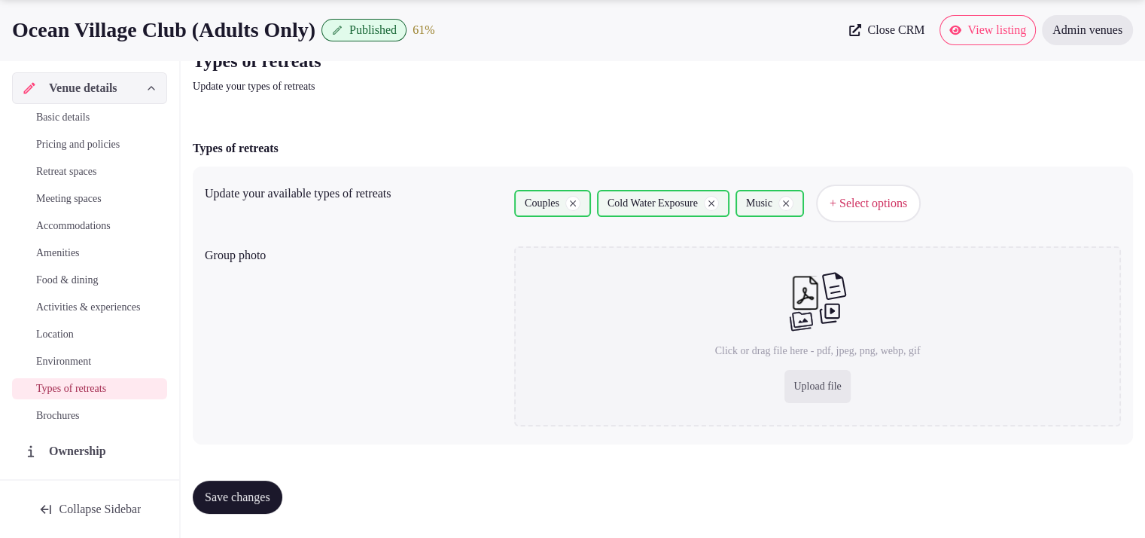
click at [270, 490] on span "Save changes" at bounding box center [238, 497] width 66 height 15
click at [270, 493] on span "Save changes" at bounding box center [238, 497] width 66 height 15
click at [111, 344] on link "Location" at bounding box center [89, 334] width 155 height 21
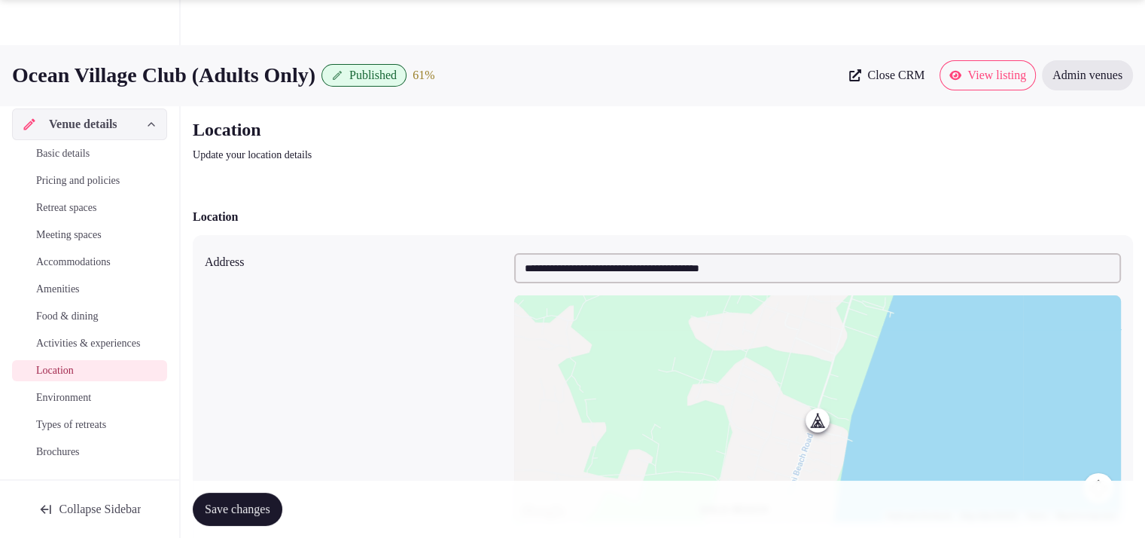
scroll to position [375, 0]
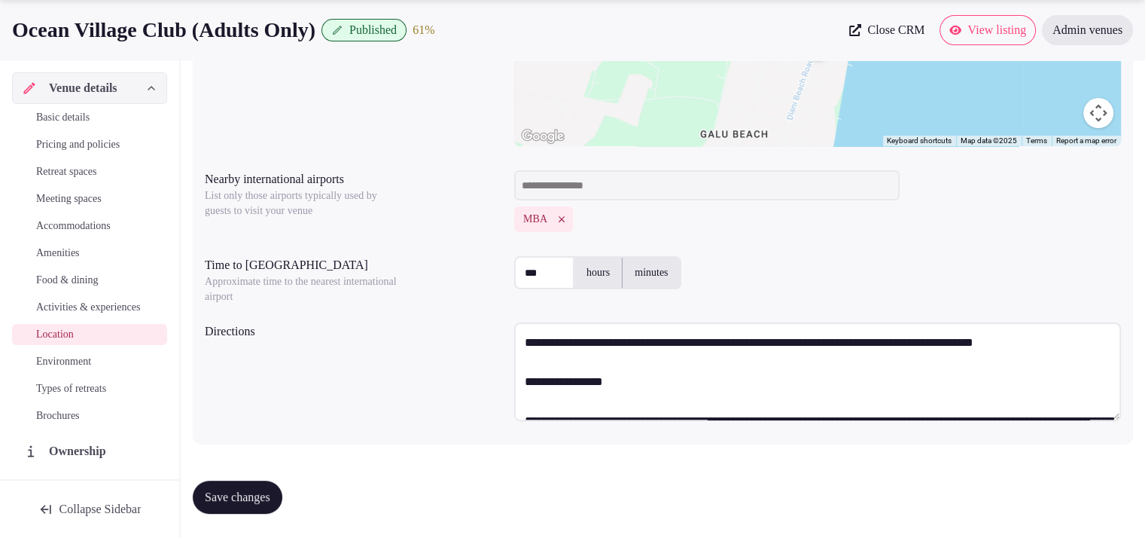
click at [66, 274] on span "Food & dining" at bounding box center [67, 280] width 62 height 15
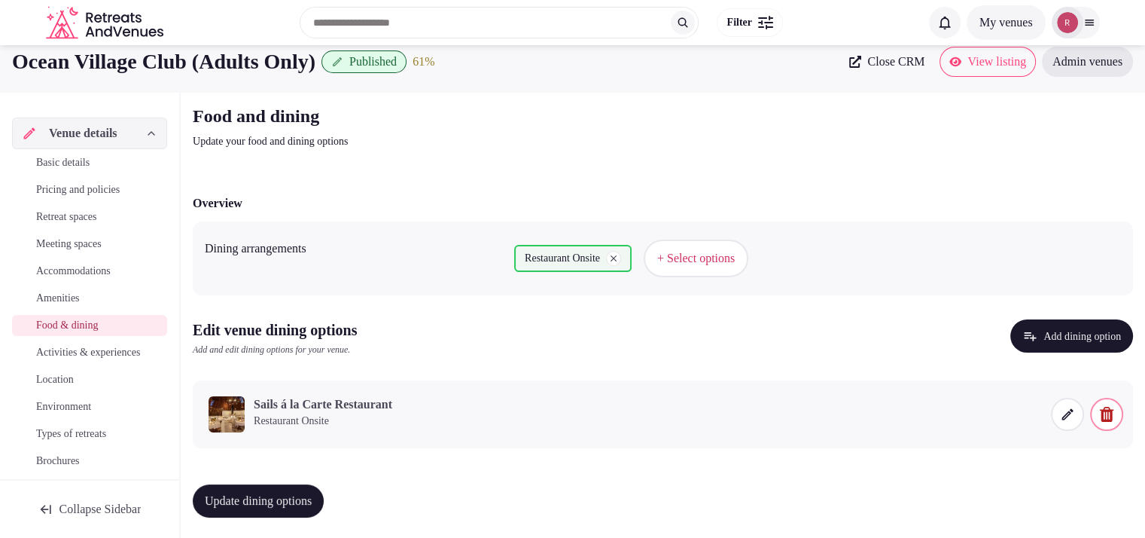
scroll to position [17, 0]
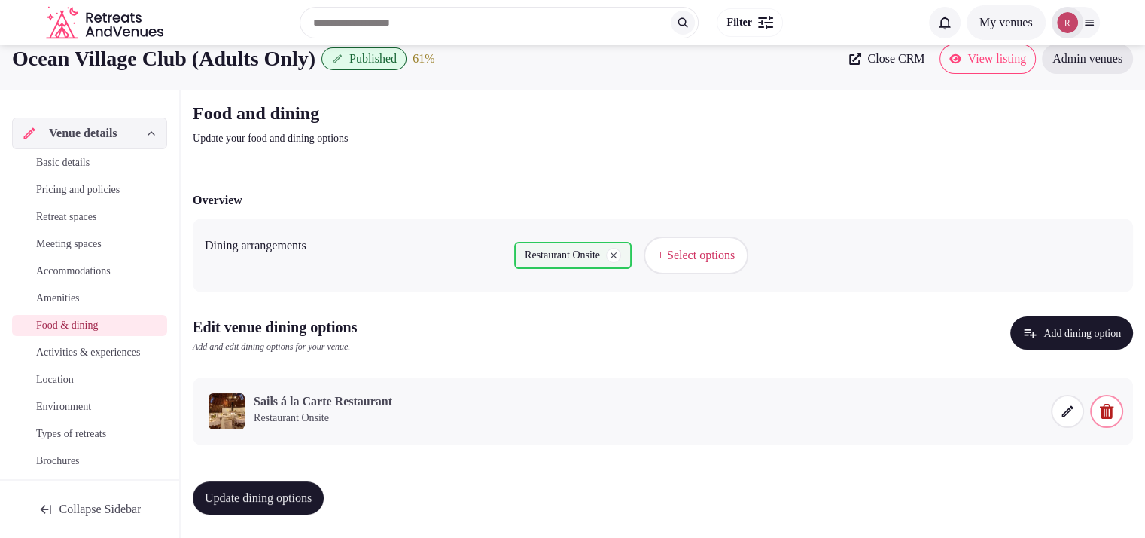
click at [81, 182] on span "Pricing and policies" at bounding box center [78, 189] width 84 height 15
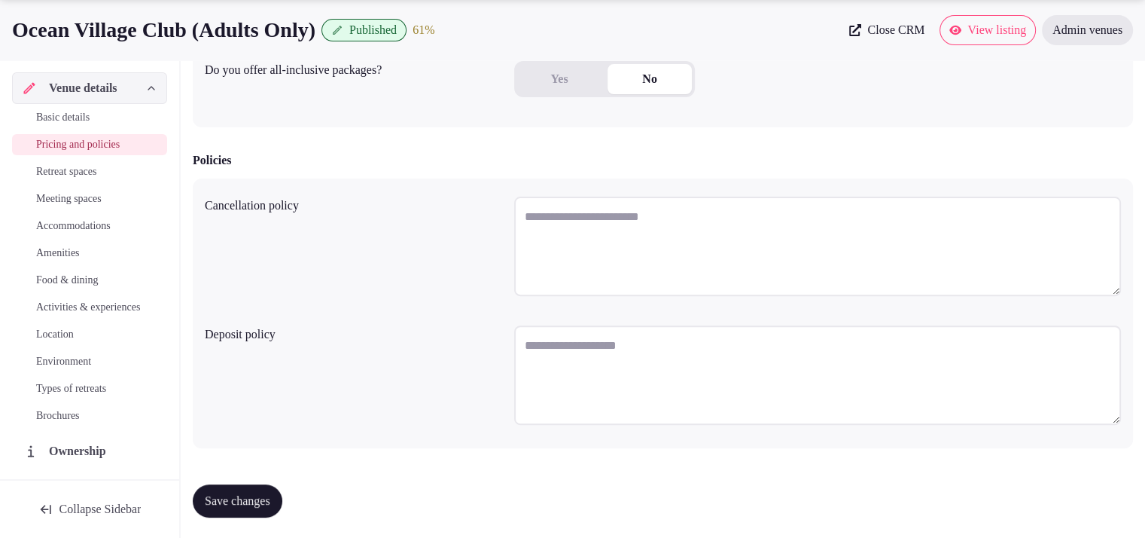
scroll to position [374, 0]
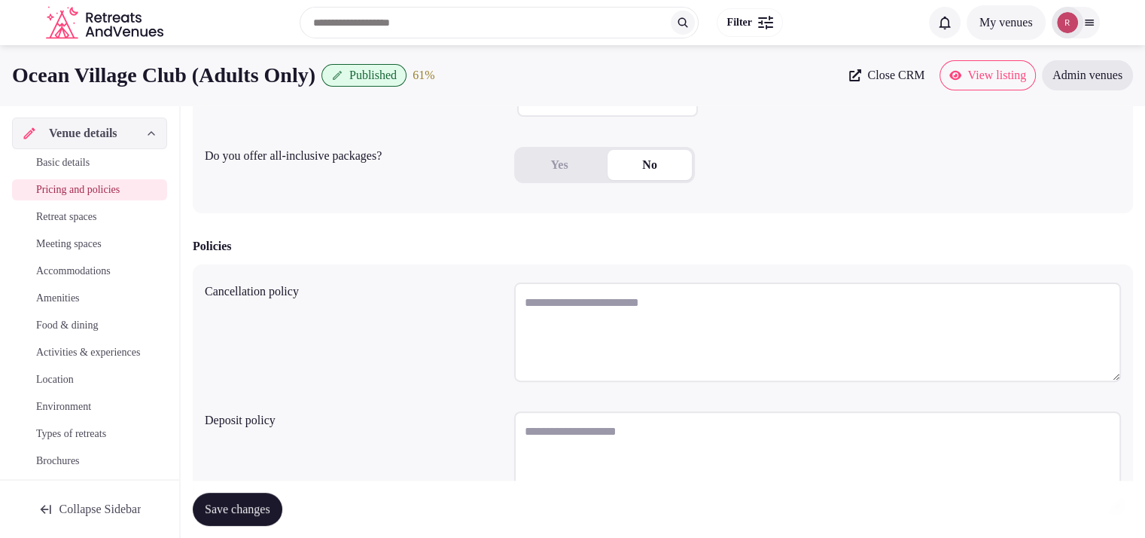
click at [90, 166] on span "Basic details" at bounding box center [62, 162] width 53 height 15
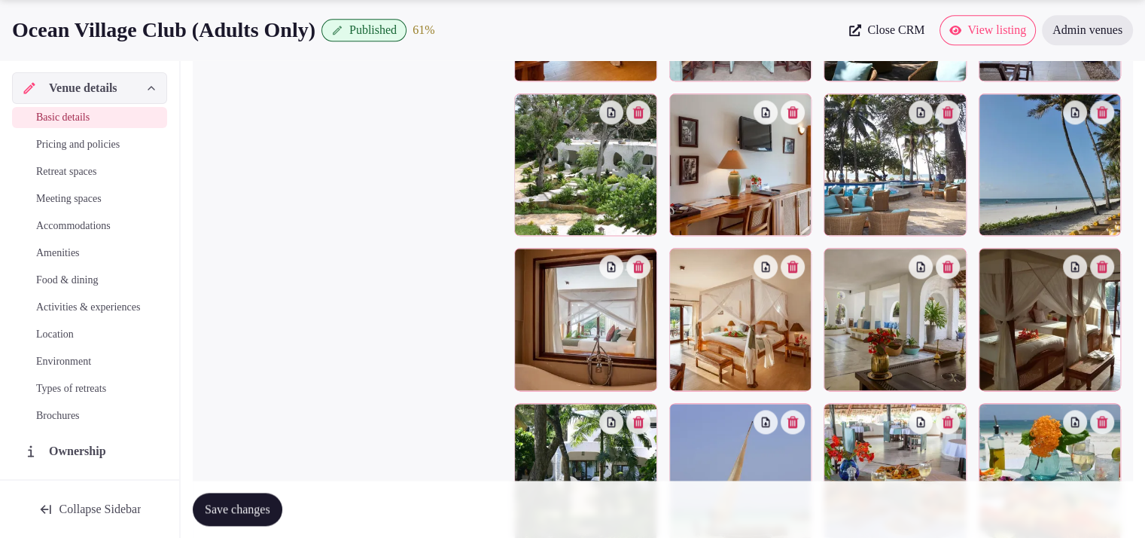
scroll to position [2153, 0]
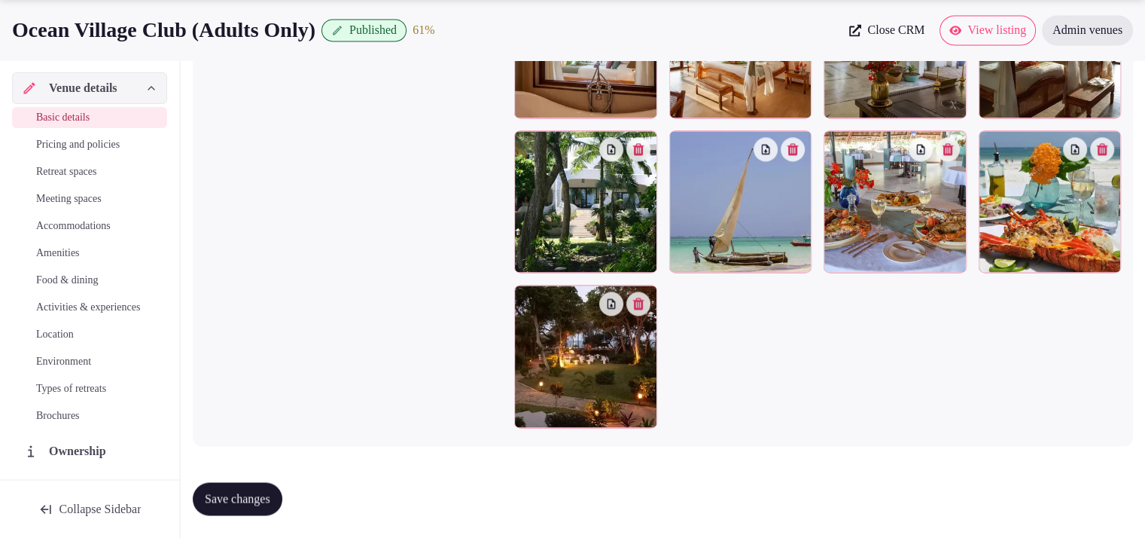
click at [252, 495] on span "Save changes" at bounding box center [238, 498] width 66 height 15
click at [66, 231] on span "Accommodations" at bounding box center [73, 225] width 75 height 15
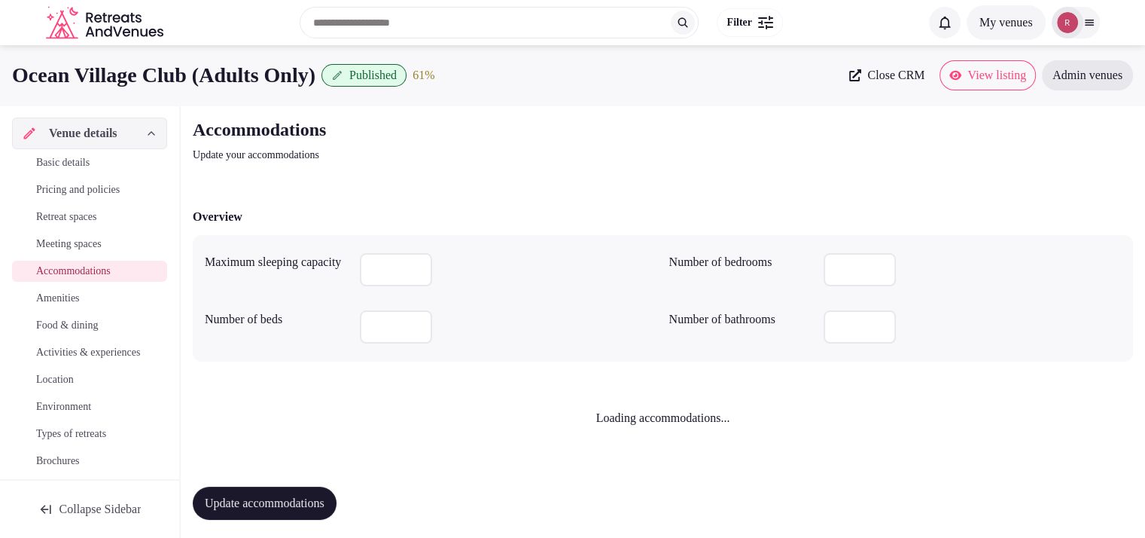
click at [76, 244] on span "Meeting spaces" at bounding box center [69, 243] width 66 height 15
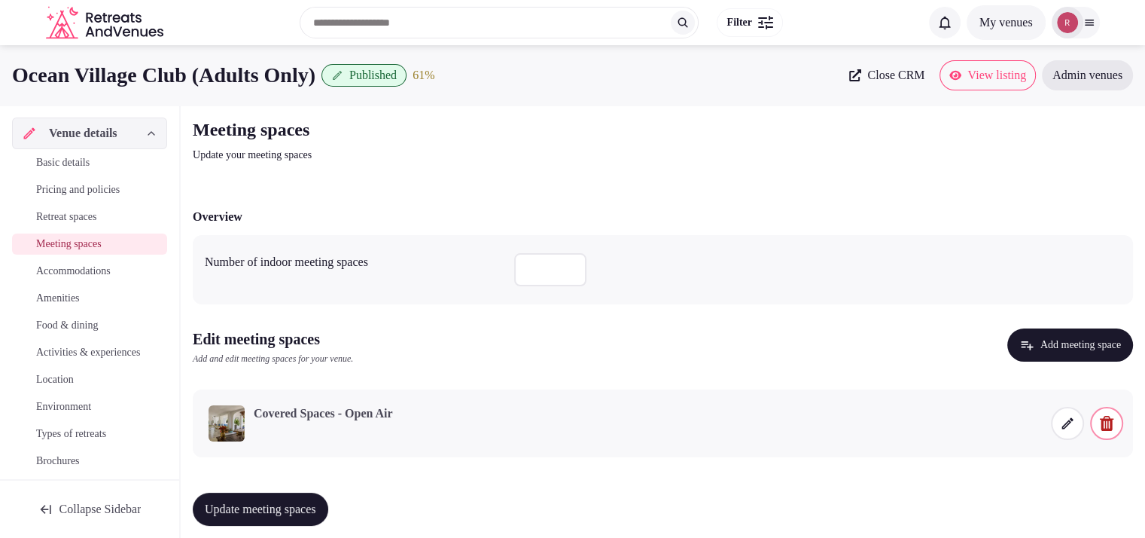
scroll to position [12, 0]
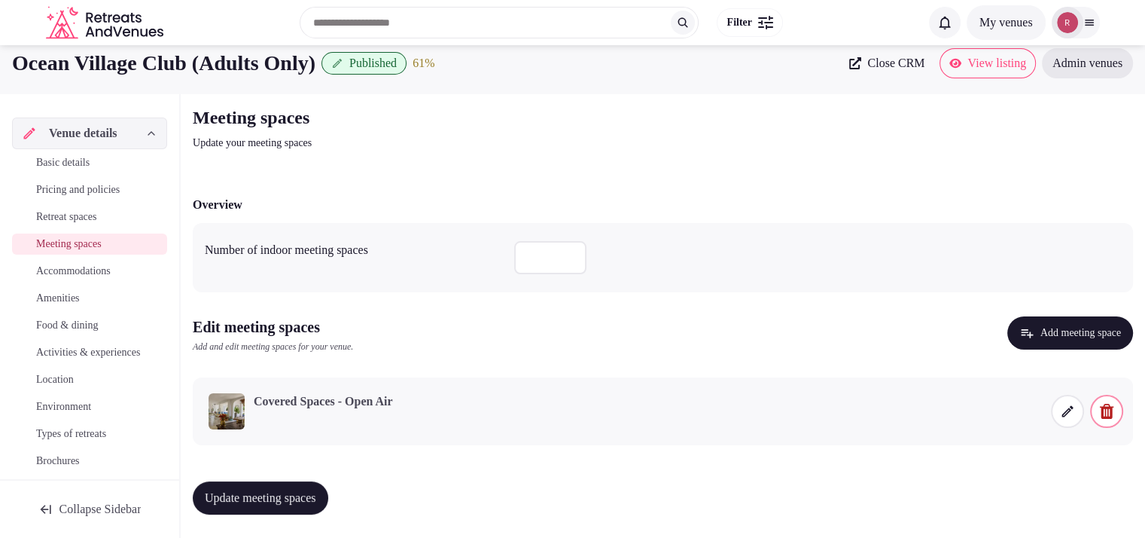
click at [1059, 416] on span at bounding box center [1067, 411] width 33 height 33
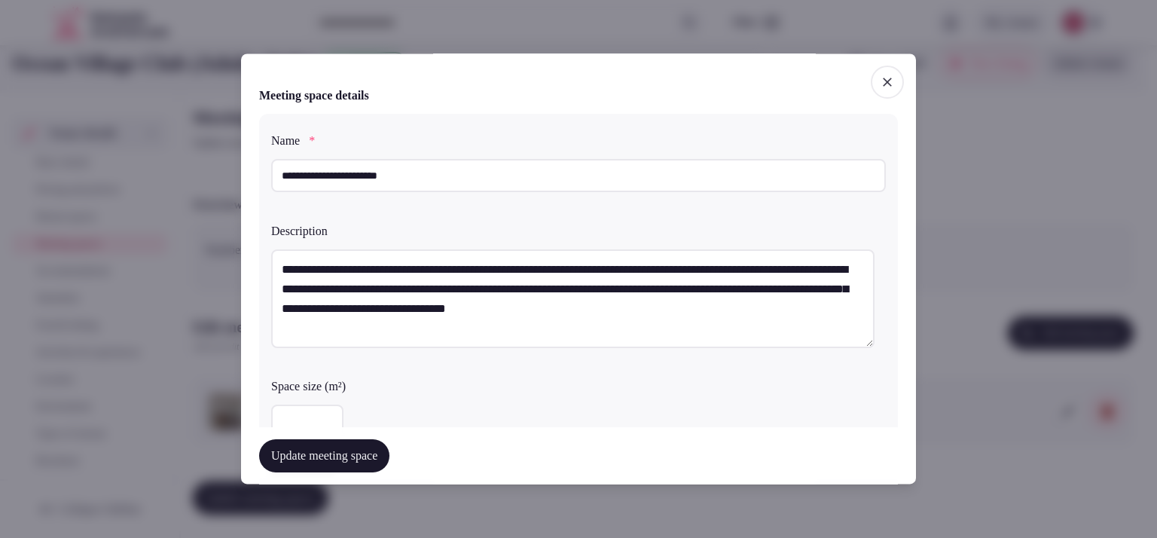
click at [529, 306] on textarea "**********" at bounding box center [572, 298] width 603 height 99
drag, startPoint x: 789, startPoint y: 310, endPoint x: 271, endPoint y: 267, distance: 519.9
click at [271, 267] on textarea "**********" at bounding box center [572, 298] width 603 height 99
paste textarea "**********"
click at [326, 279] on textarea "**********" at bounding box center [572, 298] width 603 height 99
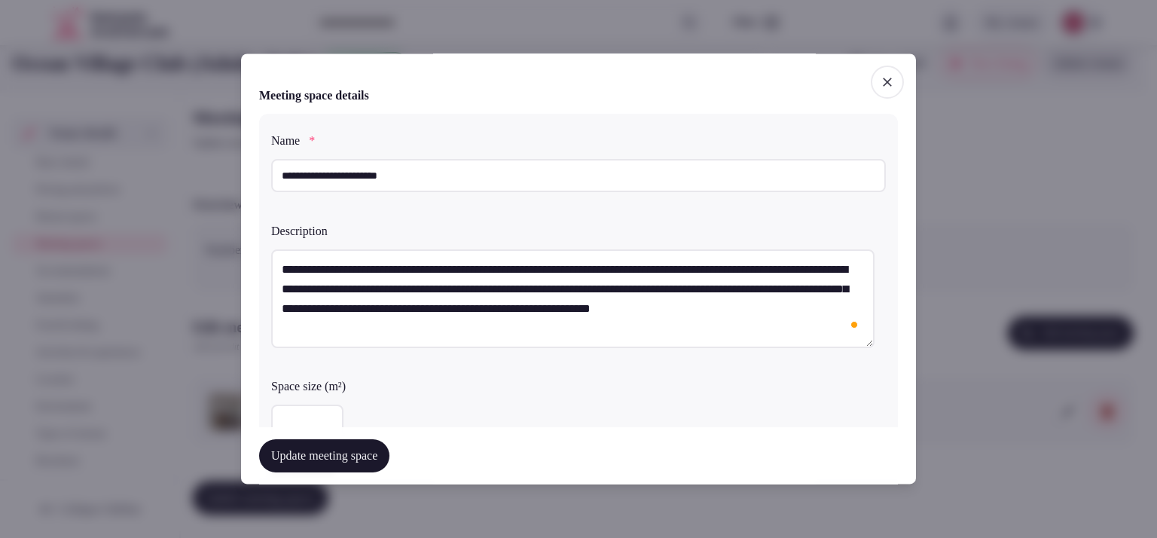
paste textarea "**********"
type textarea "**********"
click at [343, 455] on button "Update meeting space" at bounding box center [324, 455] width 130 height 33
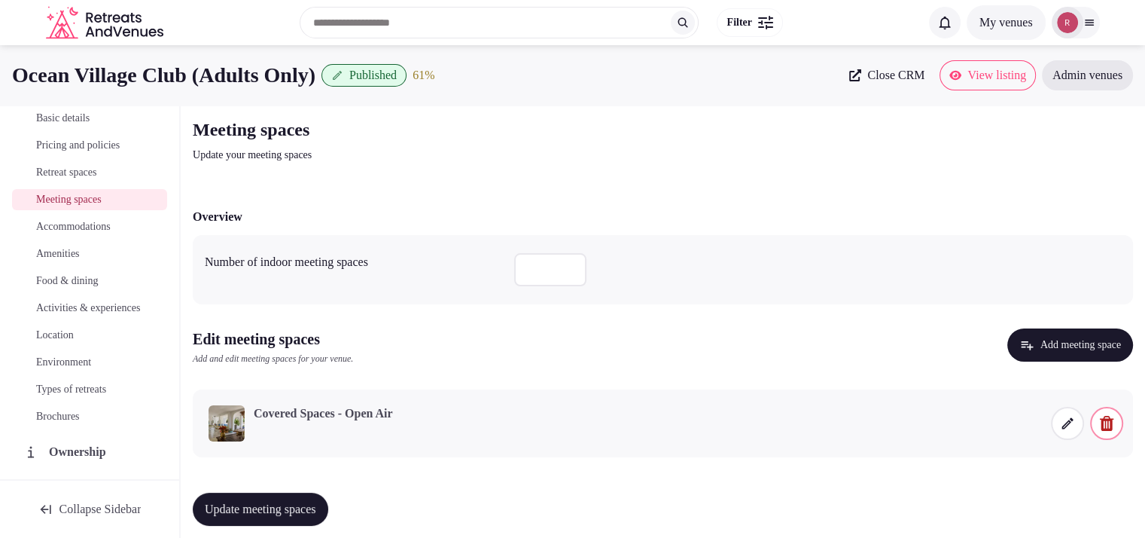
scroll to position [0, 0]
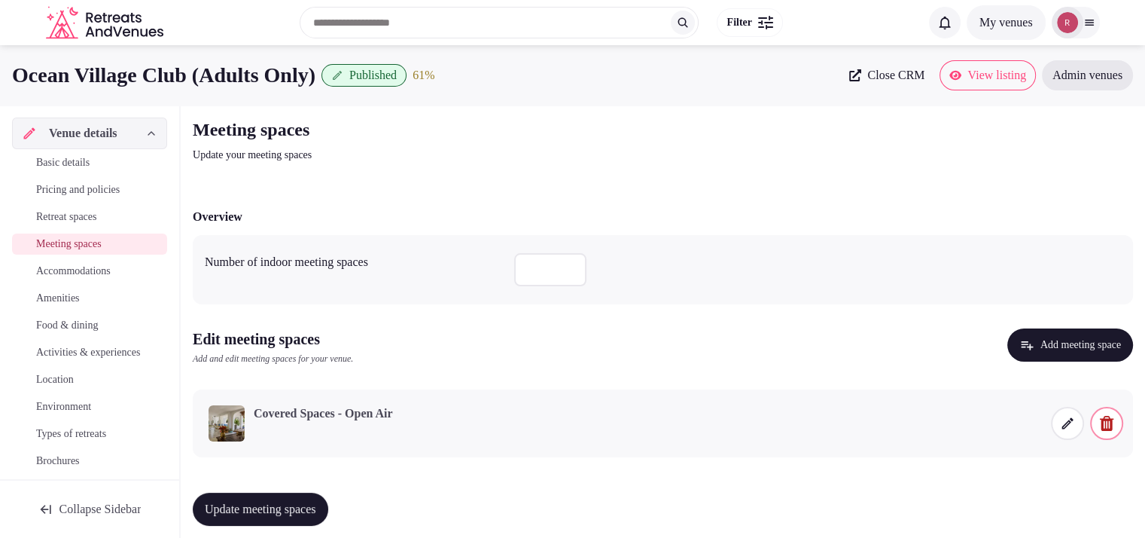
click at [107, 155] on link "Basic details" at bounding box center [89, 162] width 155 height 21
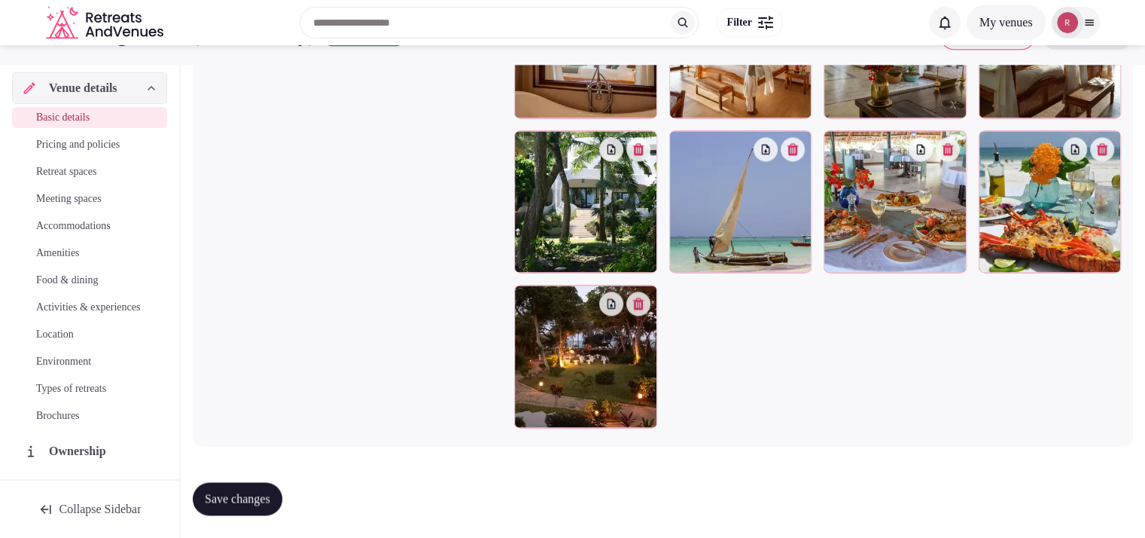
scroll to position [1740, 0]
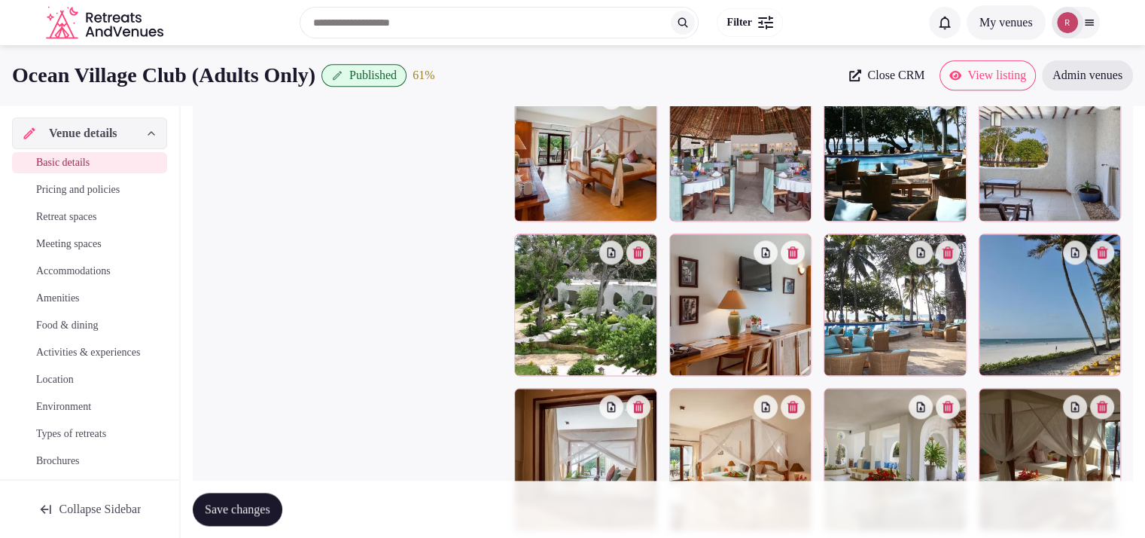
click at [54, 387] on span "Location" at bounding box center [55, 379] width 38 height 15
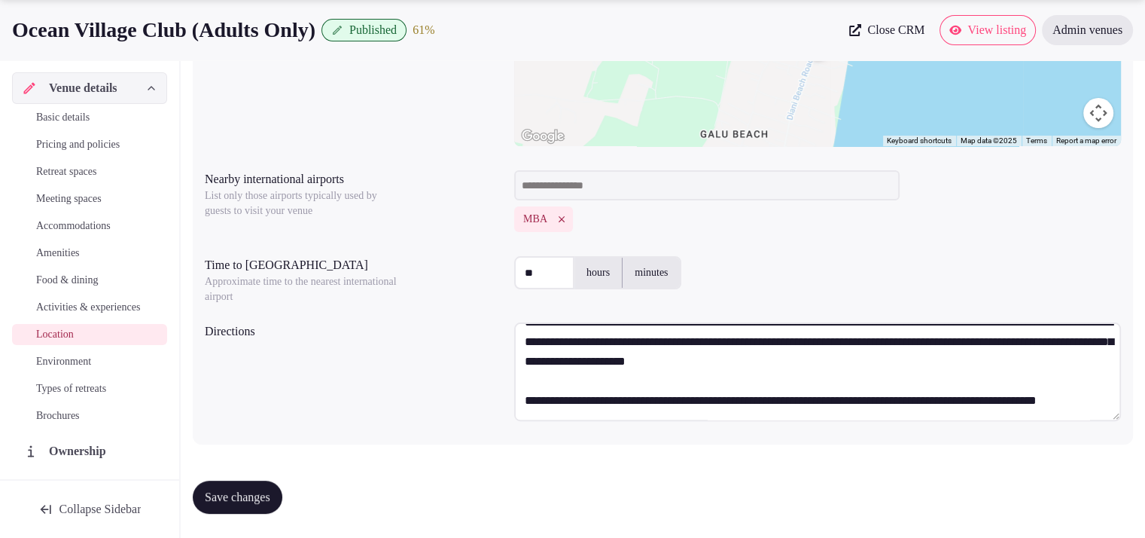
scroll to position [117, 0]
click at [60, 369] on span "Environment" at bounding box center [63, 361] width 55 height 15
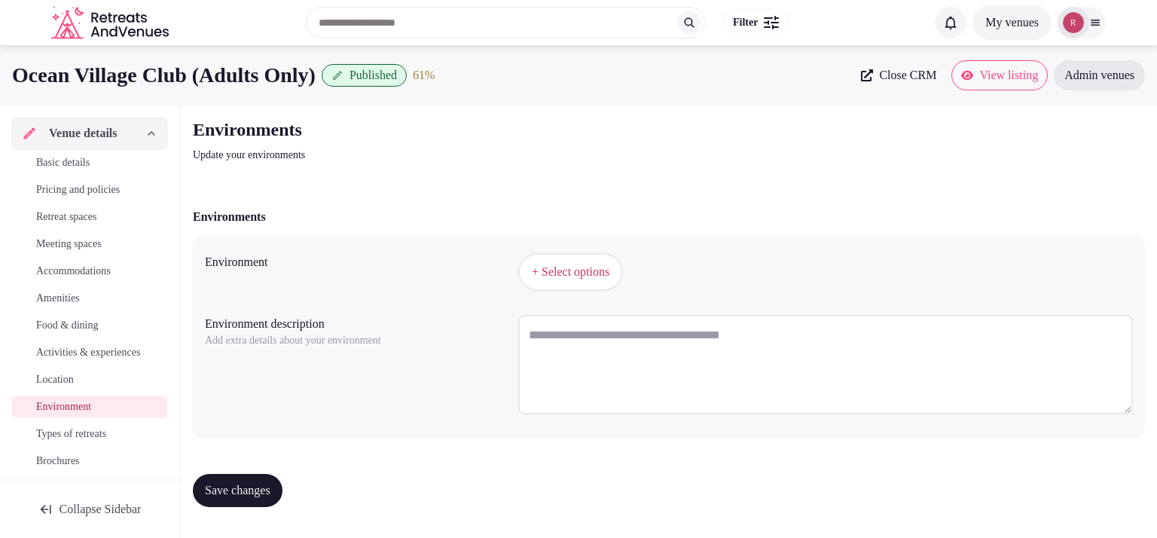
click at [563, 276] on span "+ Select options" at bounding box center [571, 272] width 78 height 17
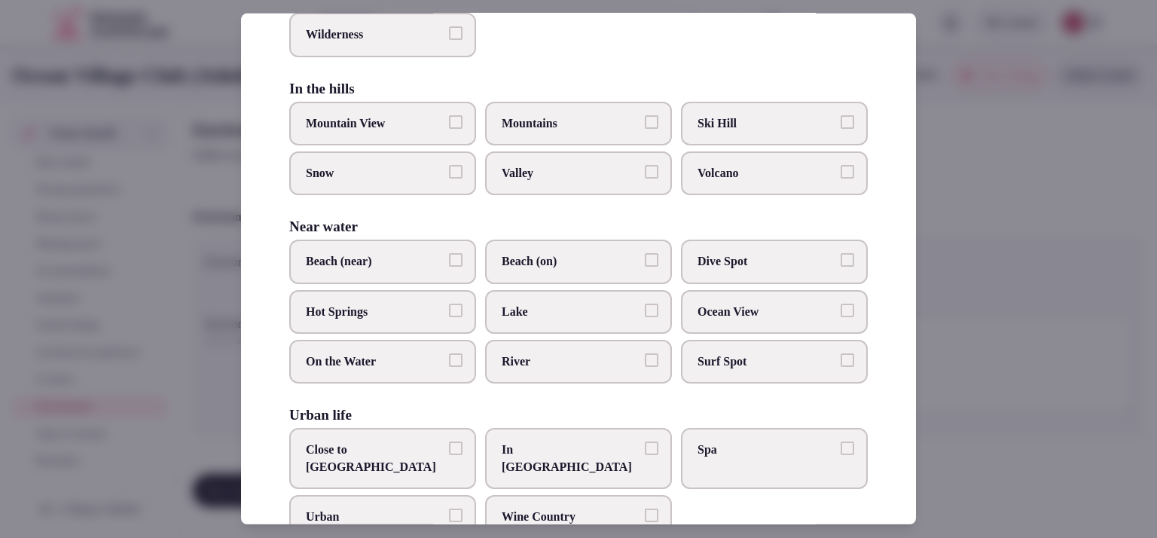
scroll to position [371, 0]
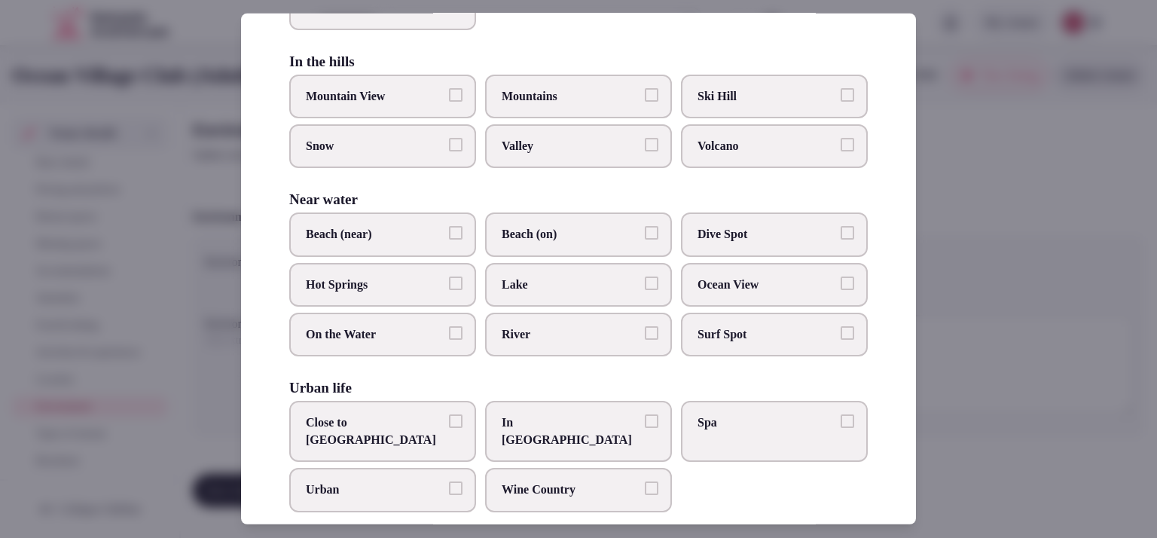
click at [773, 285] on span "Ocean View" at bounding box center [766, 284] width 139 height 17
click at [840, 285] on button "Ocean View" at bounding box center [847, 283] width 14 height 14
click at [771, 285] on span "Ocean View" at bounding box center [766, 284] width 139 height 17
click at [840, 285] on button "Ocean View" at bounding box center [847, 283] width 14 height 14
click at [361, 226] on span "Beach (near)" at bounding box center [375, 234] width 139 height 17
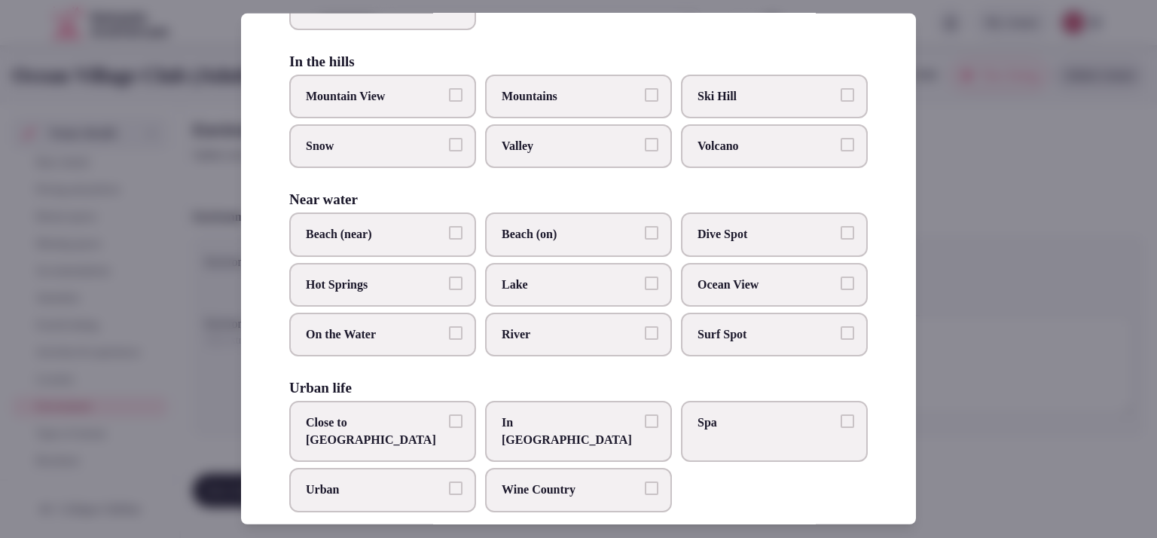
click at [449, 226] on button "Beach (near)" at bounding box center [456, 233] width 14 height 14
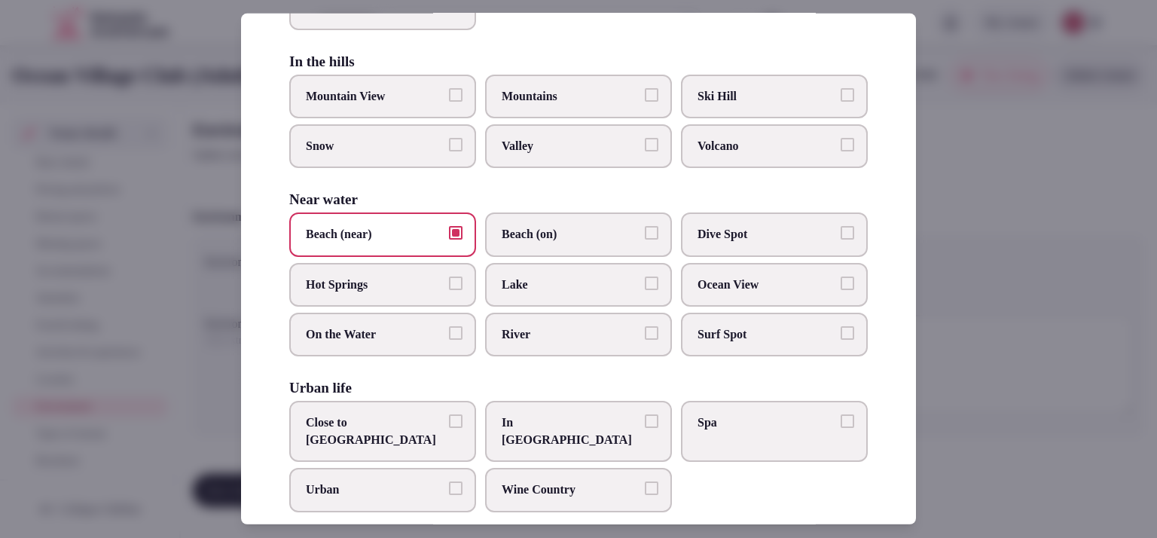
scroll to position [0, 0]
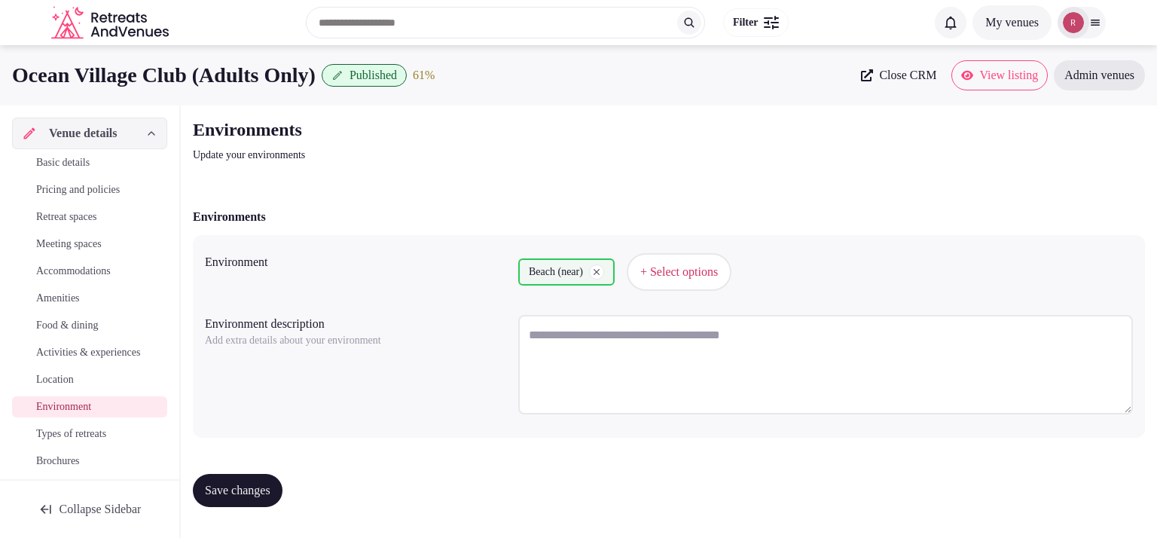
drag, startPoint x: 917, startPoint y: 257, endPoint x: 917, endPoint y: 273, distance: 15.8
click at [669, 266] on span "+ Select options" at bounding box center [679, 272] width 78 height 17
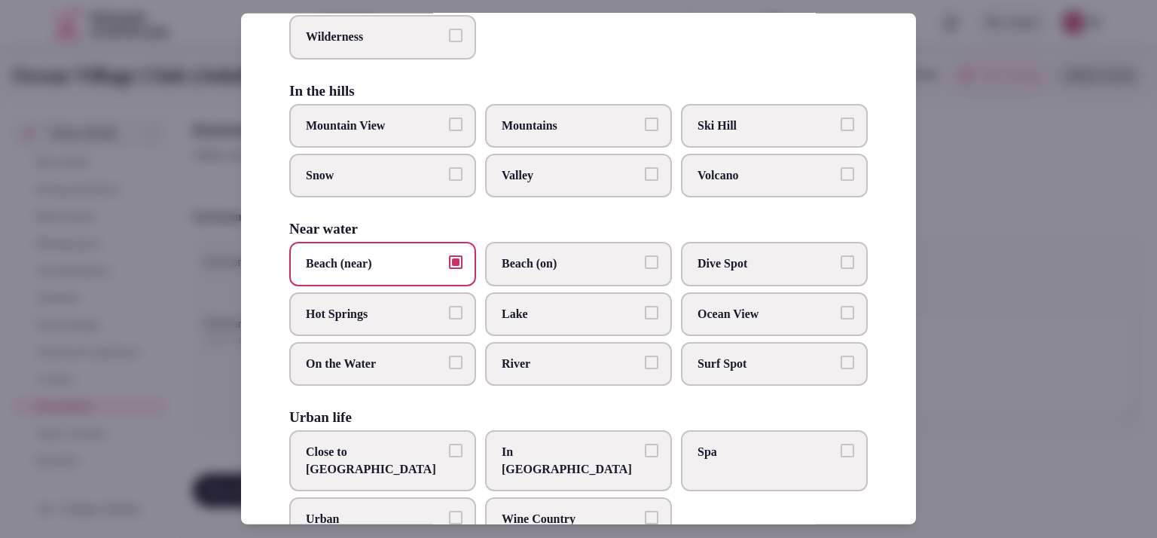
scroll to position [344, 0]
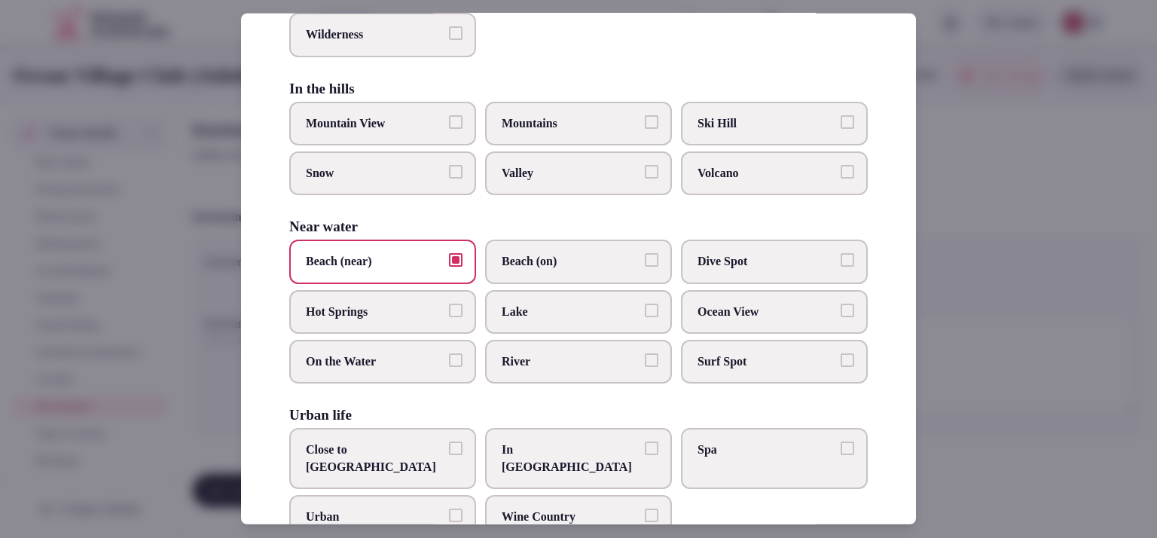
click at [703, 303] on span "Ocean View" at bounding box center [766, 311] width 139 height 17
click at [840, 303] on button "Ocean View" at bounding box center [847, 310] width 14 height 14
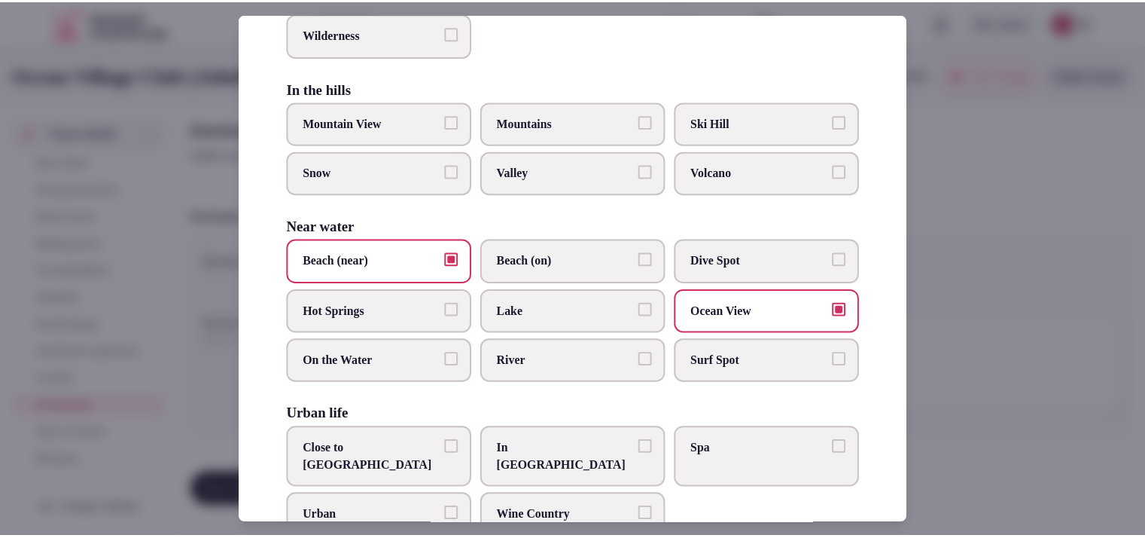
scroll to position [0, 0]
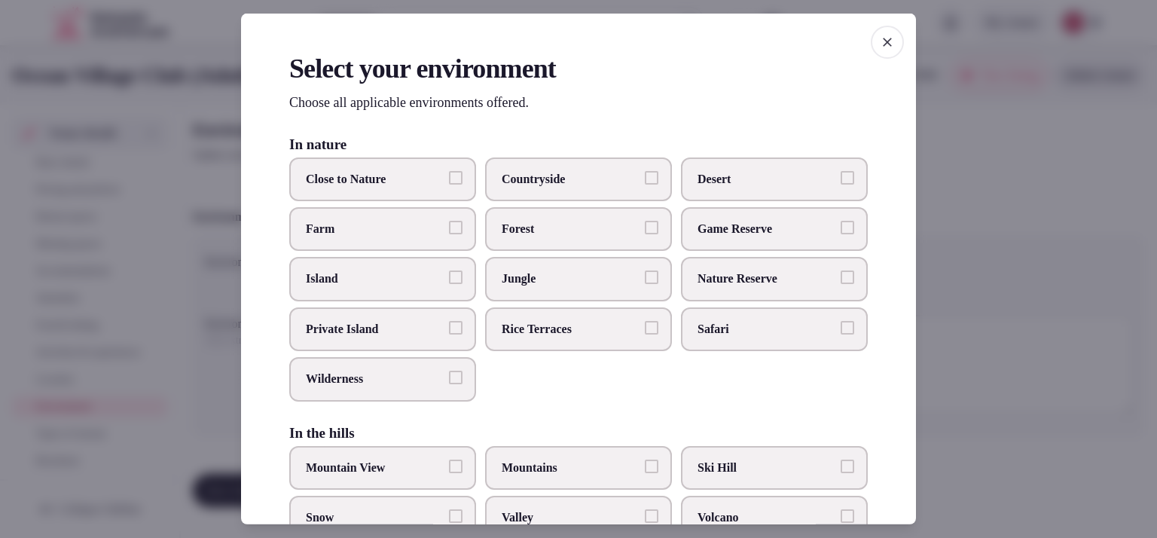
click at [996, 386] on div at bounding box center [578, 269] width 1157 height 538
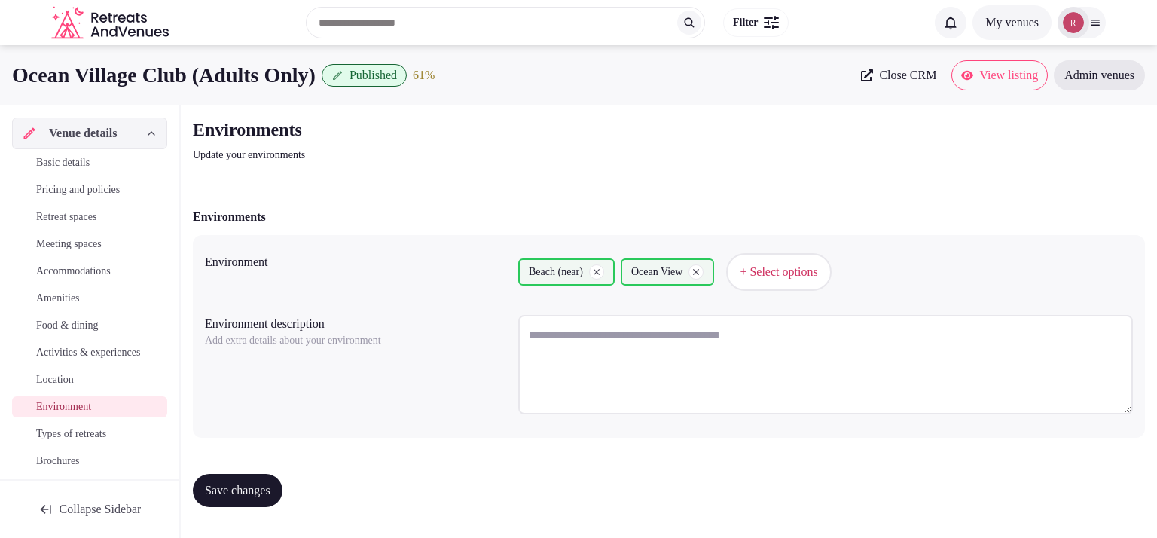
click at [249, 476] on button "Save changes" at bounding box center [238, 490] width 90 height 33
click at [47, 387] on span "Location" at bounding box center [55, 379] width 38 height 15
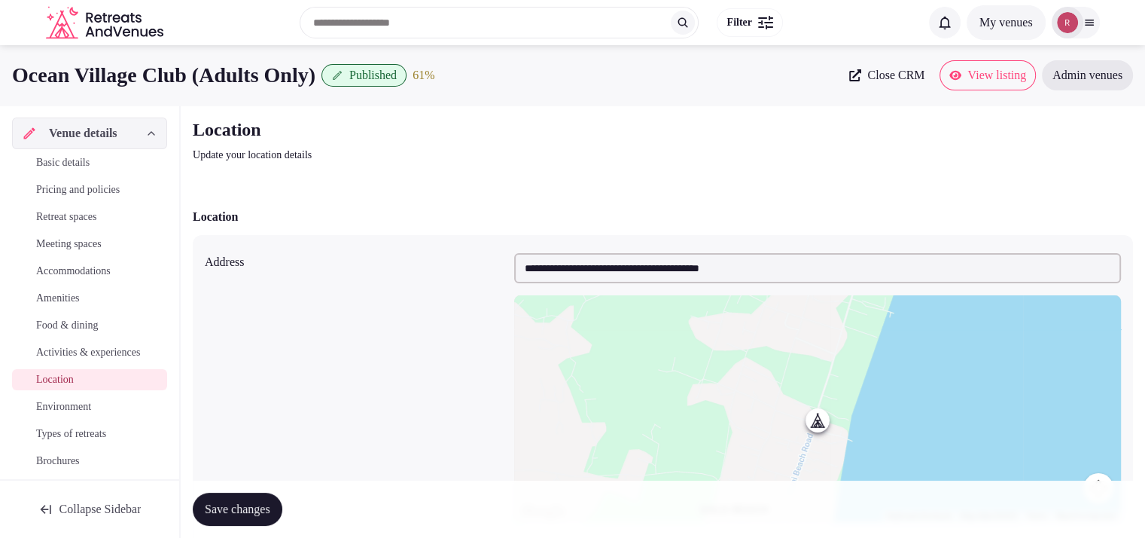
click at [609, 270] on input "**********" at bounding box center [817, 268] width 607 height 30
drag, startPoint x: 777, startPoint y: 270, endPoint x: 440, endPoint y: 274, distance: 337.4
click at [440, 274] on div "**********" at bounding box center [663, 387] width 917 height 280
paste input "**********"
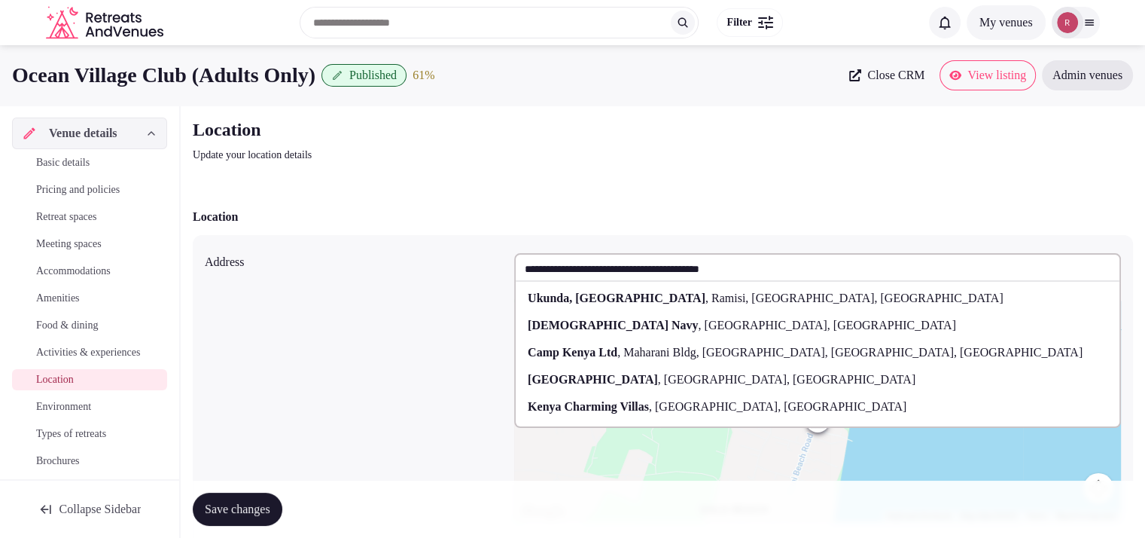
click at [573, 368] on div "Diani Beach Road , Diani Beach, Kenya" at bounding box center [818, 379] width 604 height 27
type input "**********"
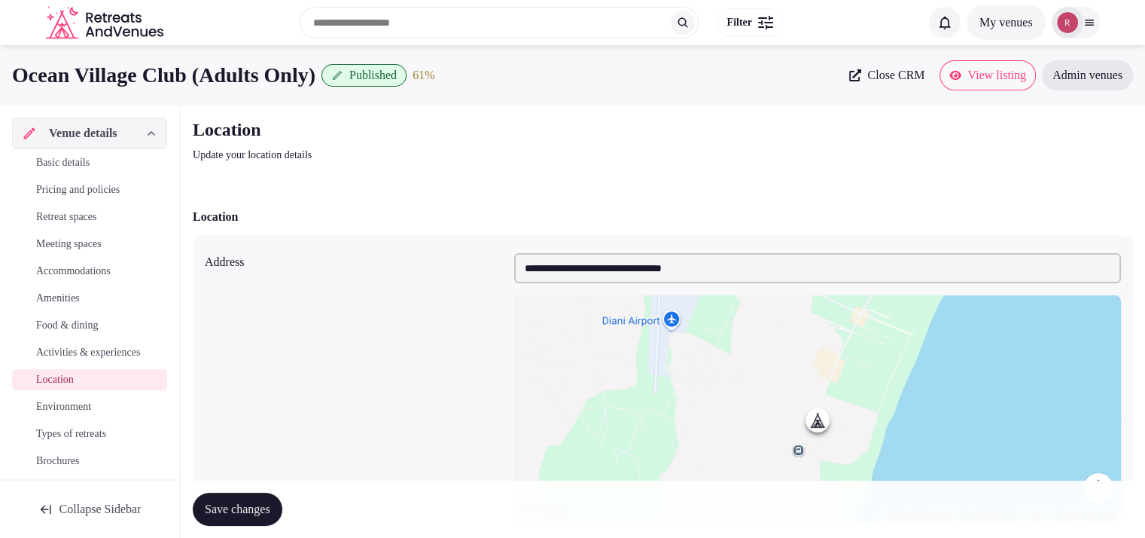
click at [261, 505] on span "Save changes" at bounding box center [238, 509] width 66 height 15
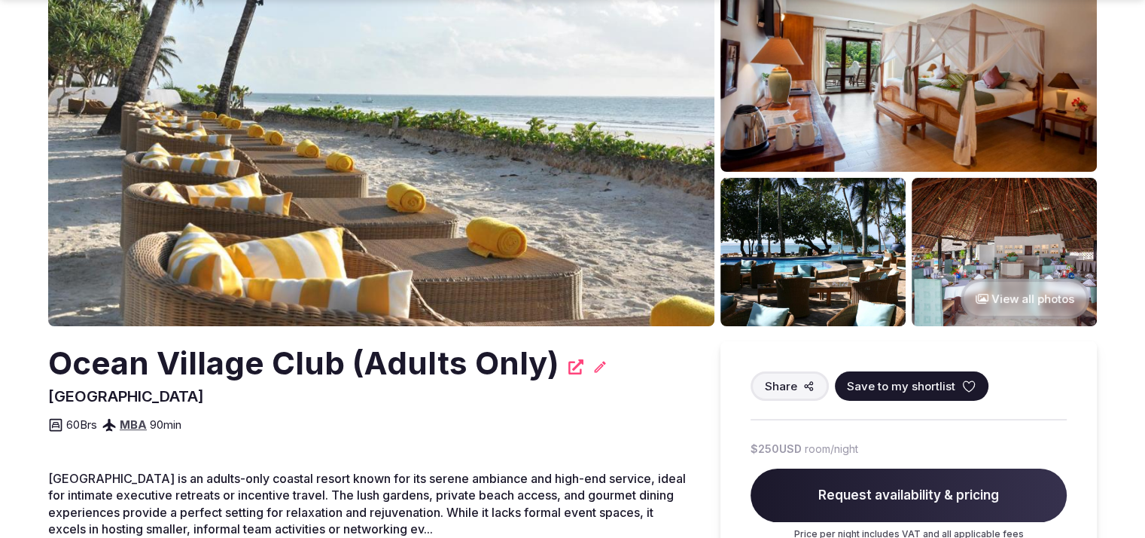
scroll to position [584, 0]
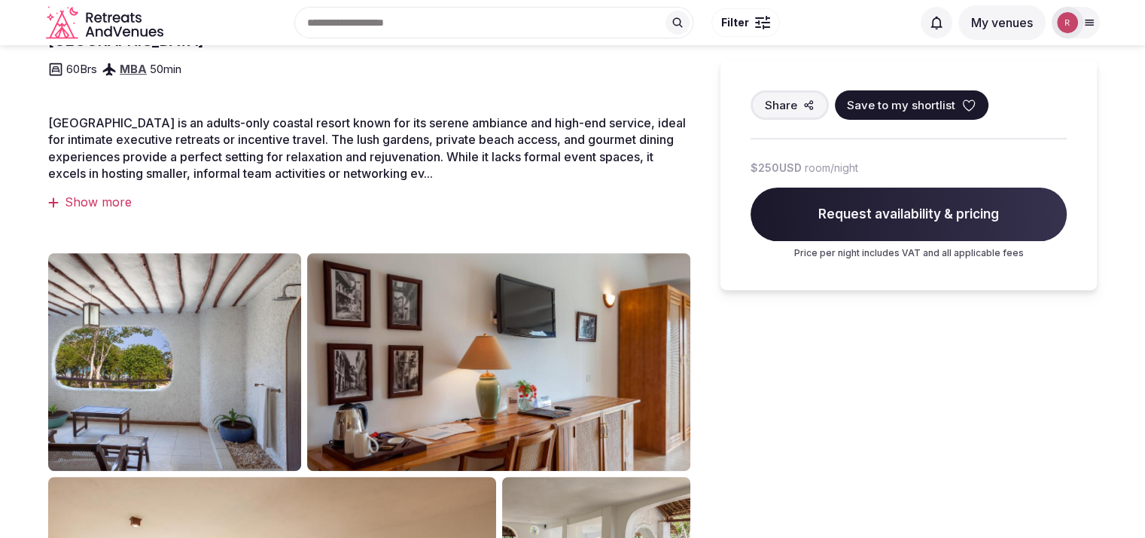
scroll to position [940, 0]
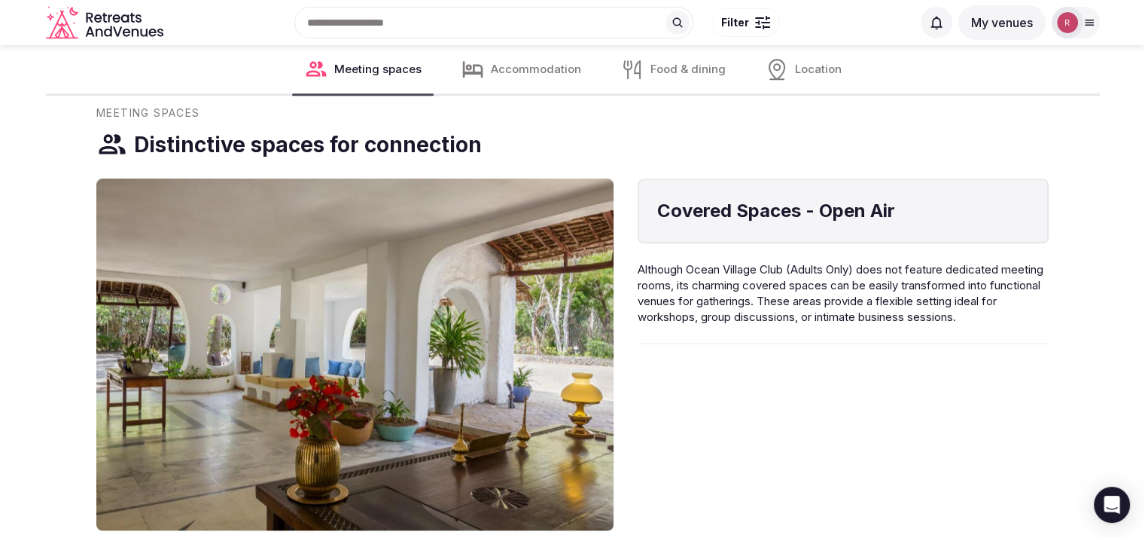
scroll to position [885, 0]
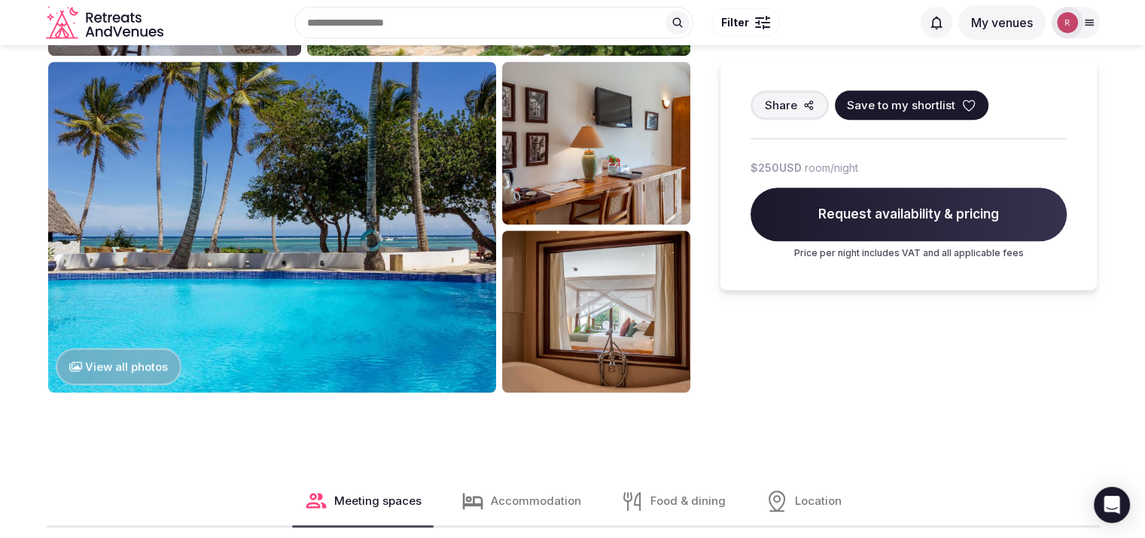
click at [130, 374] on button "View all photos" at bounding box center [119, 366] width 126 height 37
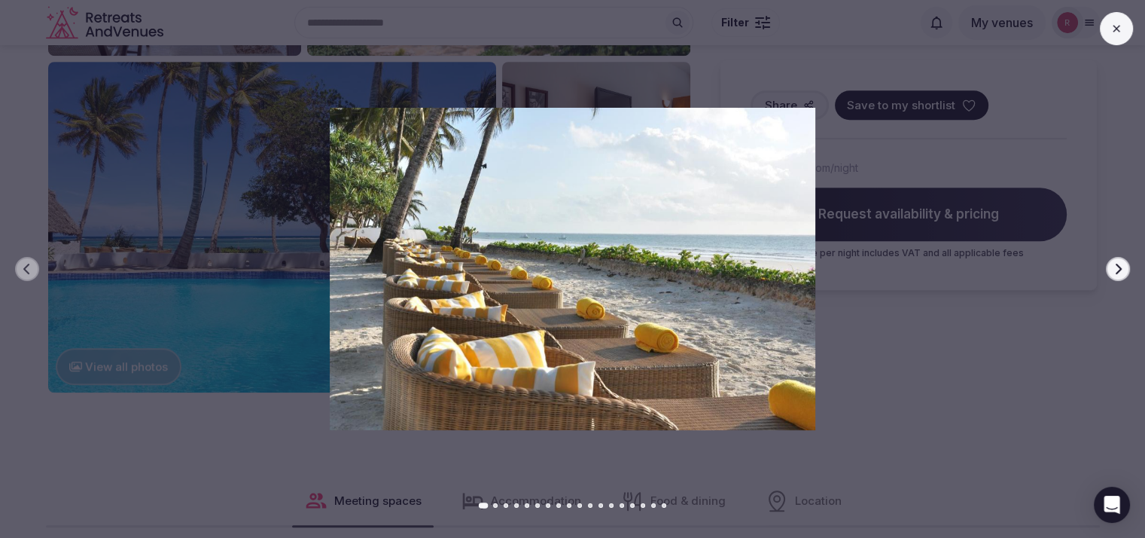
click at [1114, 269] on icon "button" at bounding box center [1118, 269] width 12 height 12
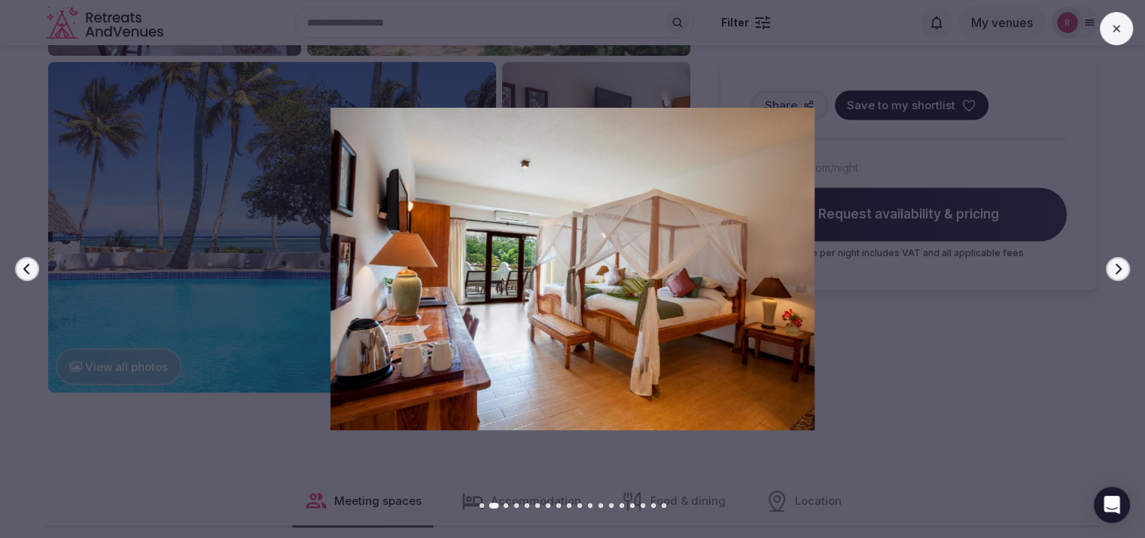
click at [1114, 269] on icon "button" at bounding box center [1118, 269] width 12 height 12
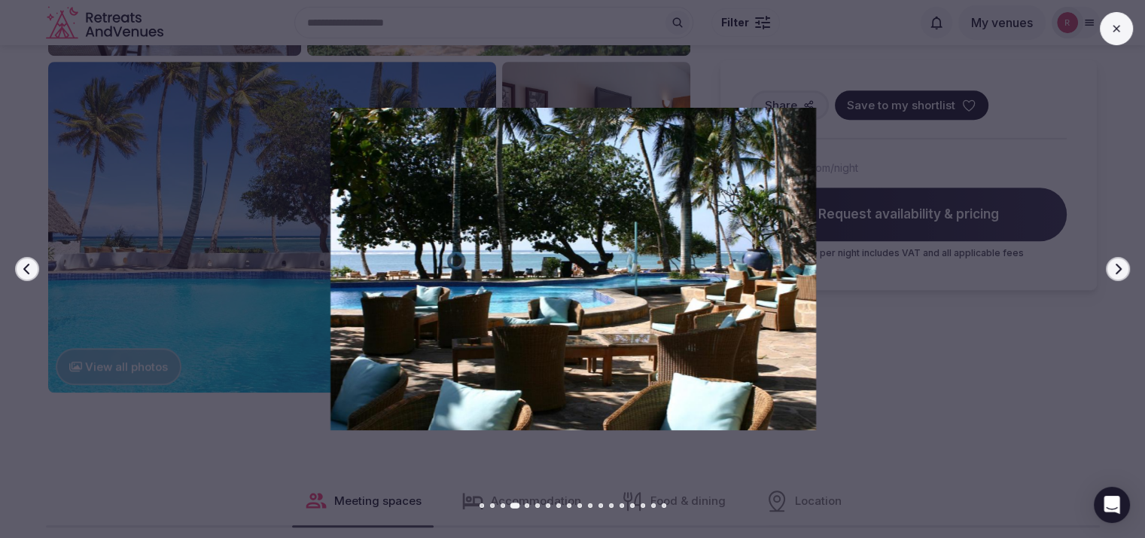
click at [1114, 269] on icon "button" at bounding box center [1118, 269] width 12 height 12
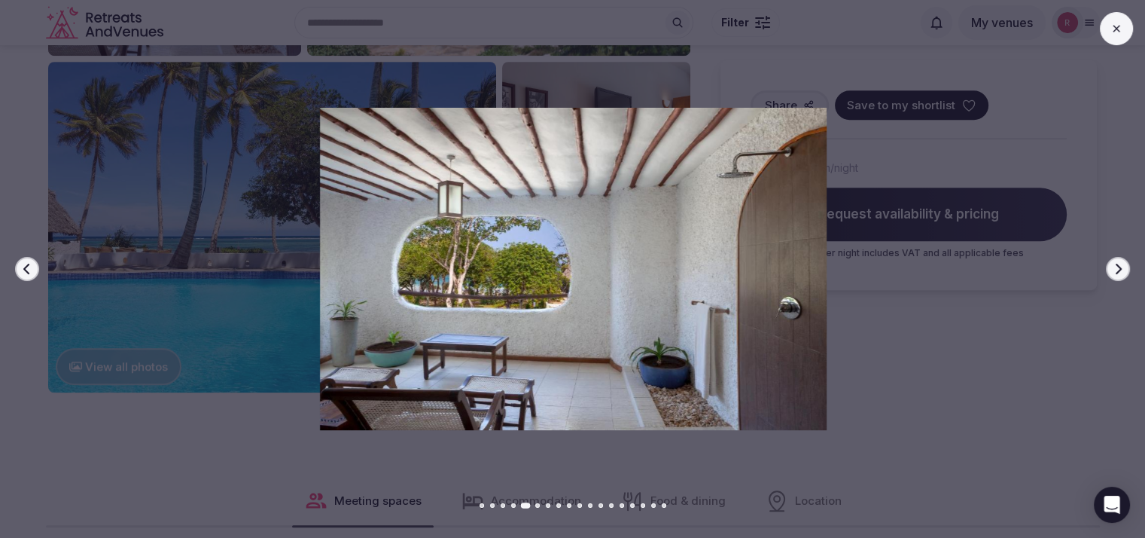
click at [1114, 269] on icon "button" at bounding box center [1118, 269] width 12 height 12
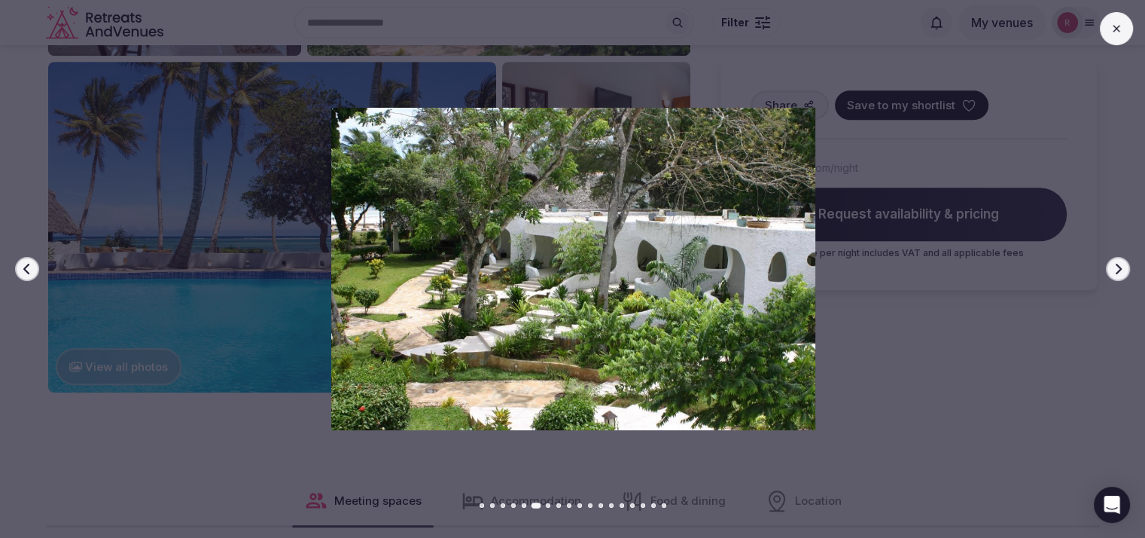
drag, startPoint x: 0, startPoint y: 254, endPoint x: 11, endPoint y: 264, distance: 14.9
click at [11, 264] on div at bounding box center [568, 269] width 1158 height 322
click at [23, 264] on icon "button" at bounding box center [27, 269] width 12 height 12
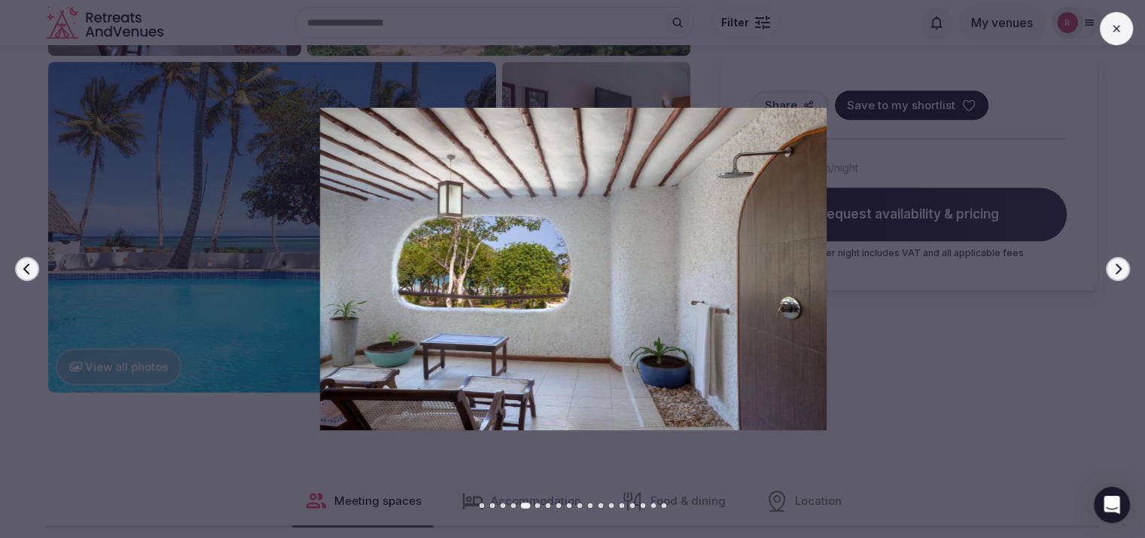
click at [23, 264] on icon "button" at bounding box center [27, 269] width 12 height 12
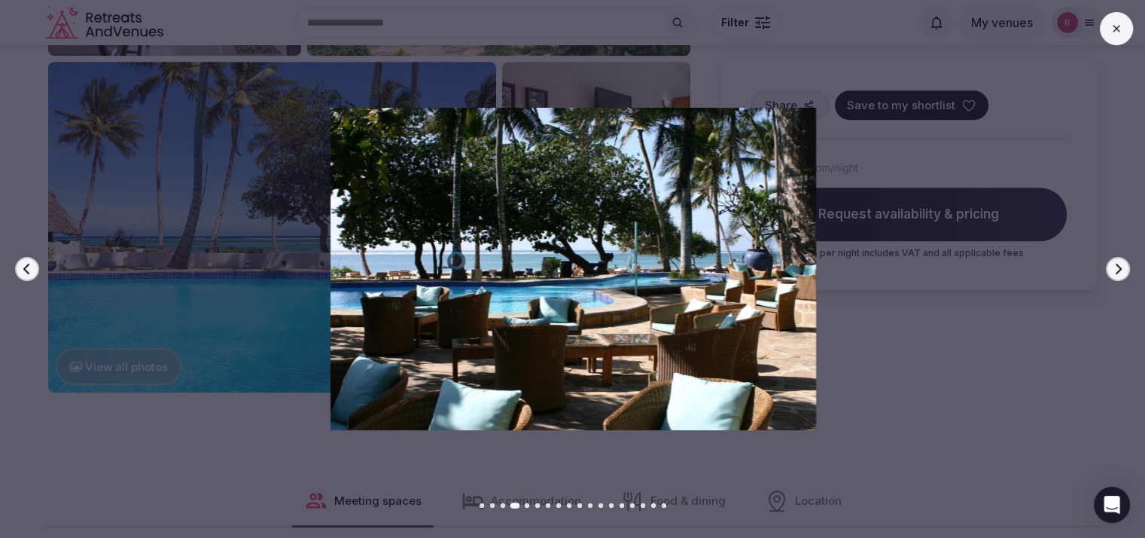
click at [1128, 276] on div at bounding box center [568, 269] width 1158 height 322
click at [1127, 272] on button "Next slide" at bounding box center [1118, 269] width 24 height 24
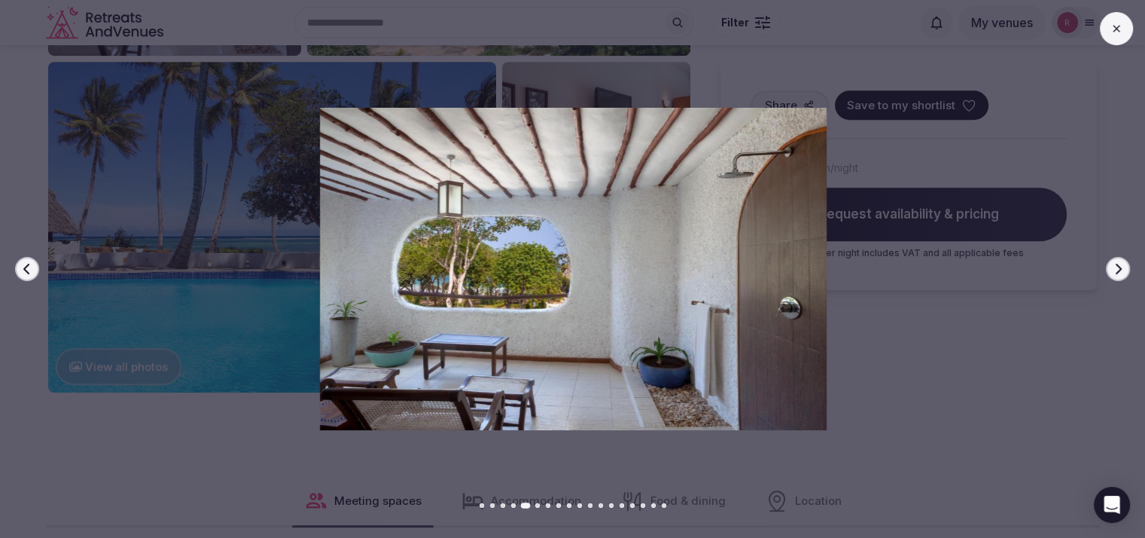
click at [1127, 272] on button "Next slide" at bounding box center [1118, 269] width 24 height 24
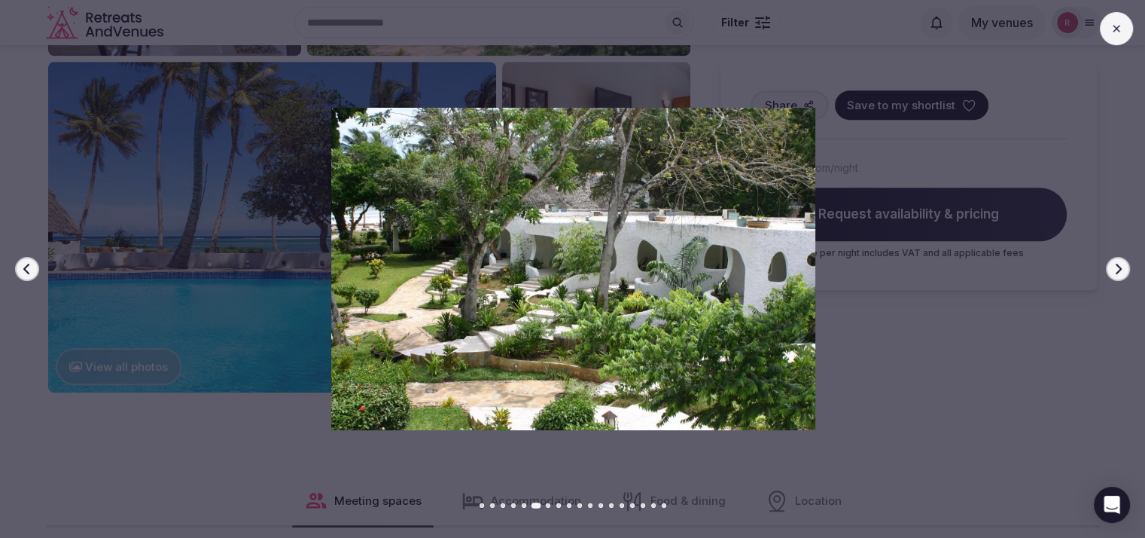
click at [1127, 272] on button "Next slide" at bounding box center [1118, 269] width 24 height 24
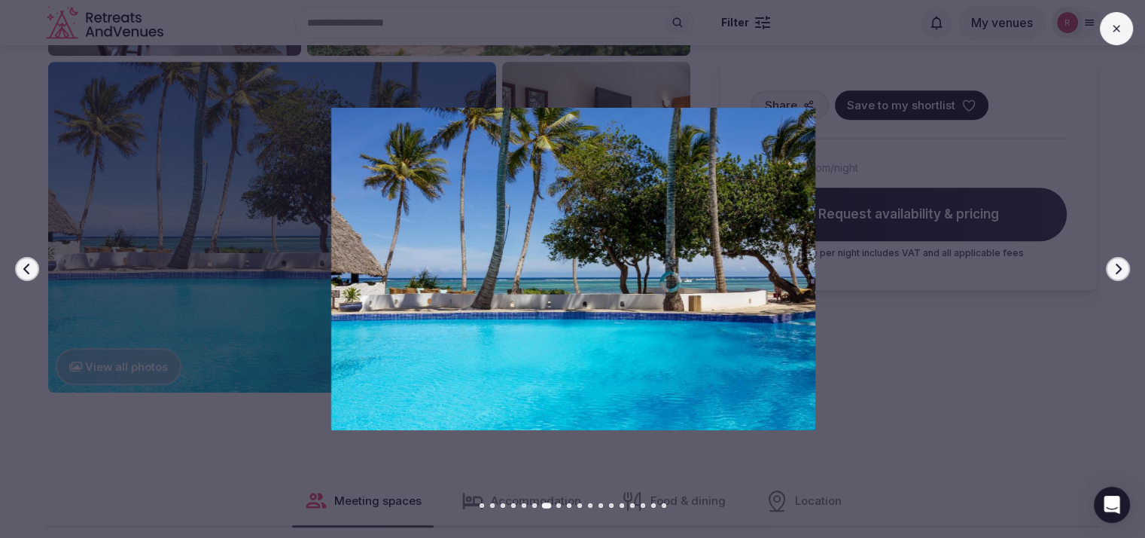
click at [1127, 272] on button "Next slide" at bounding box center [1118, 269] width 24 height 24
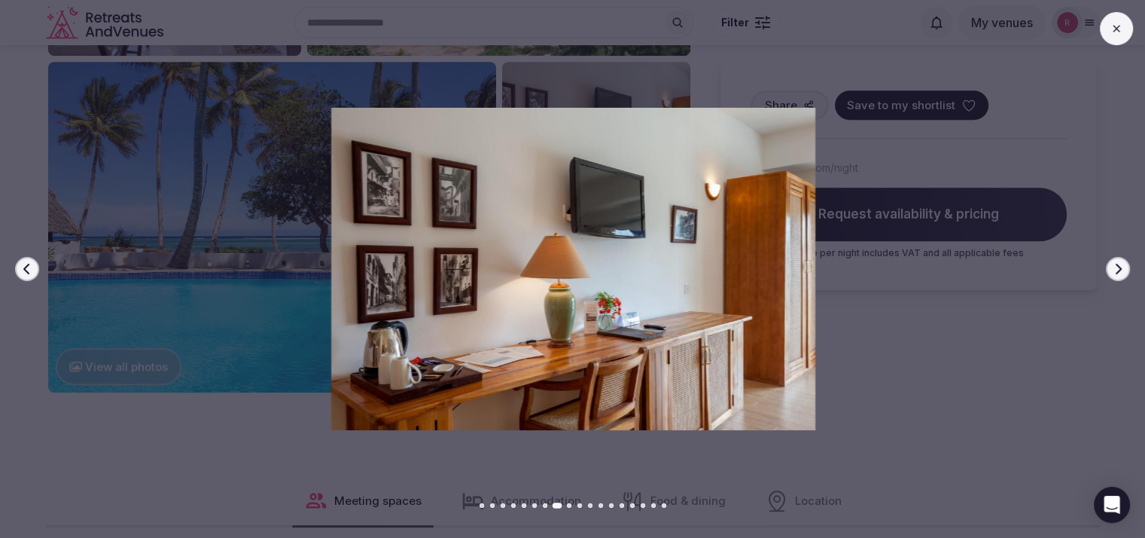
click at [1127, 272] on button "Next slide" at bounding box center [1118, 269] width 24 height 24
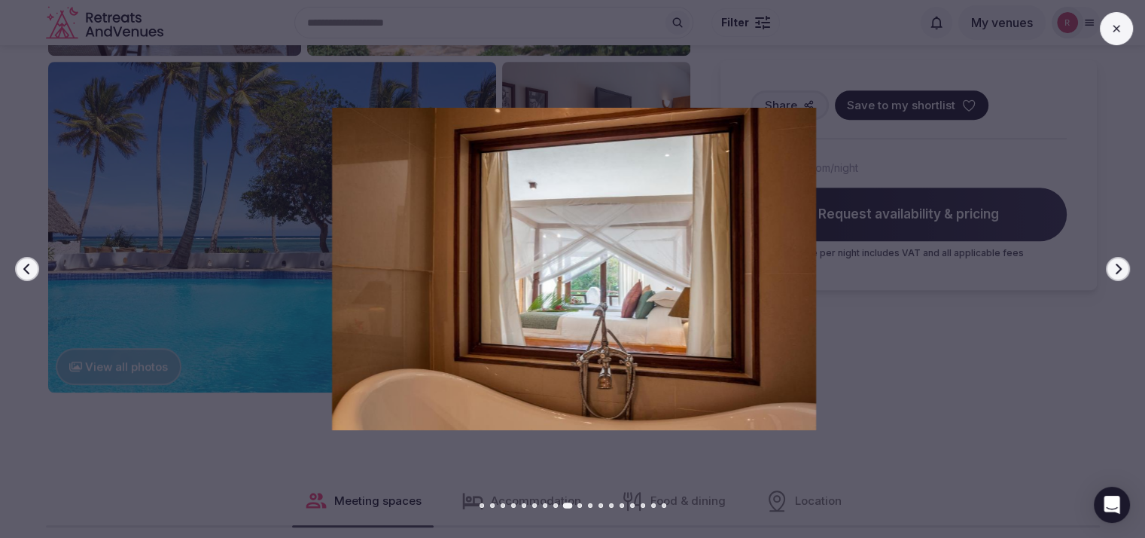
click at [1127, 272] on button "Next slide" at bounding box center [1118, 269] width 24 height 24
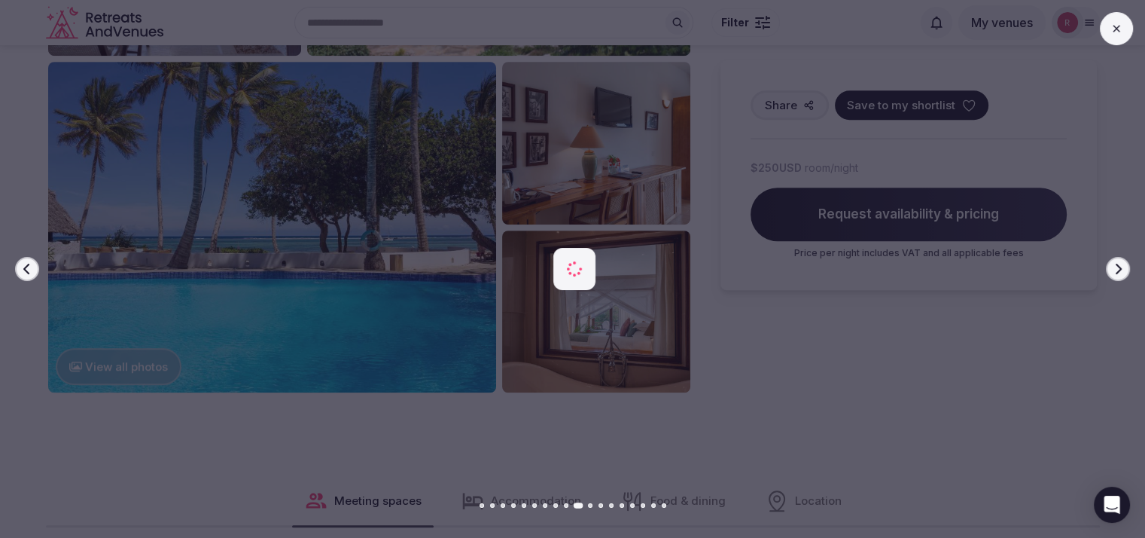
click at [1127, 272] on button "Next slide" at bounding box center [1118, 269] width 24 height 24
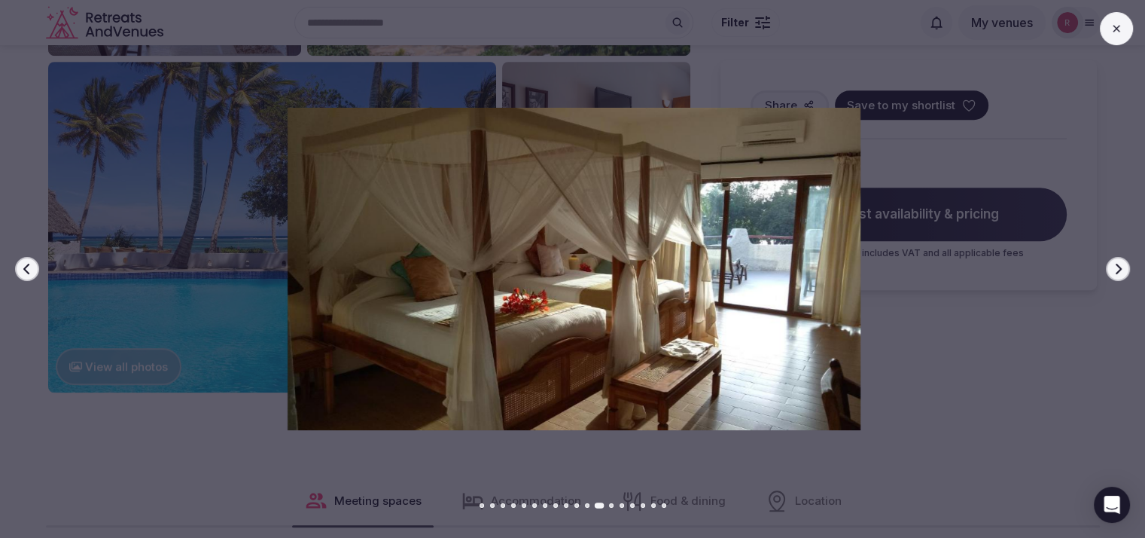
click at [1118, 44] on button at bounding box center [1116, 28] width 33 height 33
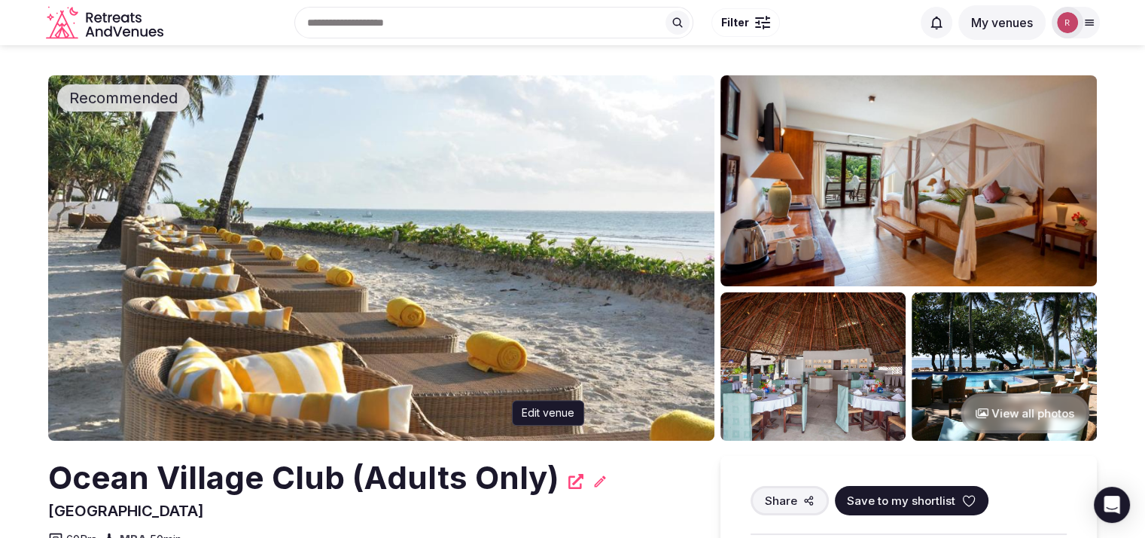
click at [596, 488] on icon at bounding box center [600, 481] width 15 height 15
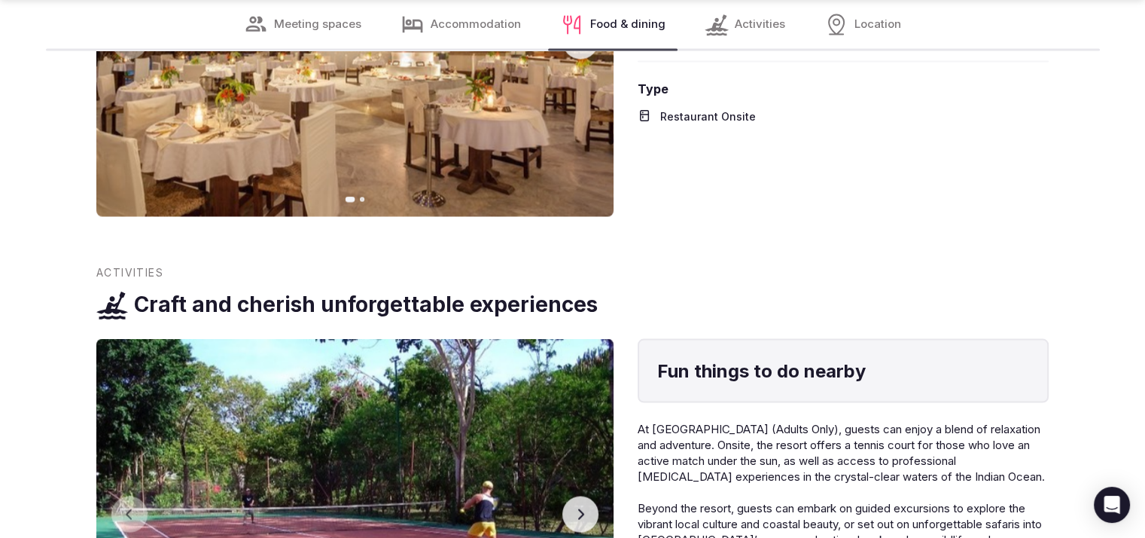
scroll to position [3018, 0]
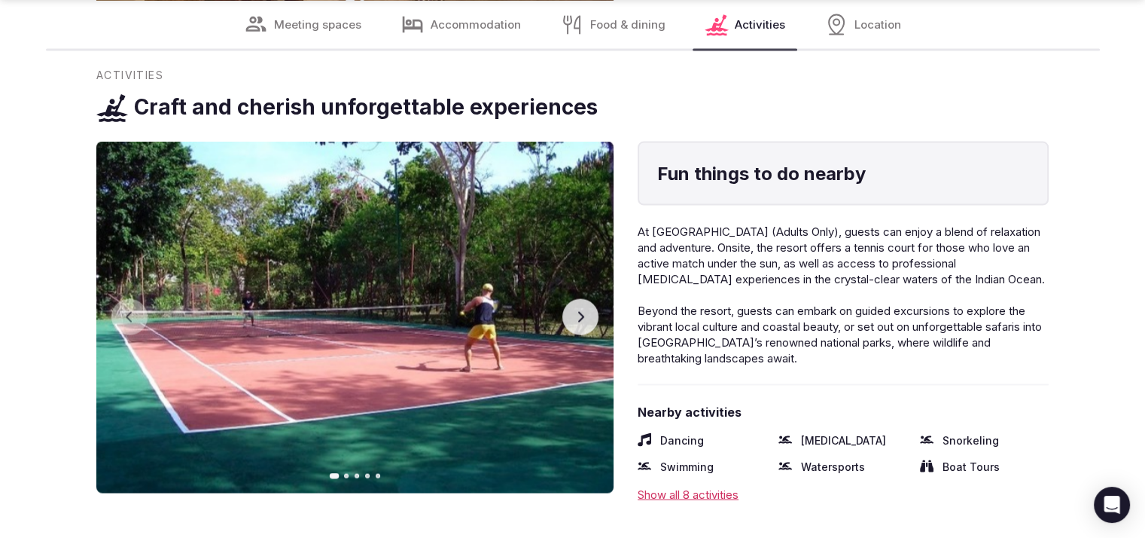
click at [560, 310] on img at bounding box center [354, 318] width 517 height 352
click at [573, 316] on button "Next slide" at bounding box center [581, 317] width 36 height 36
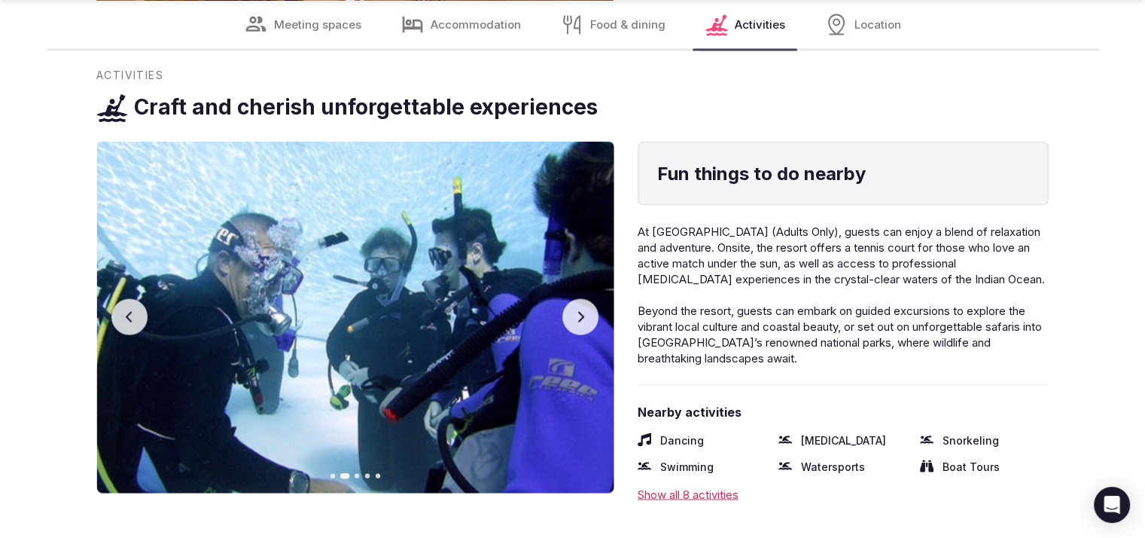
click at [573, 316] on button "Next slide" at bounding box center [581, 317] width 36 height 36
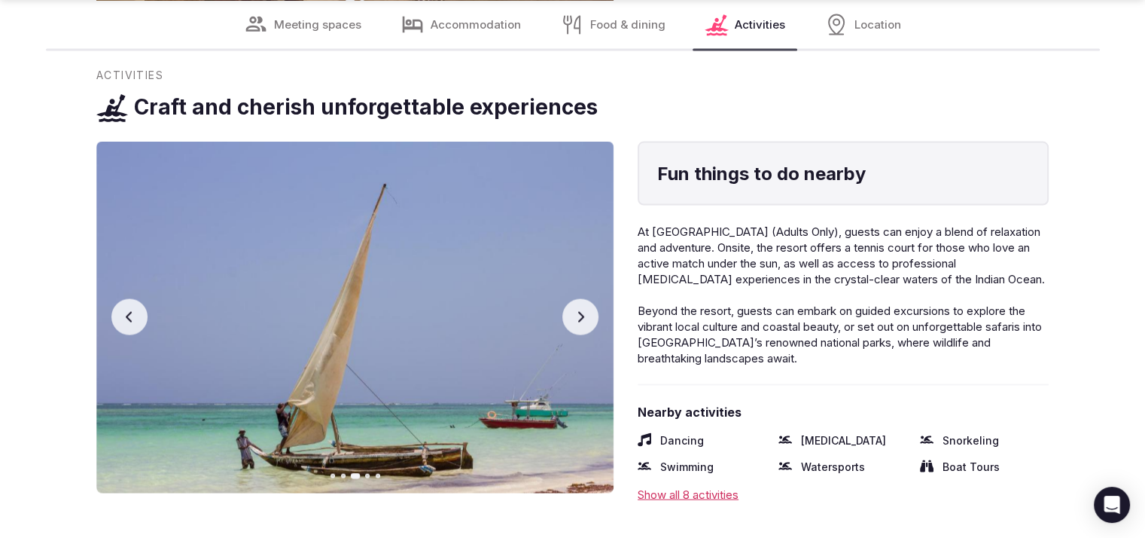
click at [573, 316] on button "Next slide" at bounding box center [581, 317] width 36 height 36
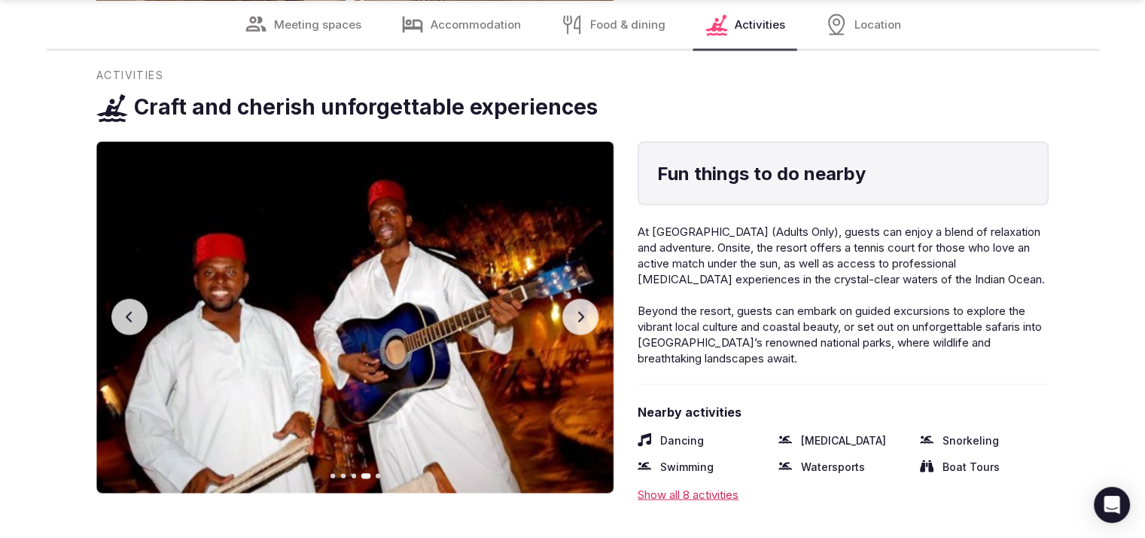
click at [573, 316] on button "Next slide" at bounding box center [581, 317] width 36 height 36
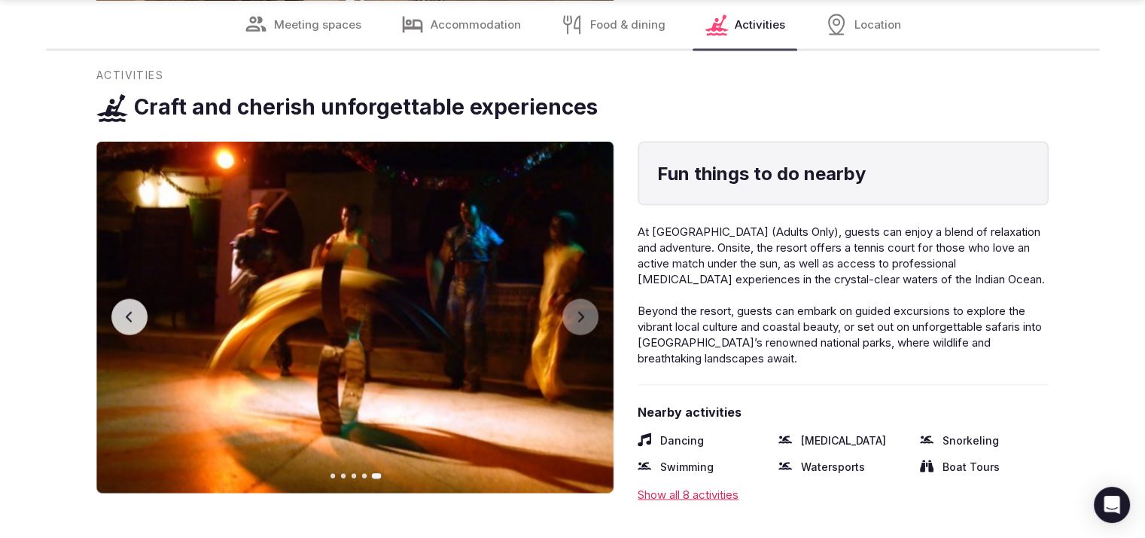
click at [133, 317] on icon "button" at bounding box center [130, 317] width 12 height 12
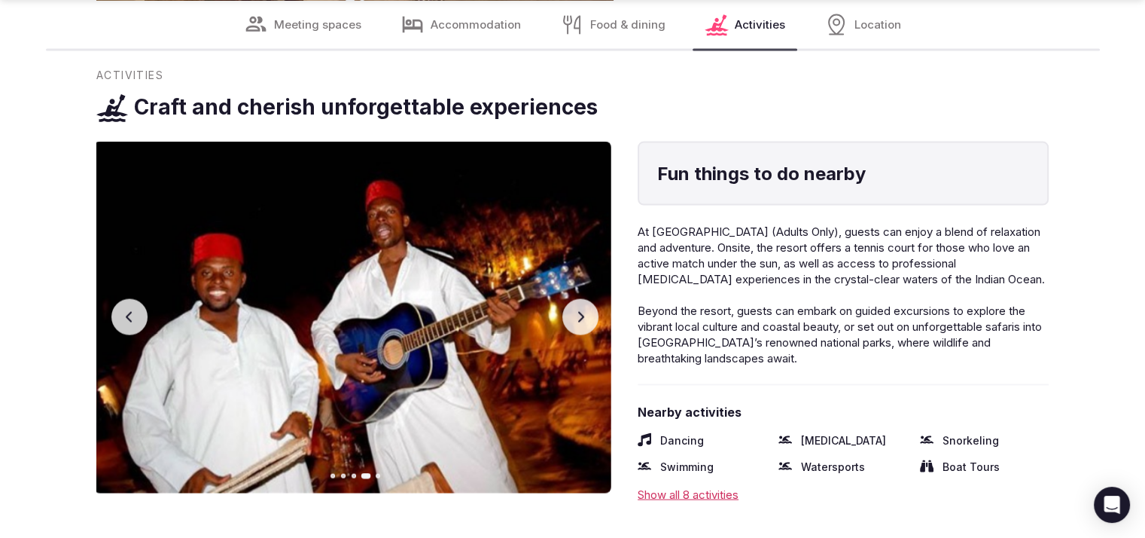
click at [133, 317] on icon "button" at bounding box center [130, 317] width 12 height 12
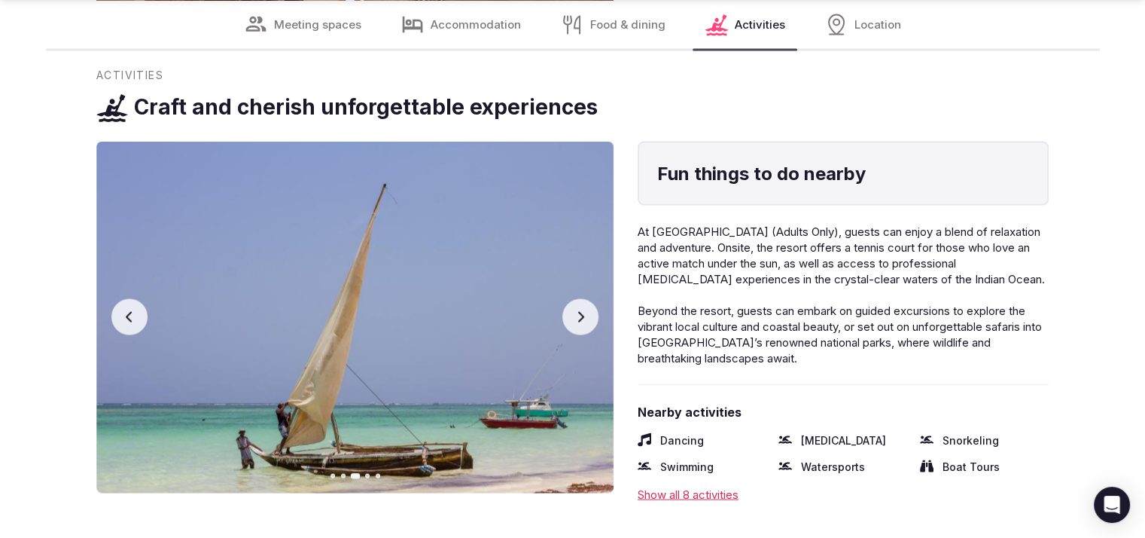
click at [133, 316] on icon "button" at bounding box center [130, 317] width 12 height 12
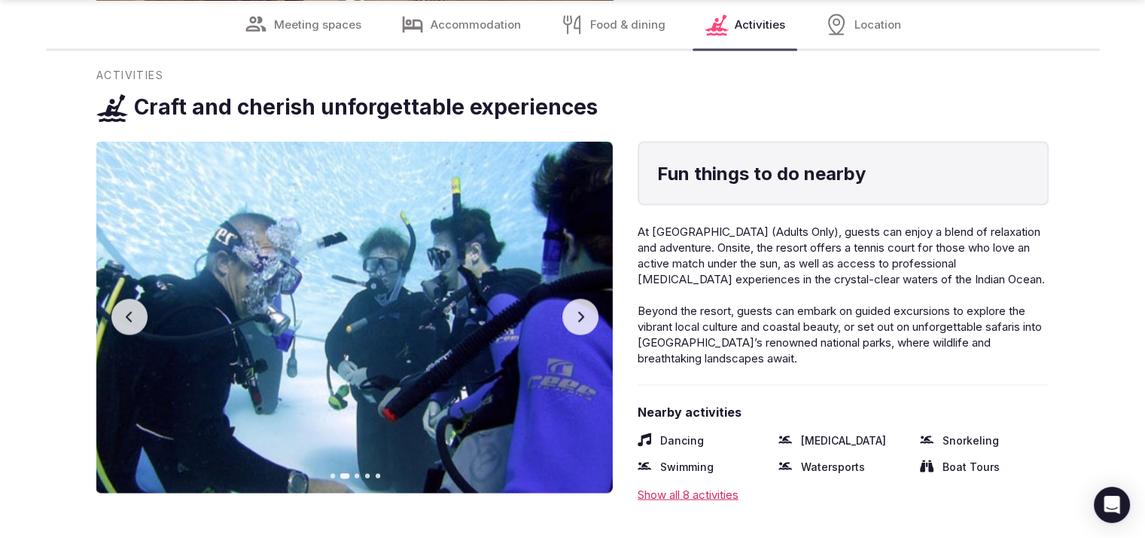
click at [133, 316] on icon "button" at bounding box center [130, 317] width 12 height 12
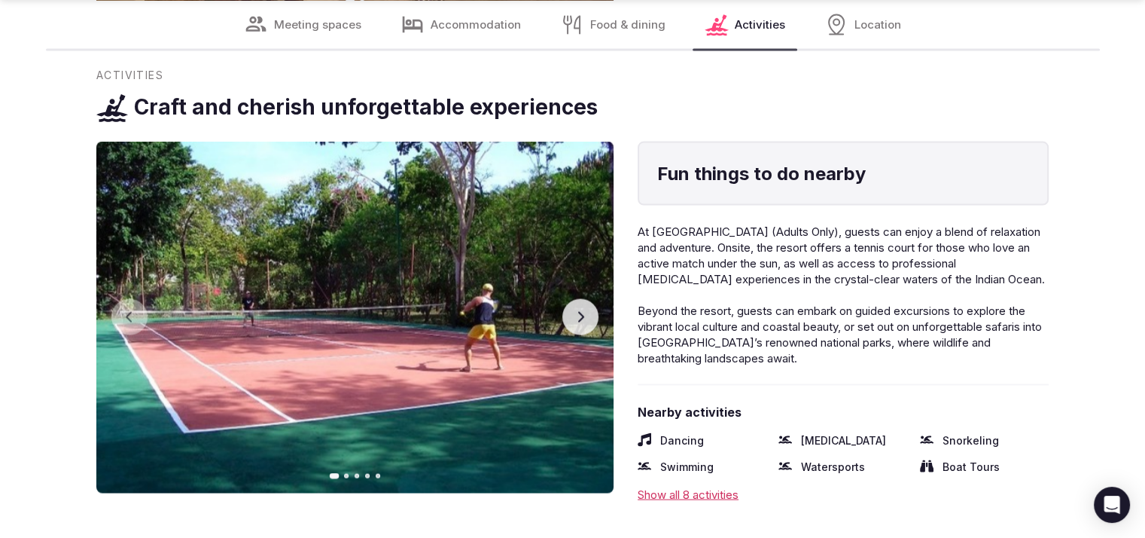
scroll to position [3489, 0]
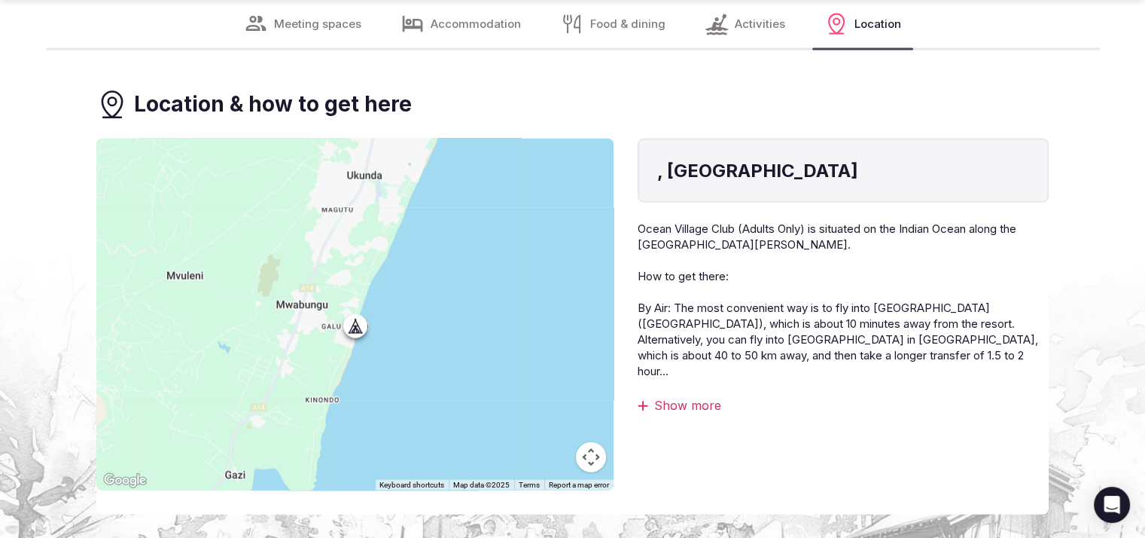
click at [711, 177] on h4 ", Kenya" at bounding box center [843, 171] width 372 height 26
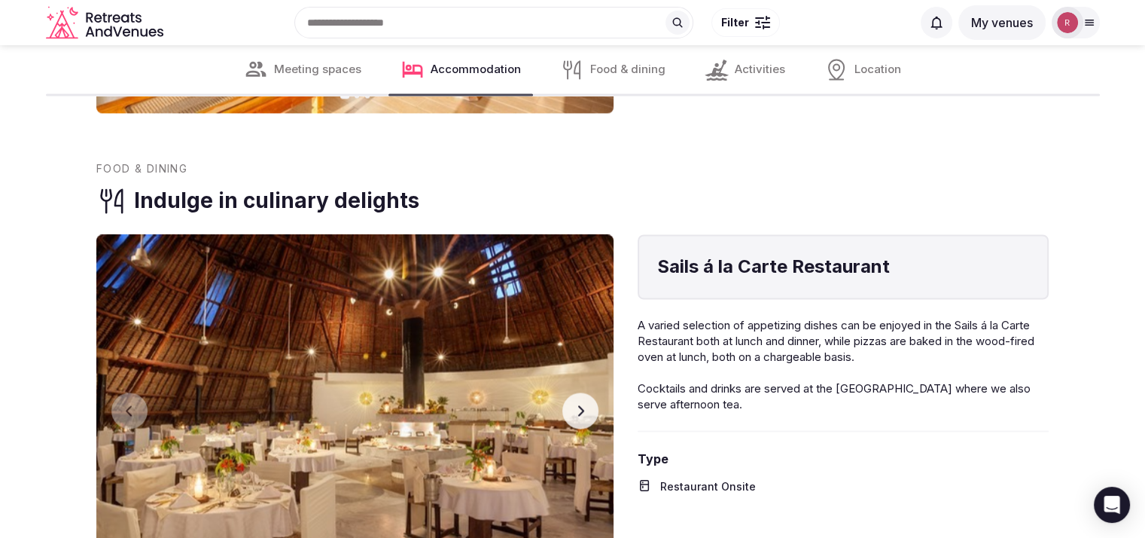
scroll to position [2351, 0]
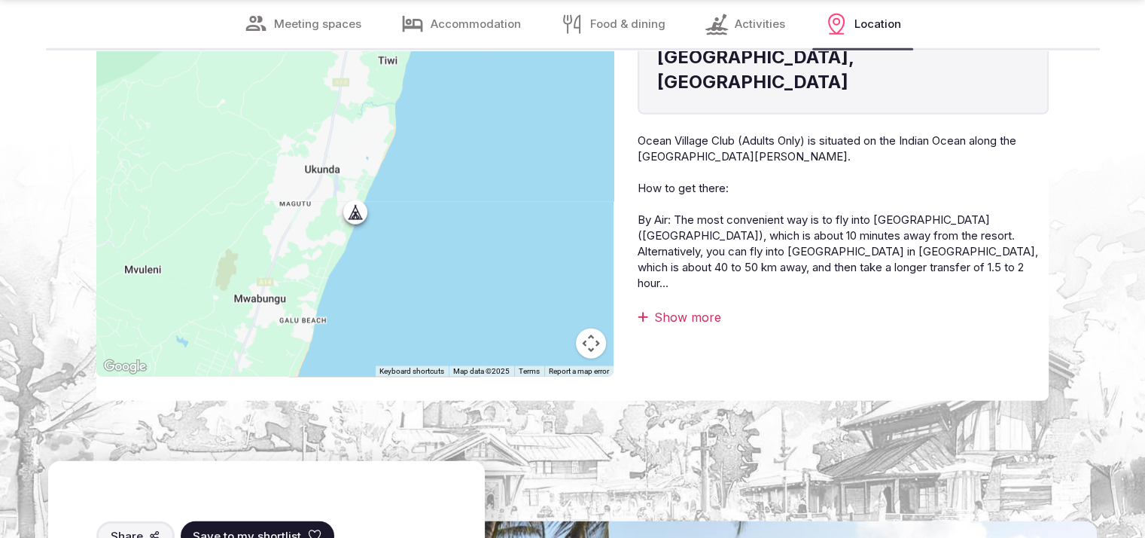
scroll to position [3646, 0]
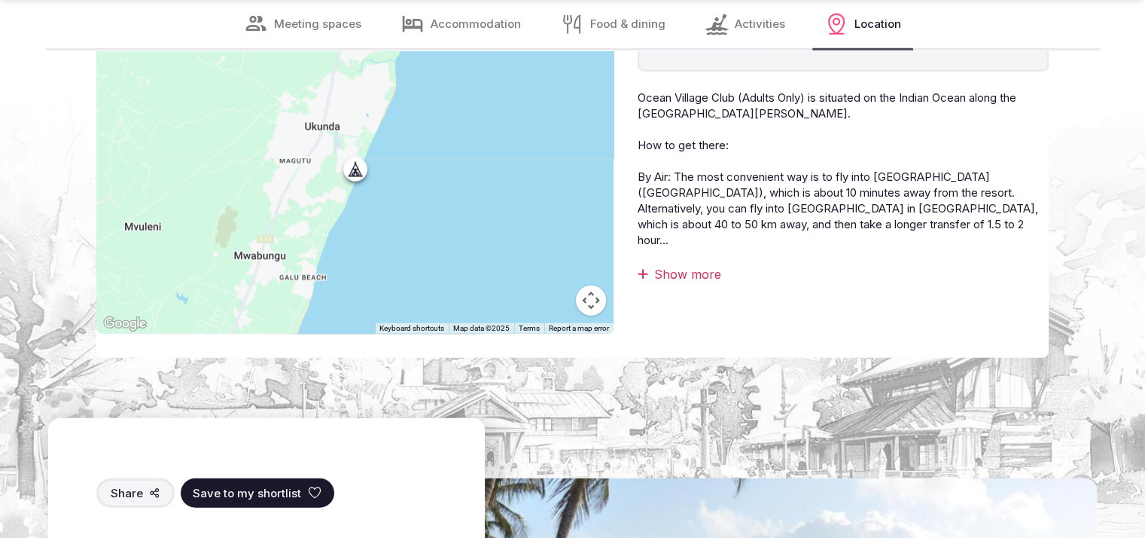
click at [706, 266] on div "Show more" at bounding box center [843, 274] width 411 height 17
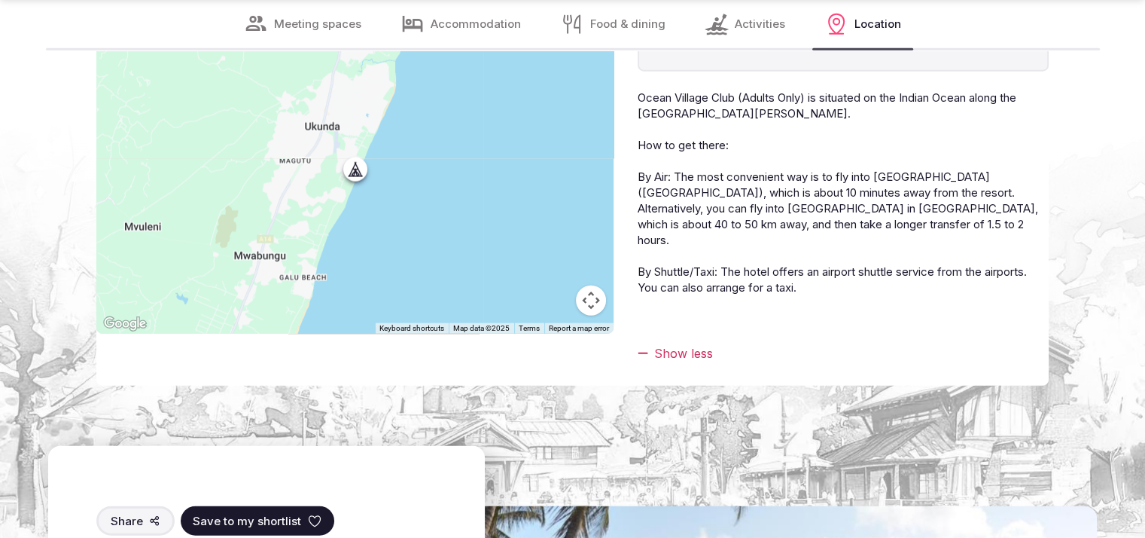
drag, startPoint x: 1143, startPoint y: 391, endPoint x: 1151, endPoint y: 368, distance: 24.5
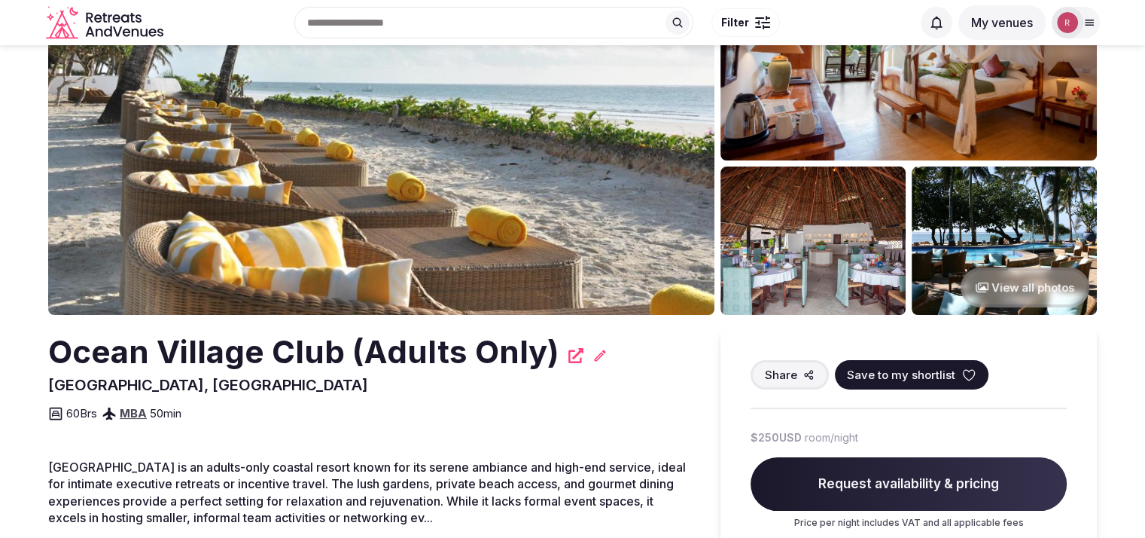
scroll to position [0, 0]
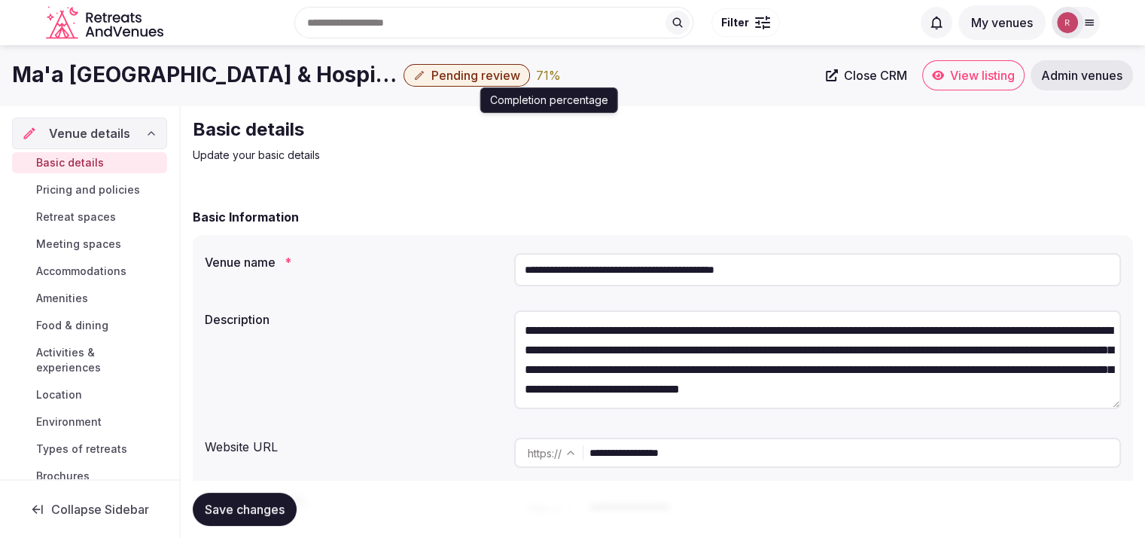
click at [541, 68] on div "71 %" at bounding box center [548, 75] width 25 height 18
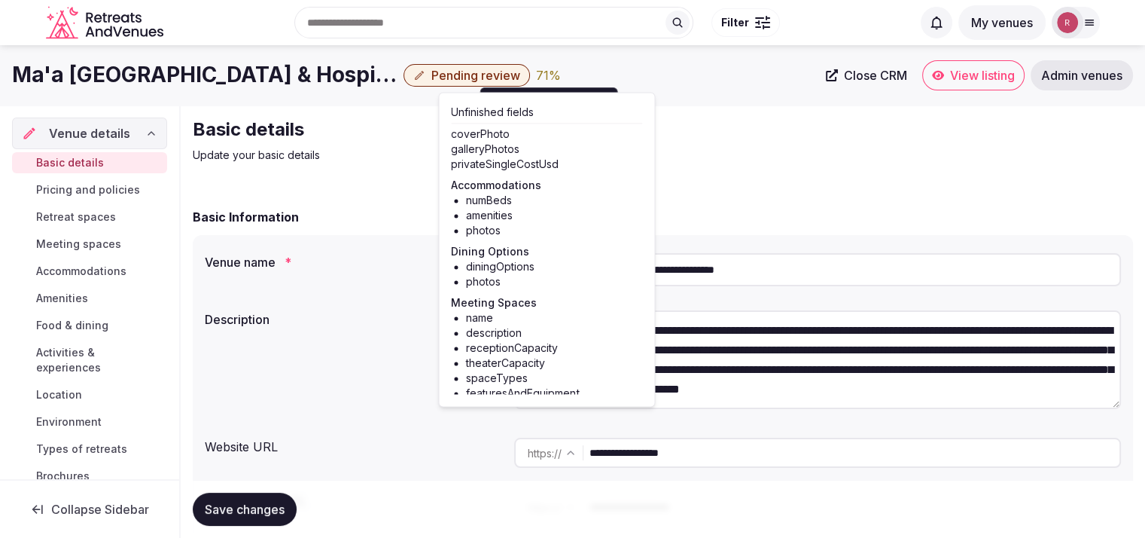
click at [737, 210] on div "Basic Information" at bounding box center [663, 217] width 941 height 18
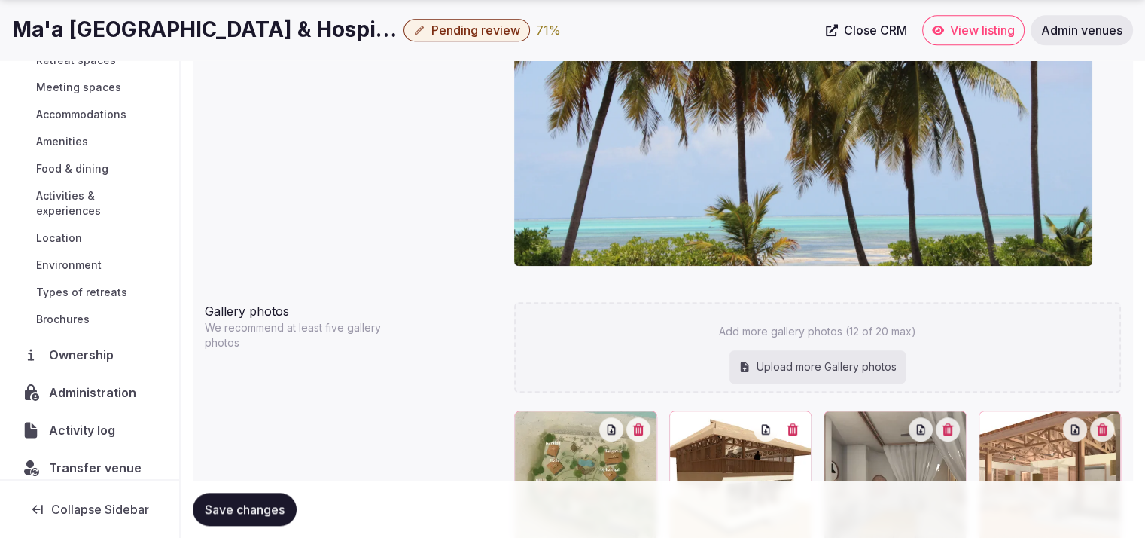
scroll to position [127, 0]
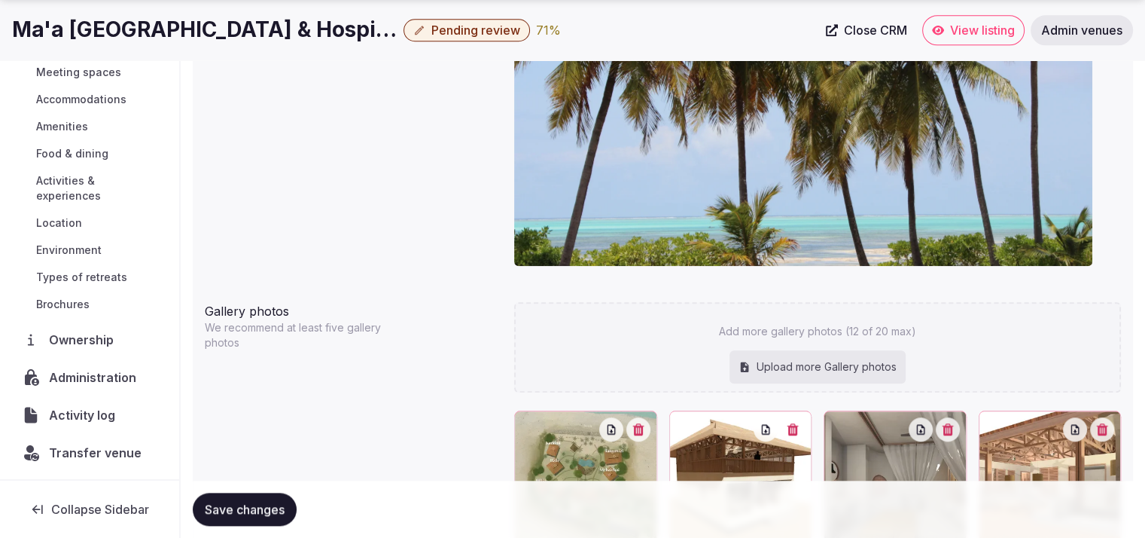
click at [105, 371] on span "Administration" at bounding box center [95, 377] width 93 height 18
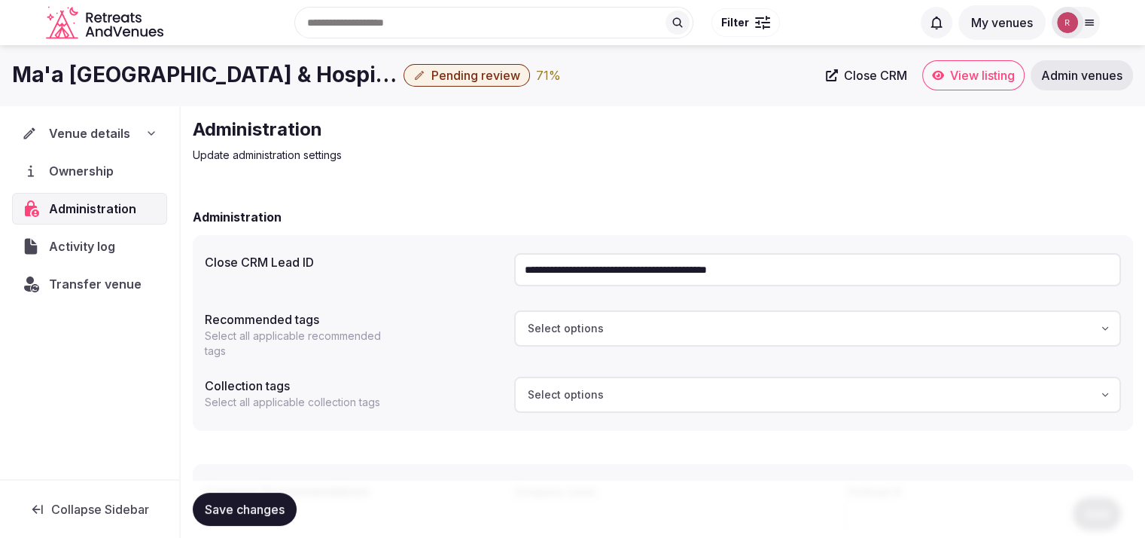
click at [99, 250] on span "Activity log" at bounding box center [85, 246] width 72 height 18
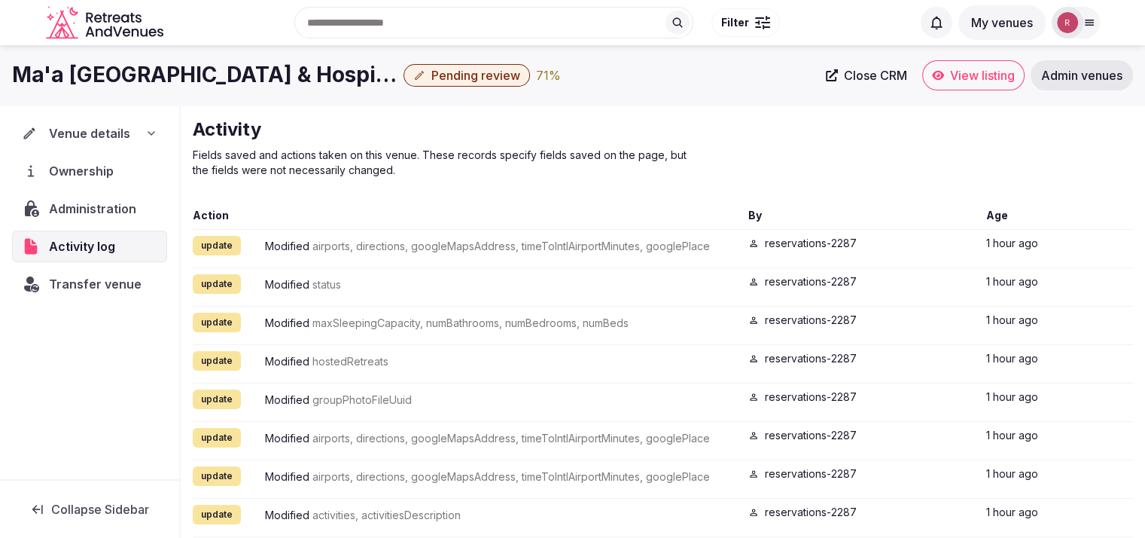
click at [78, 180] on div "Ownership" at bounding box center [89, 171] width 155 height 32
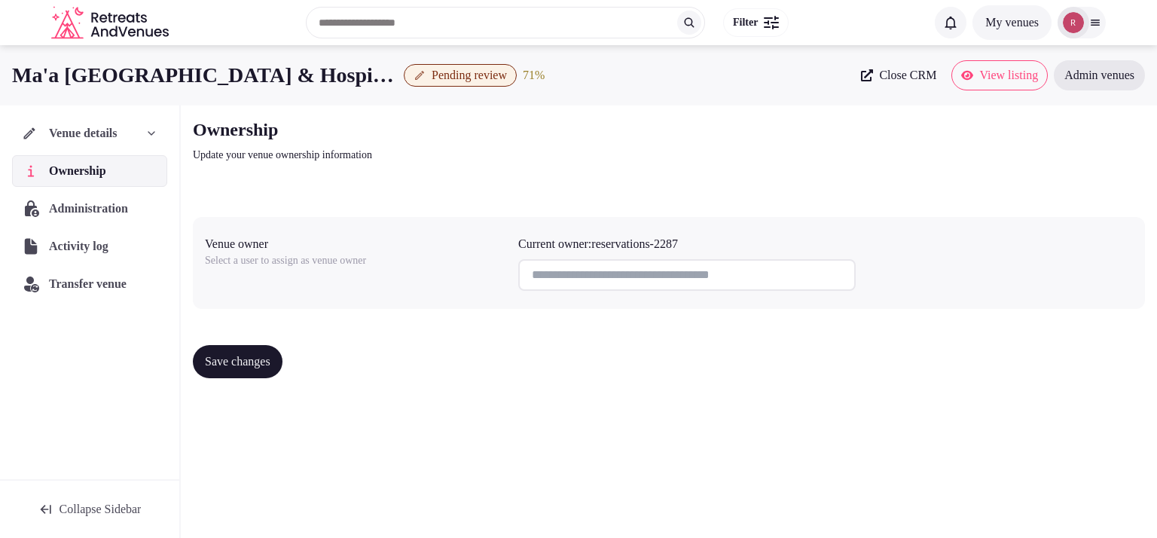
click at [78, 216] on span "Administration" at bounding box center [91, 209] width 85 height 18
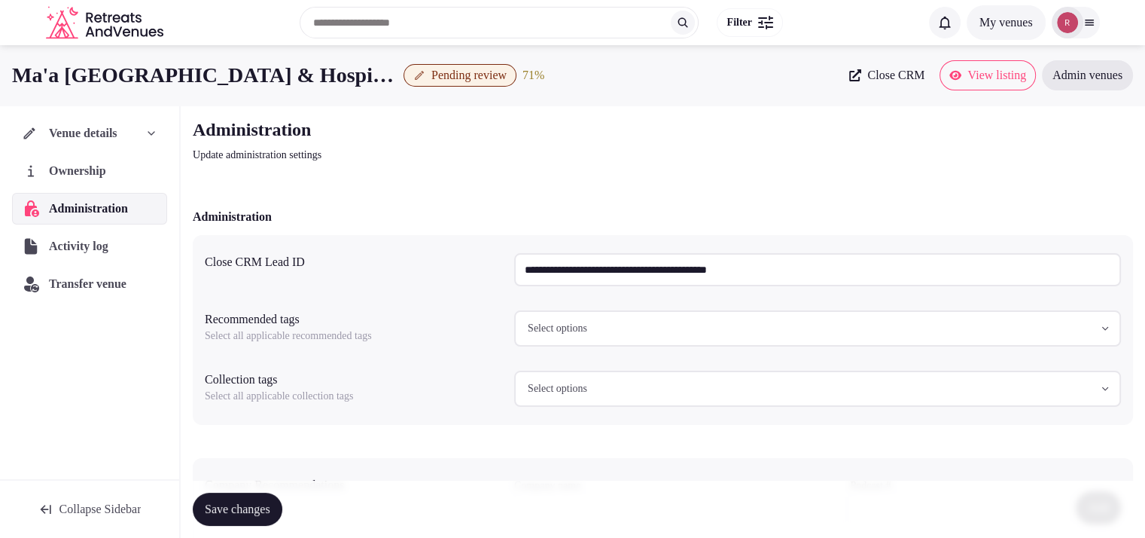
drag, startPoint x: 810, startPoint y: 269, endPoint x: 437, endPoint y: 254, distance: 373.8
click at [437, 254] on div "**********" at bounding box center [663, 269] width 917 height 45
click at [57, 140] on span "Venue details" at bounding box center [83, 133] width 69 height 18
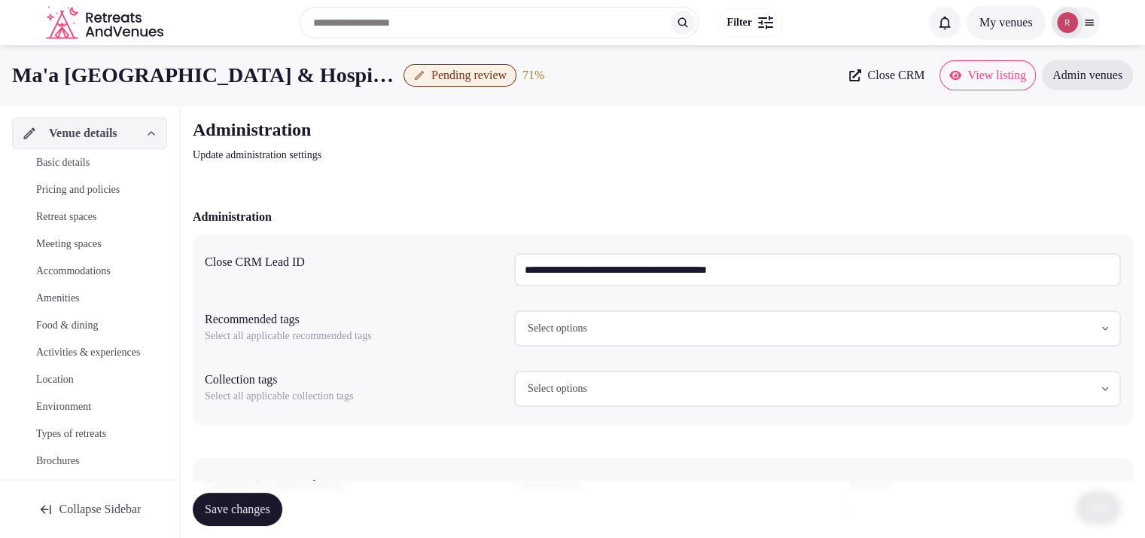
click at [72, 165] on span "Basic details" at bounding box center [62, 162] width 53 height 15
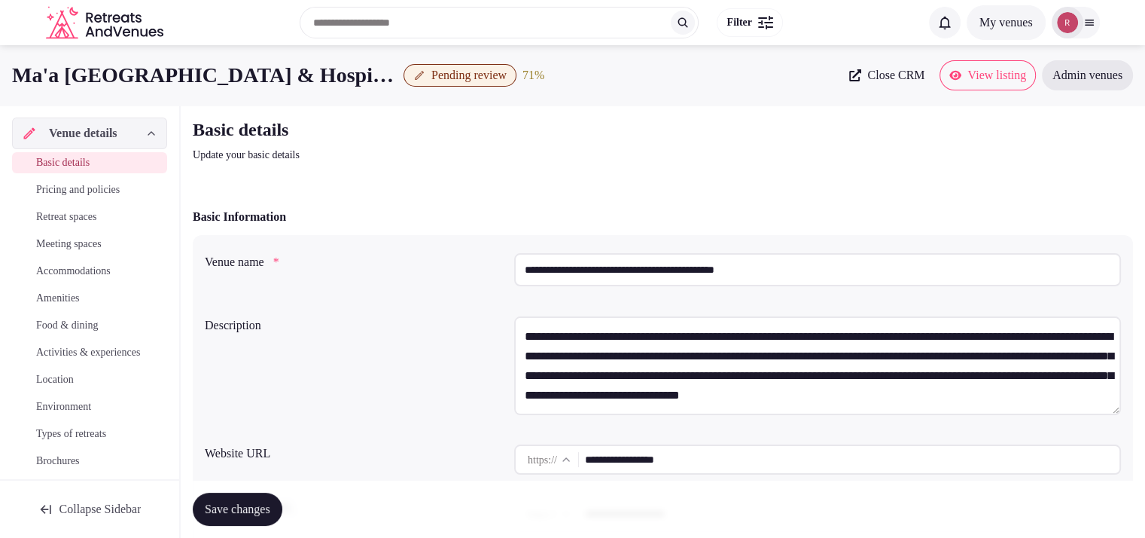
click at [79, 246] on span "Meeting spaces" at bounding box center [69, 243] width 66 height 15
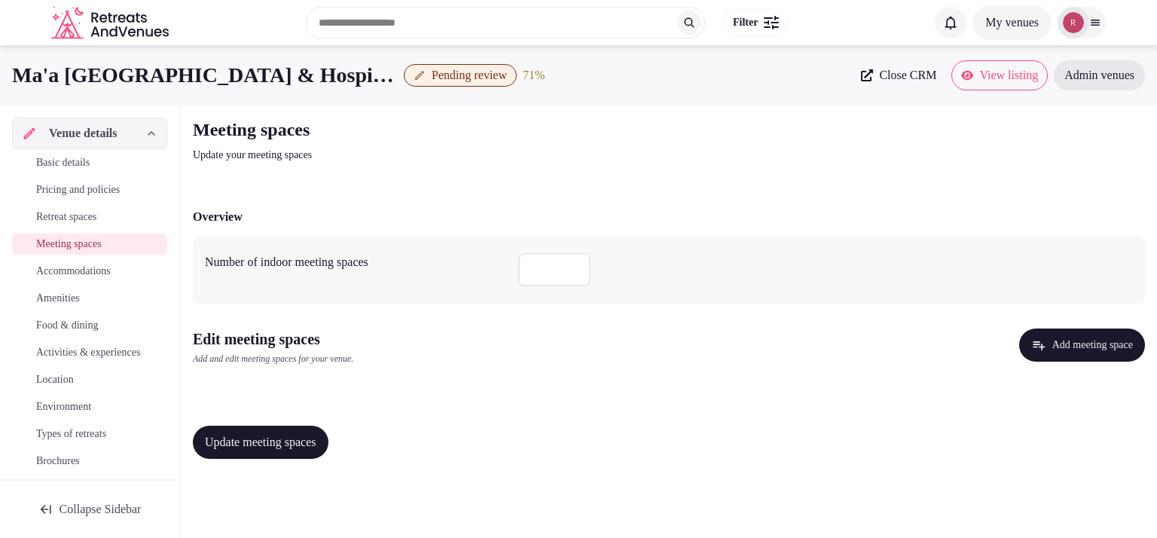
click at [96, 272] on span "Accommodations" at bounding box center [73, 271] width 75 height 15
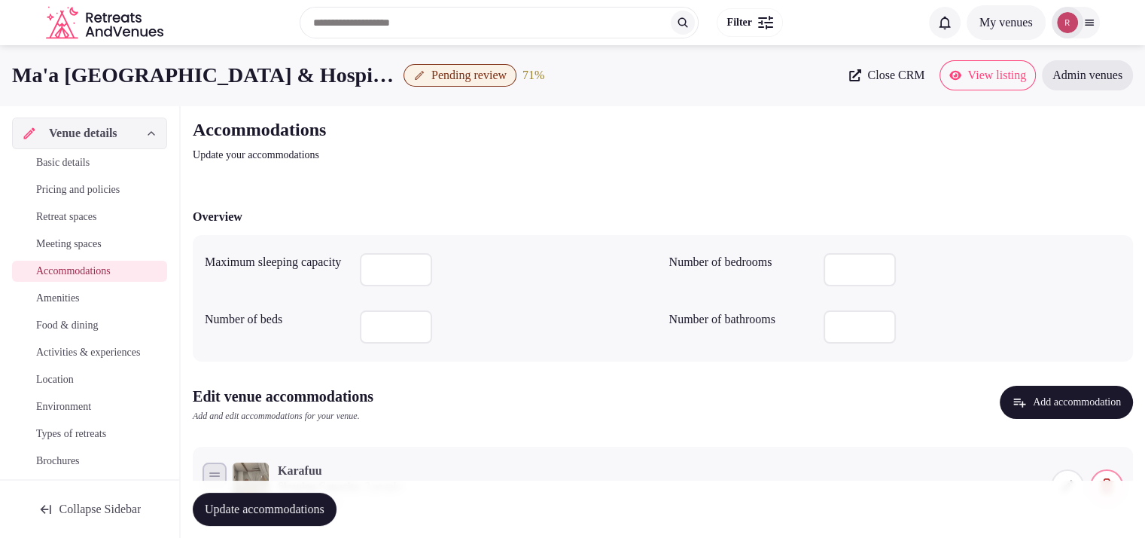
click at [53, 203] on div "Basic details Pricing and policies Retreat spaces Meeting spaces Accommodations…" at bounding box center [89, 311] width 155 height 325
click at [53, 216] on span "Retreat spaces" at bounding box center [66, 216] width 60 height 15
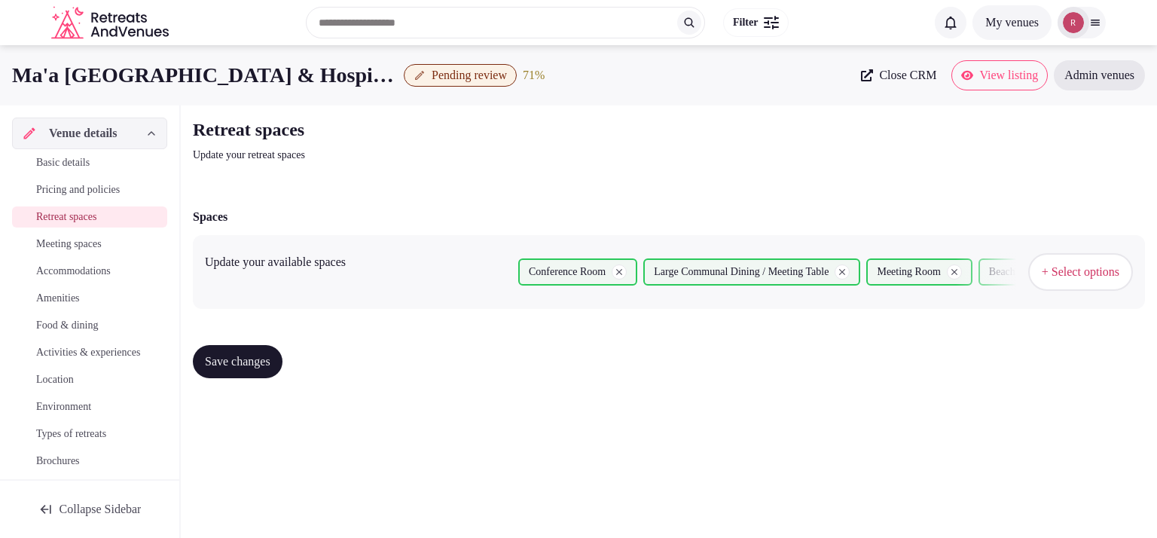
click at [54, 149] on div "Basic details Pricing and policies Retreat spaces Meeting spaces Accommodations…" at bounding box center [89, 311] width 155 height 325
click at [47, 160] on span "Basic details" at bounding box center [62, 162] width 53 height 15
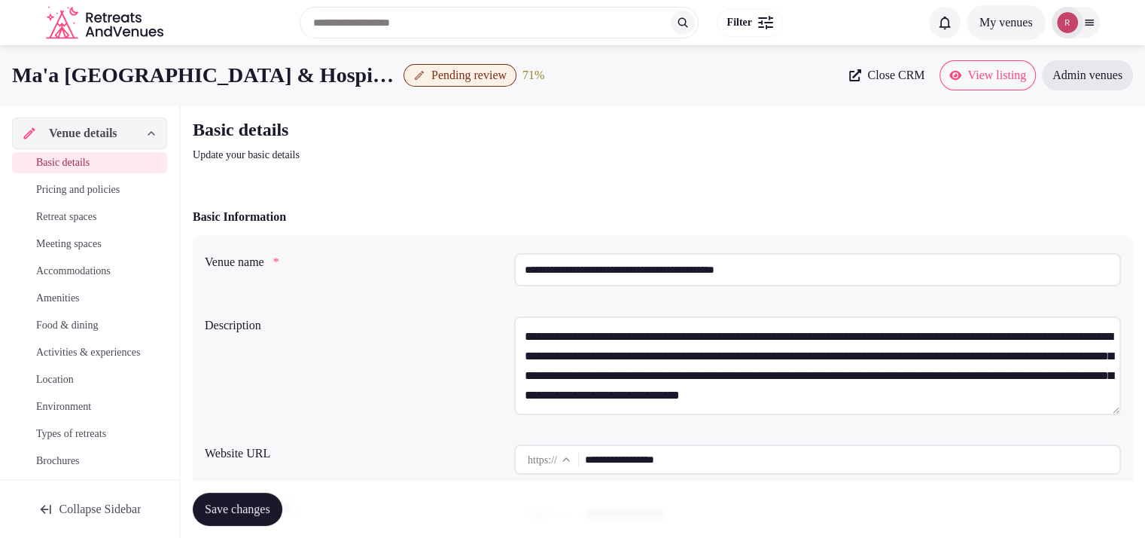
drag, startPoint x: 714, startPoint y: 459, endPoint x: 509, endPoint y: 477, distance: 205.6
click at [509, 477] on div "**********" at bounding box center [663, 459] width 917 height 42
click at [544, 77] on div "71 %" at bounding box center [534, 75] width 22 height 18
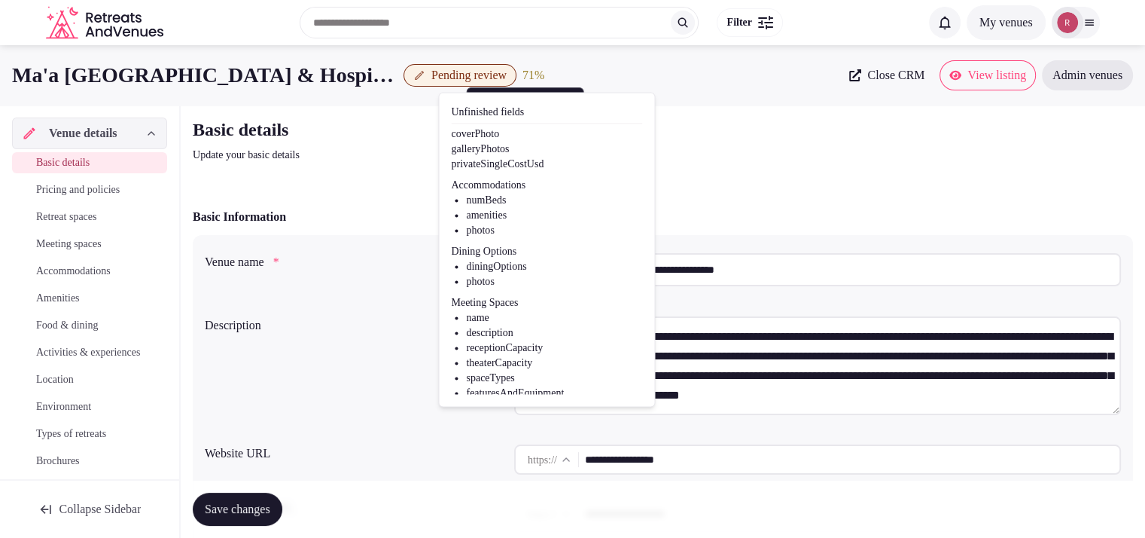
click at [355, 210] on div "Basic Information" at bounding box center [663, 217] width 941 height 18
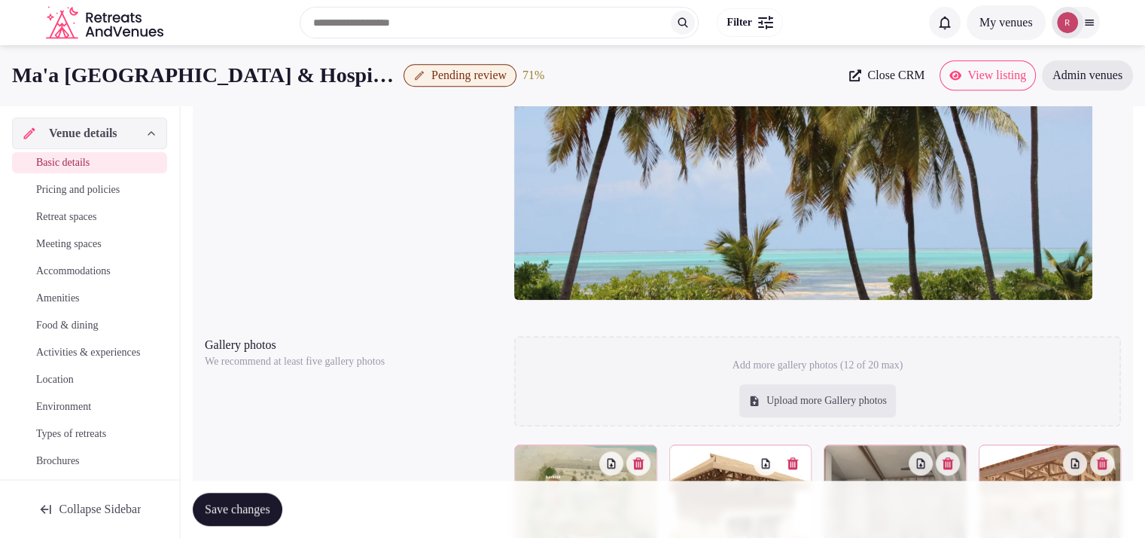
scroll to position [829, 0]
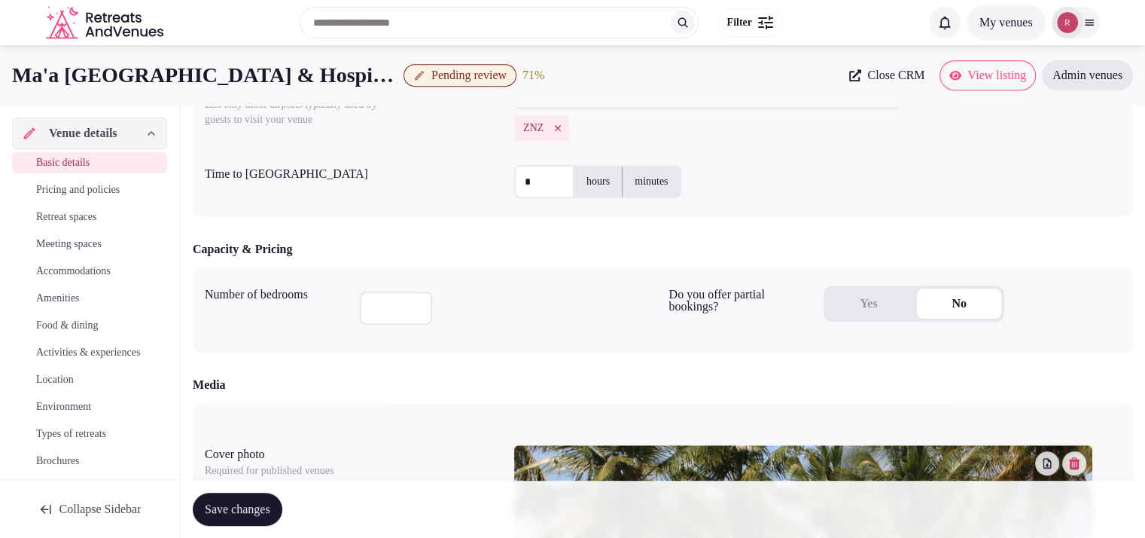
click at [477, 76] on span "Pending review" at bounding box center [469, 75] width 75 height 15
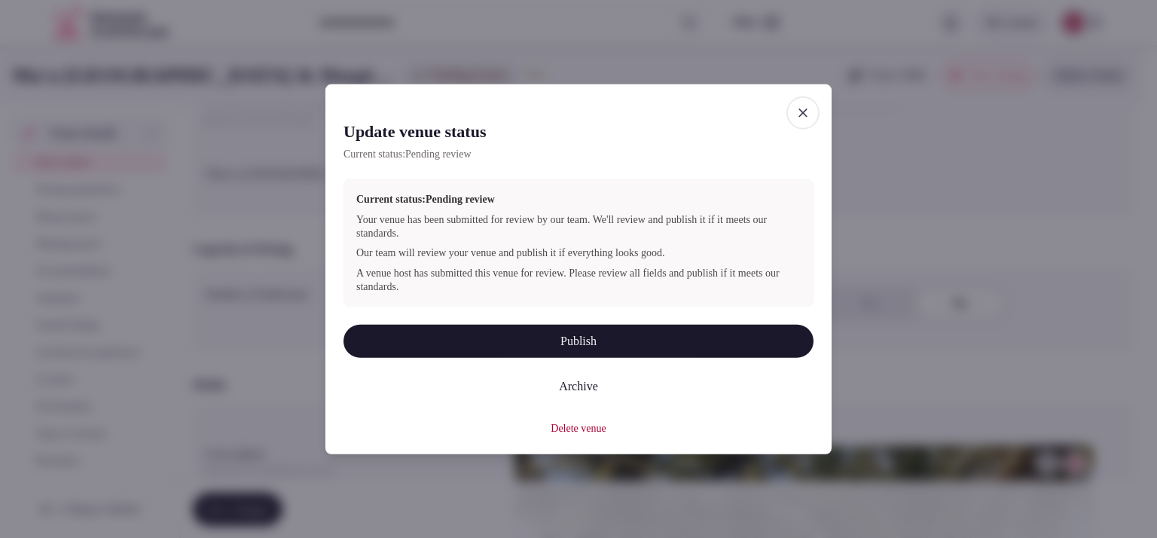
click at [805, 108] on icon "button" at bounding box center [802, 112] width 15 height 15
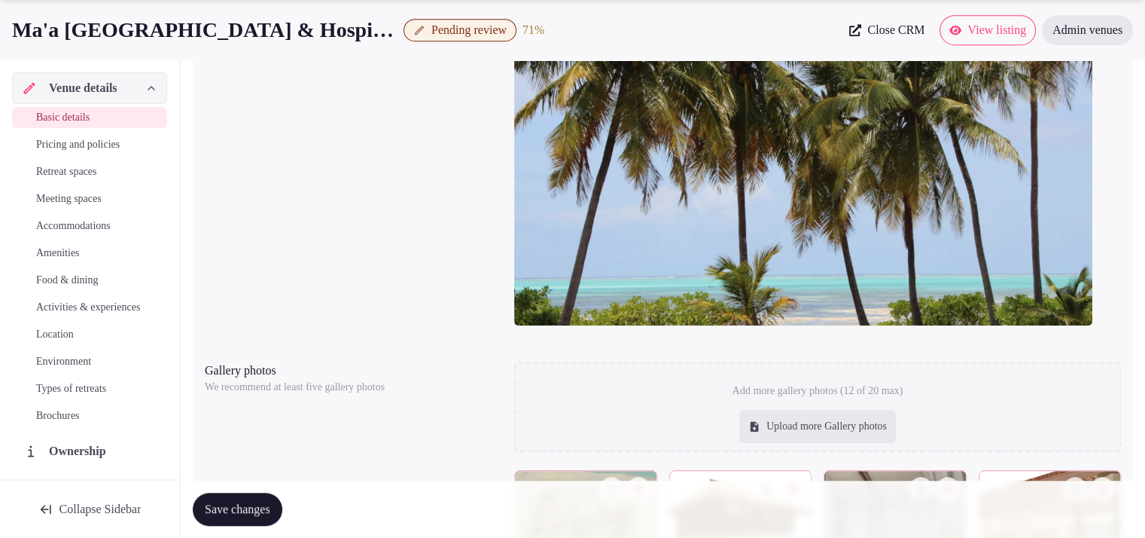
scroll to position [1591, 0]
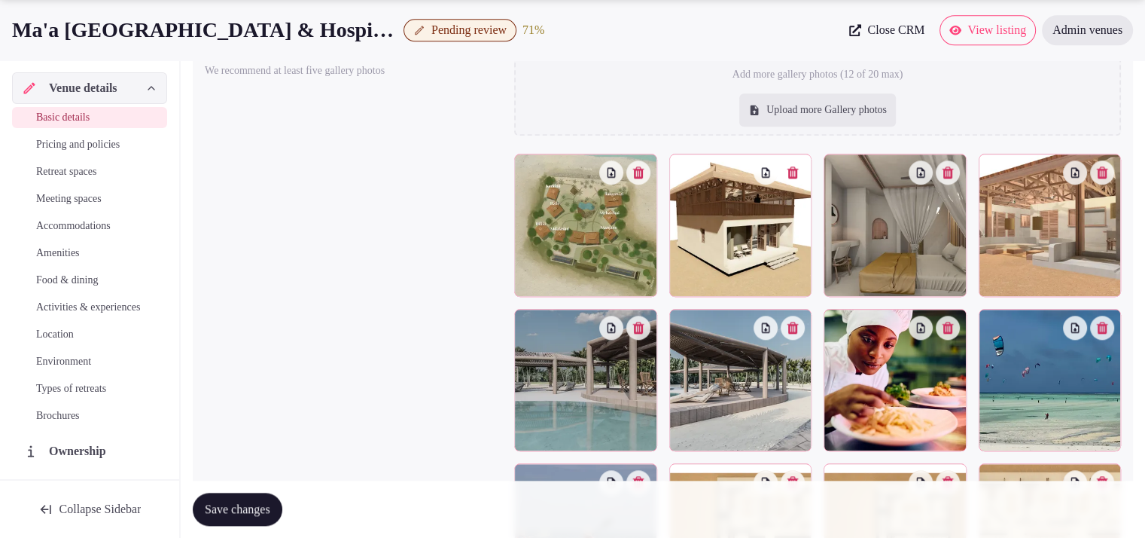
click at [451, 28] on span "Pending review" at bounding box center [469, 30] width 75 height 15
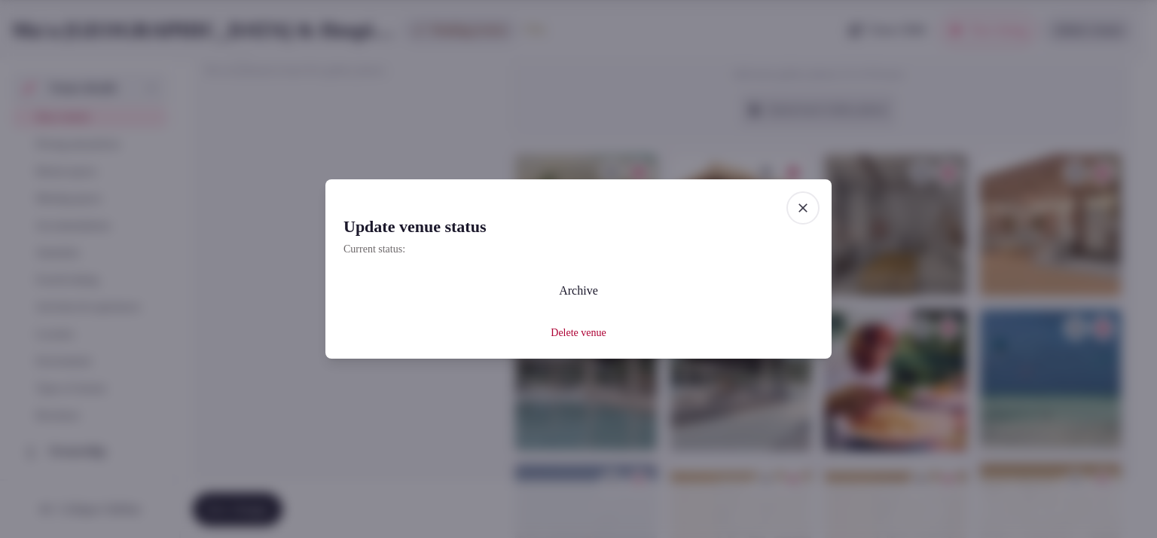
click at [811, 212] on span "button" at bounding box center [802, 207] width 33 height 33
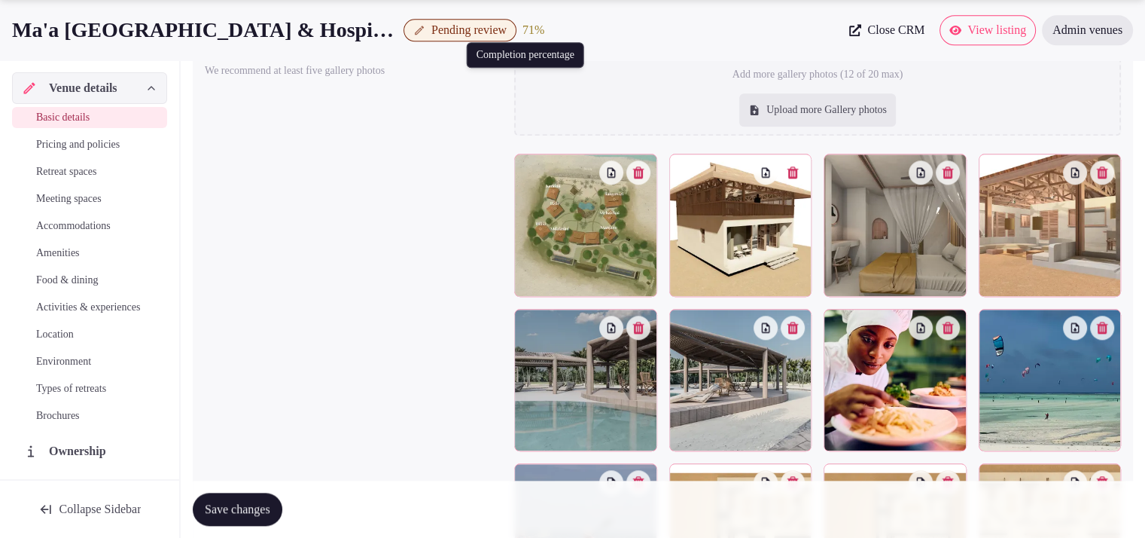
click at [544, 33] on div "71 %" at bounding box center [534, 30] width 22 height 18
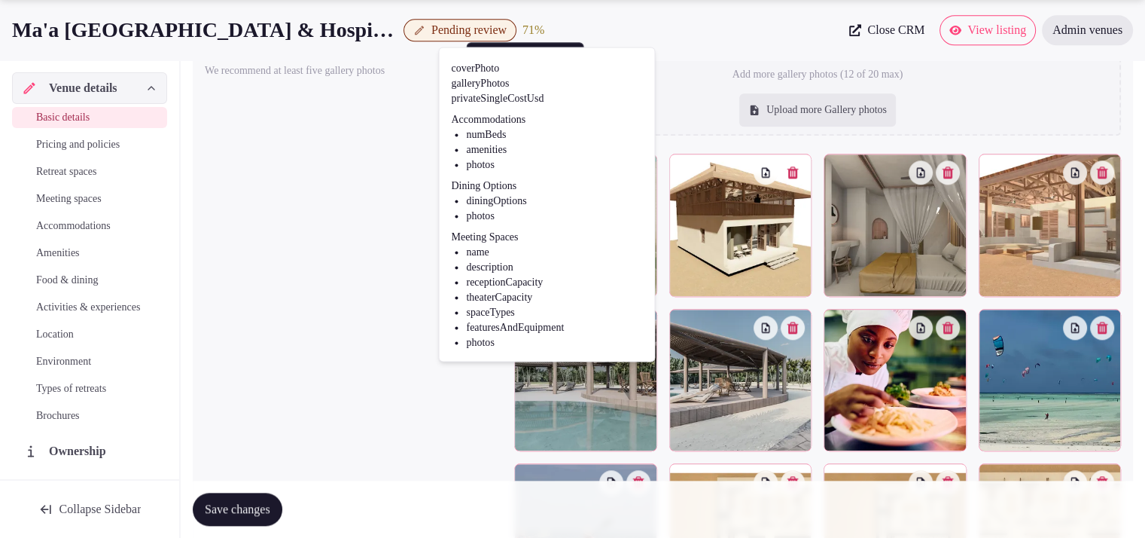
scroll to position [21, 0]
click at [87, 282] on span "Food & dining" at bounding box center [67, 280] width 62 height 15
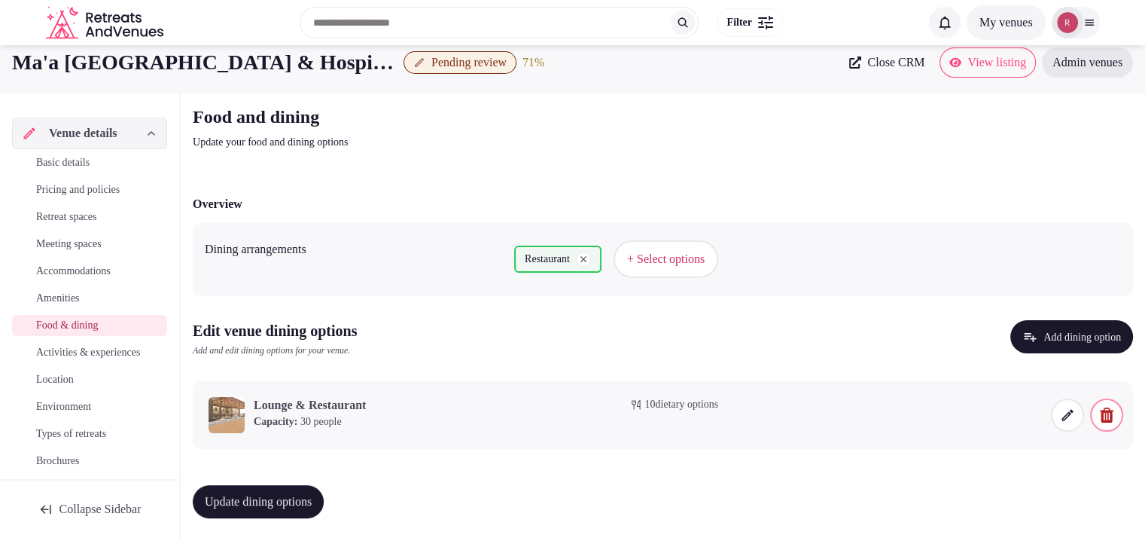
scroll to position [17, 0]
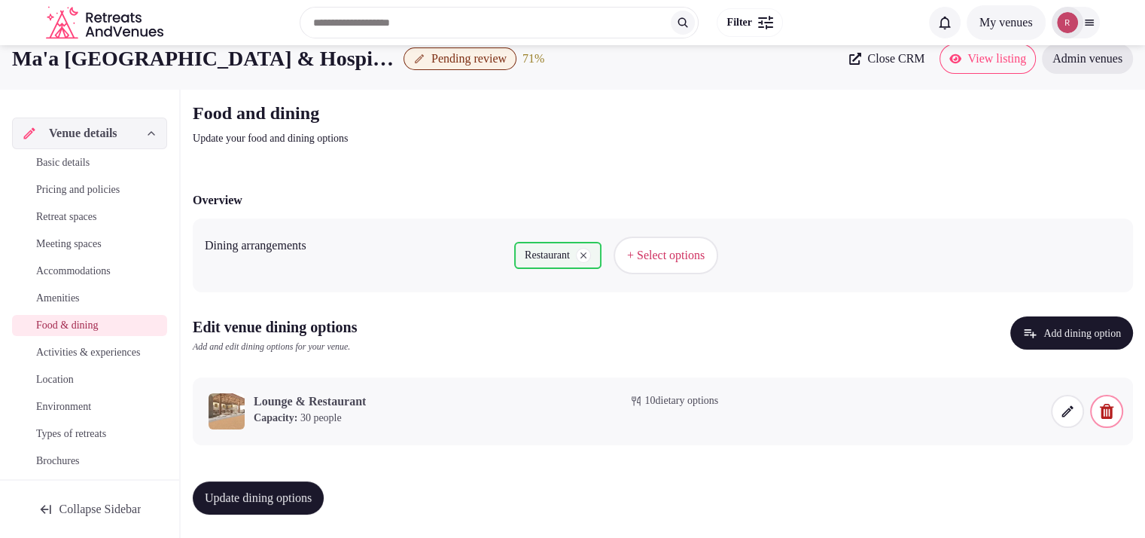
click at [509, 56] on div "Search Popular Destinations Toscana, Italy Riviera Maya, Mexico Indonesia, Bali…" at bounding box center [573, 22] width 1054 height 77
click at [544, 110] on h2 "Food and dining" at bounding box center [446, 113] width 506 height 24
click at [544, 63] on div "71 %" at bounding box center [534, 59] width 22 height 18
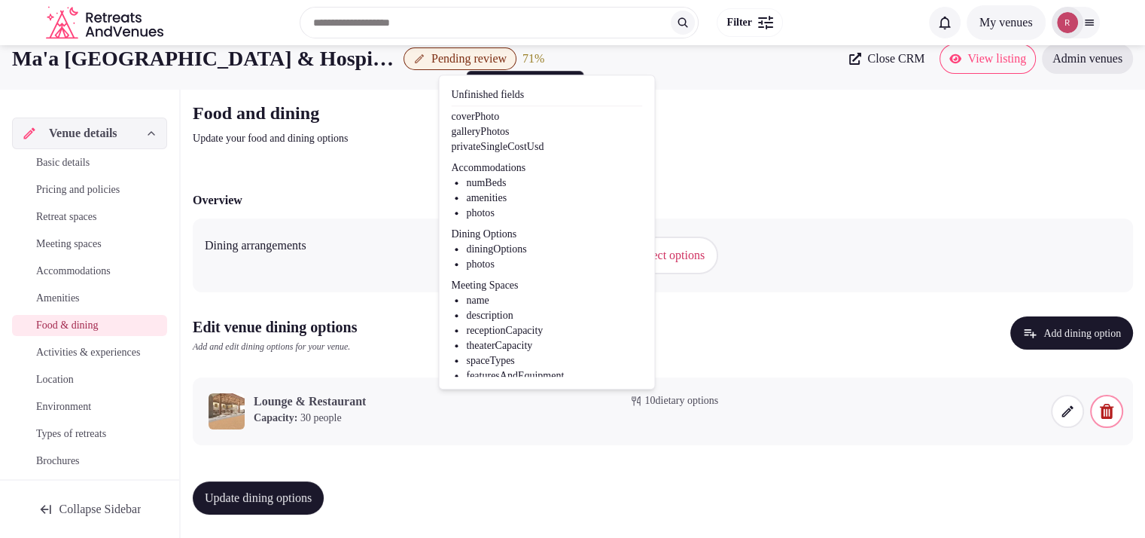
click at [69, 156] on span "Basic details" at bounding box center [62, 162] width 53 height 15
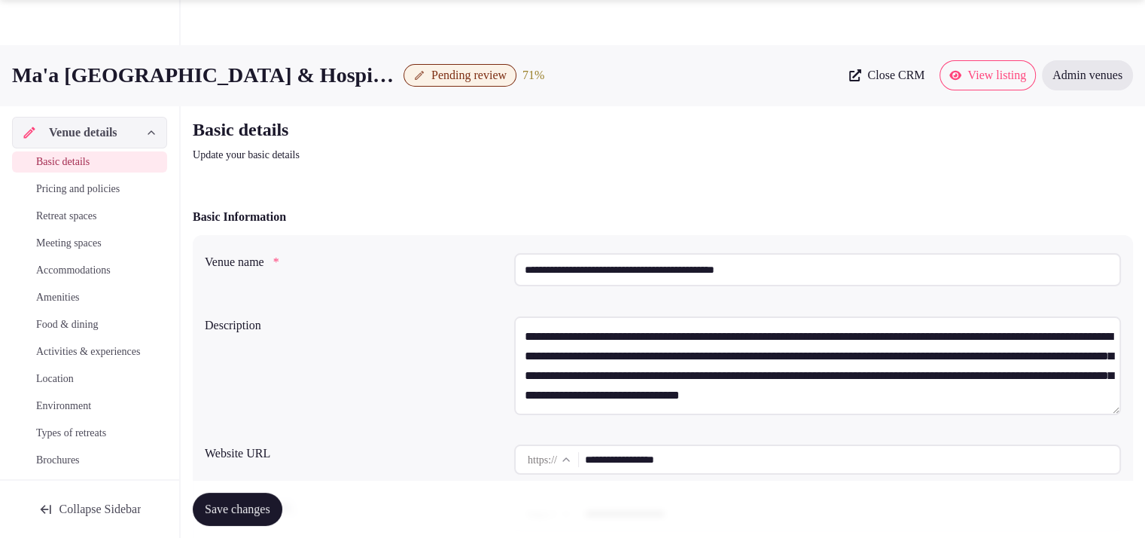
scroll to position [470, 0]
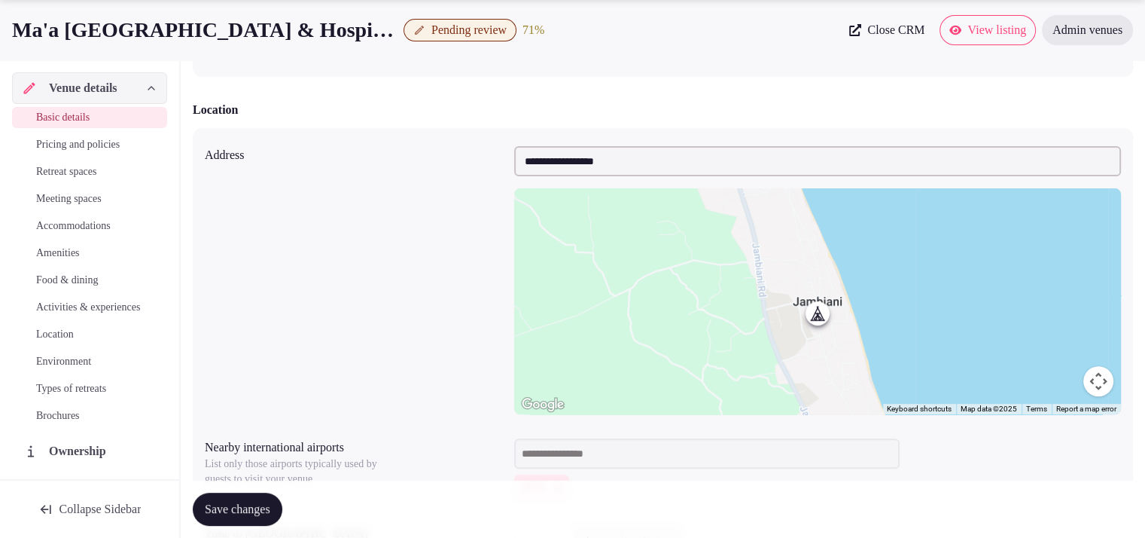
click at [443, 32] on span "Pending review" at bounding box center [469, 30] width 75 height 15
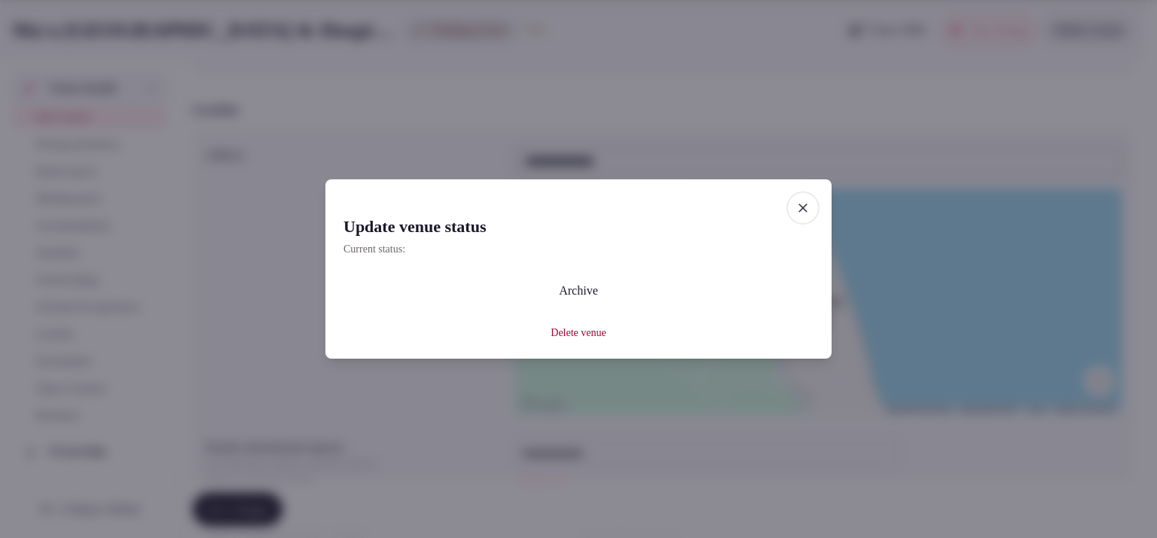
click at [630, 240] on div "Update venue status Current status:" at bounding box center [578, 235] width 470 height 41
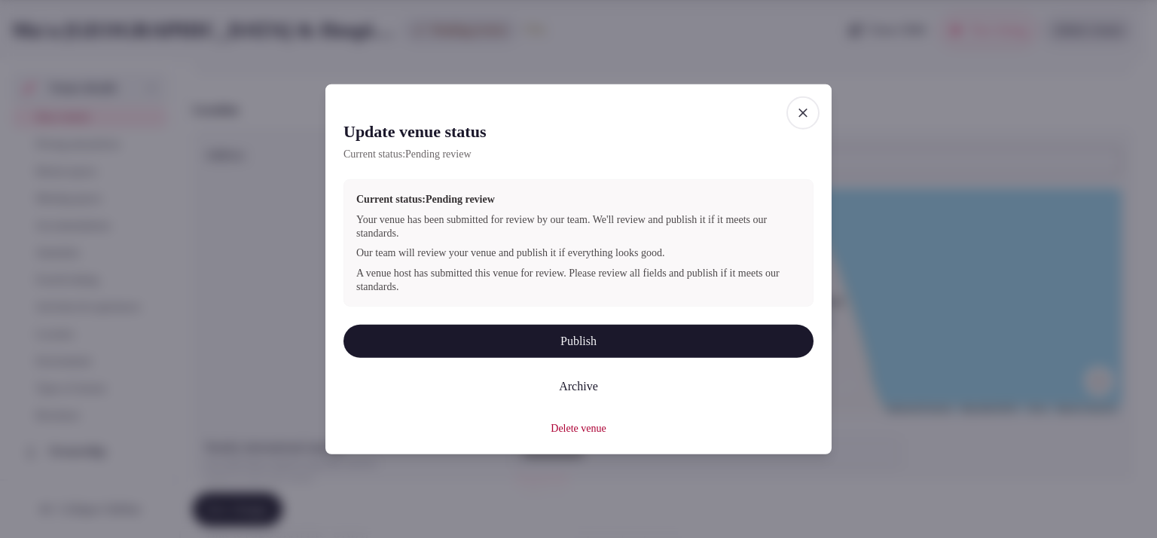
click at [479, 342] on button "Publish" at bounding box center [578, 341] width 470 height 33
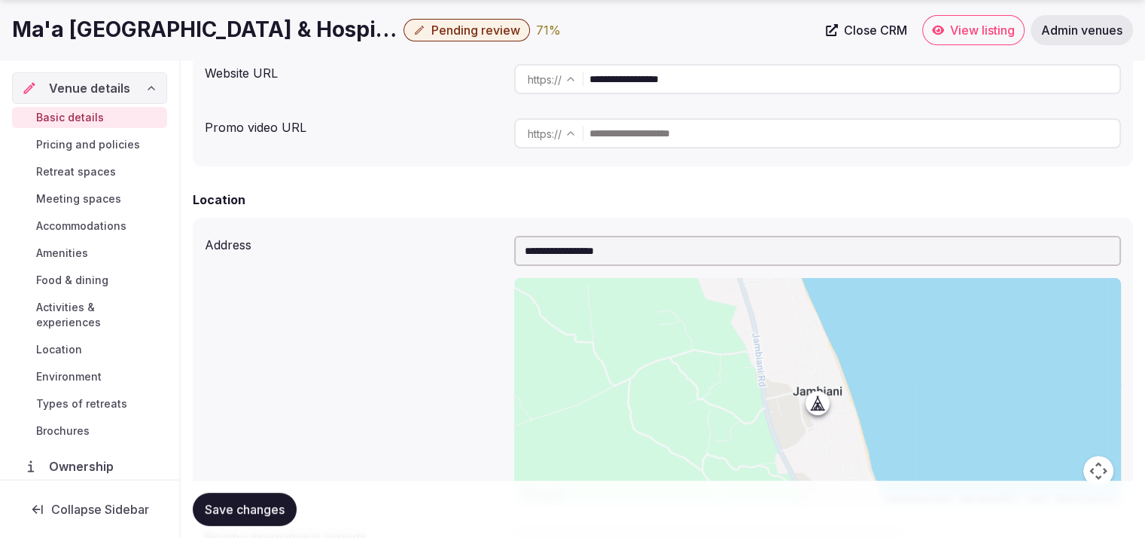
scroll to position [388, 0]
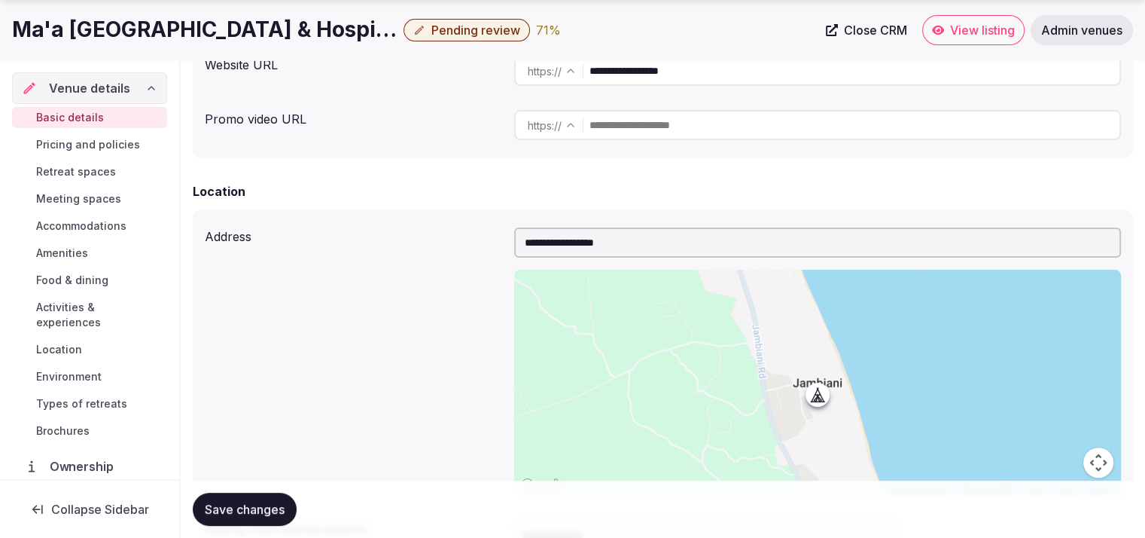
click at [92, 460] on span "Ownership" at bounding box center [85, 466] width 70 height 18
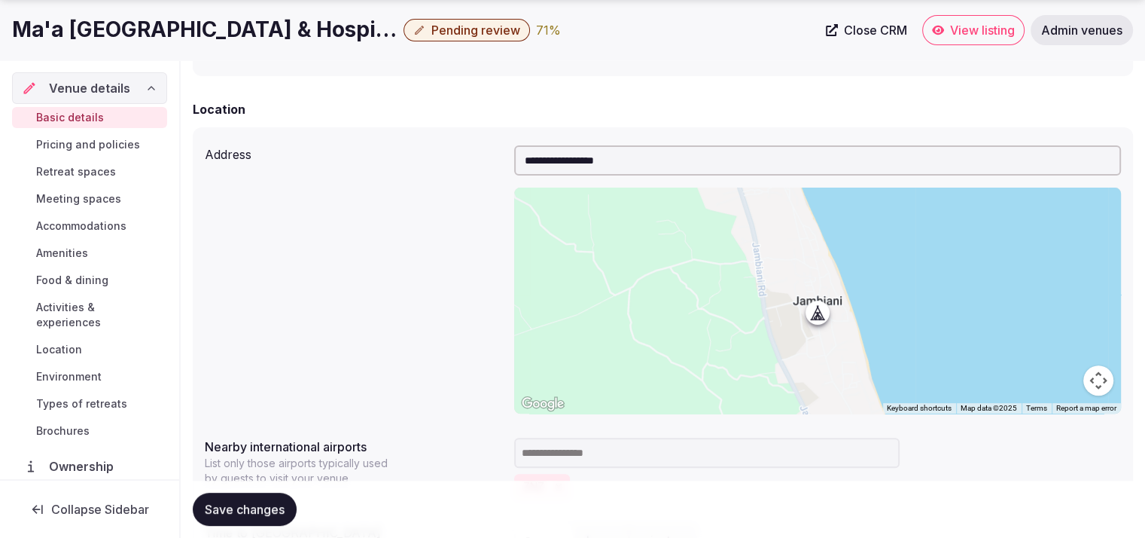
scroll to position [940, 0]
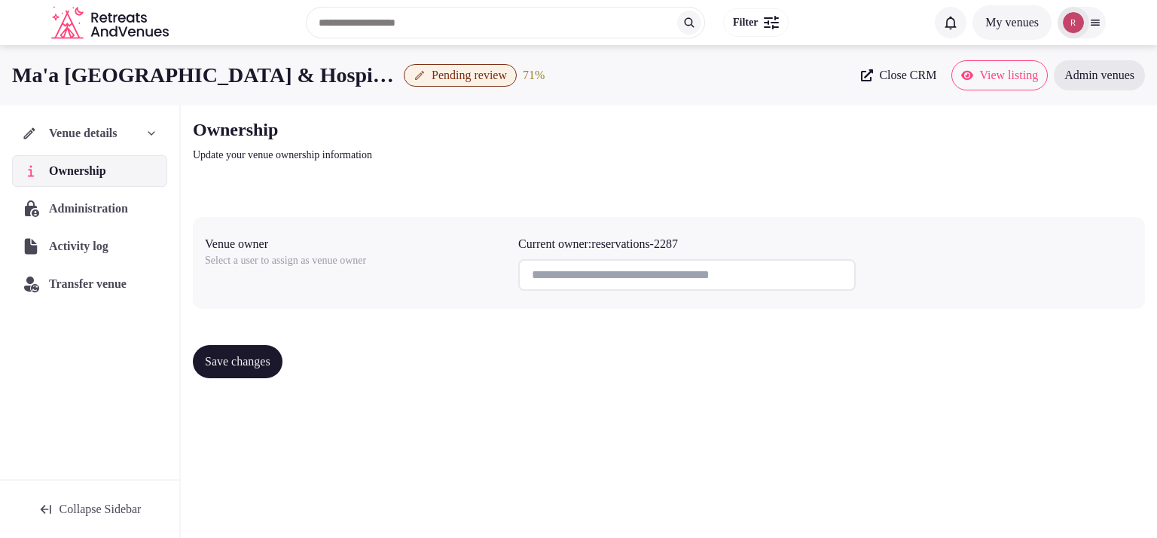
click at [102, 195] on div "Administration" at bounding box center [89, 209] width 155 height 32
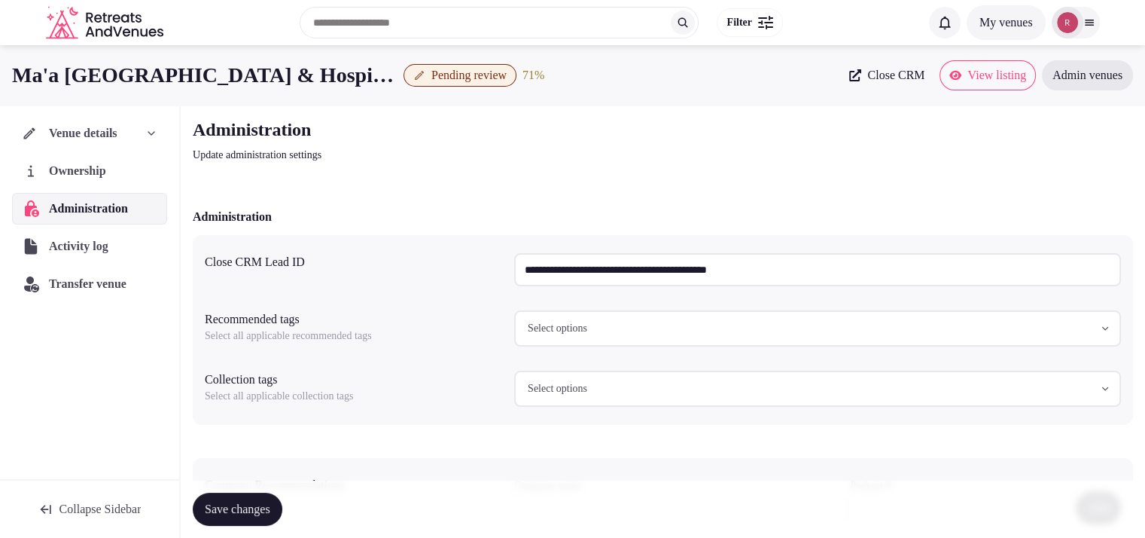
drag, startPoint x: 868, startPoint y: 271, endPoint x: 454, endPoint y: 252, distance: 413.9
click at [454, 252] on div "**********" at bounding box center [663, 269] width 917 height 45
click at [968, 71] on span "View listing" at bounding box center [997, 75] width 59 height 15
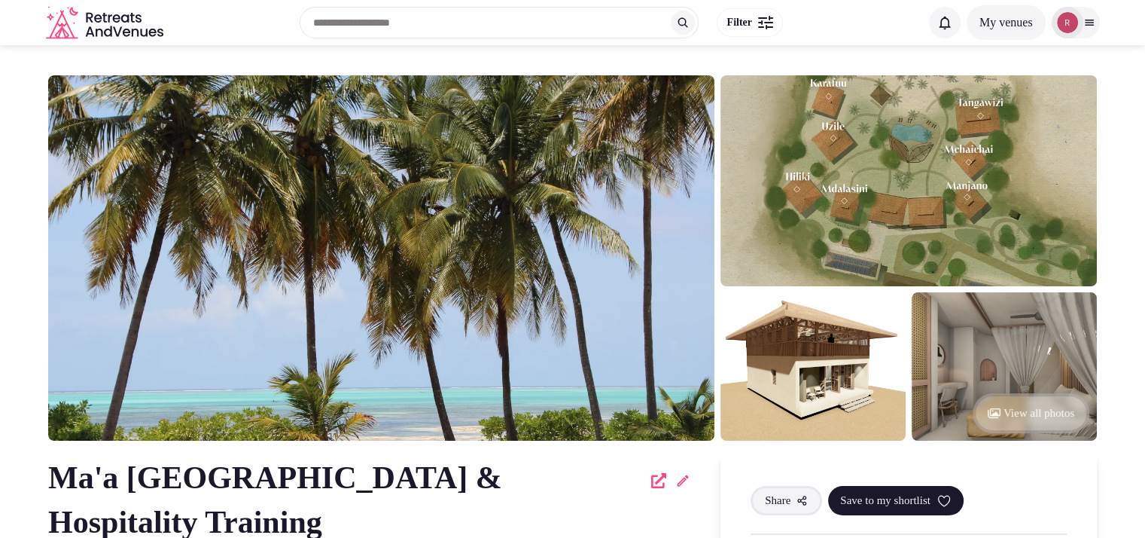
click at [999, 406] on button "View all photos" at bounding box center [1031, 413] width 117 height 40
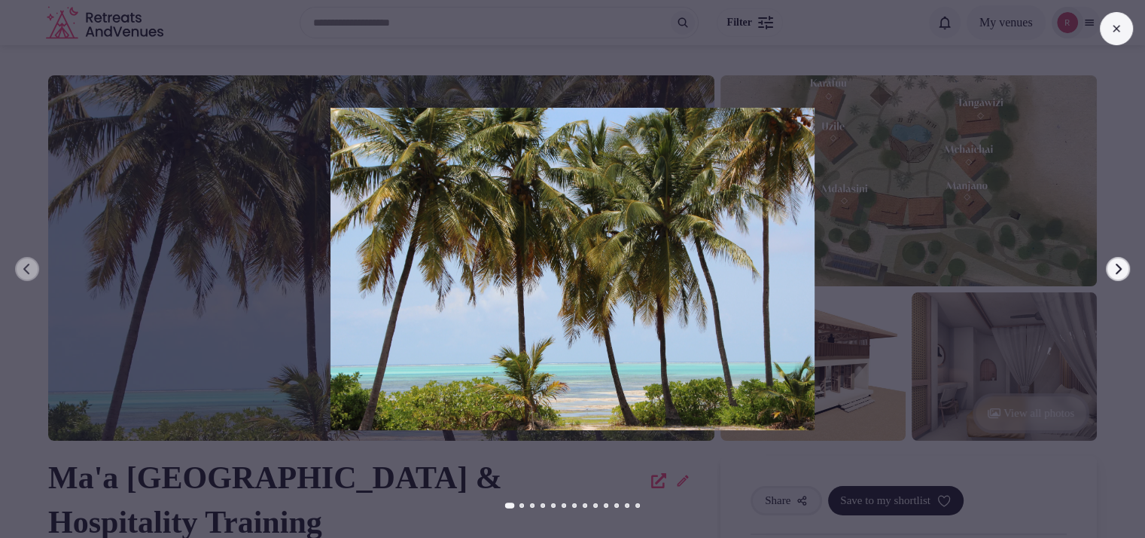
click at [1126, 269] on button "Next slide" at bounding box center [1118, 269] width 24 height 24
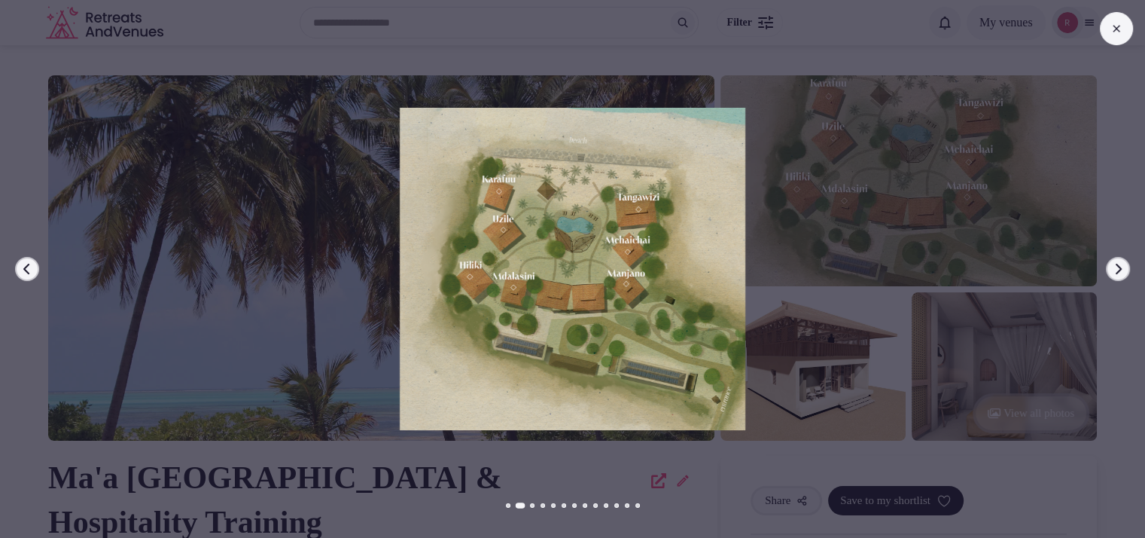
click at [1126, 269] on button "Next slide" at bounding box center [1118, 269] width 24 height 24
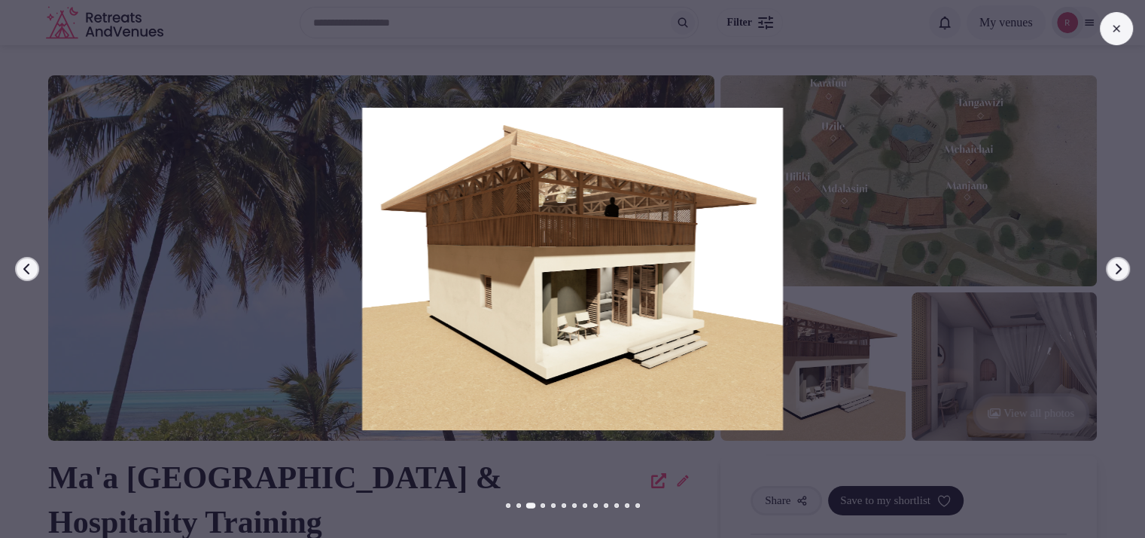
click at [1126, 269] on button "Next slide" at bounding box center [1118, 269] width 24 height 24
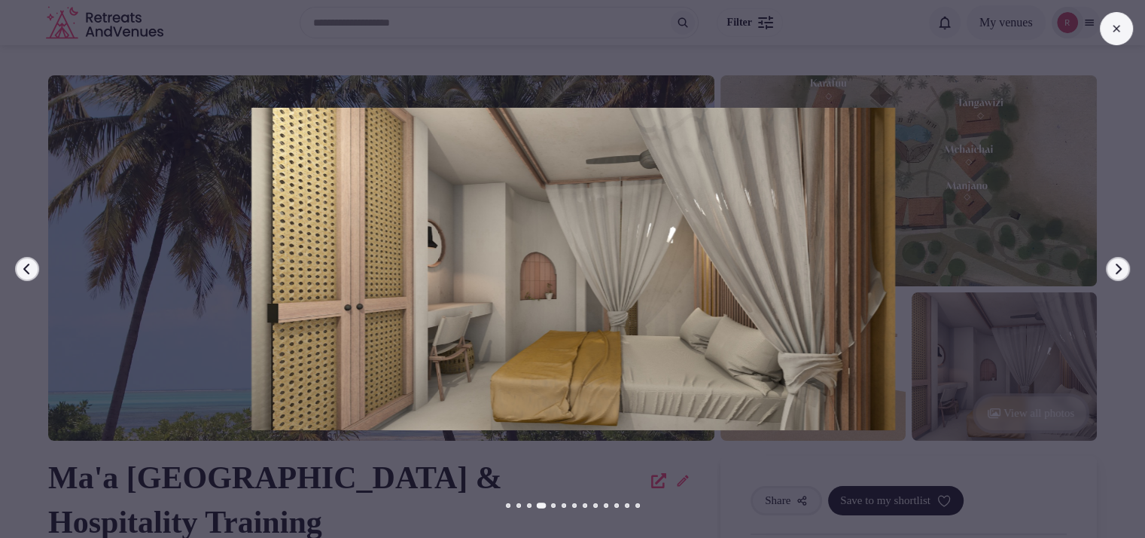
click at [1126, 269] on button "Next slide" at bounding box center [1118, 269] width 24 height 24
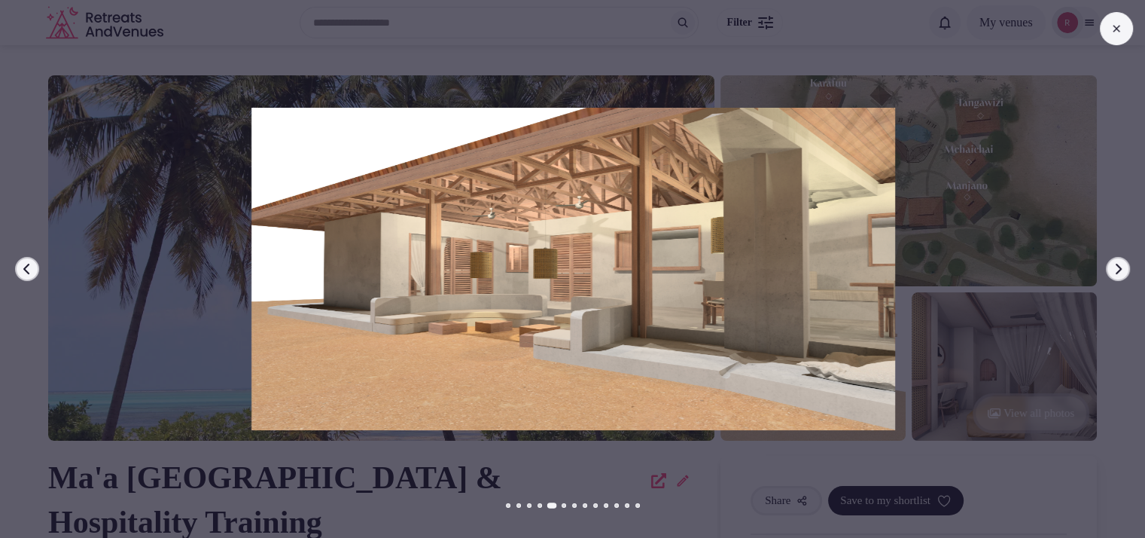
click at [1126, 269] on button "Next slide" at bounding box center [1118, 269] width 24 height 24
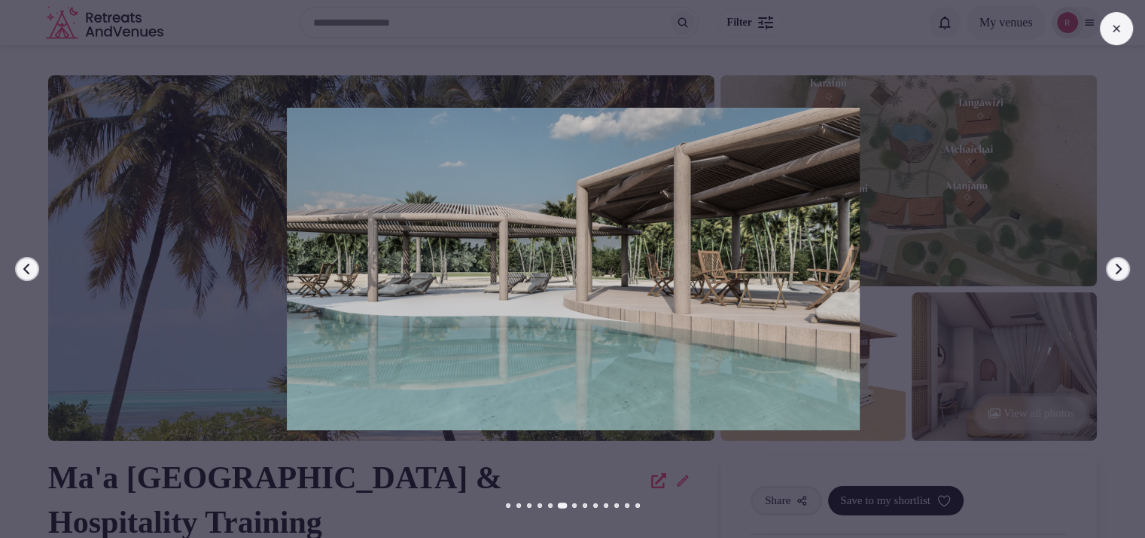
click at [980, 160] on div at bounding box center [568, 269] width 1158 height 322
click at [1118, 29] on icon at bounding box center [1117, 29] width 12 height 12
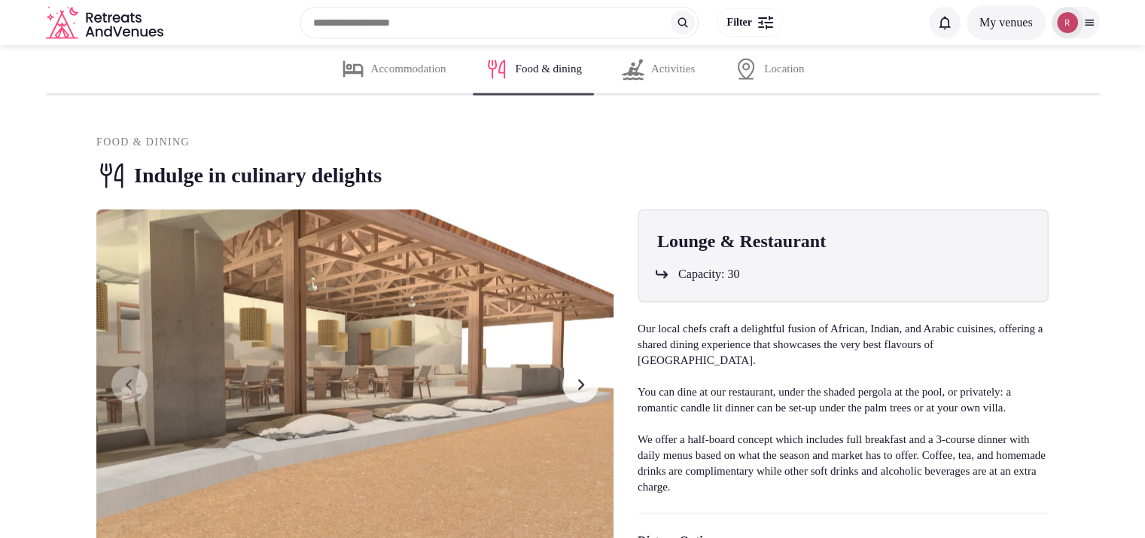
scroll to position [2780, 0]
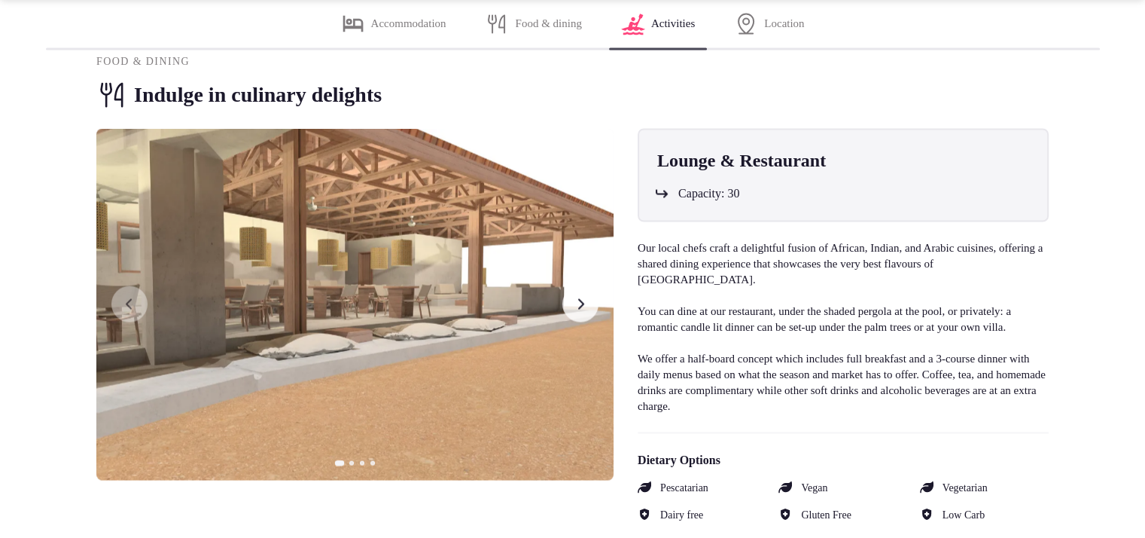
click at [577, 303] on button "Next slide" at bounding box center [581, 303] width 36 height 36
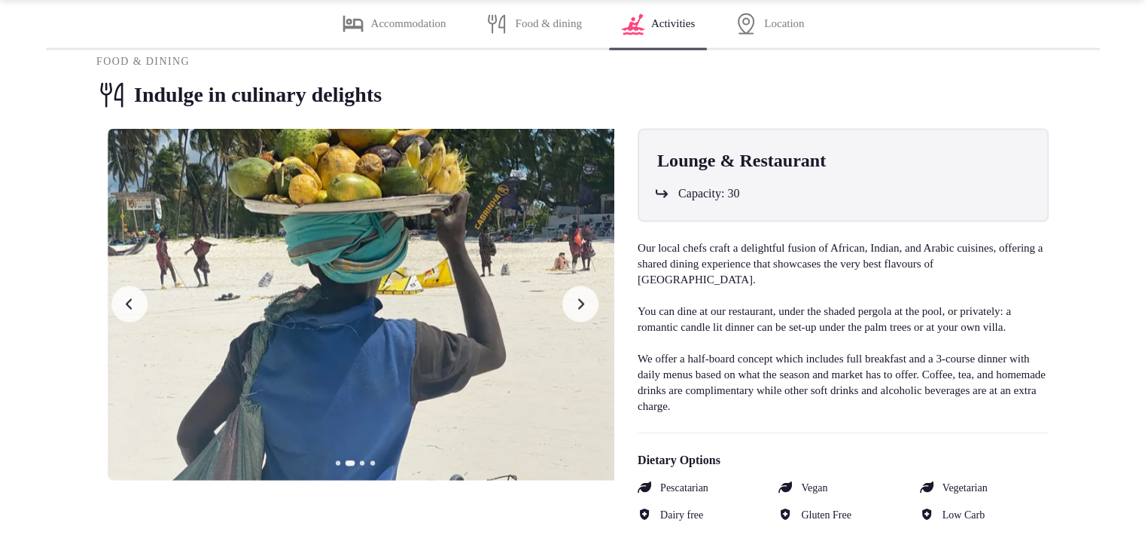
click at [577, 303] on button "Next slide" at bounding box center [581, 303] width 36 height 36
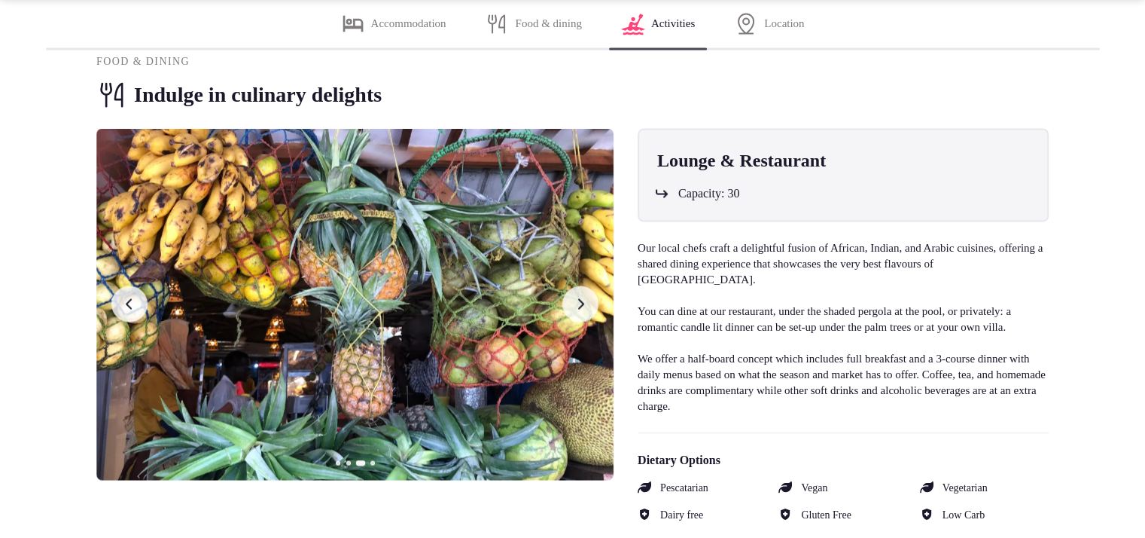
click at [577, 303] on button "Next slide" at bounding box center [581, 303] width 36 height 36
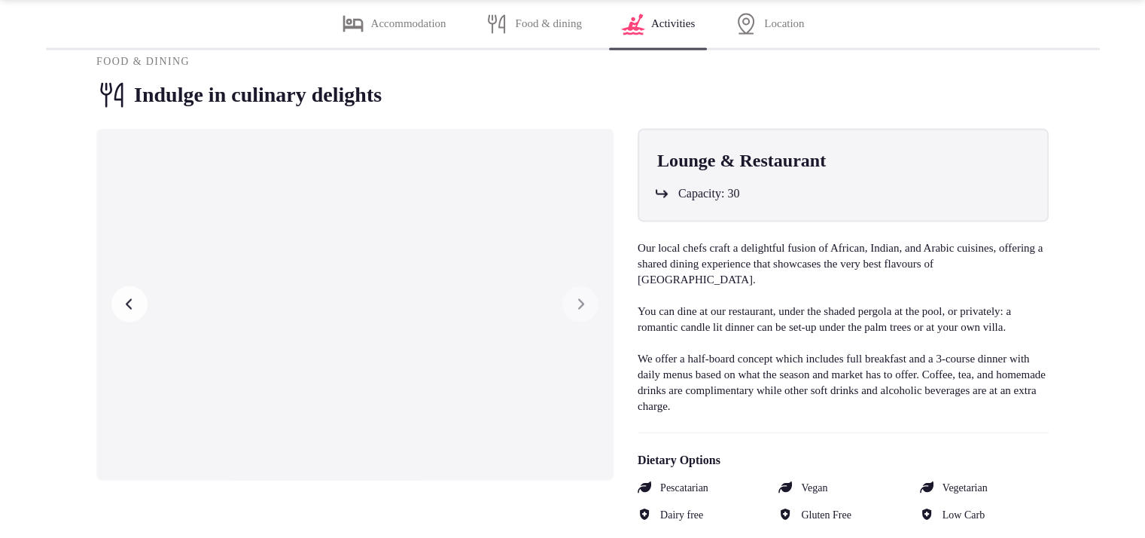
scroll to position [2310, 0]
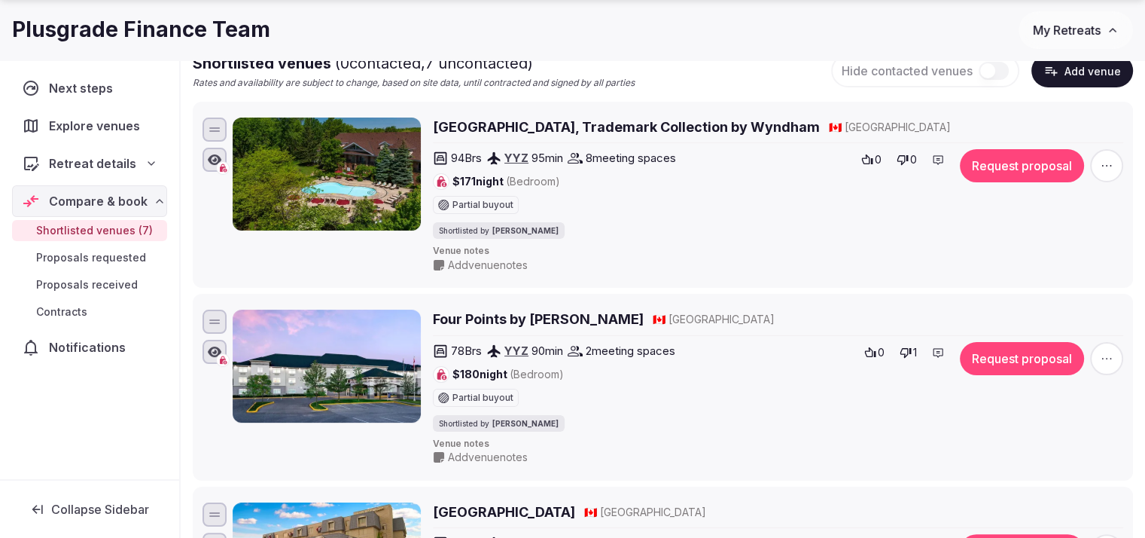
scroll to position [261, 0]
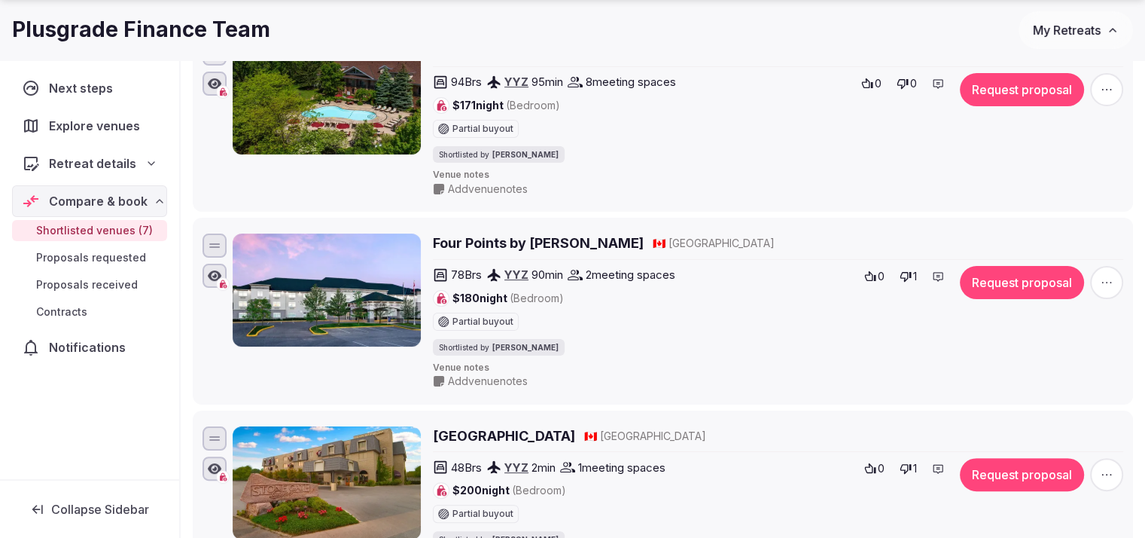
drag, startPoint x: 432, startPoint y: 230, endPoint x: 632, endPoint y: 242, distance: 200.7
click at [632, 242] on div "Four Points by [PERSON_NAME] 🇨🇦 [GEOGRAPHIC_DATA] 78 Brs YYZ 90 min 2 meeting s…" at bounding box center [663, 310] width 927 height 161
copy h2 "Four Points by [PERSON_NAME]"
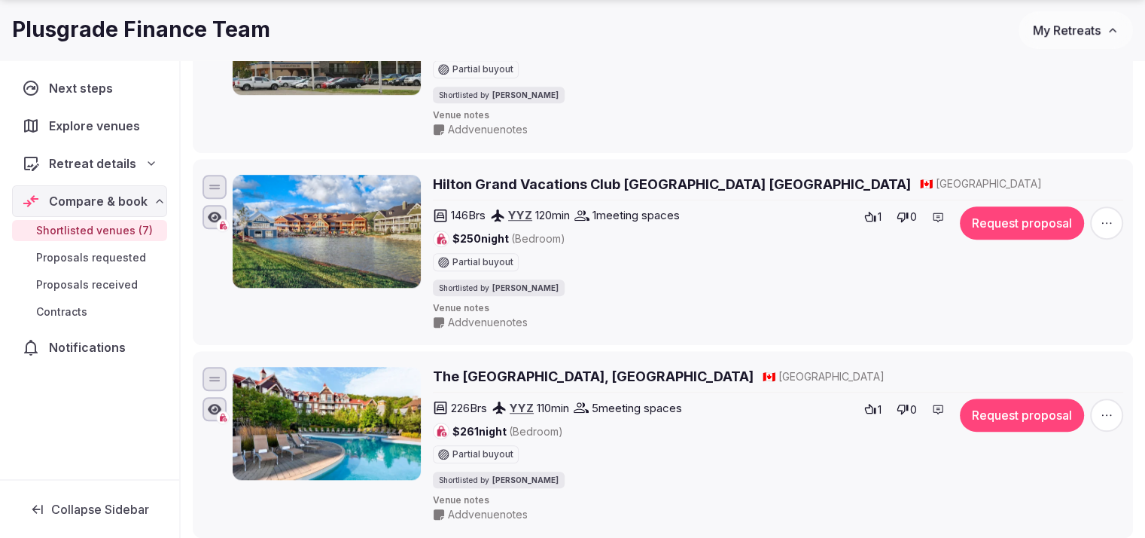
scroll to position [1256, 0]
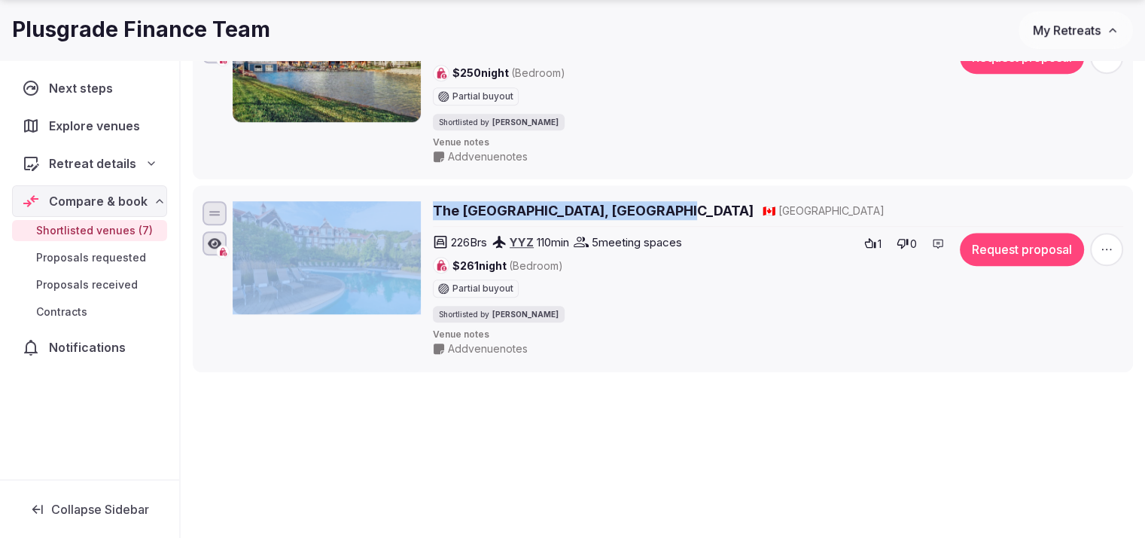
drag, startPoint x: 423, startPoint y: 199, endPoint x: 660, endPoint y: 207, distance: 236.6
click at [660, 207] on div "The [GEOGRAPHIC_DATA], [GEOGRAPHIC_DATA] 🇨🇦 [GEOGRAPHIC_DATA] 226 Brs YYZ 110 m…" at bounding box center [678, 278] width 891 height 155
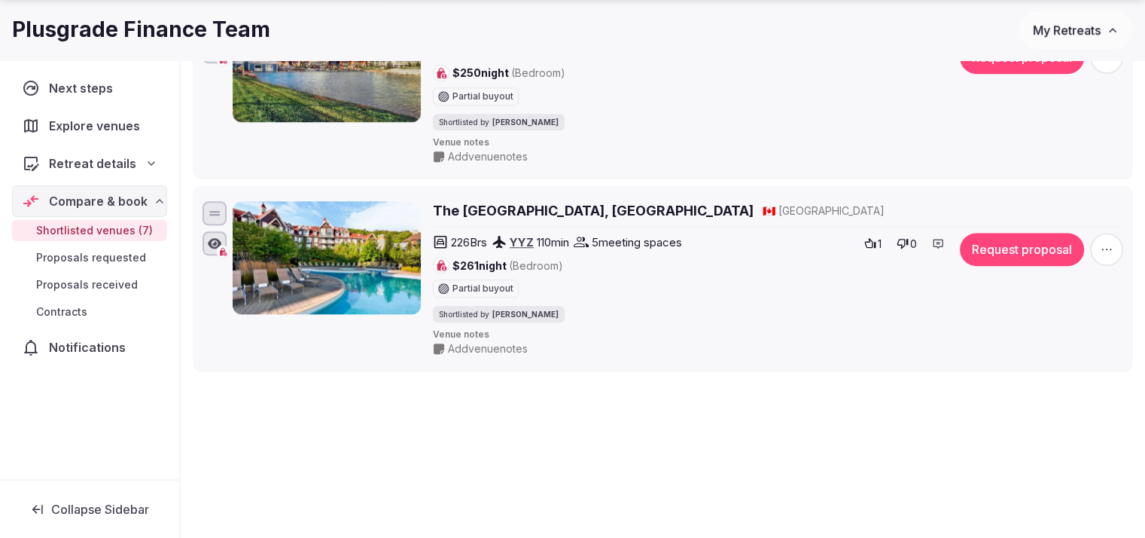
click at [708, 149] on div "Add venue notes" at bounding box center [770, 156] width 675 height 15
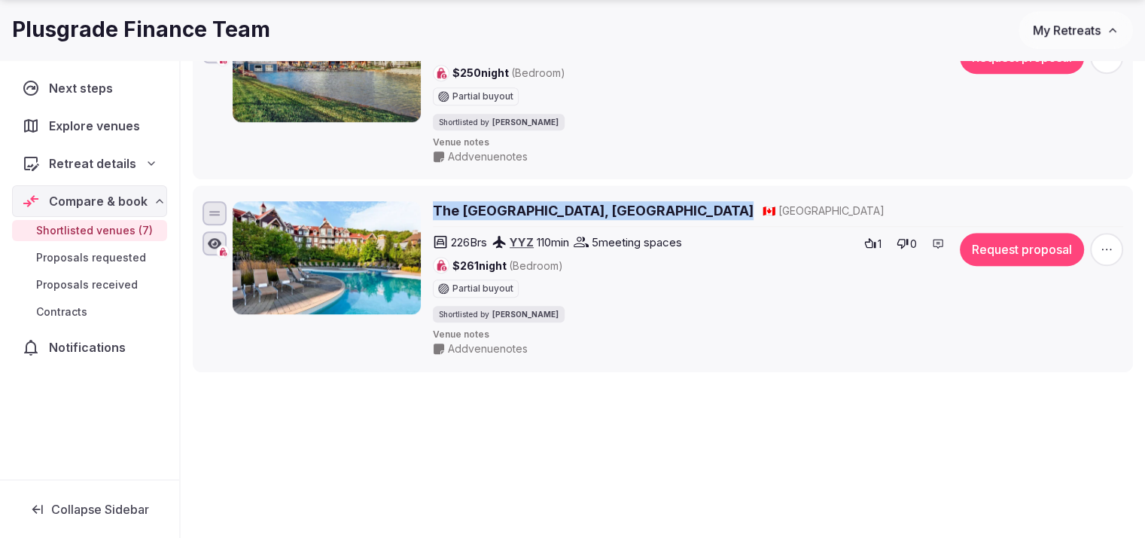
drag, startPoint x: 705, startPoint y: 195, endPoint x: 434, endPoint y: 212, distance: 271.7
click at [434, 212] on div "The [GEOGRAPHIC_DATA], [GEOGRAPHIC_DATA] 🇨🇦 [GEOGRAPHIC_DATA] 226 Brs YYZ 110 m…" at bounding box center [663, 278] width 927 height 161
copy h2 "The [GEOGRAPHIC_DATA], [GEOGRAPHIC_DATA]"
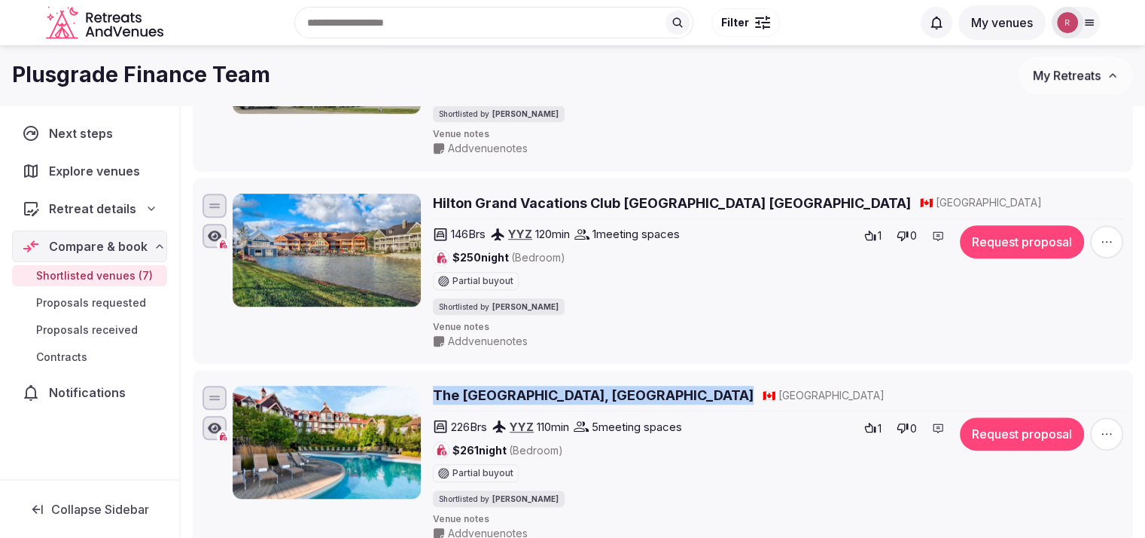
scroll to position [1051, 0]
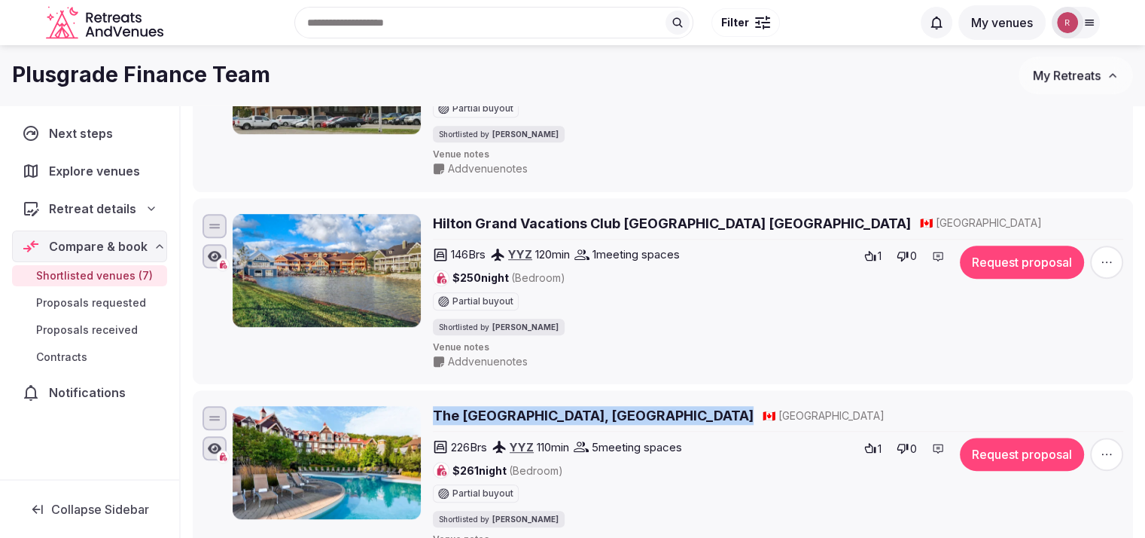
click at [639, 406] on h2 "The [GEOGRAPHIC_DATA], [GEOGRAPHIC_DATA]" at bounding box center [593, 415] width 321 height 19
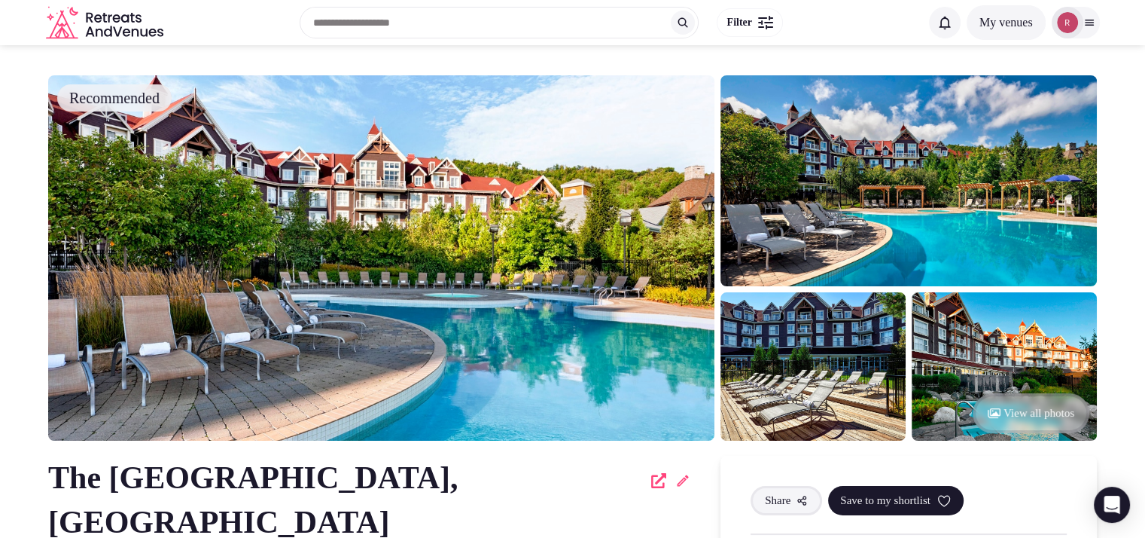
scroll to position [173, 0]
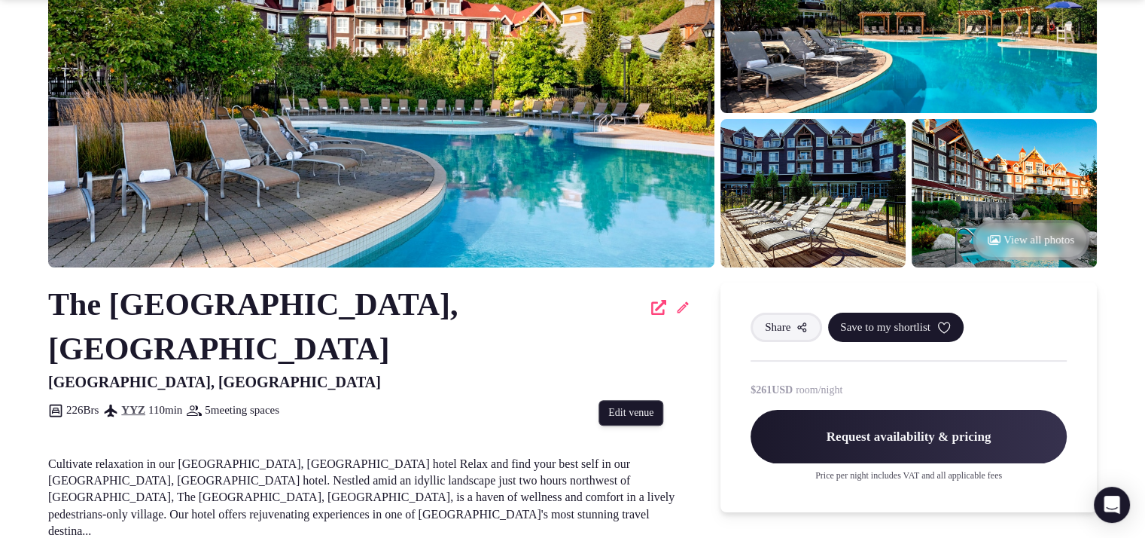
click at [681, 308] on icon at bounding box center [683, 306] width 11 height 11
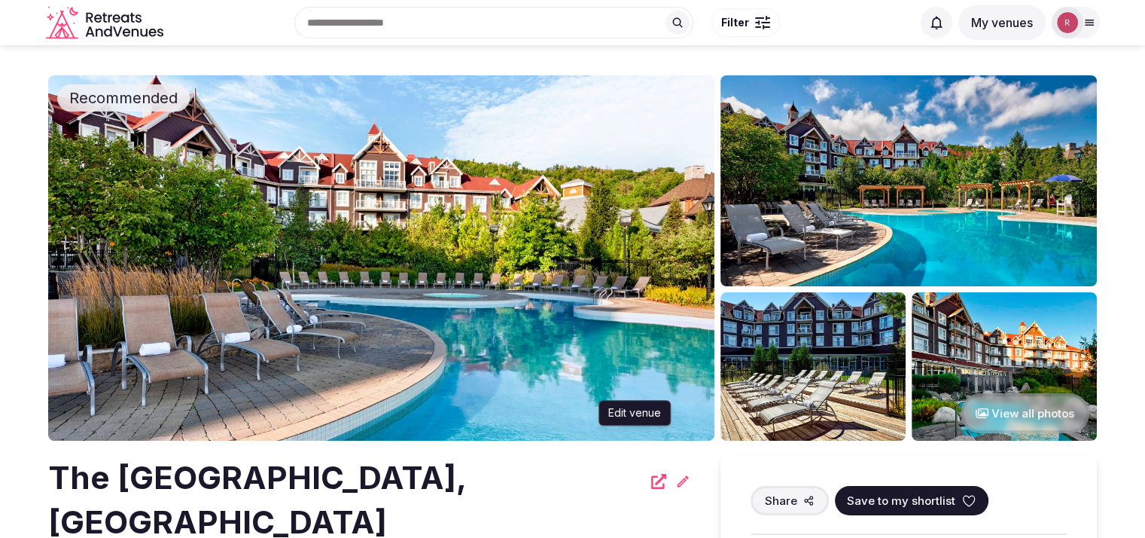
click at [678, 485] on icon at bounding box center [683, 480] width 11 height 11
click at [679, 486] on icon at bounding box center [683, 480] width 11 height 11
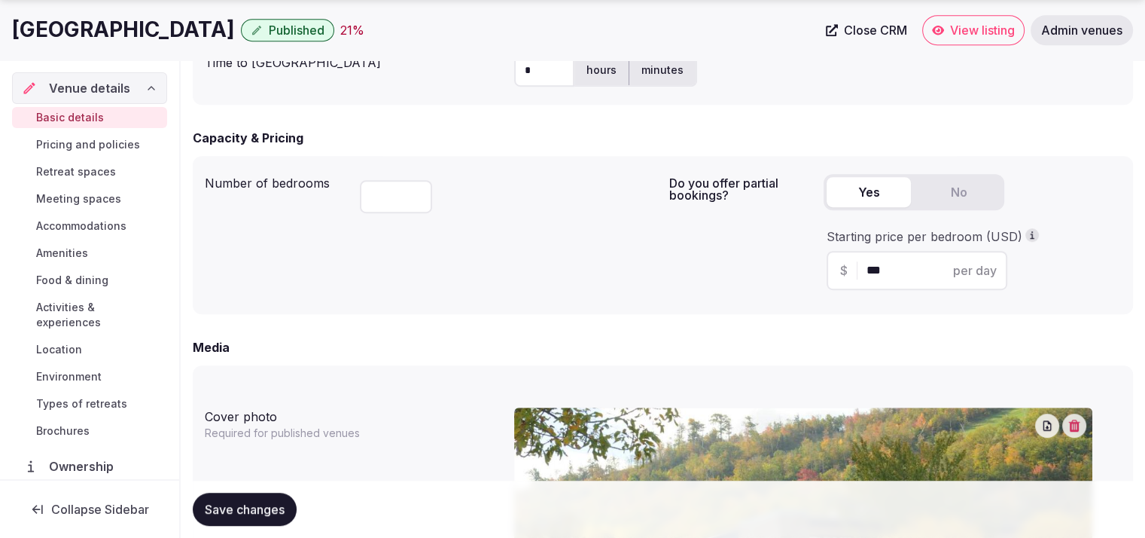
scroll to position [1880, 0]
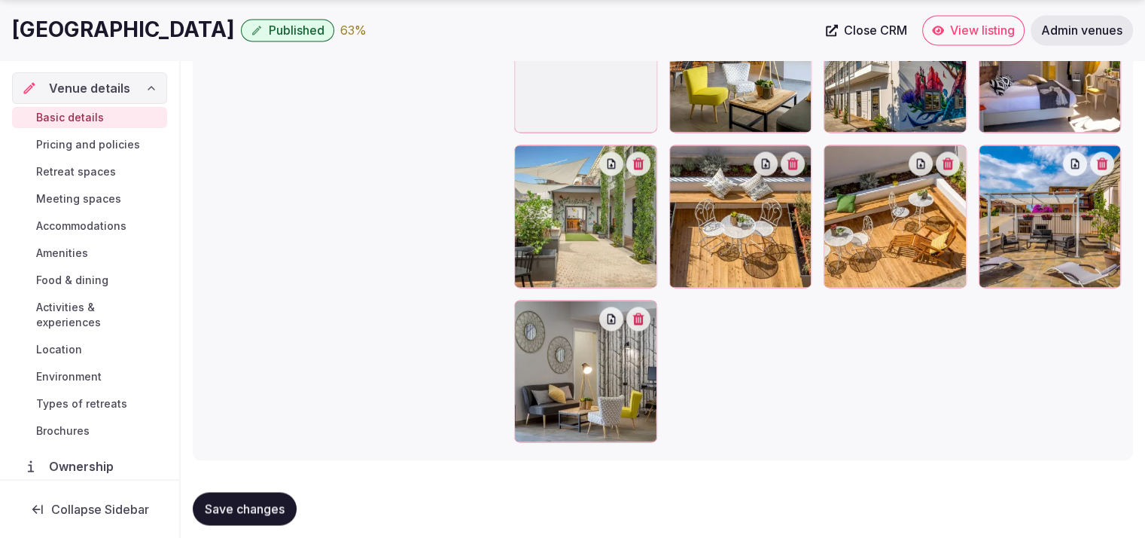
scroll to position [2307, 0]
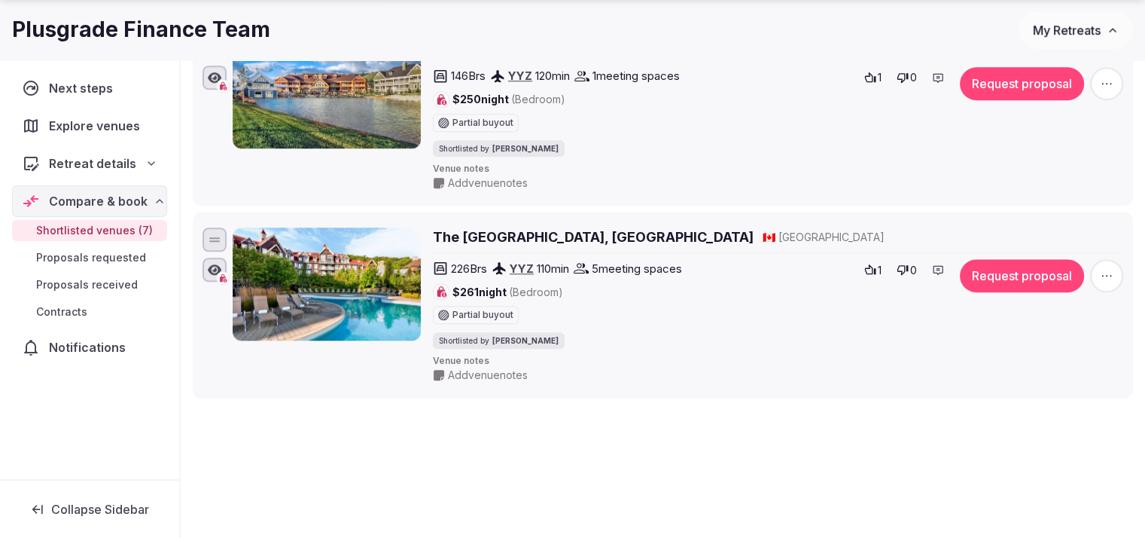
scroll to position [1250, 0]
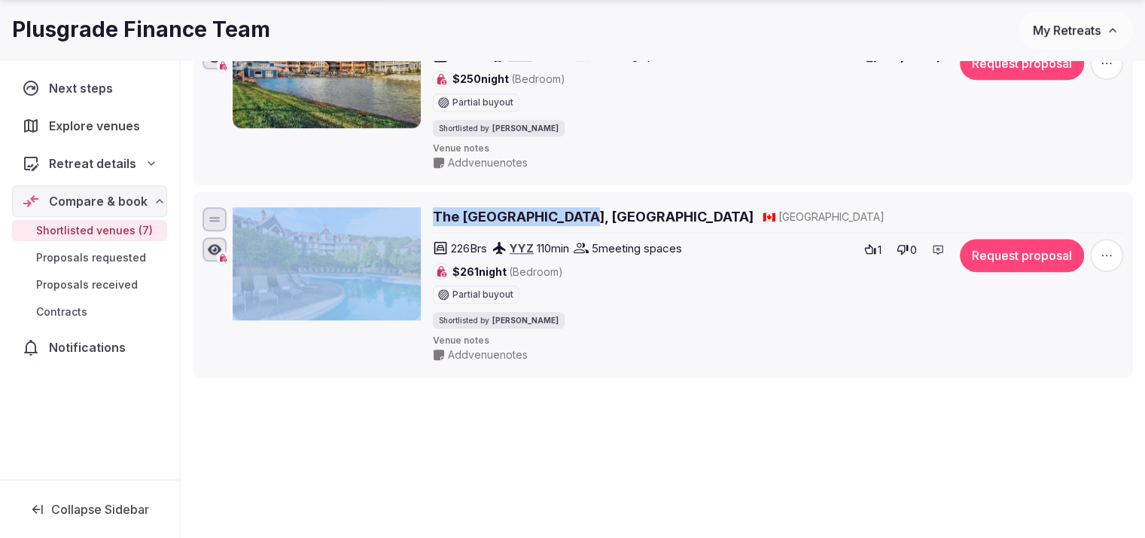
drag, startPoint x: 418, startPoint y: 205, endPoint x: 593, endPoint y: 213, distance: 175.7
click at [565, 214] on div "The Westin Trillium House, Blue Mountain 🇨🇦 Canada 226 Brs YYZ 110 min 5 meetin…" at bounding box center [678, 284] width 891 height 155
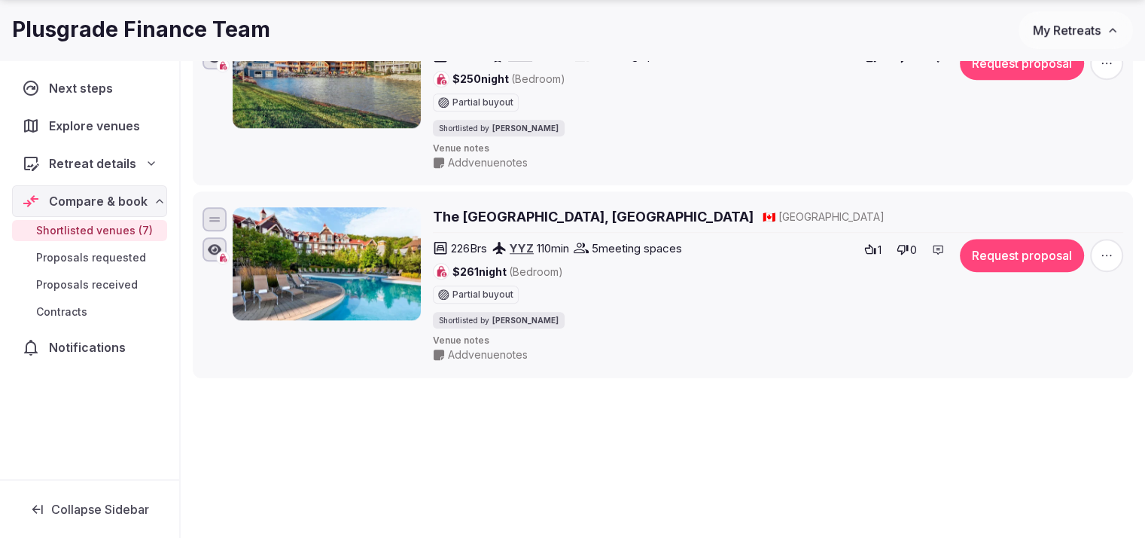
drag, startPoint x: 429, startPoint y: 209, endPoint x: 712, endPoint y: 221, distance: 283.4
click at [712, 221] on div "The Westin Trillium House, Blue Mountain 🇨🇦 Canada 226 Brs YYZ 110 min 5 meetin…" at bounding box center [678, 284] width 891 height 155
copy h2 "The Westin Trillium House, Blue Mountain"
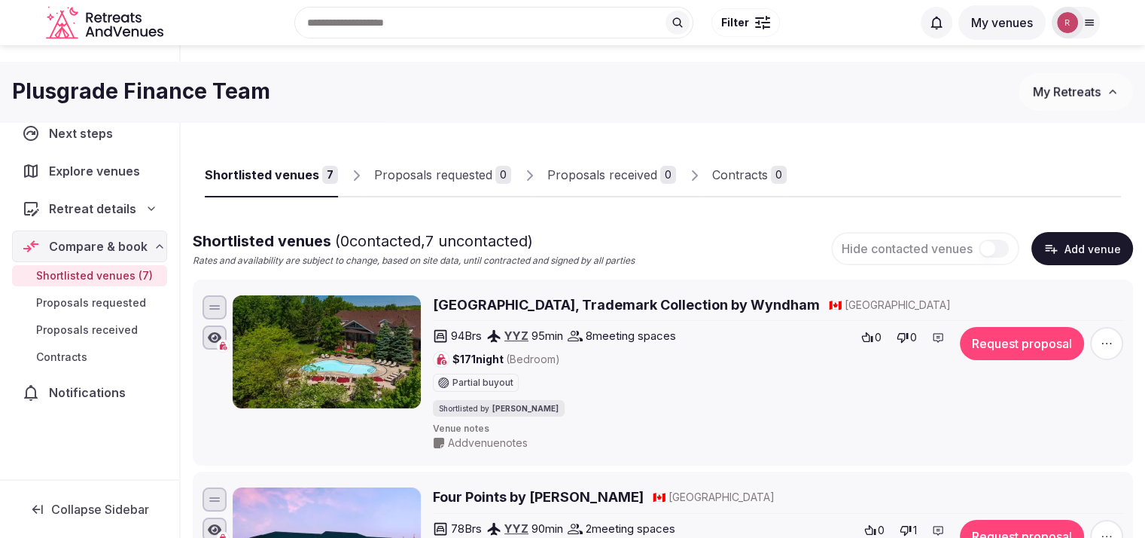
scroll to position [0, 0]
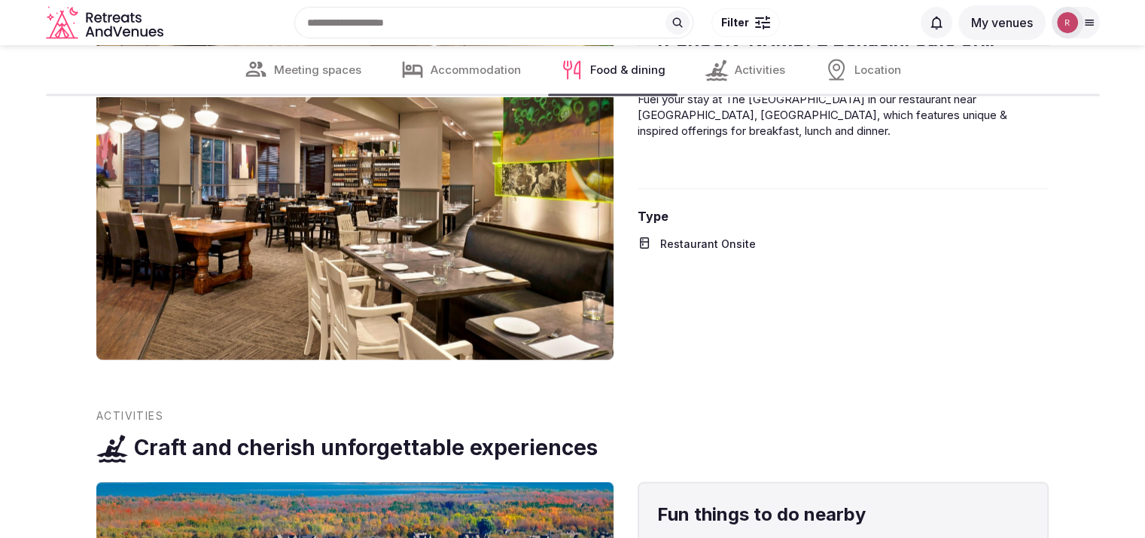
scroll to position [2877, 0]
